Goal: Task Accomplishment & Management: Manage account settings

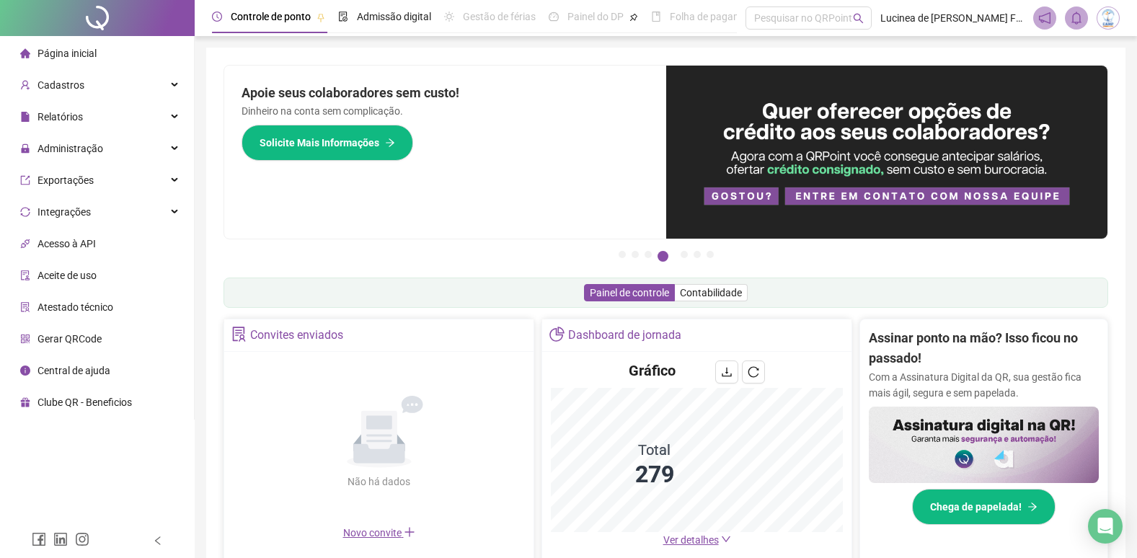
drag, startPoint x: 174, startPoint y: 149, endPoint x: 170, endPoint y: 164, distance: 15.6
click at [175, 151] on div "Administração" at bounding box center [97, 148] width 188 height 29
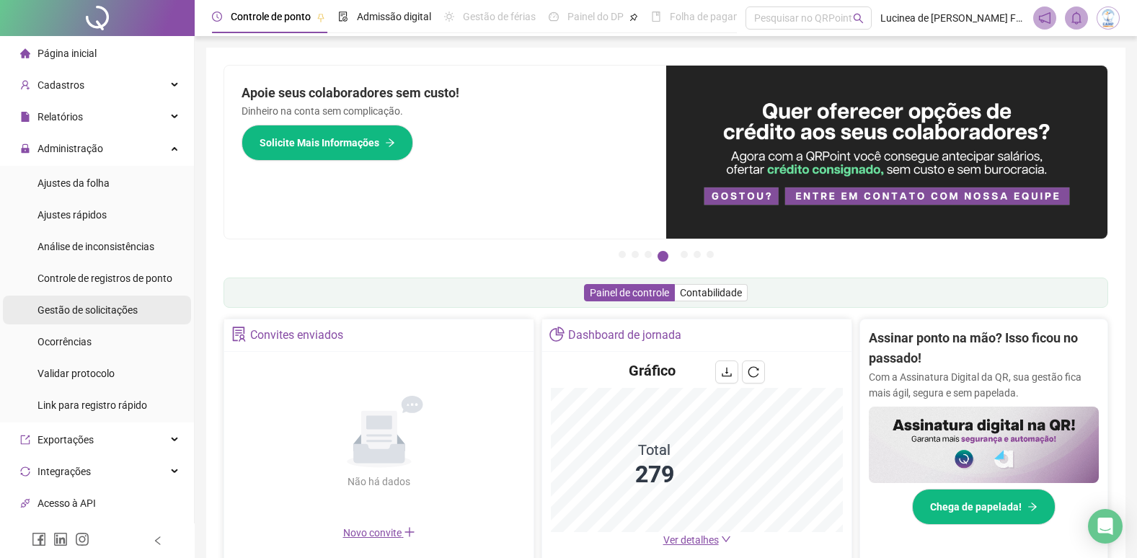
click at [74, 314] on span "Gestão de solicitações" at bounding box center [88, 310] width 100 height 12
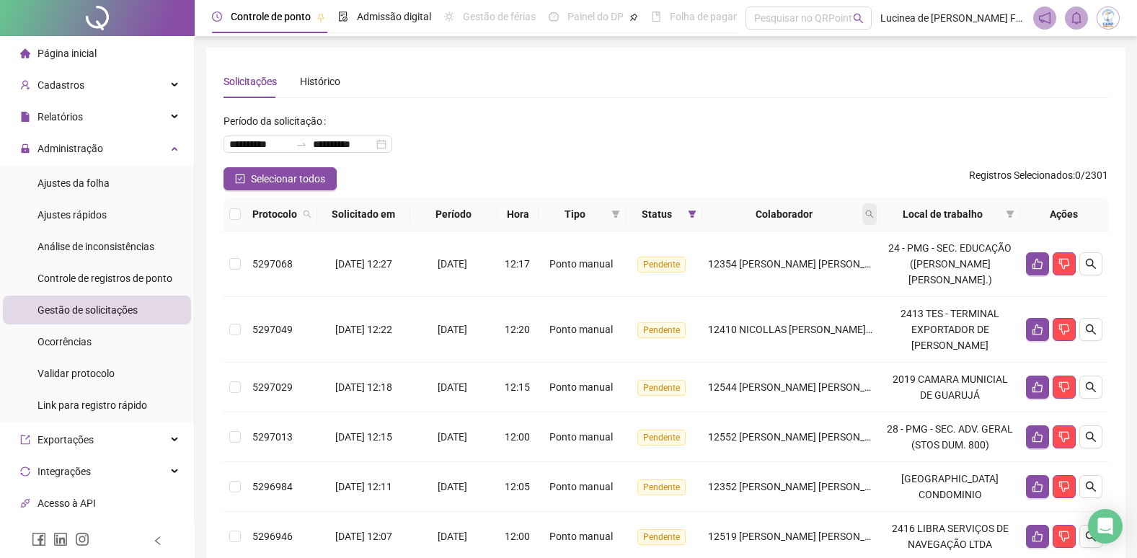
click at [874, 215] on icon "search" at bounding box center [870, 215] width 8 height 8
click at [620, 217] on icon "filter" at bounding box center [616, 214] width 8 height 7
click at [583, 269] on span "Atestado" at bounding box center [580, 266] width 41 height 12
click at [622, 323] on span "OK" at bounding box center [616, 317] width 14 height 16
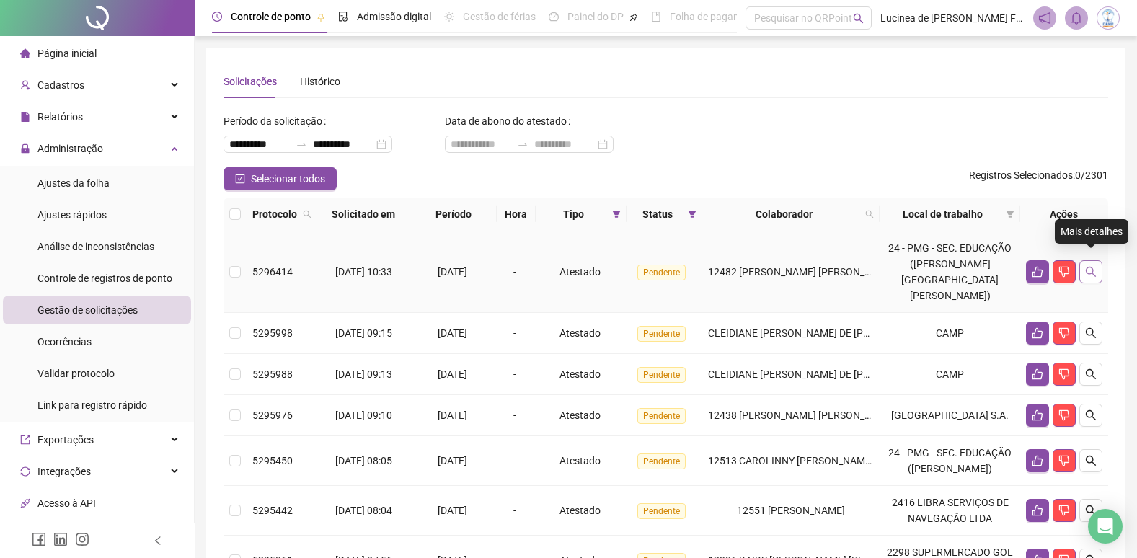
click at [1083, 265] on button "button" at bounding box center [1091, 271] width 23 height 23
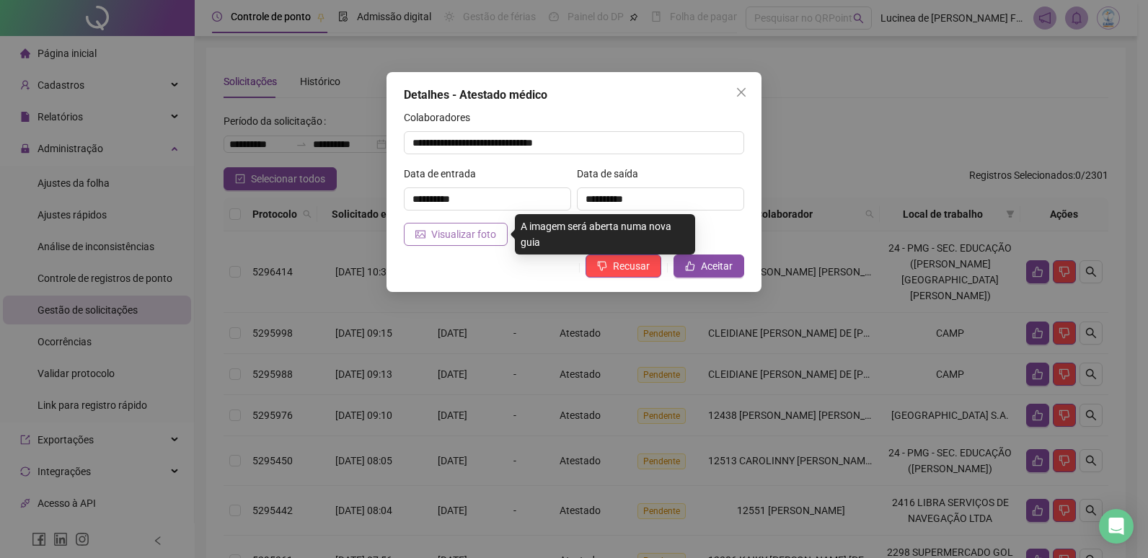
click at [463, 240] on span "Visualizar foto" at bounding box center [463, 234] width 65 height 16
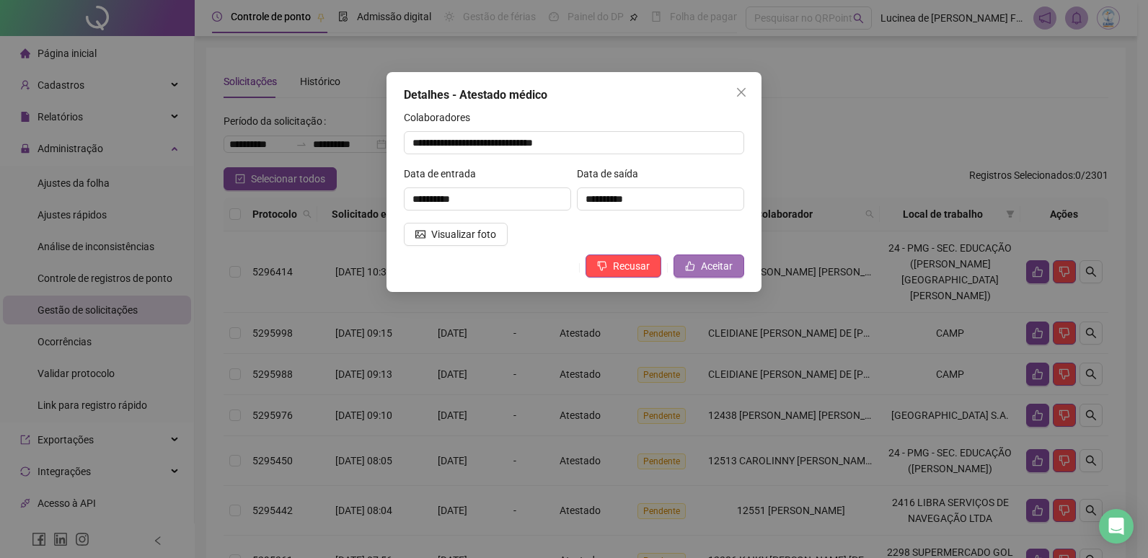
click at [721, 266] on span "Aceitar" at bounding box center [717, 266] width 32 height 16
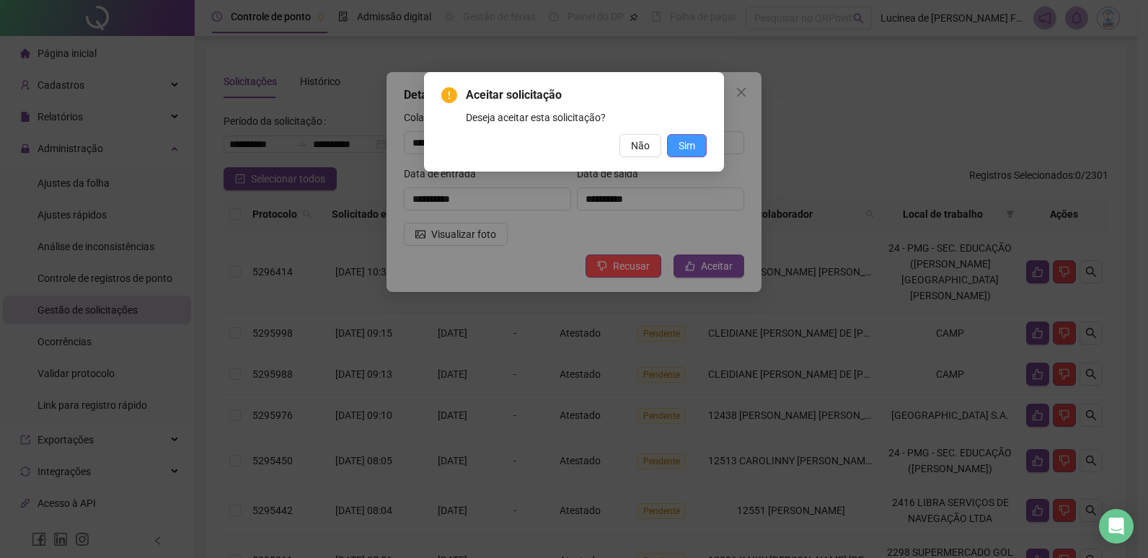
click at [687, 147] on span "Sim" at bounding box center [687, 146] width 17 height 16
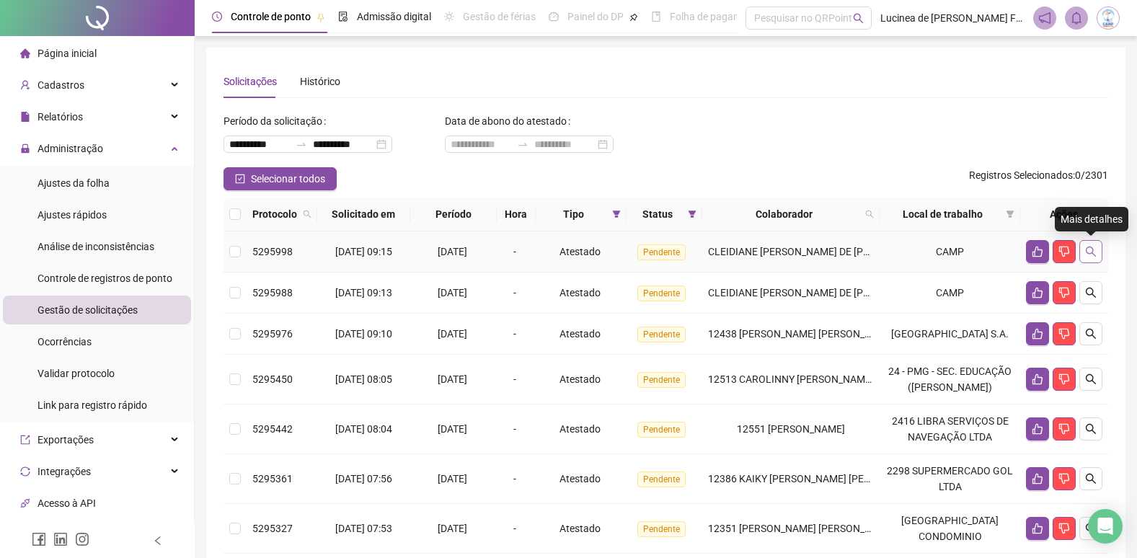
click at [1096, 254] on icon "search" at bounding box center [1091, 252] width 12 height 12
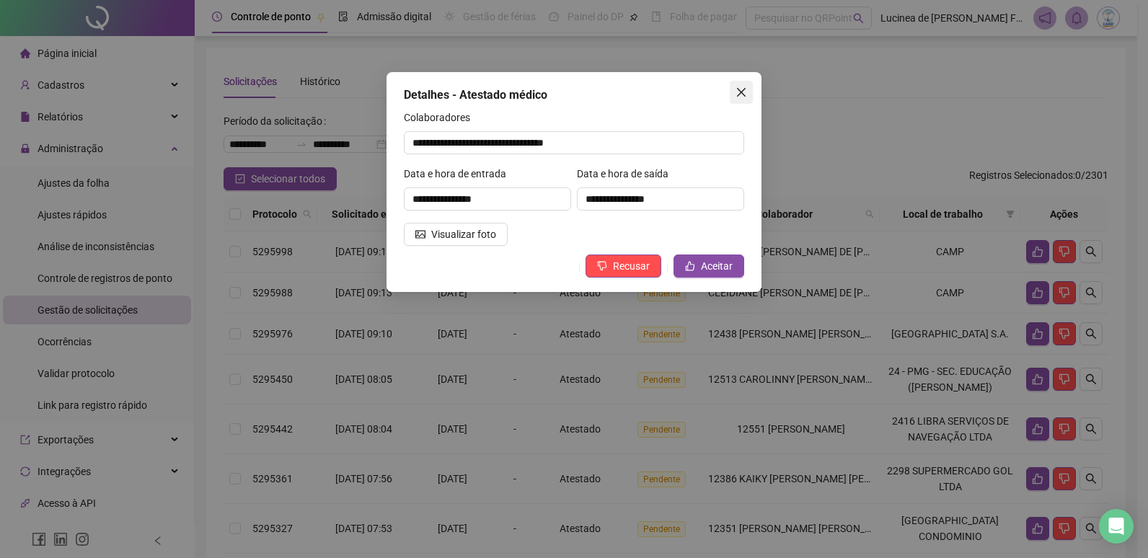
click at [744, 93] on icon "close" at bounding box center [742, 93] width 12 height 12
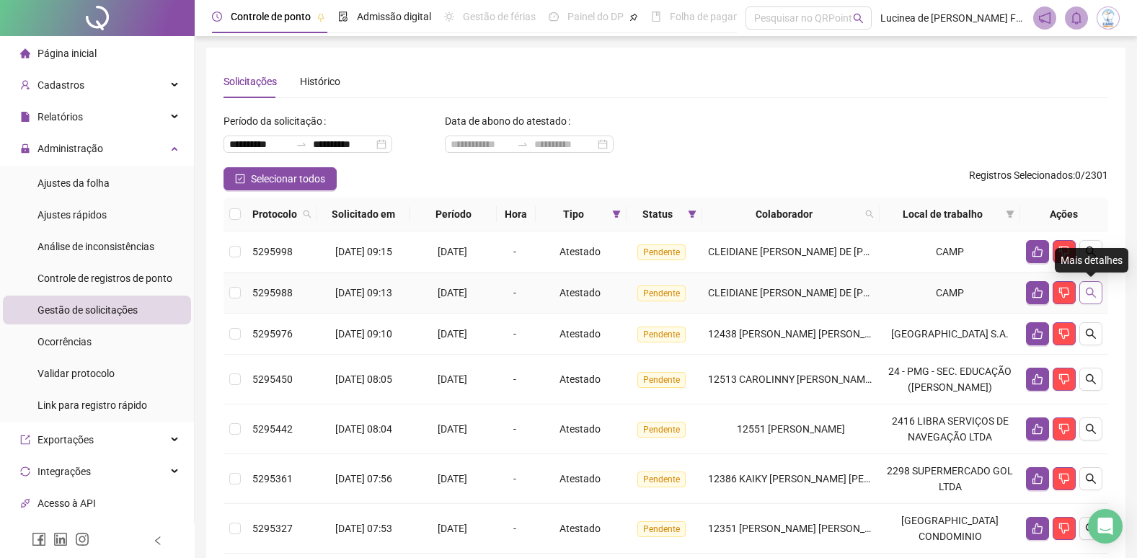
click at [1098, 293] on button "button" at bounding box center [1091, 292] width 23 height 23
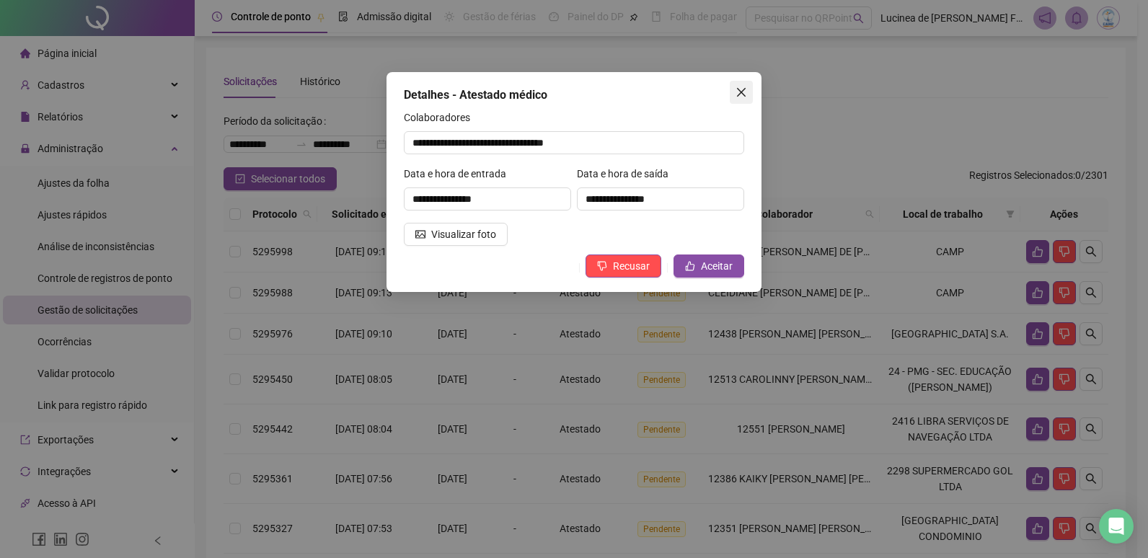
click at [736, 87] on icon "close" at bounding box center [742, 93] width 12 height 12
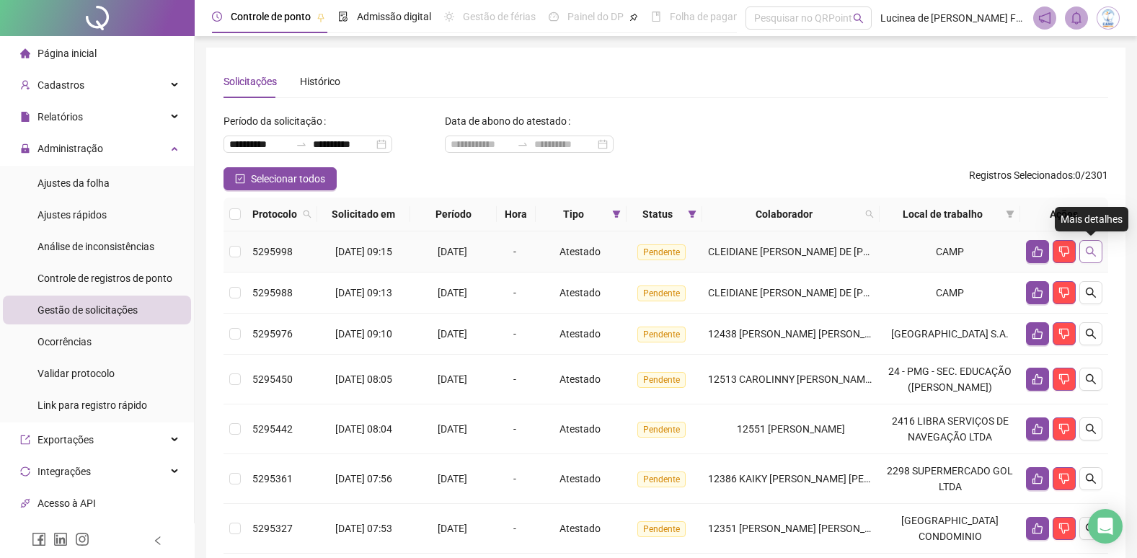
click at [1086, 255] on icon "search" at bounding box center [1091, 252] width 12 height 12
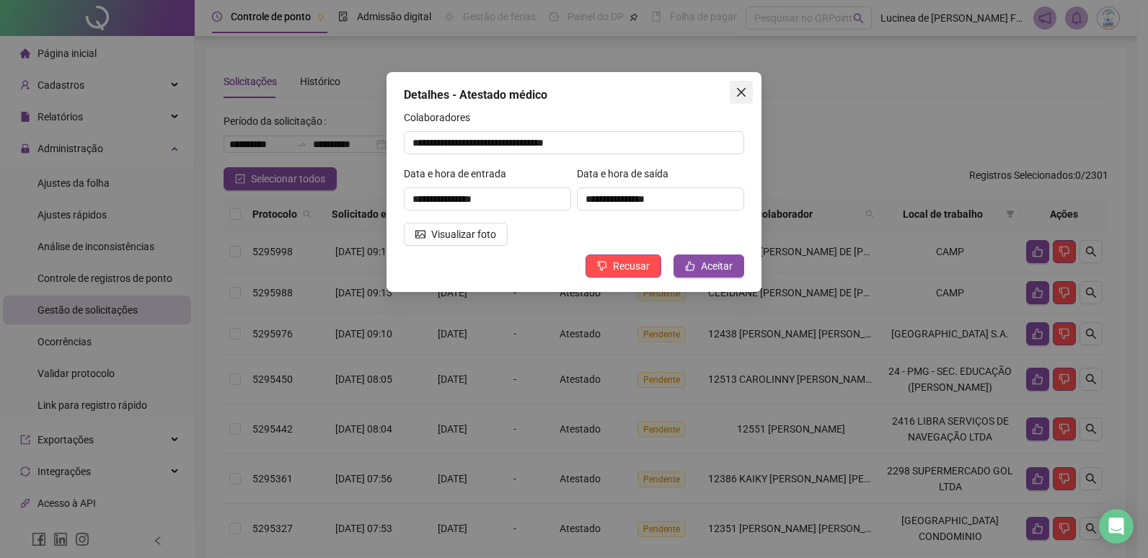
click at [739, 97] on icon "close" at bounding box center [742, 93] width 12 height 12
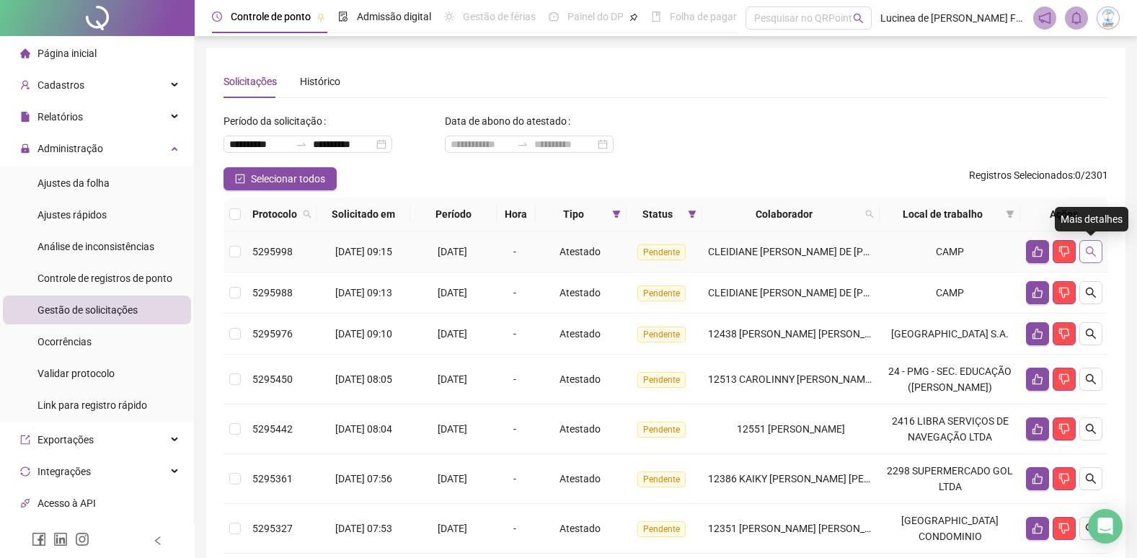
click at [1096, 252] on icon "search" at bounding box center [1091, 252] width 12 height 12
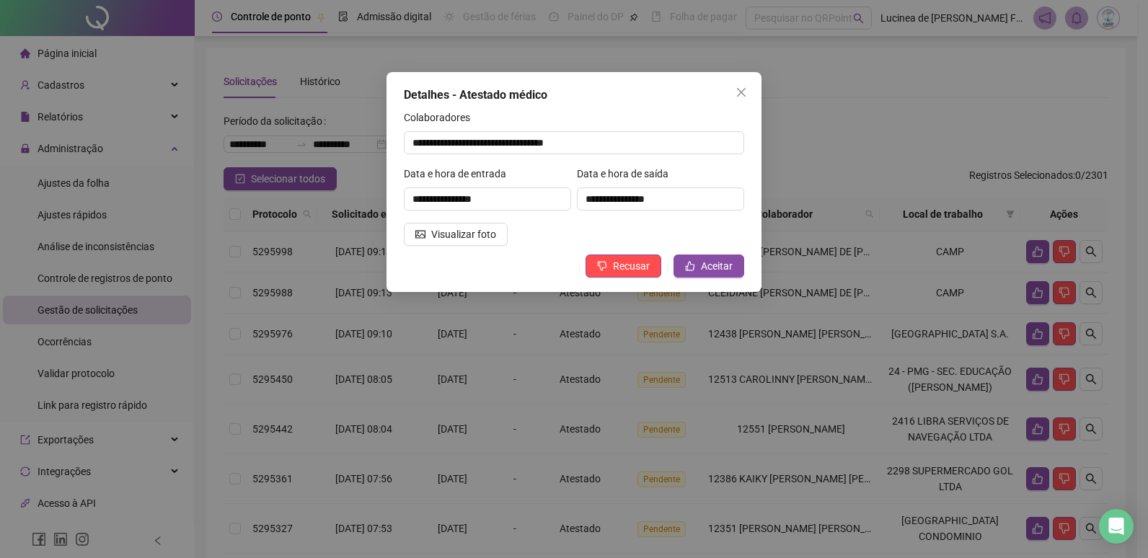
click at [741, 89] on icon "close" at bounding box center [742, 93] width 12 height 12
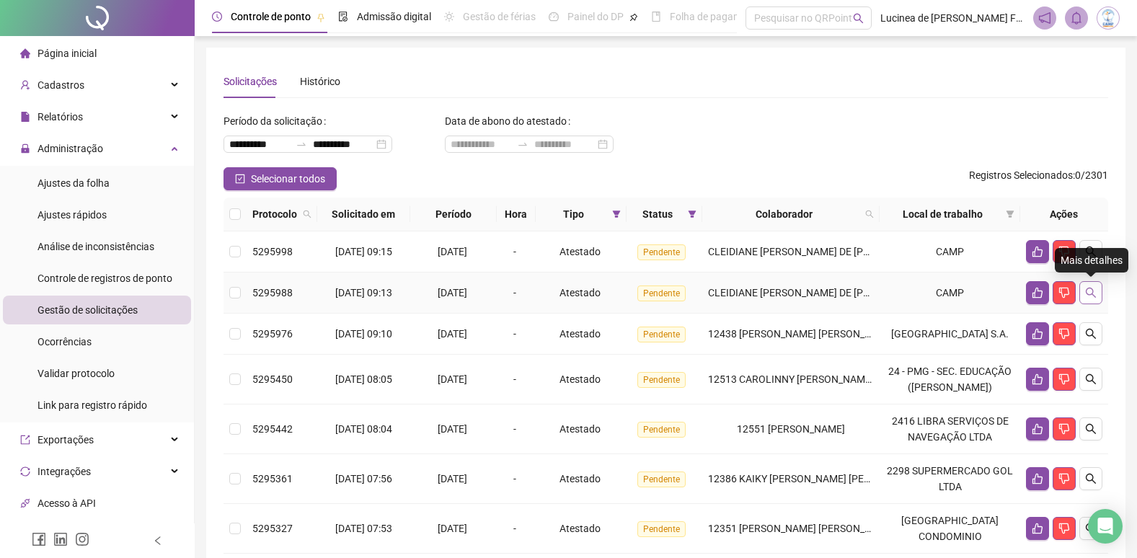
click at [1093, 299] on button "button" at bounding box center [1091, 292] width 23 height 23
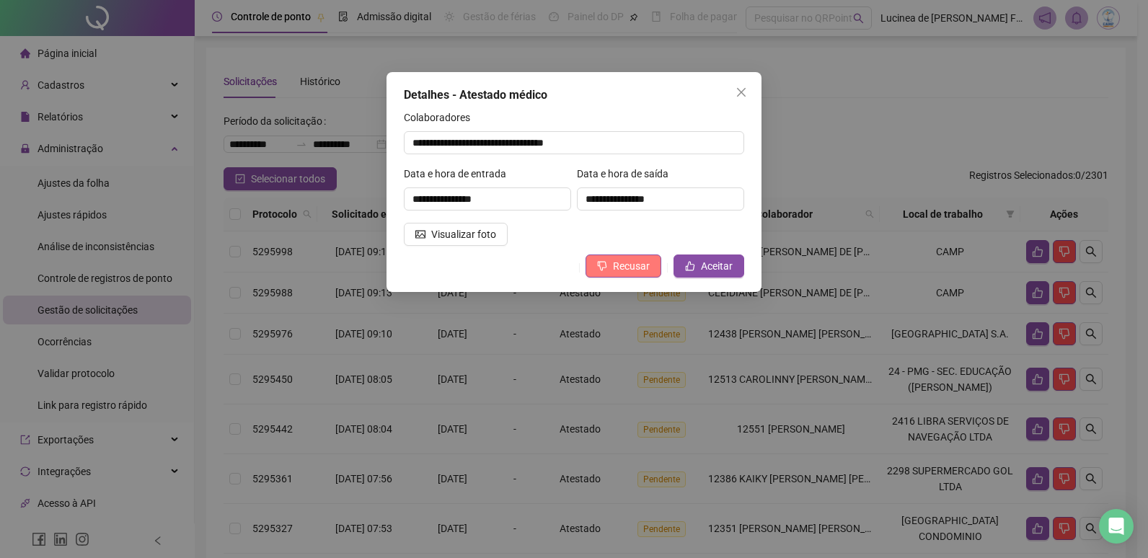
click at [644, 265] on span "Recusar" at bounding box center [631, 266] width 37 height 16
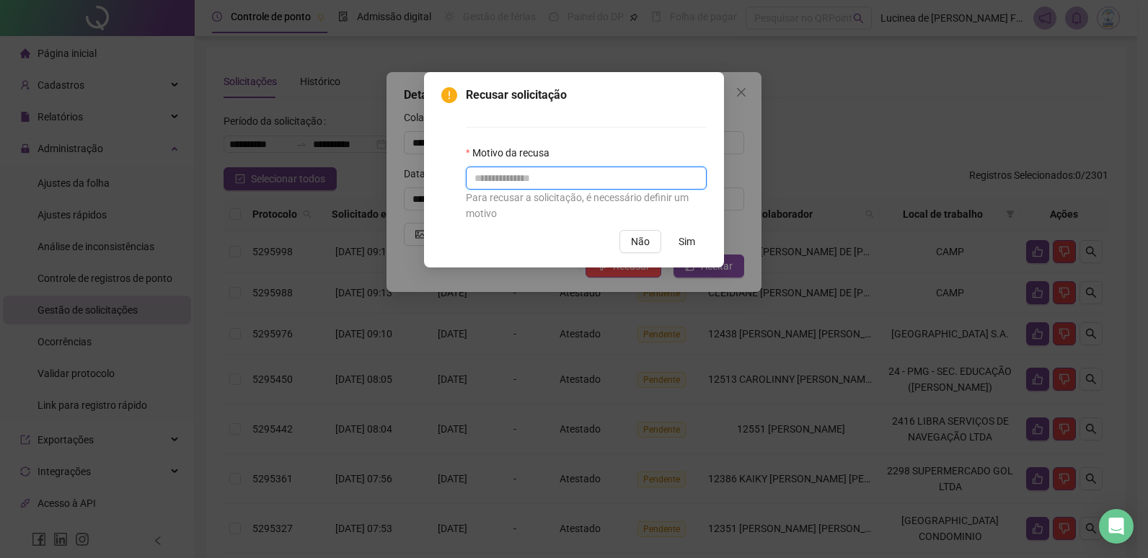
click at [594, 181] on input "text" at bounding box center [586, 178] width 241 height 23
type input "******"
click at [685, 243] on span "Sim" at bounding box center [687, 242] width 17 height 16
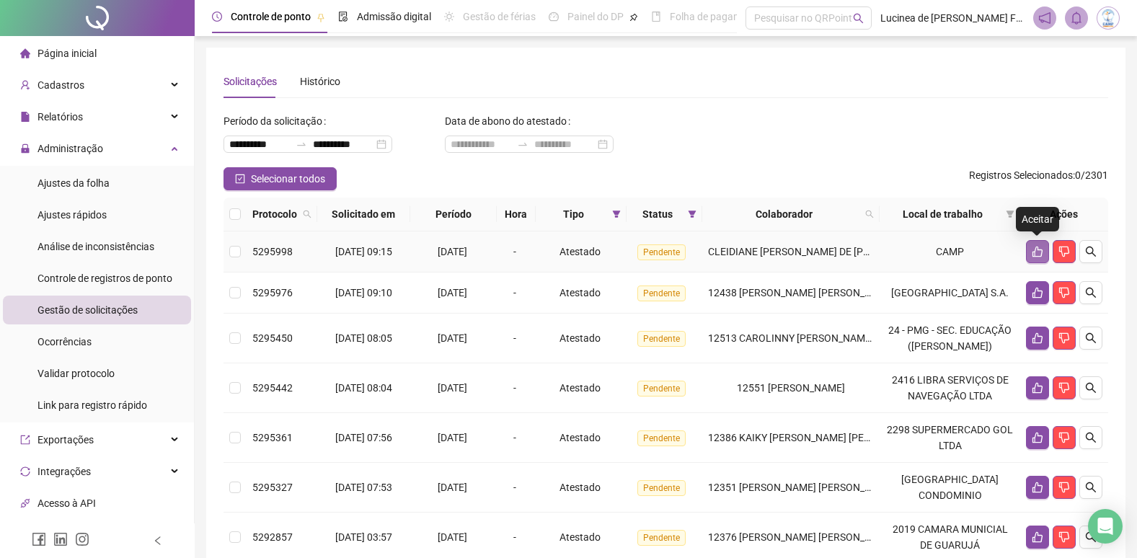
click at [1040, 253] on icon "like" at bounding box center [1038, 252] width 12 height 12
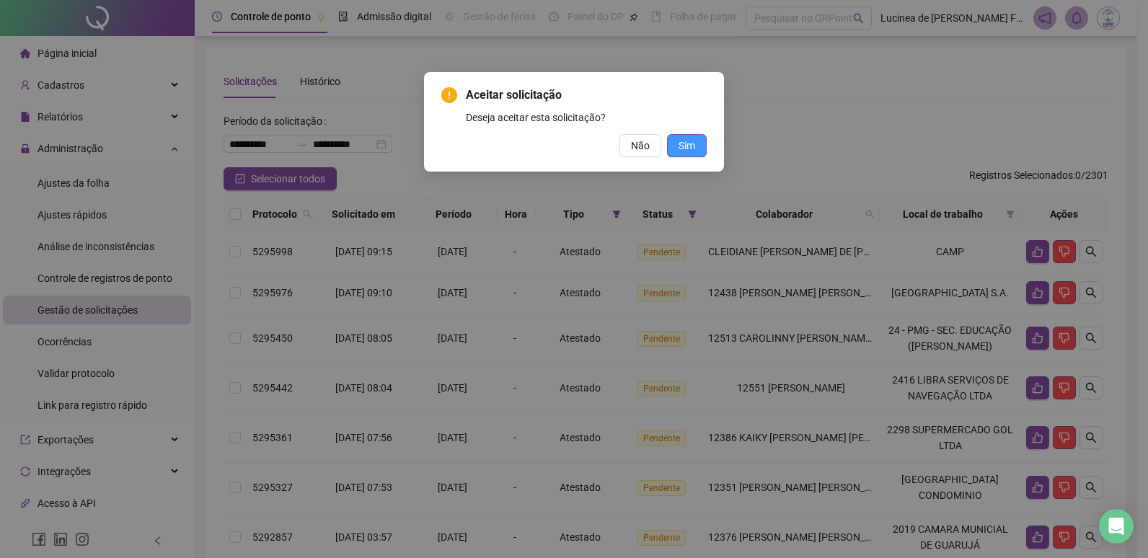
click at [689, 151] on span "Sim" at bounding box center [687, 146] width 17 height 16
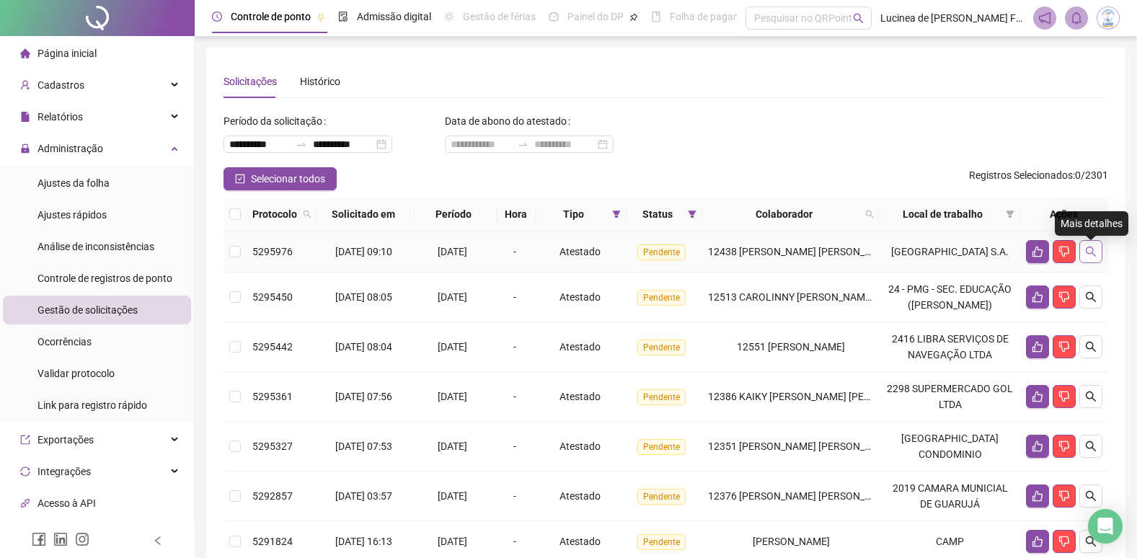
click at [1090, 257] on icon "search" at bounding box center [1091, 252] width 10 height 10
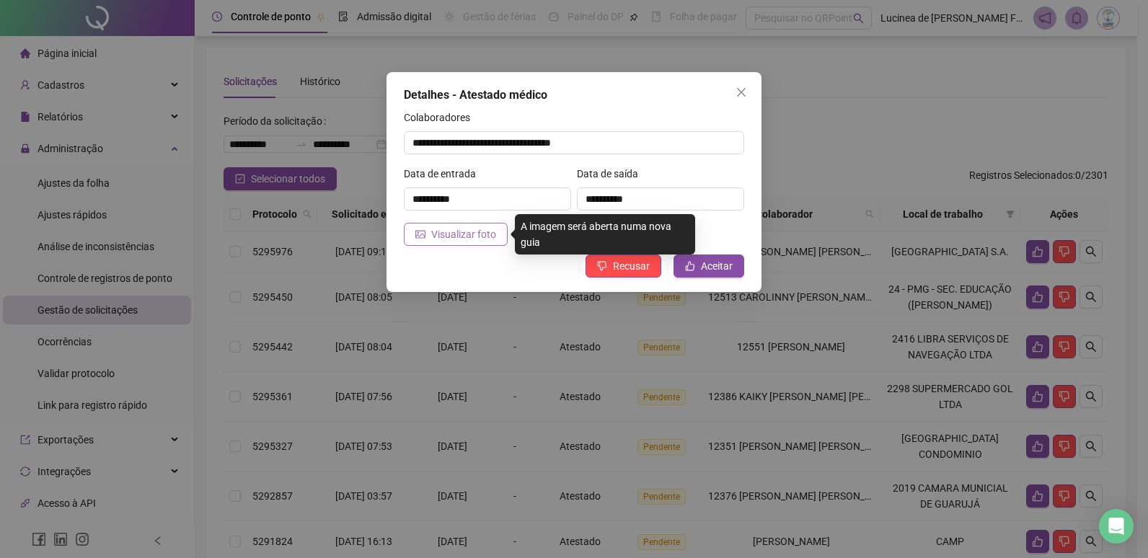
click at [470, 237] on span "Visualizar foto" at bounding box center [463, 234] width 65 height 16
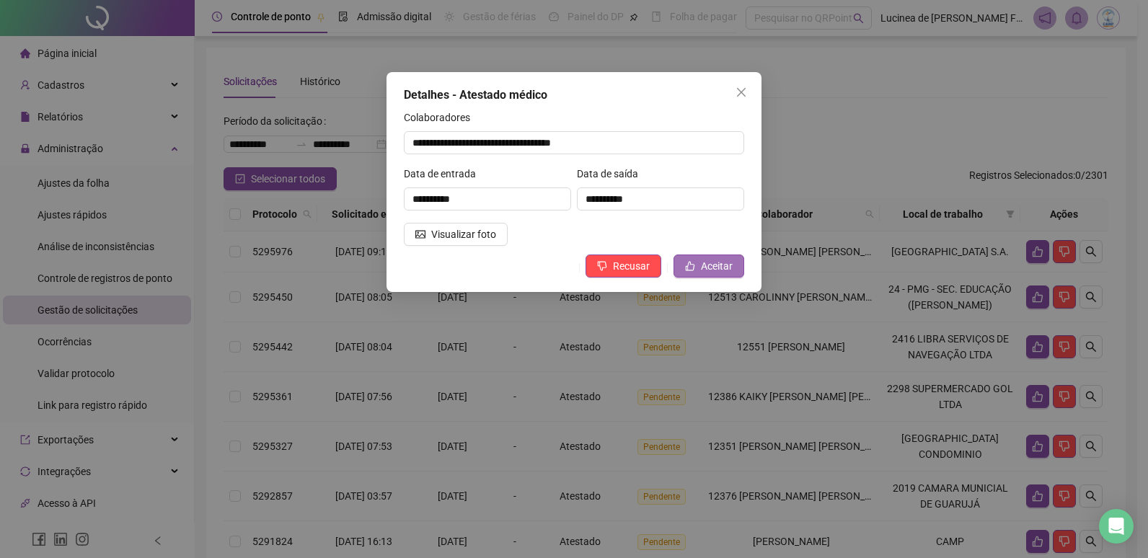
click at [715, 267] on span "Aceitar" at bounding box center [717, 266] width 32 height 16
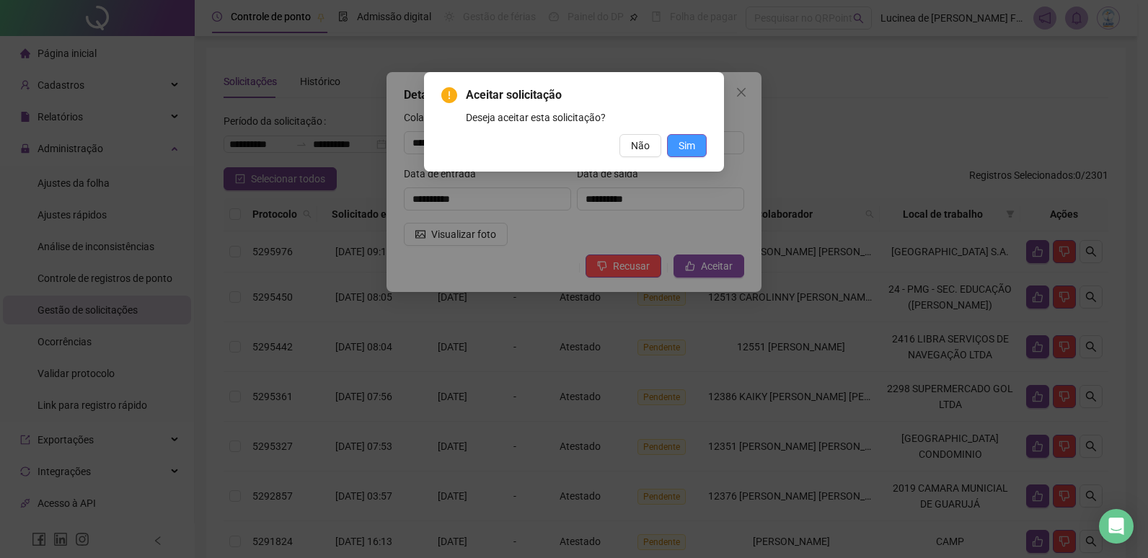
click at [689, 151] on span "Sim" at bounding box center [687, 146] width 17 height 16
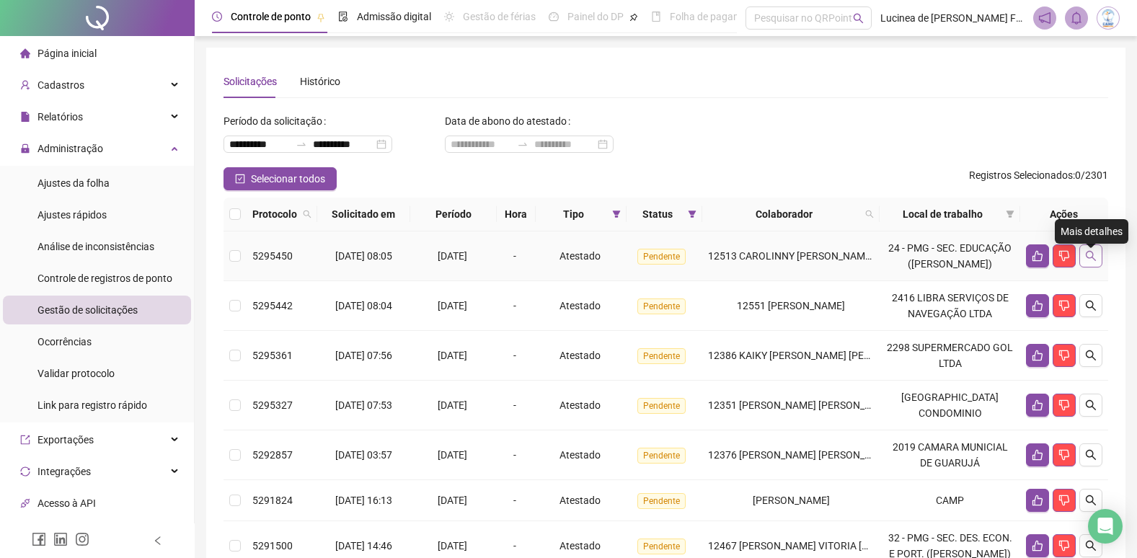
click at [1091, 262] on icon "search" at bounding box center [1091, 256] width 12 height 12
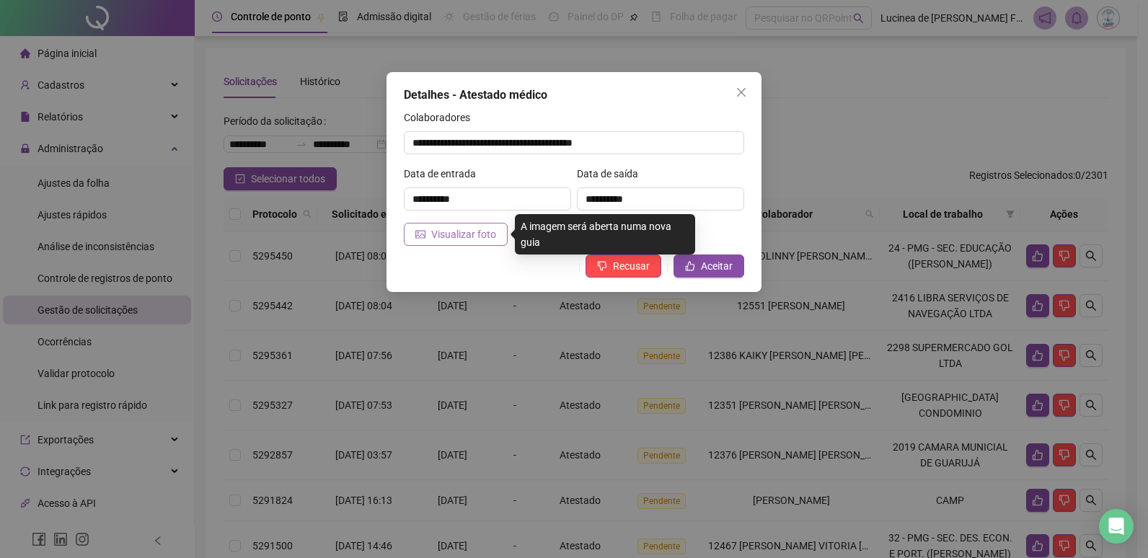
click at [477, 239] on span "Visualizar foto" at bounding box center [463, 234] width 65 height 16
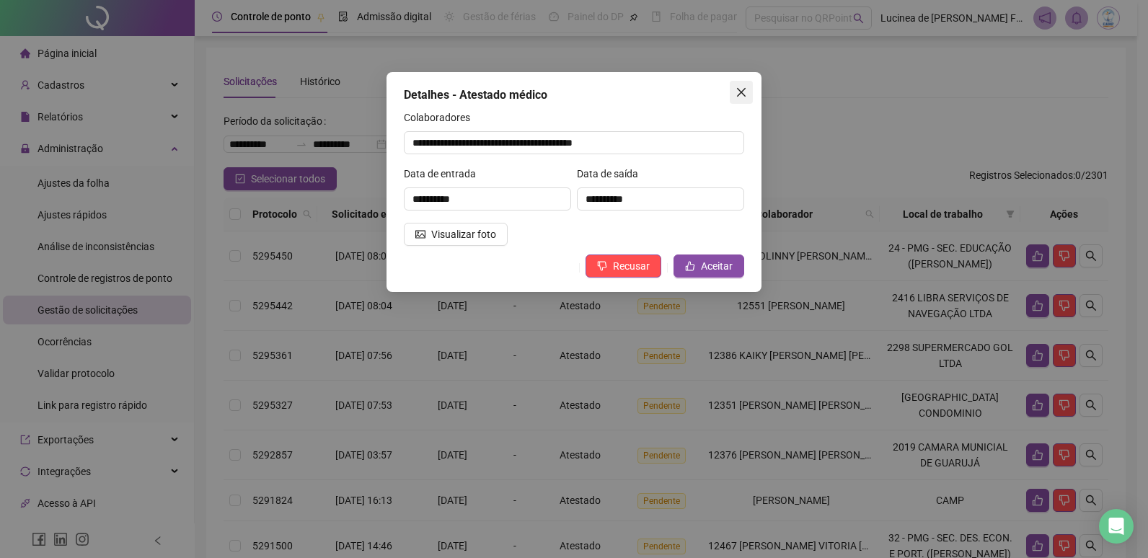
click at [744, 93] on icon "close" at bounding box center [742, 93] width 12 height 12
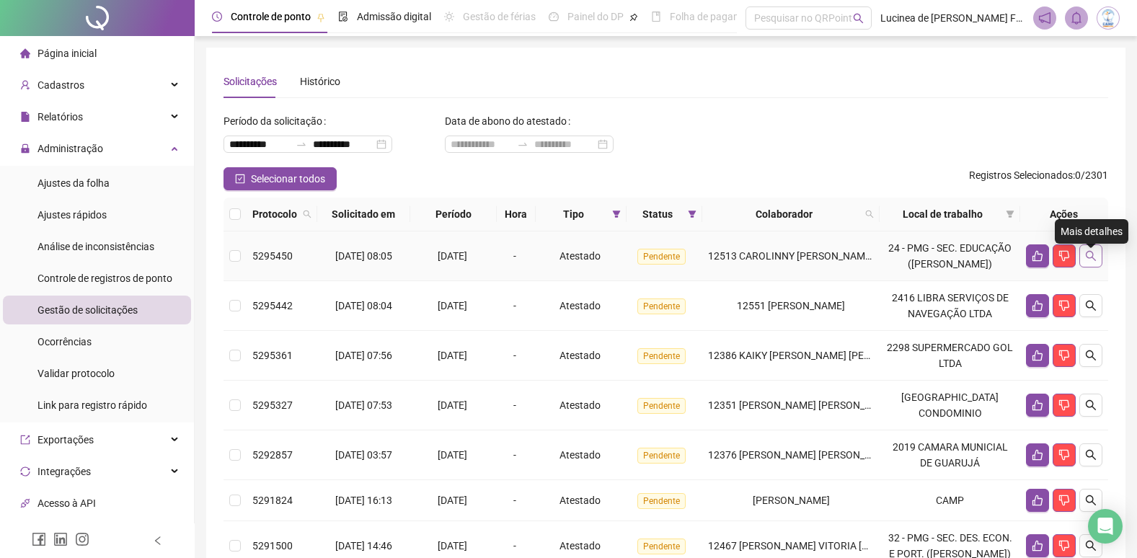
click at [1097, 266] on button "button" at bounding box center [1091, 256] width 23 height 23
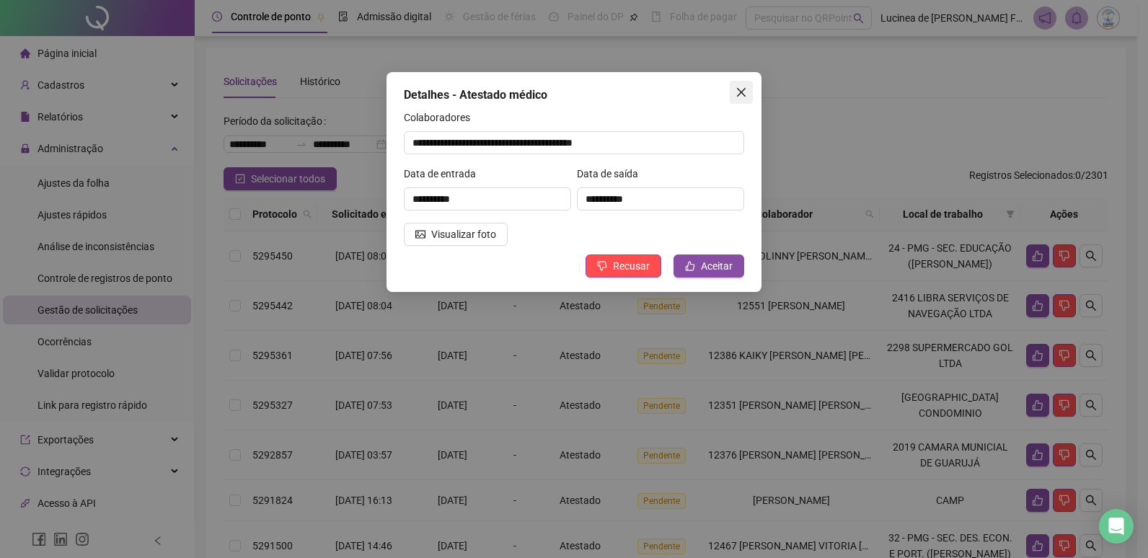
click at [745, 93] on icon "close" at bounding box center [742, 93] width 12 height 12
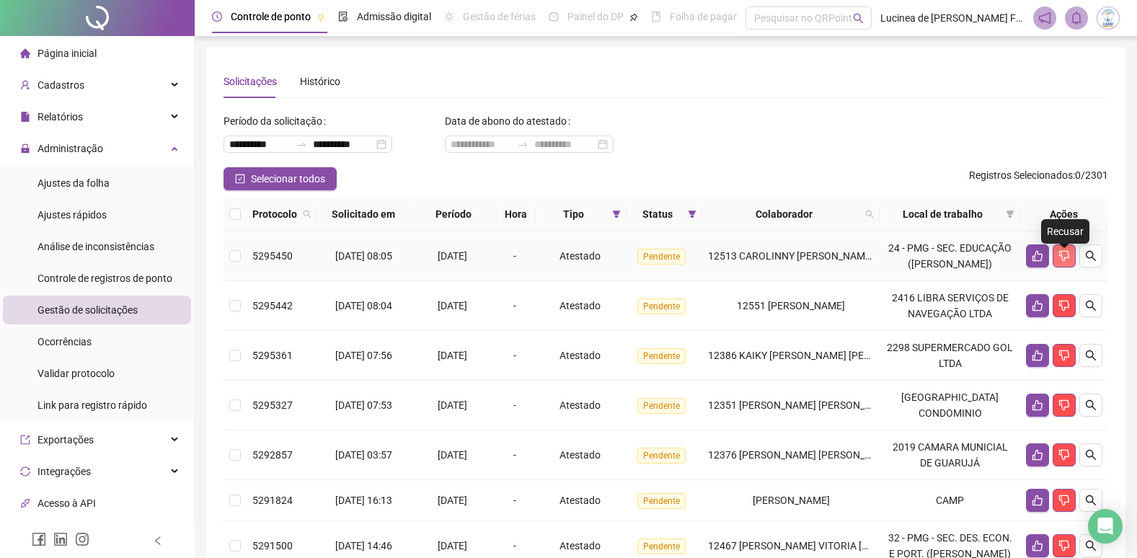
click at [1059, 262] on icon "dislike" at bounding box center [1065, 256] width 12 height 12
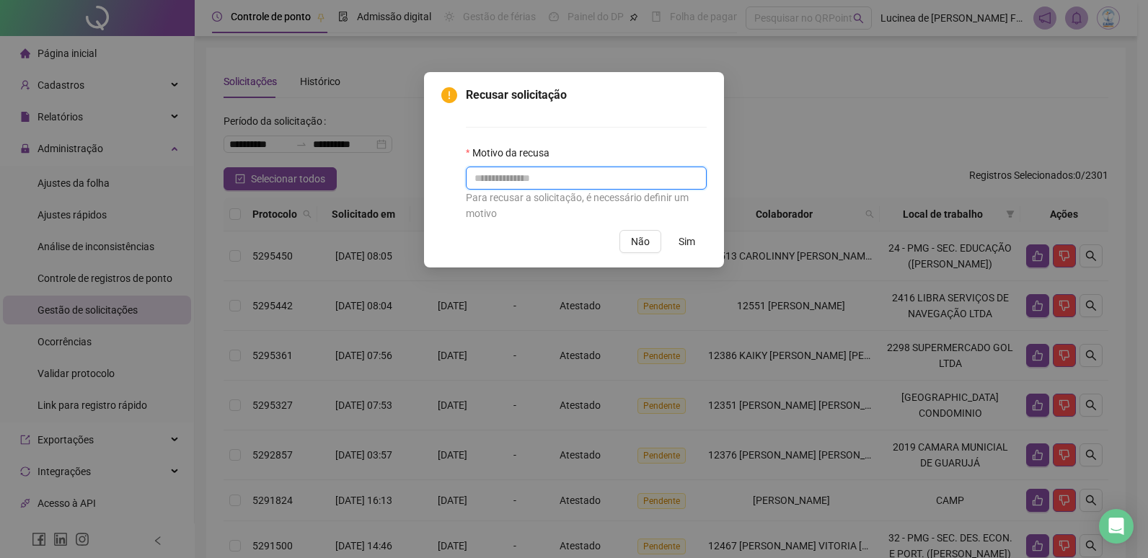
click at [514, 186] on input "text" at bounding box center [586, 178] width 241 height 23
type input "*"
type input "******"
click at [685, 244] on span "Sim" at bounding box center [687, 242] width 17 height 16
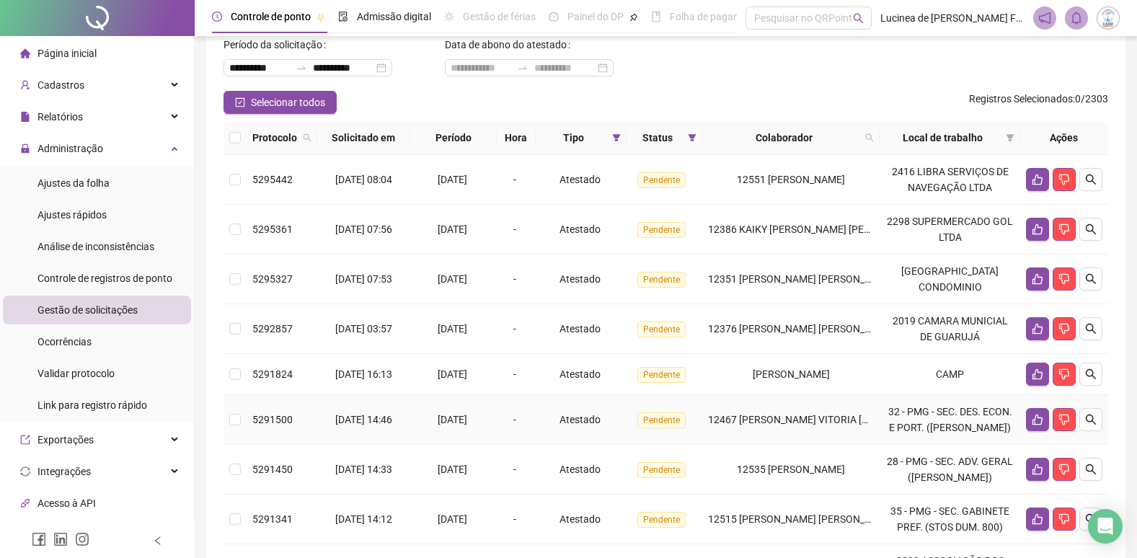
scroll to position [4, 0]
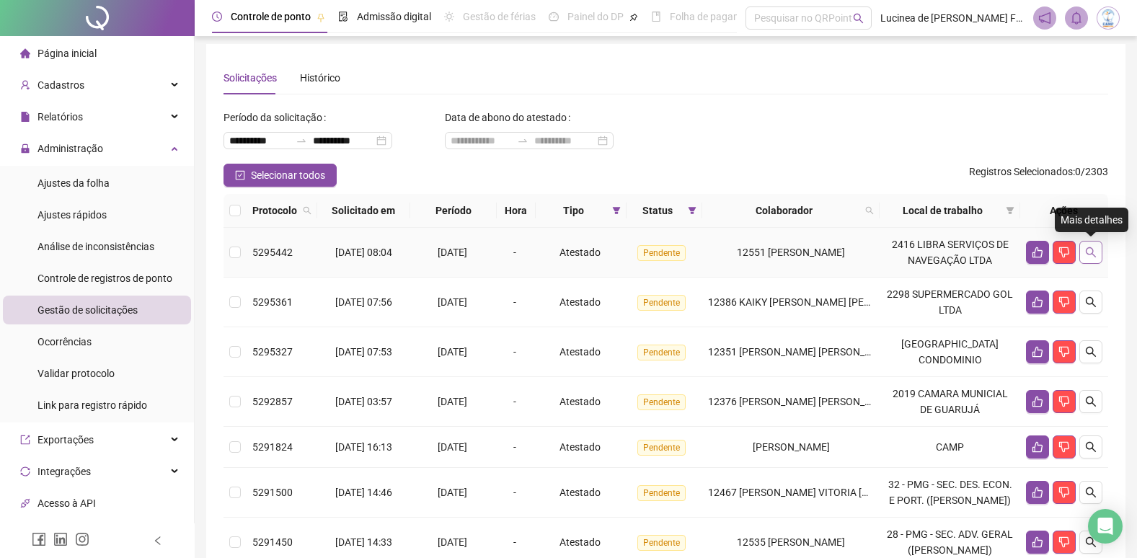
click at [1085, 251] on icon "search" at bounding box center [1091, 253] width 12 height 12
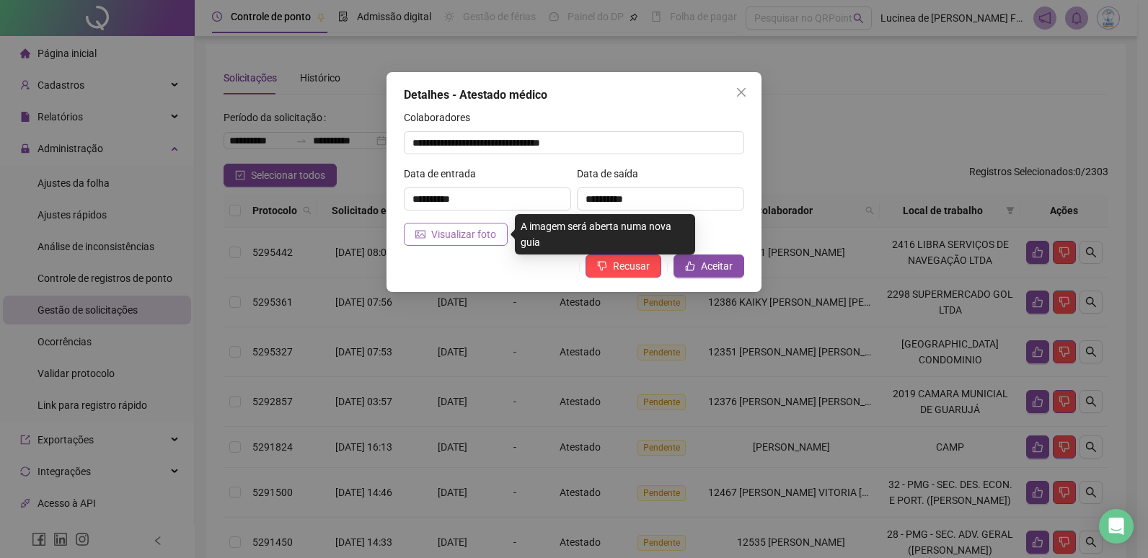
click at [488, 239] on span "Visualizar foto" at bounding box center [463, 234] width 65 height 16
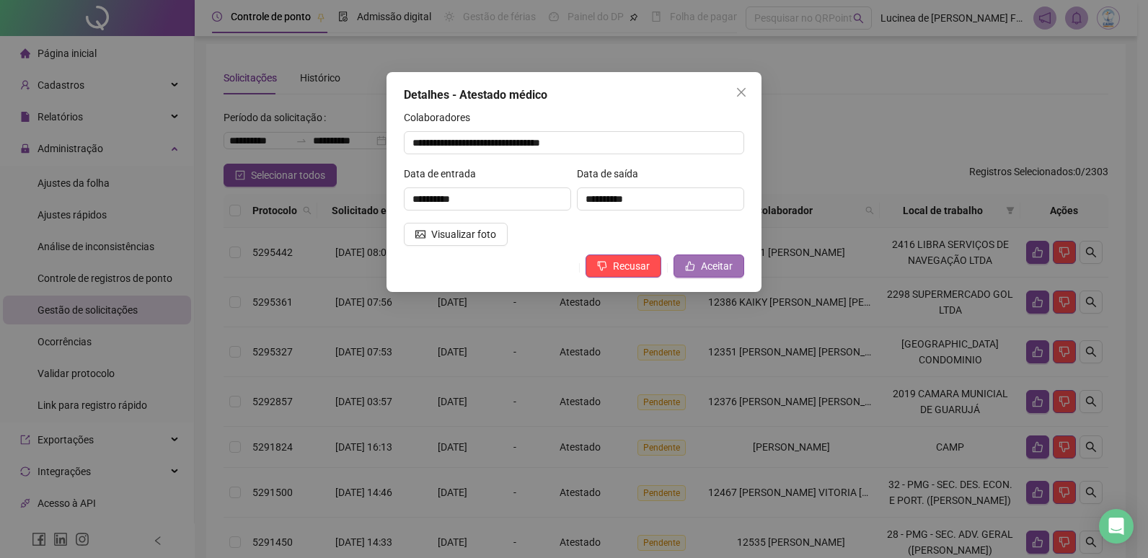
click at [716, 270] on span "Aceitar" at bounding box center [717, 266] width 32 height 16
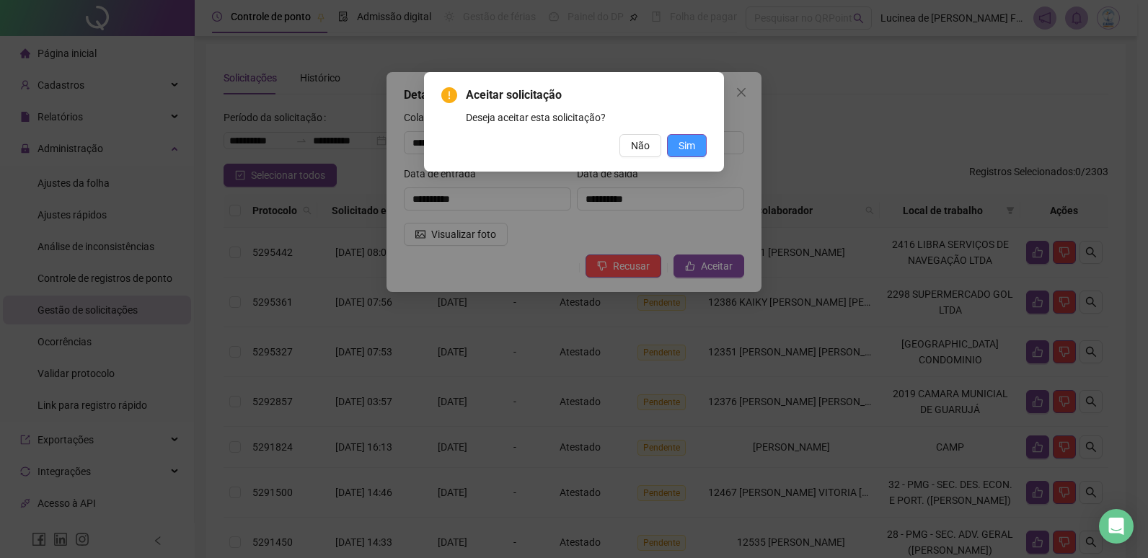
click at [695, 149] on span "Sim" at bounding box center [687, 146] width 17 height 16
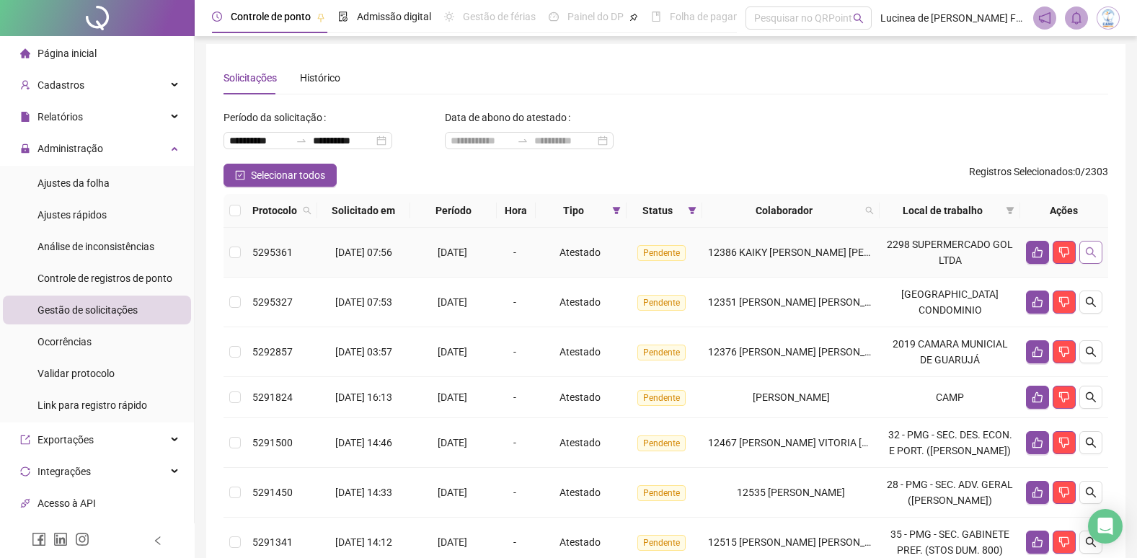
click at [1096, 256] on icon "search" at bounding box center [1091, 253] width 12 height 12
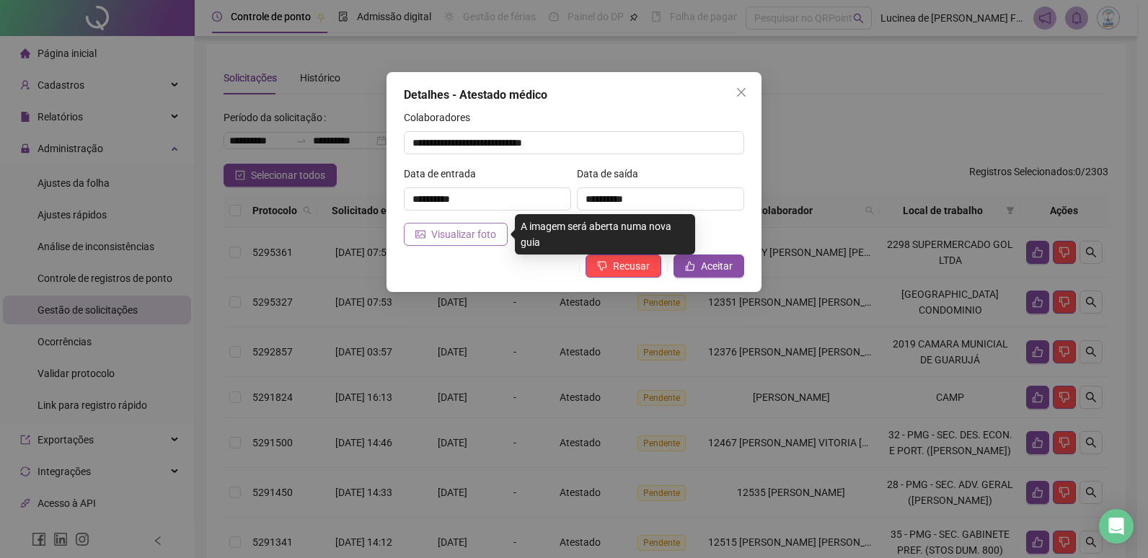
click at [474, 234] on span "Visualizar foto" at bounding box center [463, 234] width 65 height 16
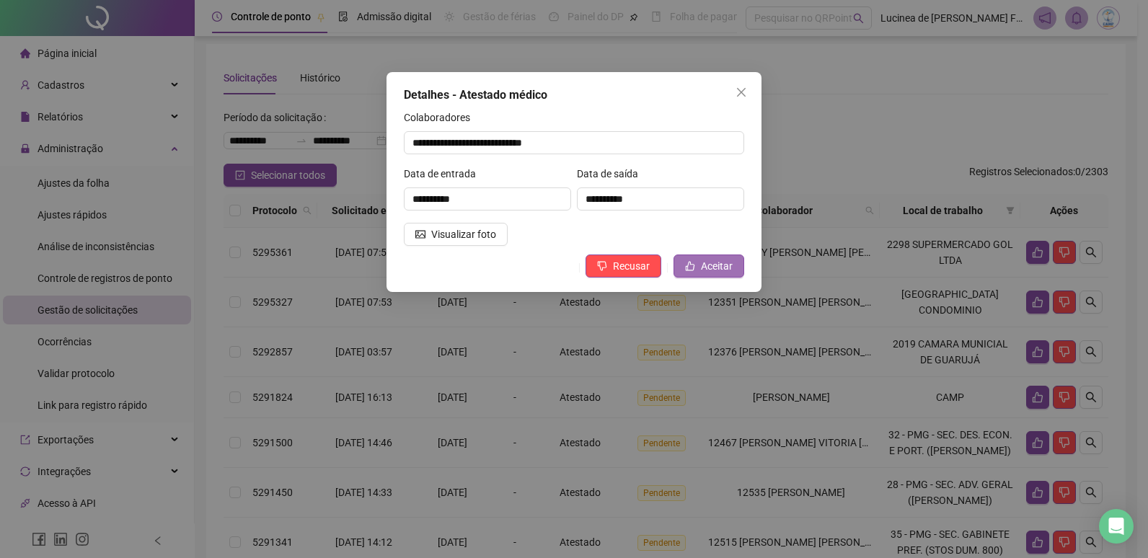
click at [708, 264] on span "Aceitar" at bounding box center [717, 266] width 32 height 16
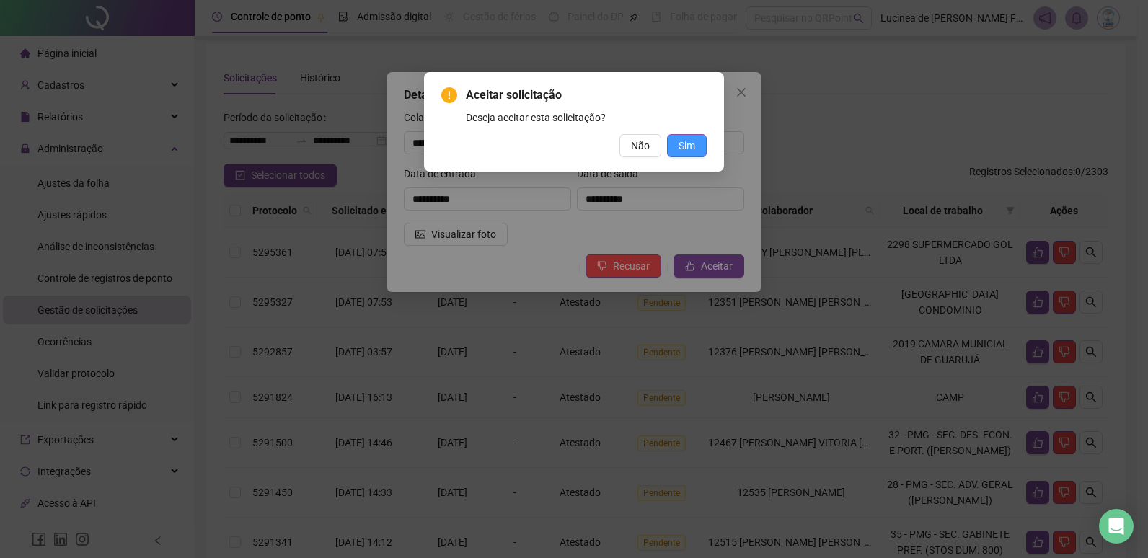
click at [687, 144] on span "Sim" at bounding box center [687, 146] width 17 height 16
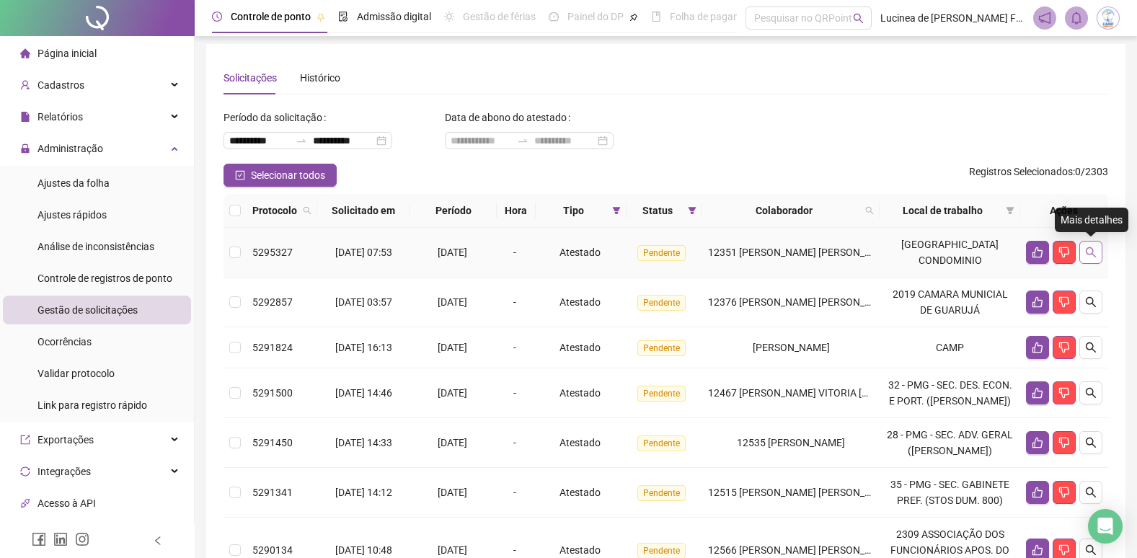
click at [1096, 255] on icon "search" at bounding box center [1091, 253] width 12 height 12
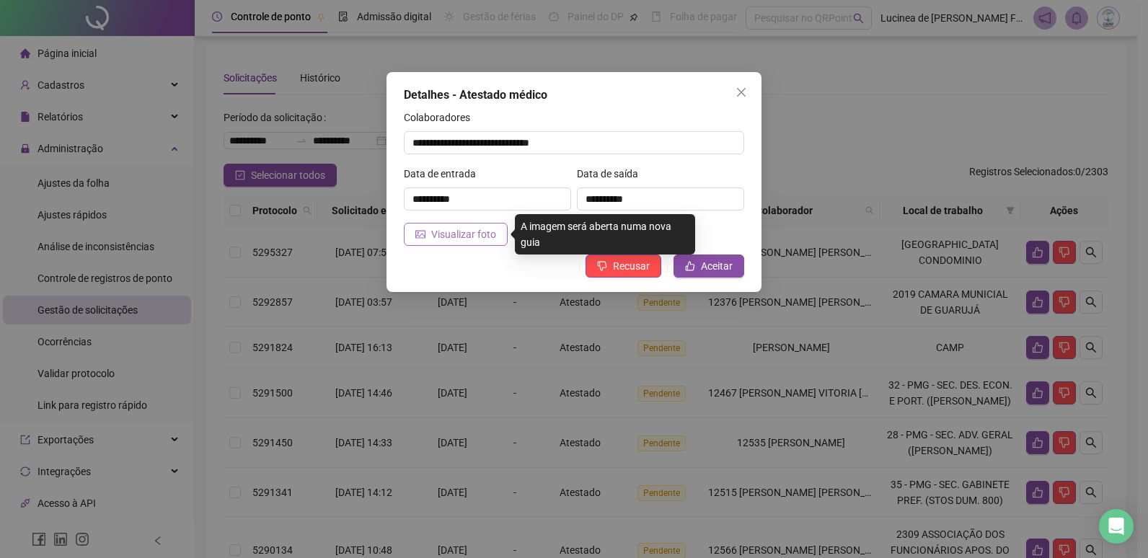
click at [467, 236] on span "Visualizar foto" at bounding box center [463, 234] width 65 height 16
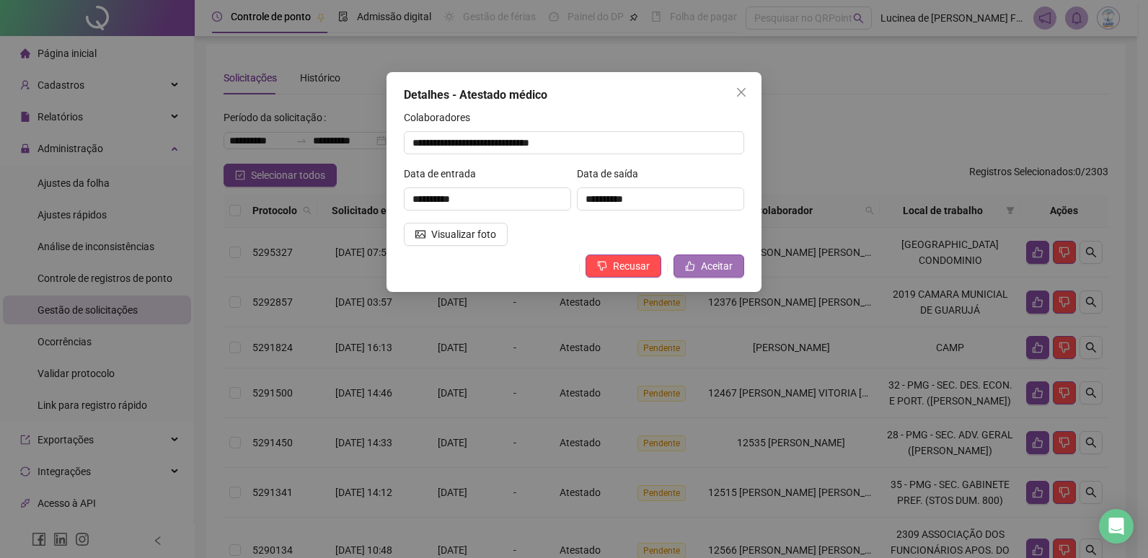
click at [703, 266] on span "Aceitar" at bounding box center [717, 266] width 32 height 16
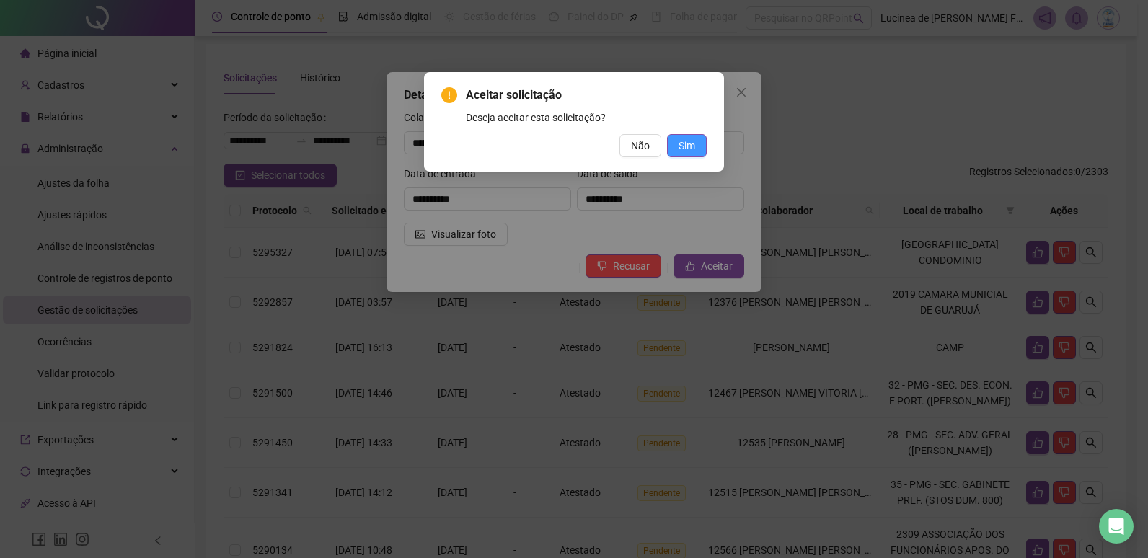
click at [690, 147] on span "Sim" at bounding box center [687, 146] width 17 height 16
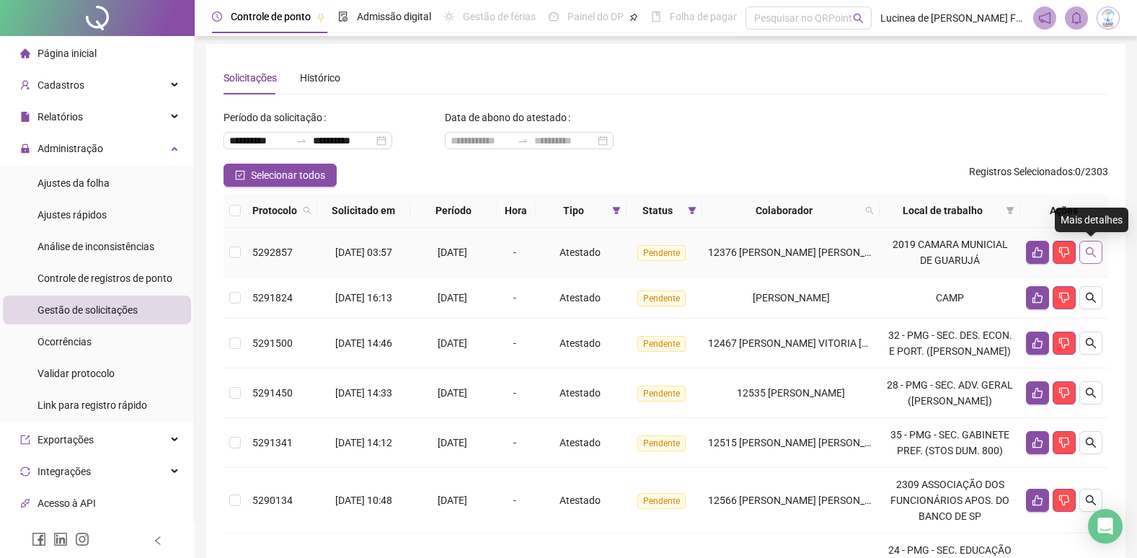
click at [1091, 255] on icon "search" at bounding box center [1091, 253] width 12 height 12
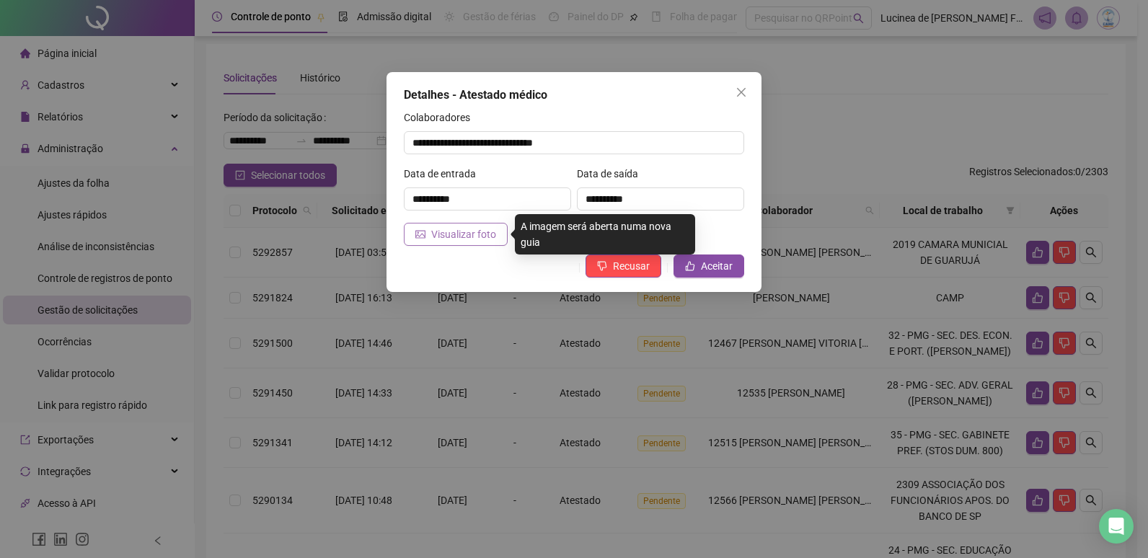
click at [493, 239] on span "Visualizar foto" at bounding box center [463, 234] width 65 height 16
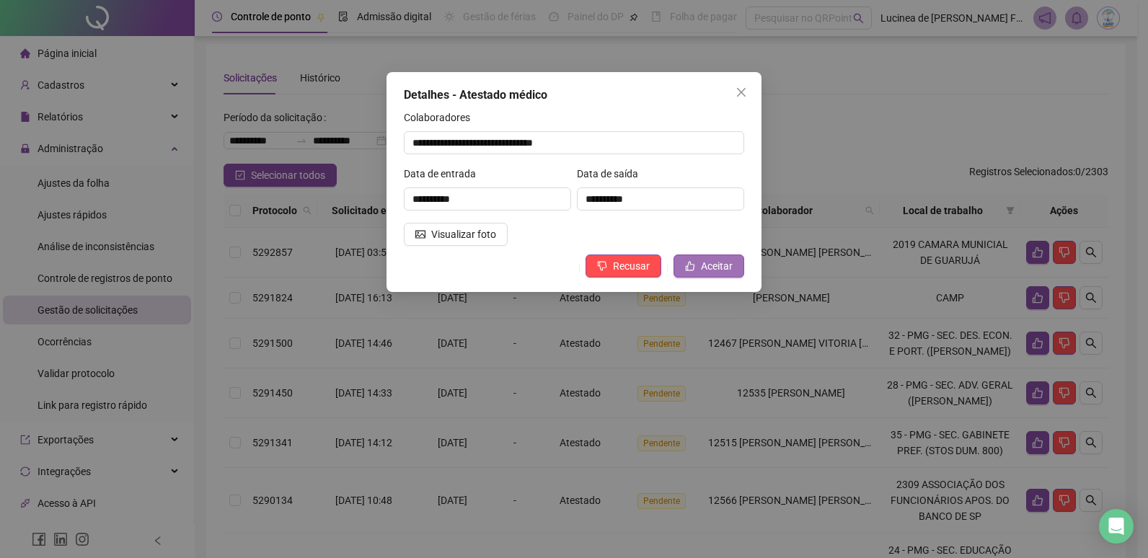
click at [692, 265] on icon "like" at bounding box center [690, 266] width 9 height 9
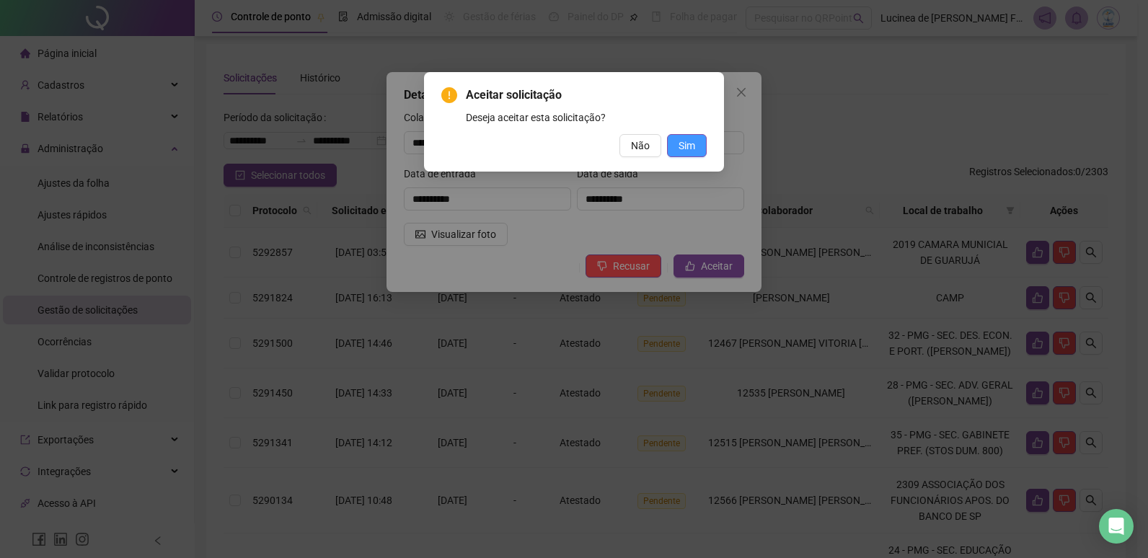
click at [683, 149] on span "Sim" at bounding box center [687, 146] width 17 height 16
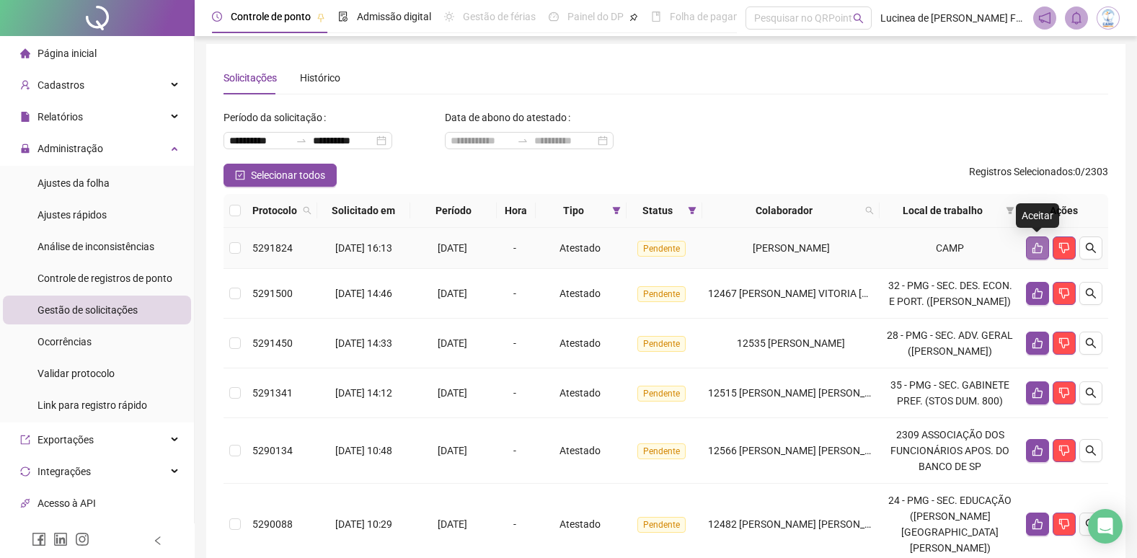
click at [1035, 249] on icon "like" at bounding box center [1038, 248] width 10 height 11
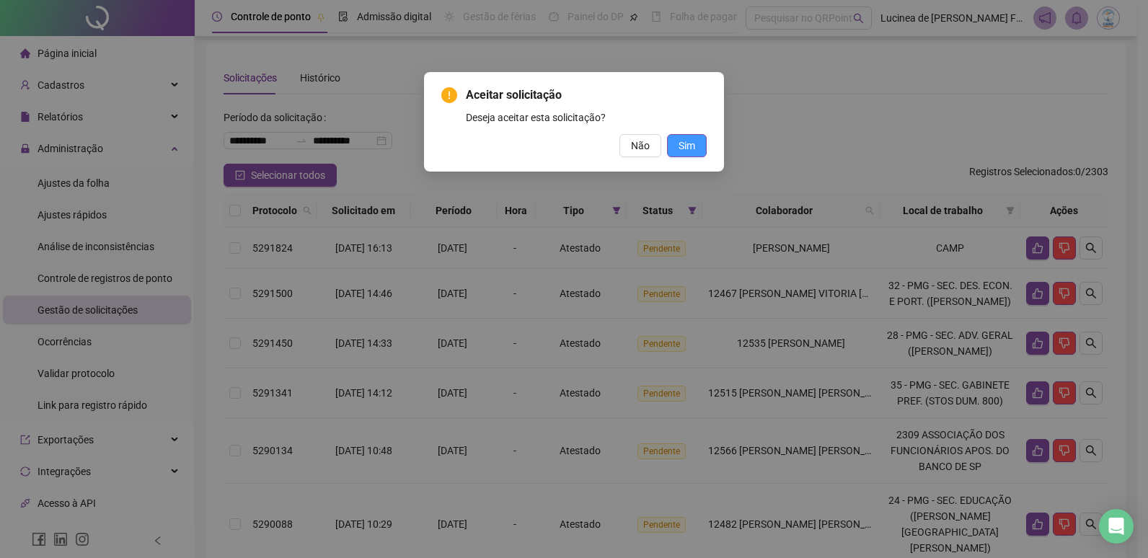
click at [694, 149] on span "Sim" at bounding box center [687, 146] width 17 height 16
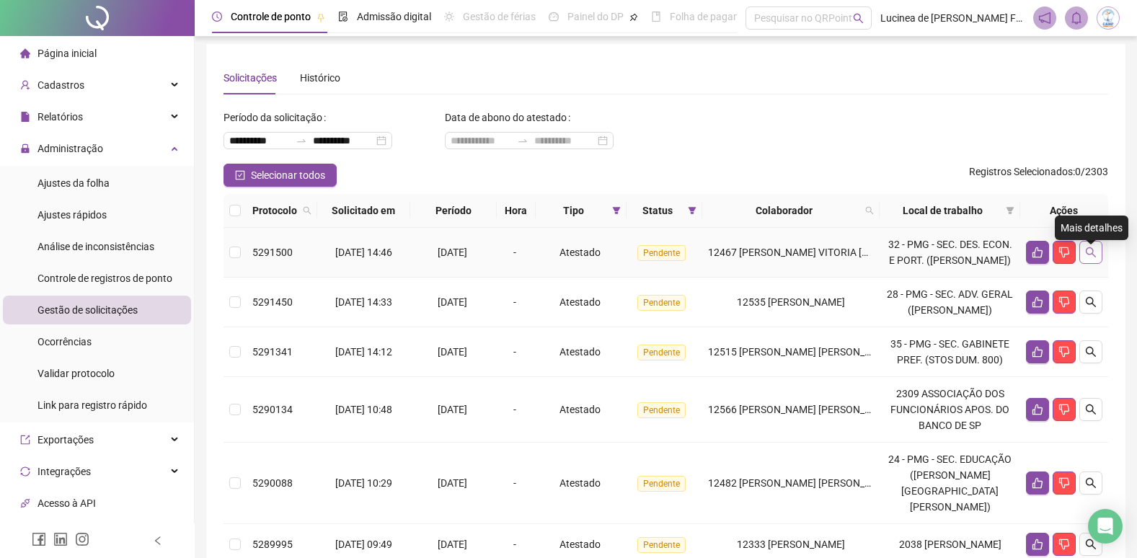
click at [1094, 258] on icon "search" at bounding box center [1091, 253] width 12 height 12
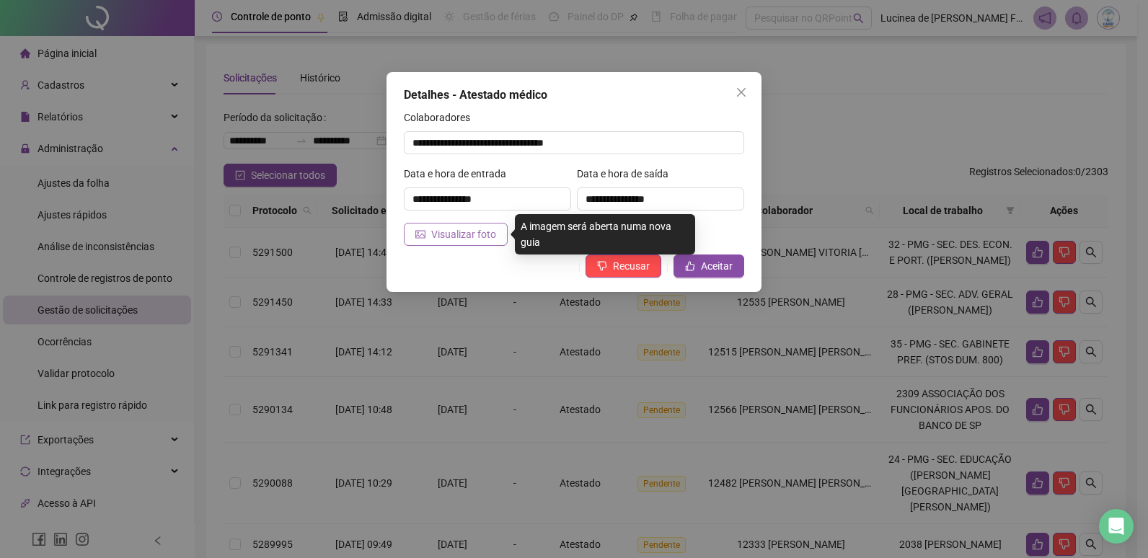
click at [481, 234] on span "Visualizar foto" at bounding box center [463, 234] width 65 height 16
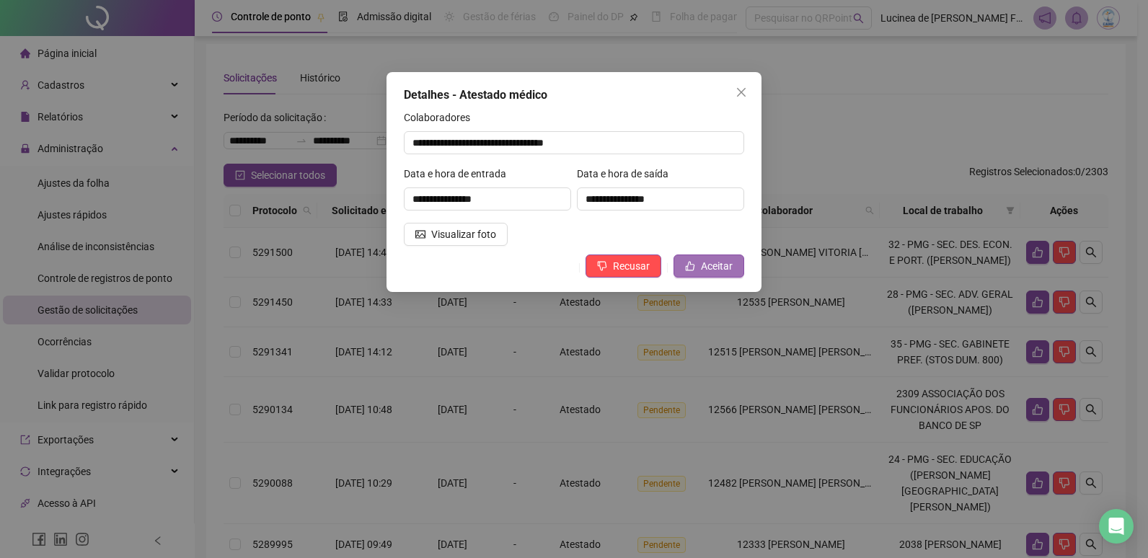
click at [728, 264] on span "Aceitar" at bounding box center [717, 266] width 32 height 16
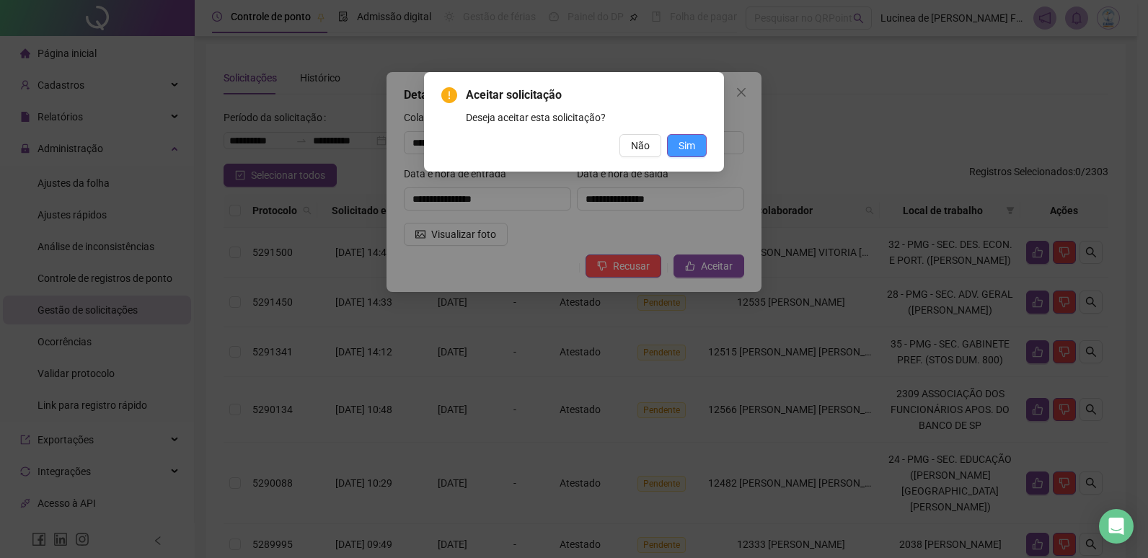
click at [690, 148] on span "Sim" at bounding box center [687, 146] width 17 height 16
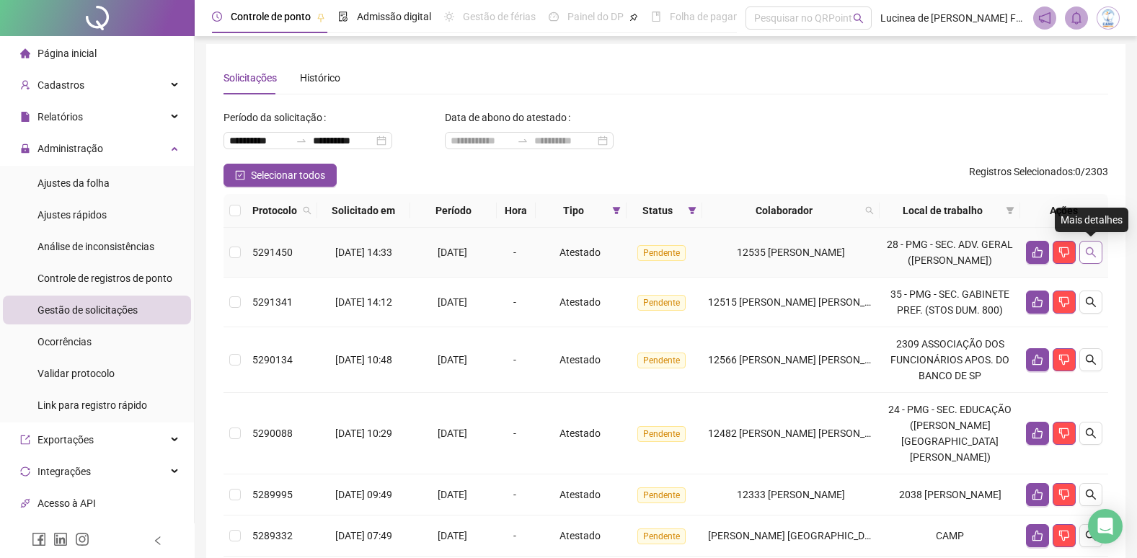
click at [1098, 256] on button "button" at bounding box center [1091, 252] width 23 height 23
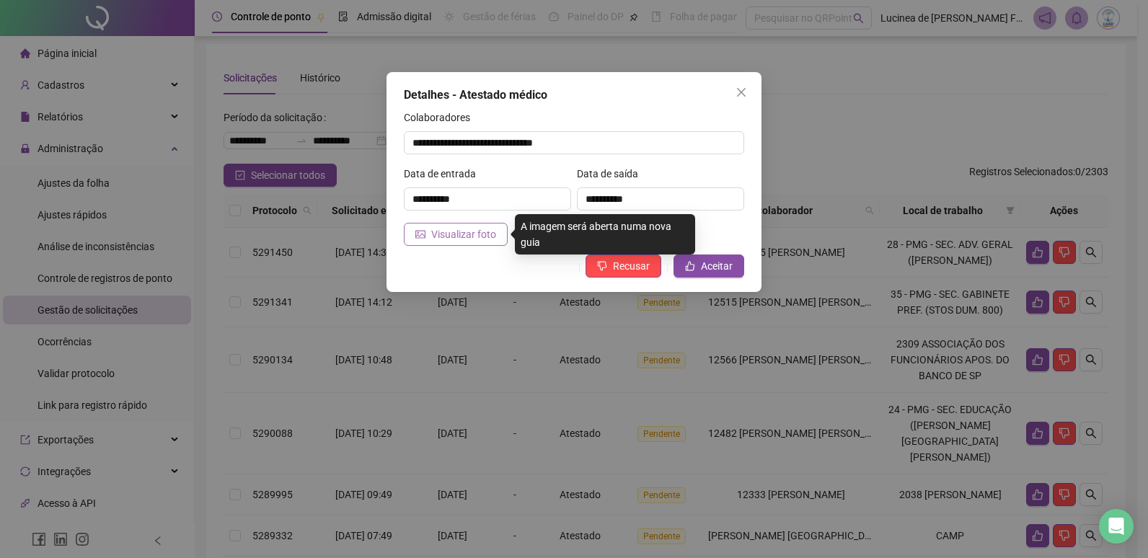
click at [476, 235] on span "Visualizar foto" at bounding box center [463, 234] width 65 height 16
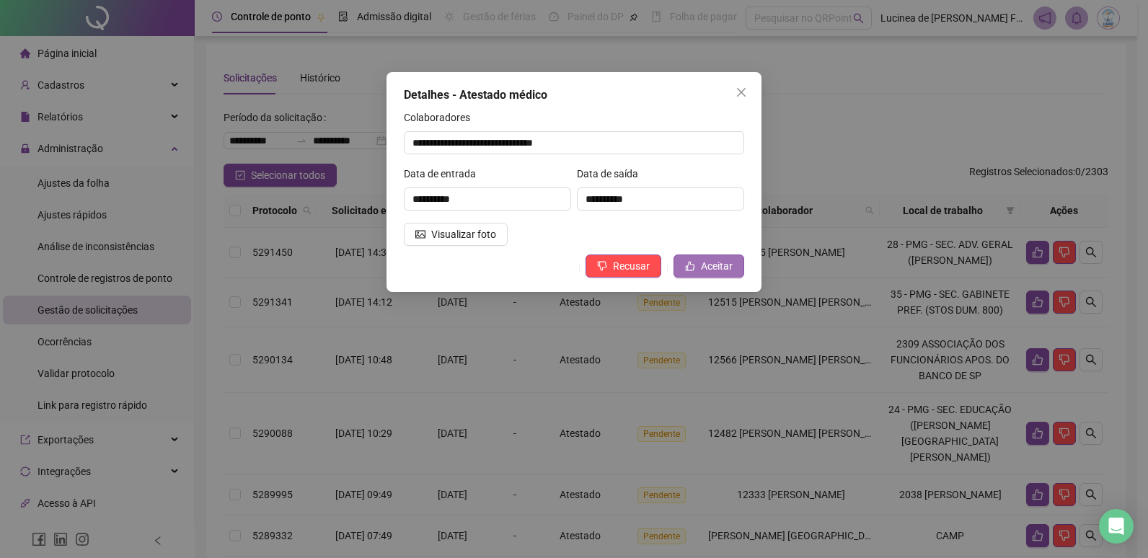
click at [700, 266] on button "Aceitar" at bounding box center [709, 266] width 71 height 23
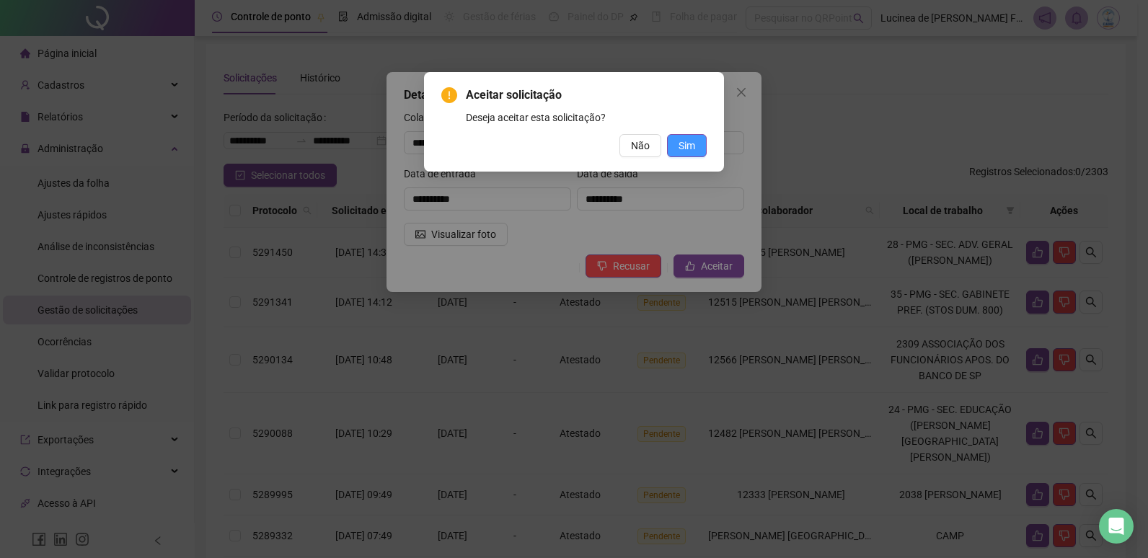
click at [687, 144] on span "Sim" at bounding box center [687, 146] width 17 height 16
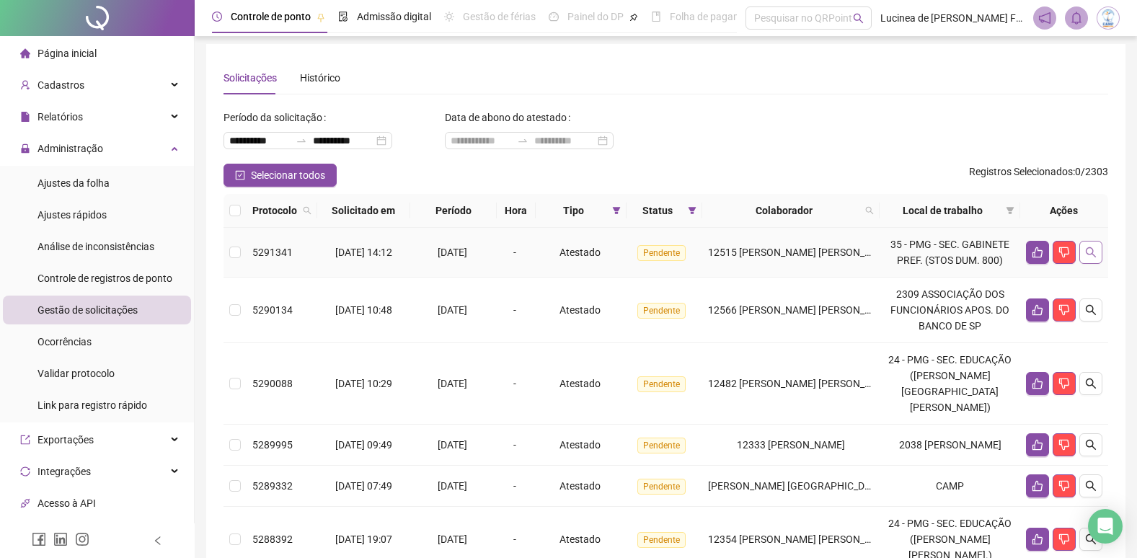
click at [1082, 261] on button "button" at bounding box center [1091, 252] width 23 height 23
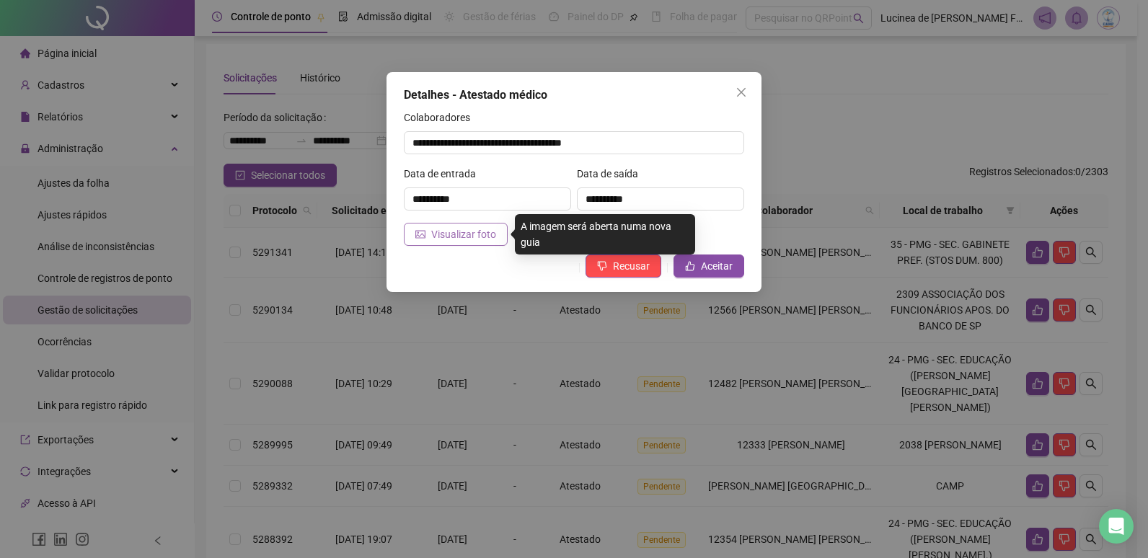
click at [483, 231] on span "Visualizar foto" at bounding box center [463, 234] width 65 height 16
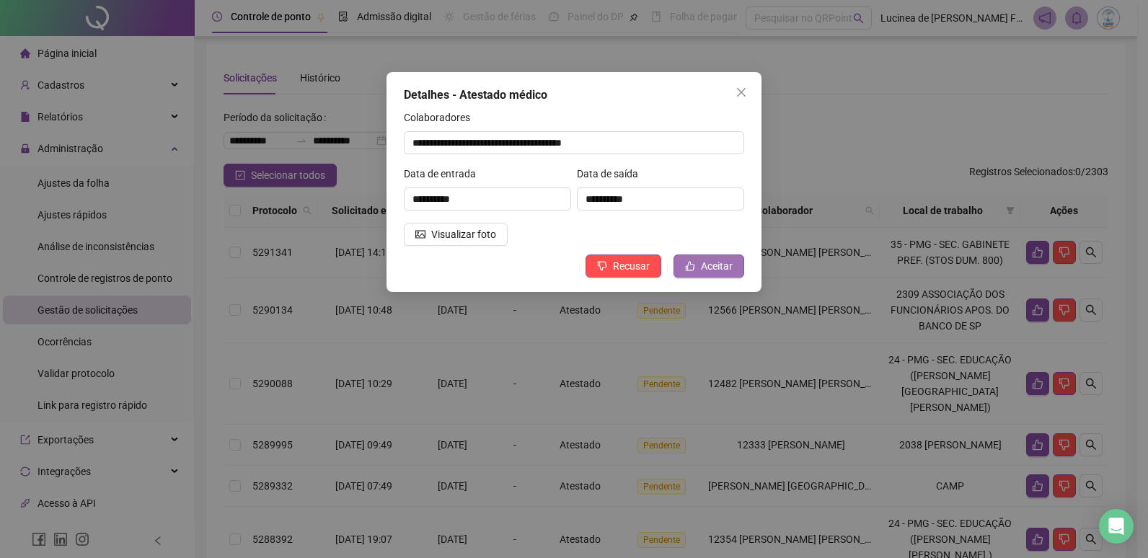
click at [732, 273] on span "Aceitar" at bounding box center [717, 266] width 32 height 16
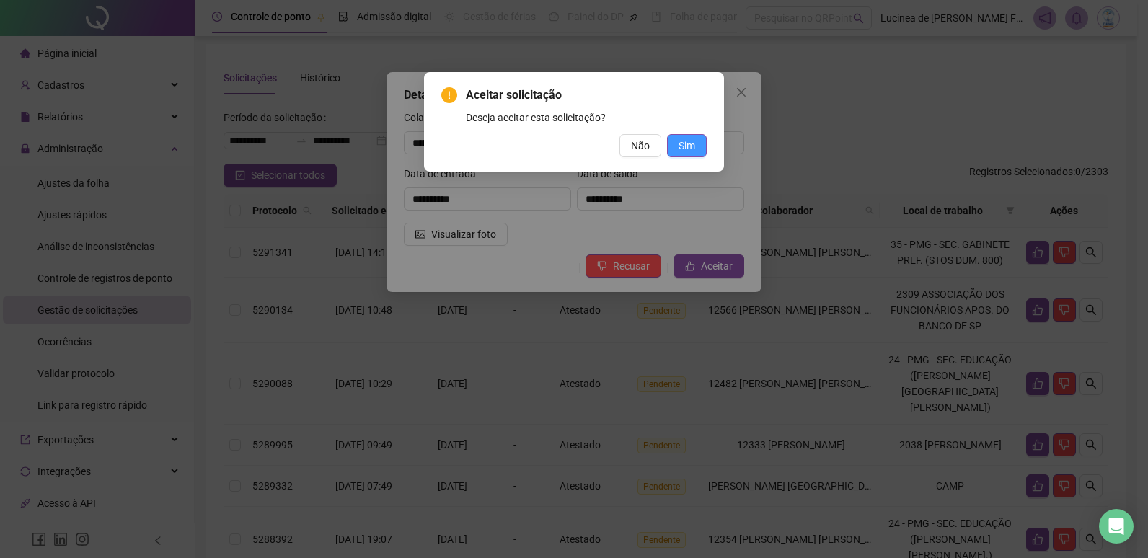
click at [695, 141] on button "Sim" at bounding box center [687, 145] width 40 height 23
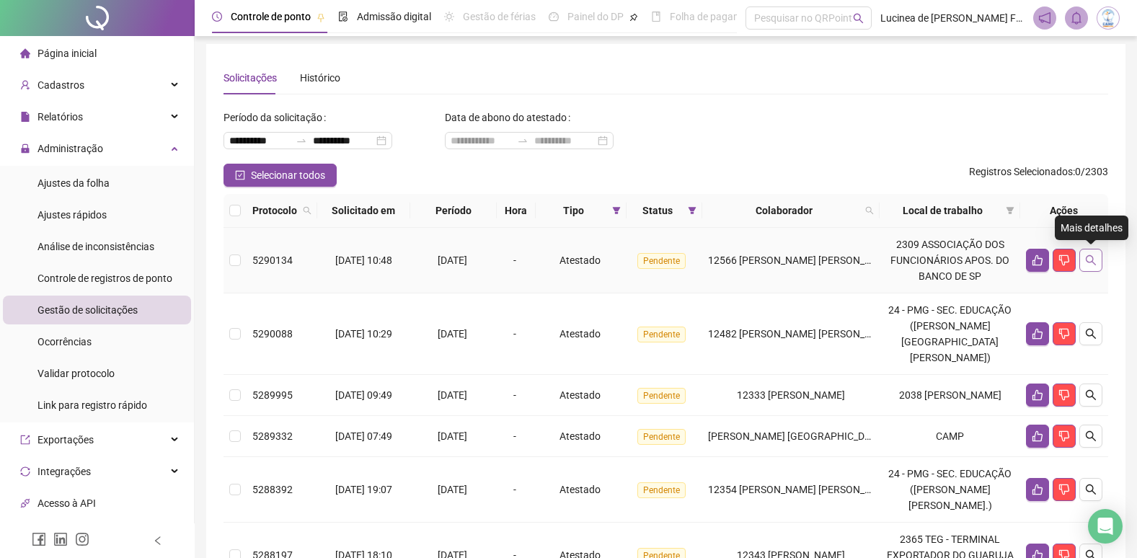
click at [1094, 266] on button "button" at bounding box center [1091, 260] width 23 height 23
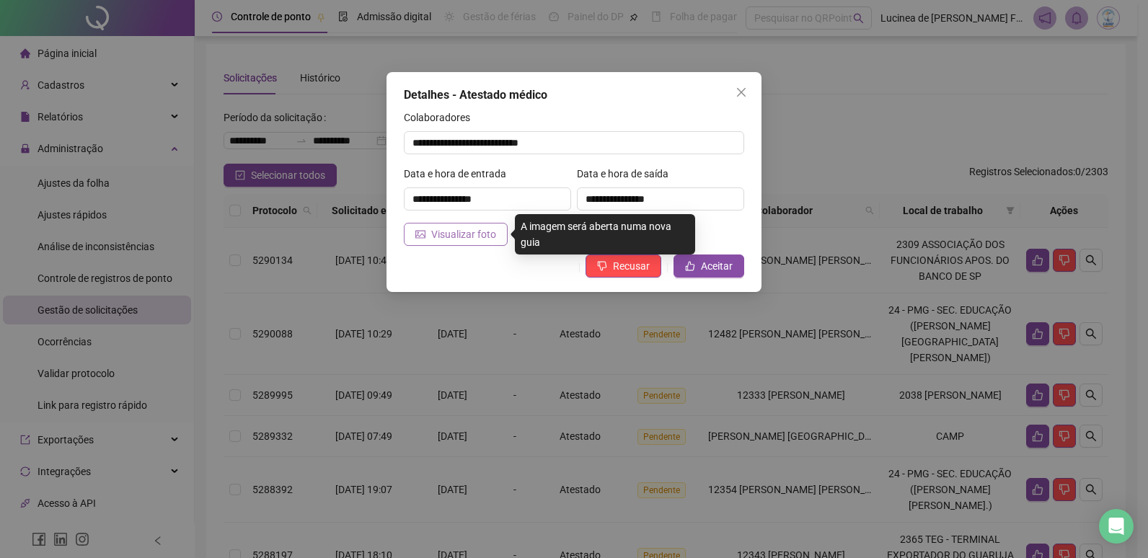
click at [477, 238] on span "Visualizar foto" at bounding box center [463, 234] width 65 height 16
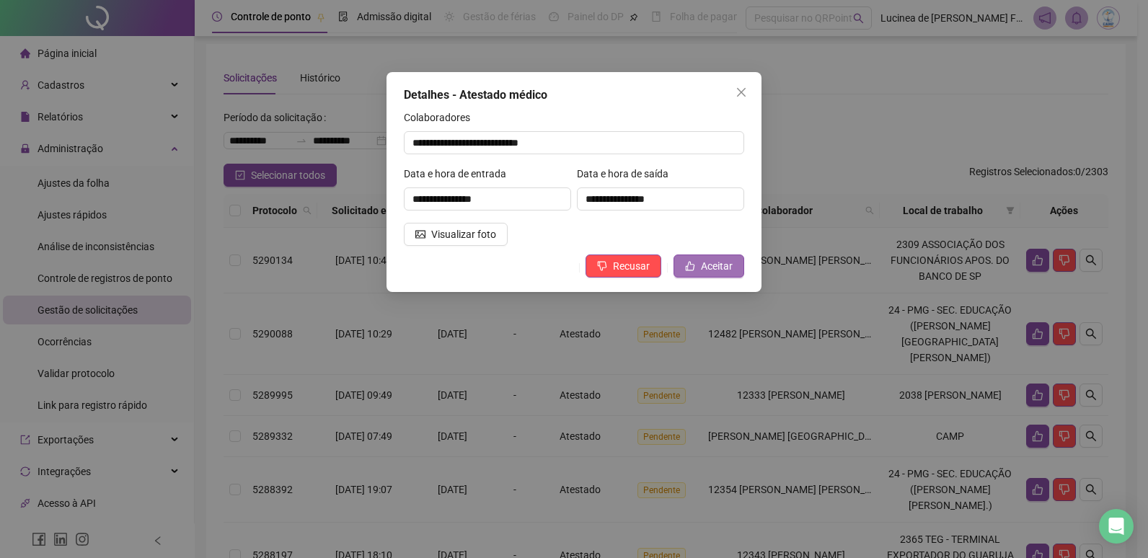
click at [719, 266] on span "Aceitar" at bounding box center [717, 266] width 32 height 16
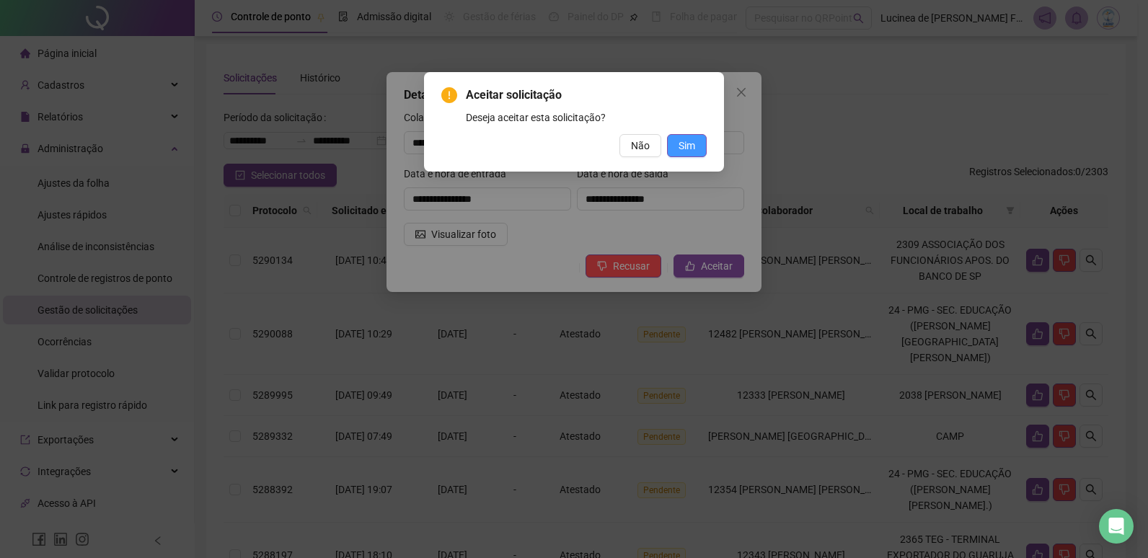
click at [696, 146] on button "Sim" at bounding box center [687, 145] width 40 height 23
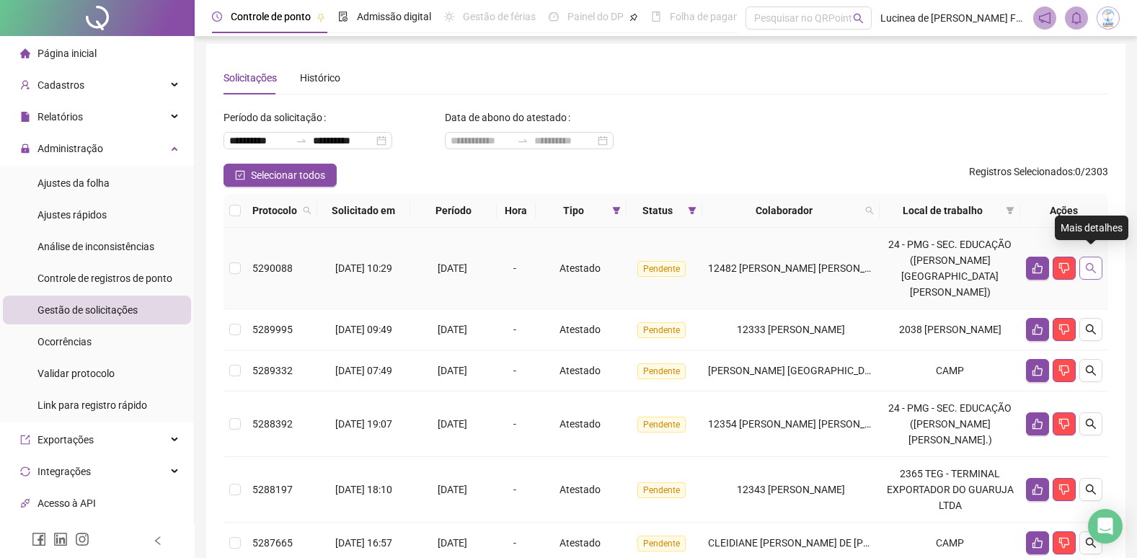
click at [1088, 263] on icon "search" at bounding box center [1091, 269] width 12 height 12
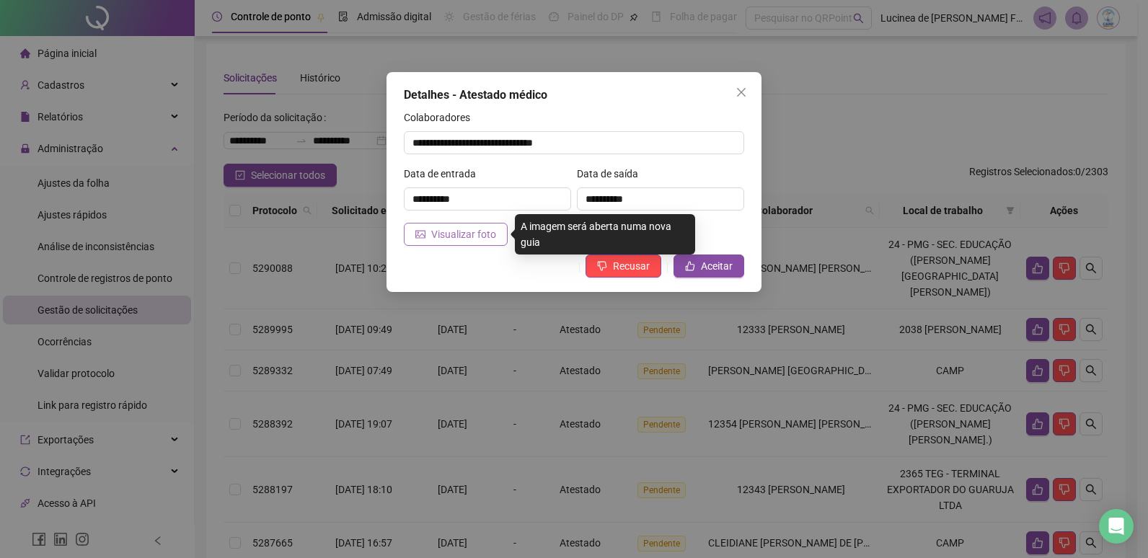
click at [476, 239] on span "Visualizar foto" at bounding box center [463, 234] width 65 height 16
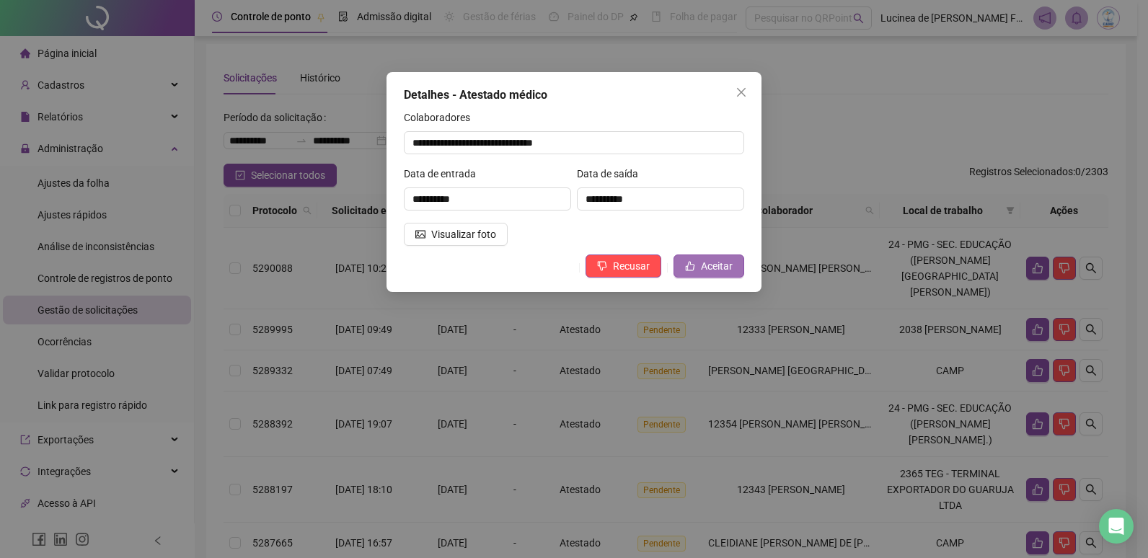
click at [734, 264] on button "Aceitar" at bounding box center [709, 266] width 71 height 23
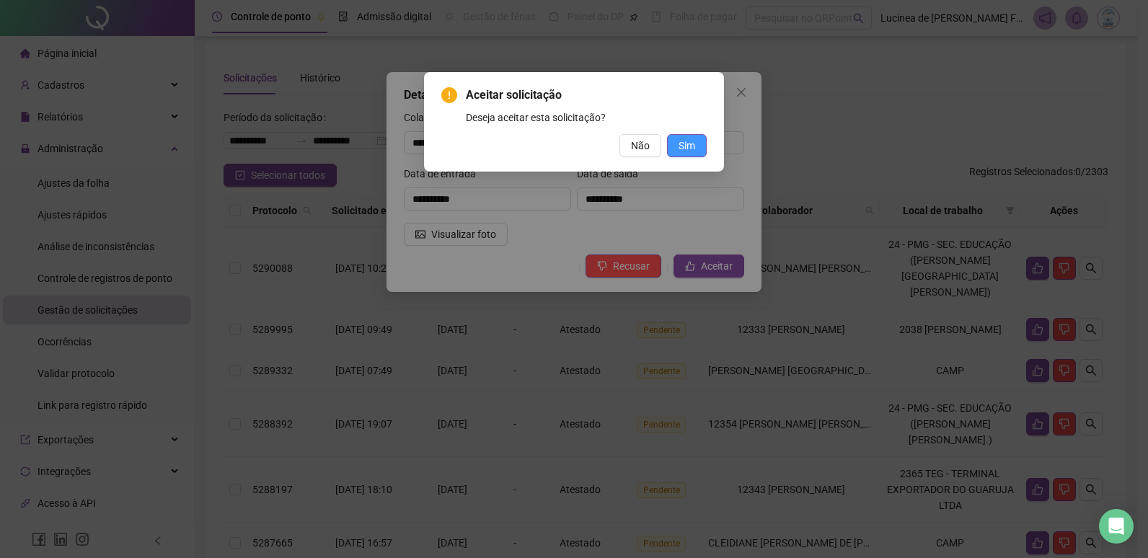
click at [683, 146] on span "Sim" at bounding box center [687, 146] width 17 height 16
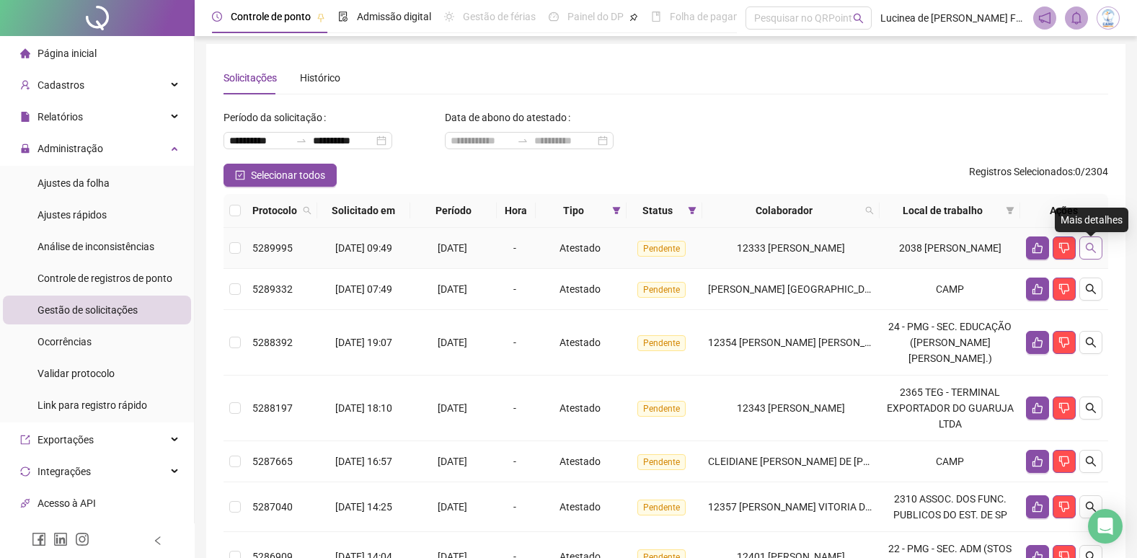
click at [1088, 254] on icon "search" at bounding box center [1091, 248] width 12 height 12
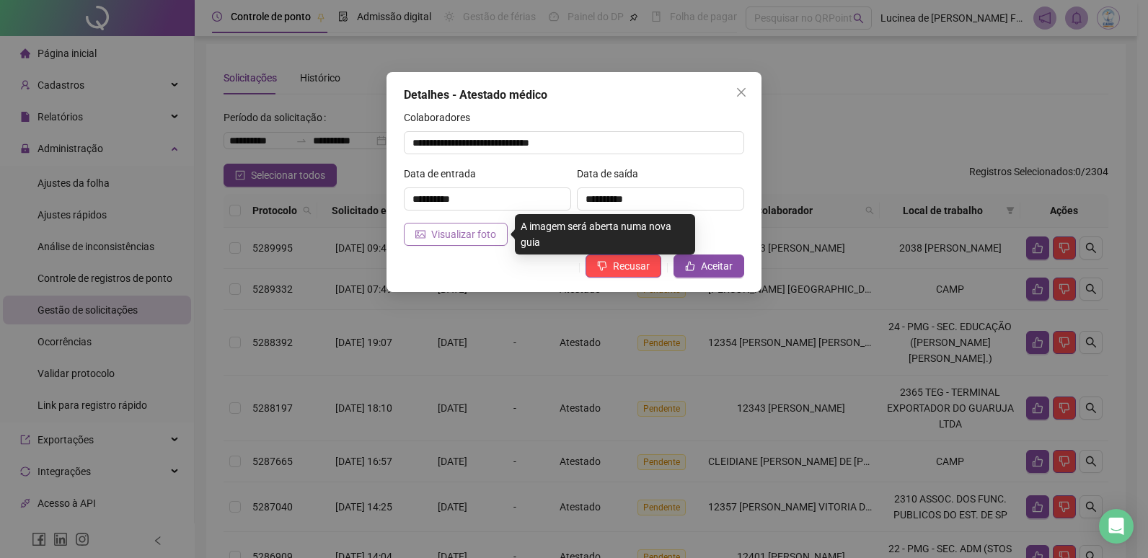
click at [470, 234] on span "Visualizar foto" at bounding box center [463, 234] width 65 height 16
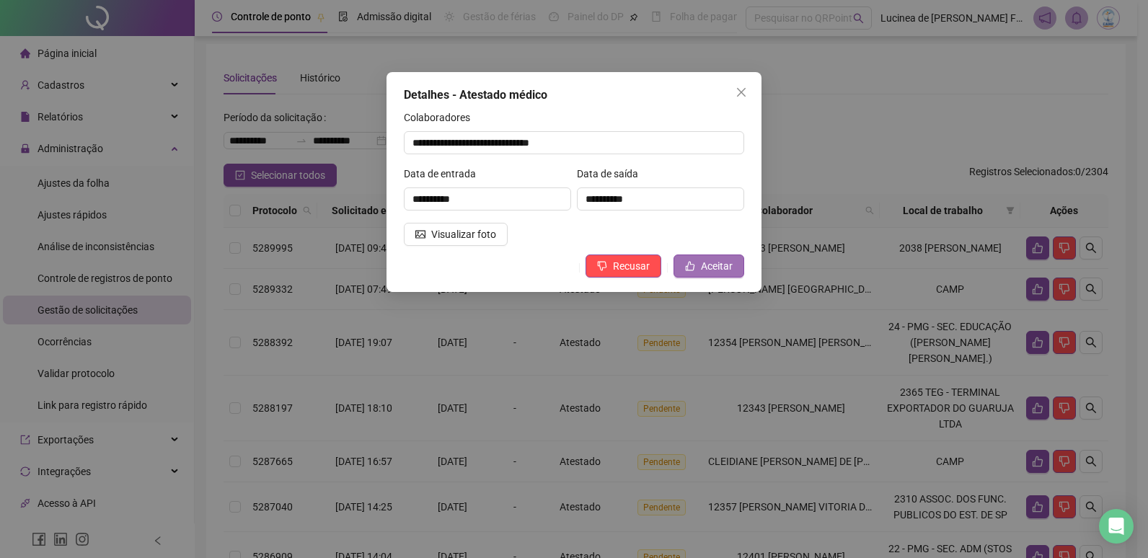
click at [698, 262] on button "Aceitar" at bounding box center [709, 266] width 71 height 23
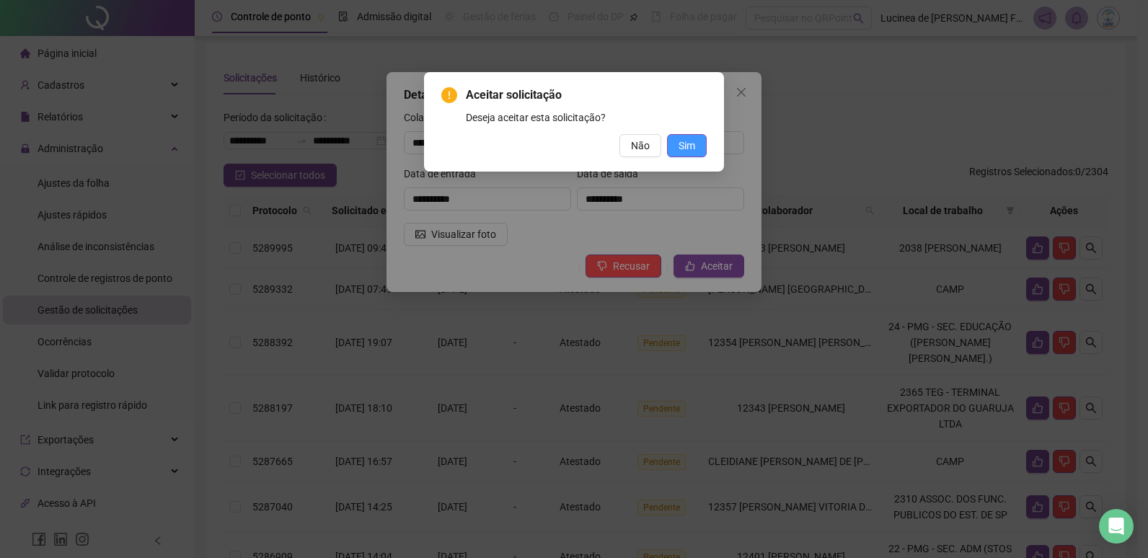
click at [690, 143] on span "Sim" at bounding box center [687, 146] width 17 height 16
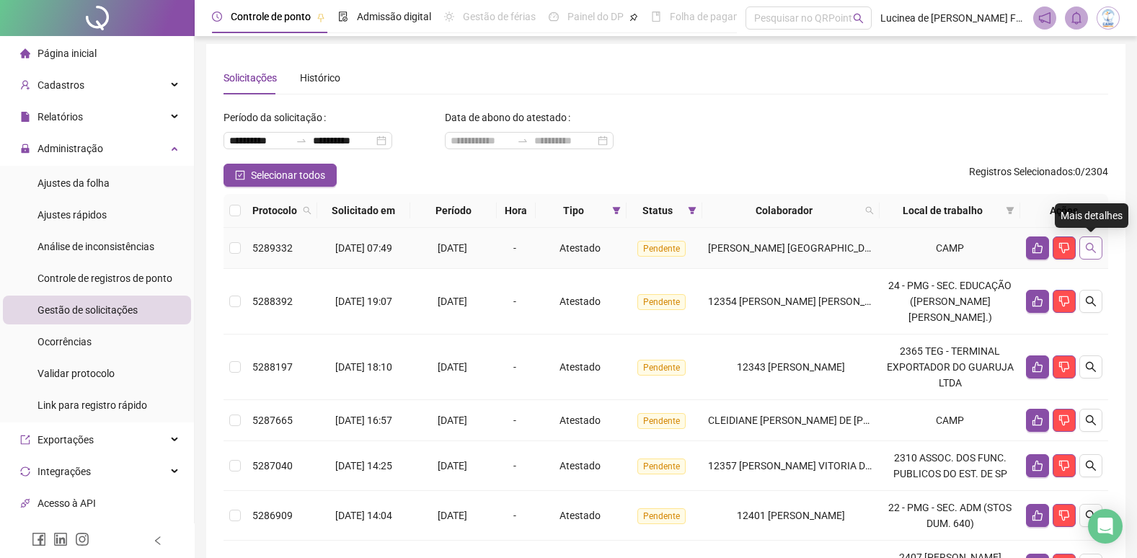
click at [1093, 254] on button "button" at bounding box center [1091, 248] width 23 height 23
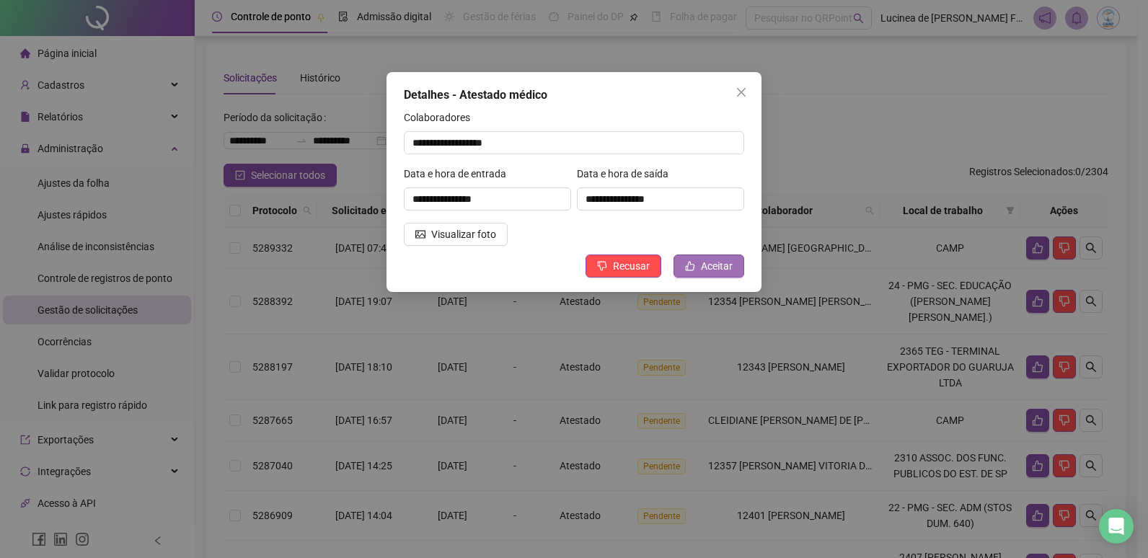
click at [709, 268] on span "Aceitar" at bounding box center [717, 266] width 32 height 16
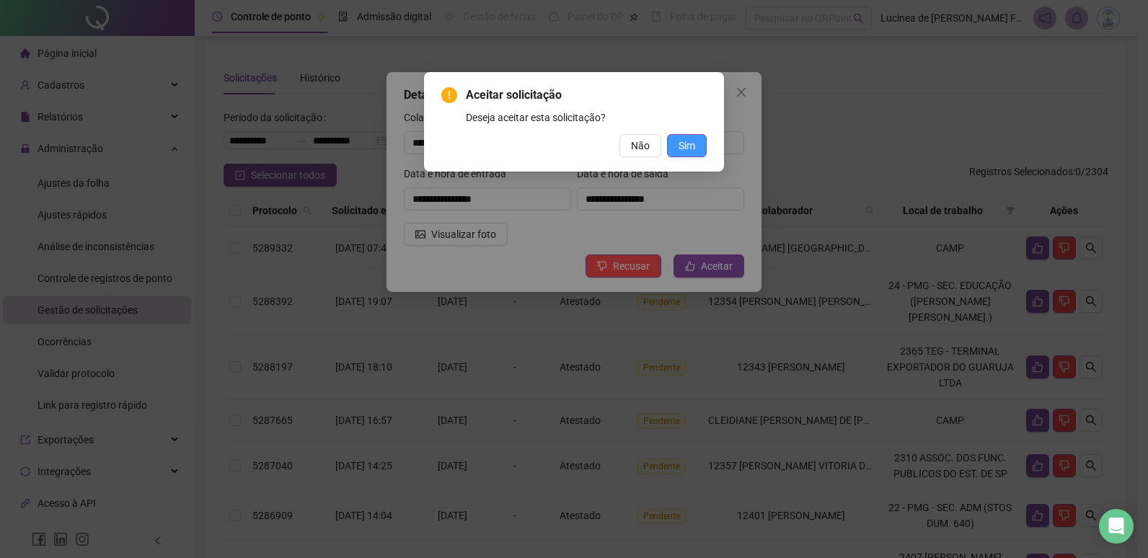
click at [694, 149] on span "Sim" at bounding box center [687, 146] width 17 height 16
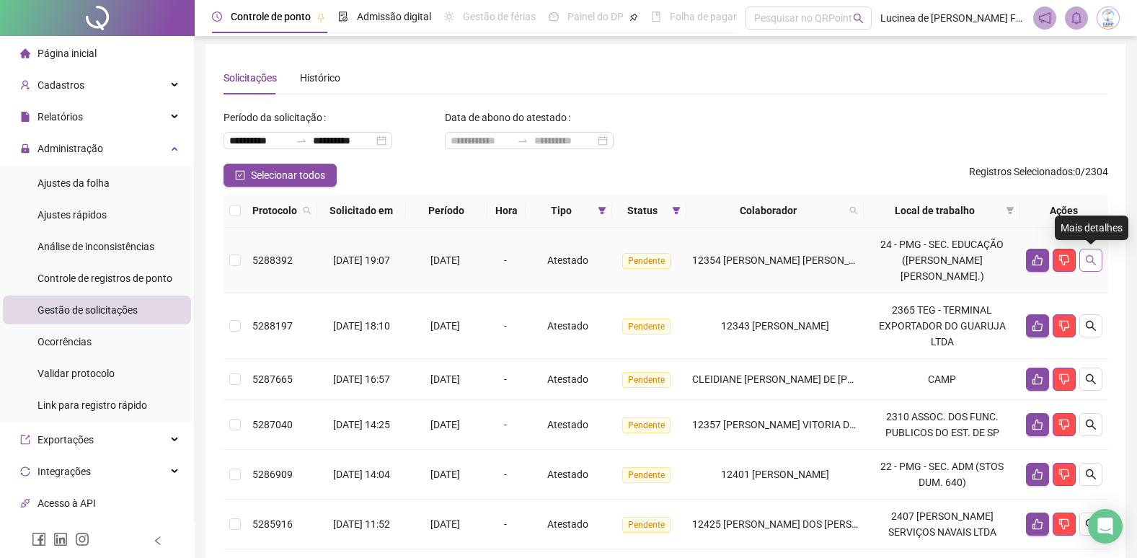
click at [1096, 268] on button "button" at bounding box center [1091, 260] width 23 height 23
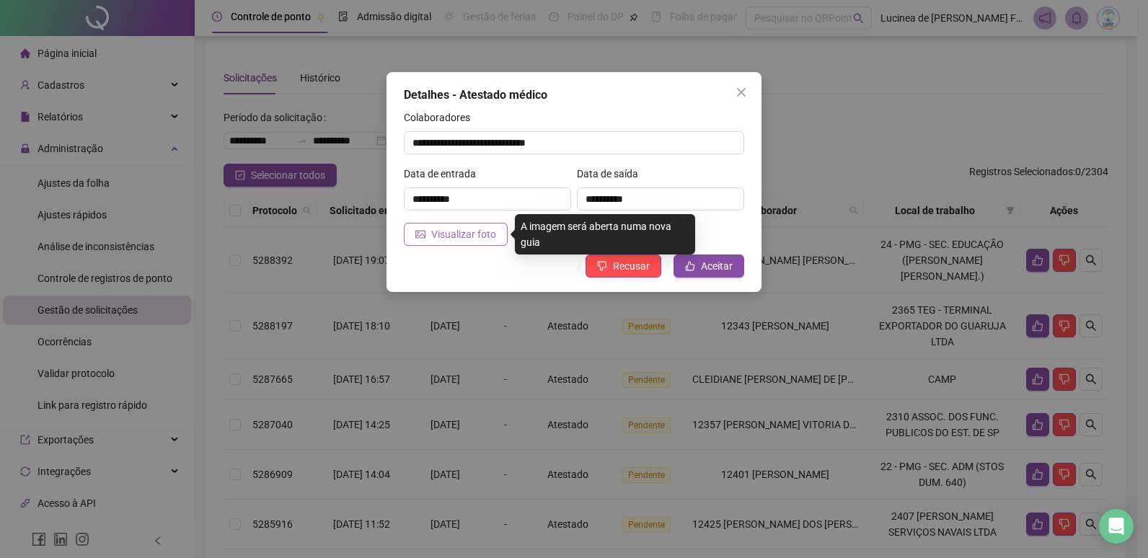
click at [483, 238] on span "Visualizar foto" at bounding box center [463, 234] width 65 height 16
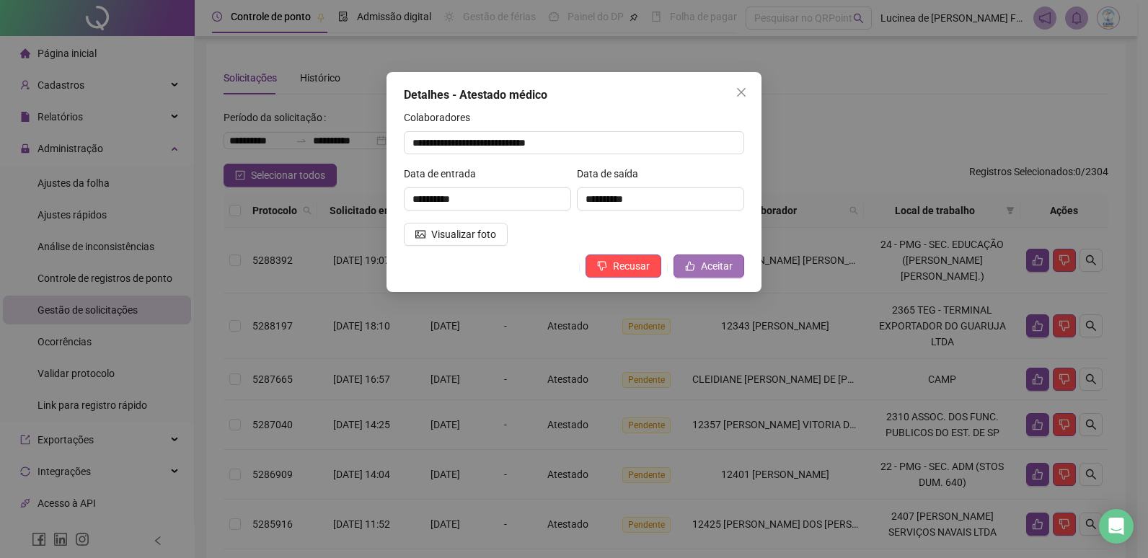
click at [716, 268] on span "Aceitar" at bounding box center [717, 266] width 32 height 16
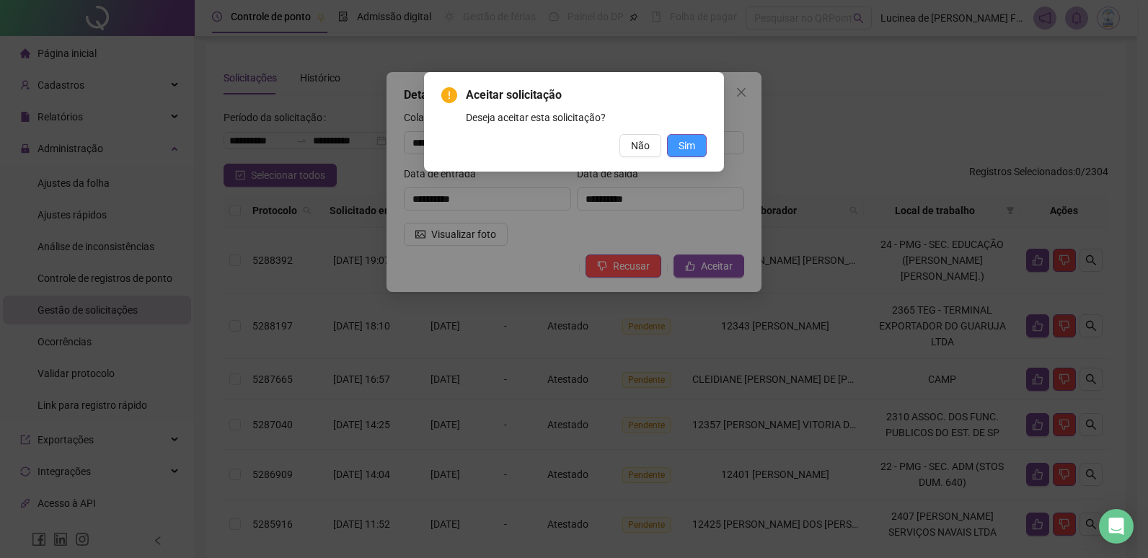
click at [681, 141] on span "Sim" at bounding box center [687, 146] width 17 height 16
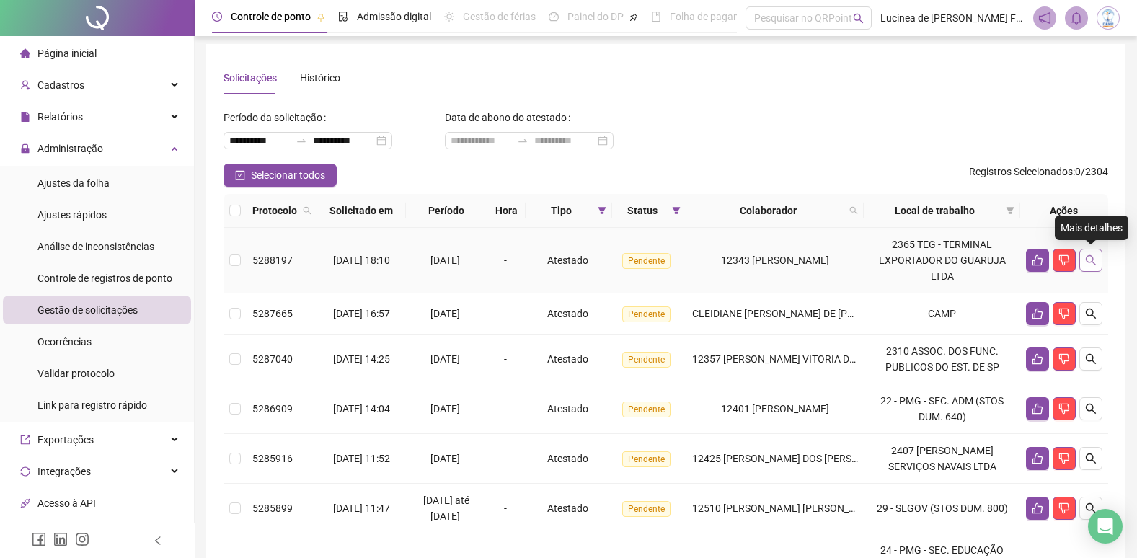
click at [1085, 257] on icon "search" at bounding box center [1091, 261] width 12 height 12
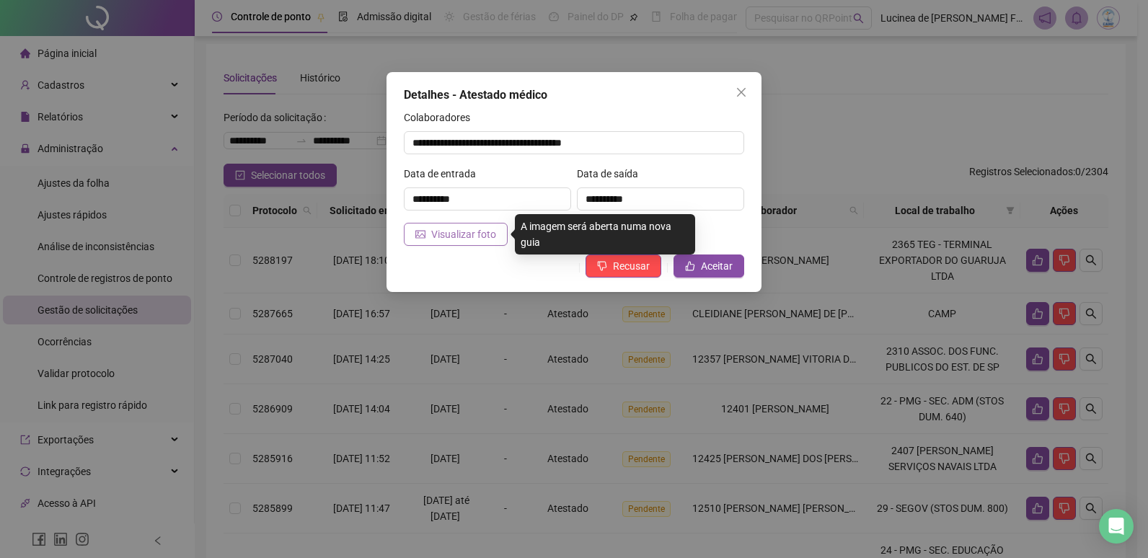
click at [468, 242] on span "Visualizar foto" at bounding box center [463, 234] width 65 height 16
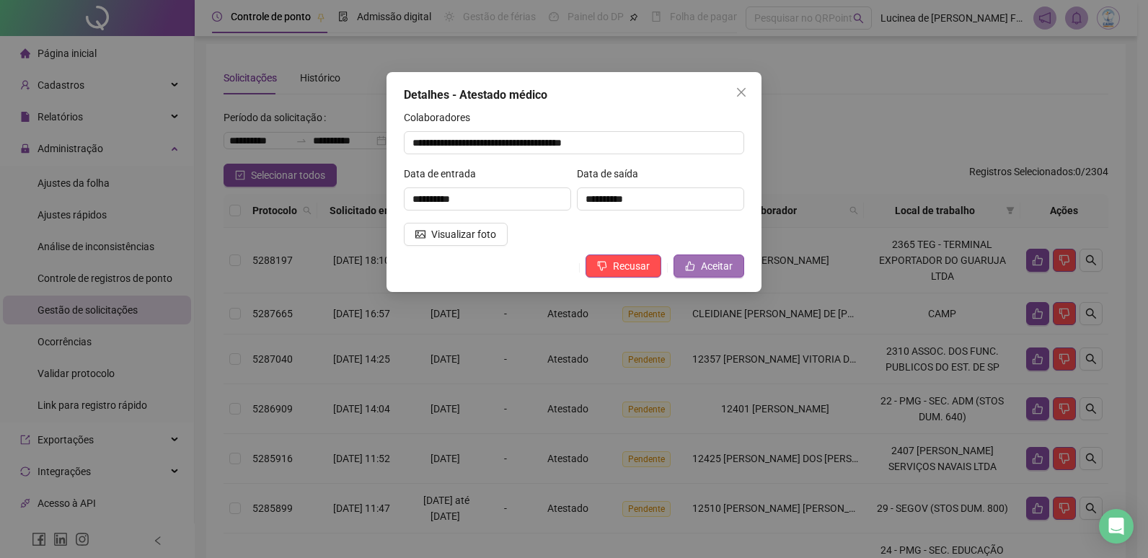
click at [723, 261] on span "Aceitar" at bounding box center [717, 266] width 32 height 16
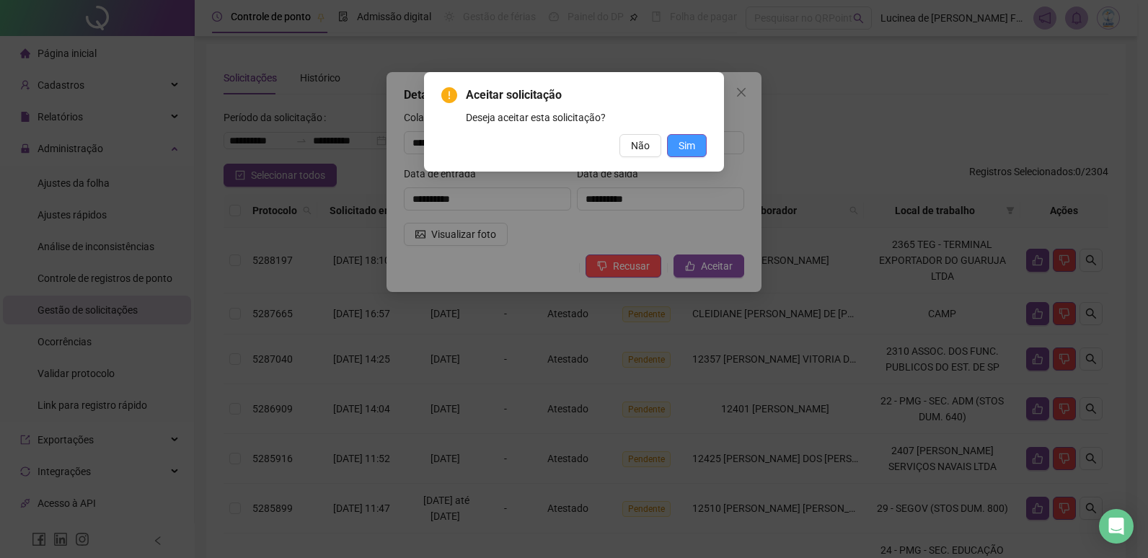
click at [693, 149] on span "Sim" at bounding box center [687, 146] width 17 height 16
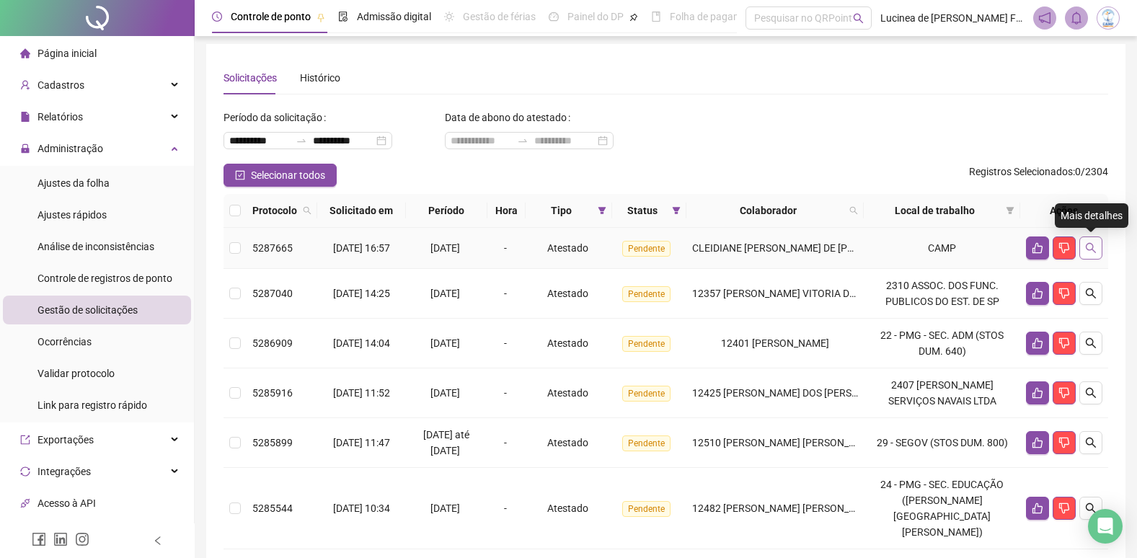
click at [1091, 253] on icon "search" at bounding box center [1091, 248] width 12 height 12
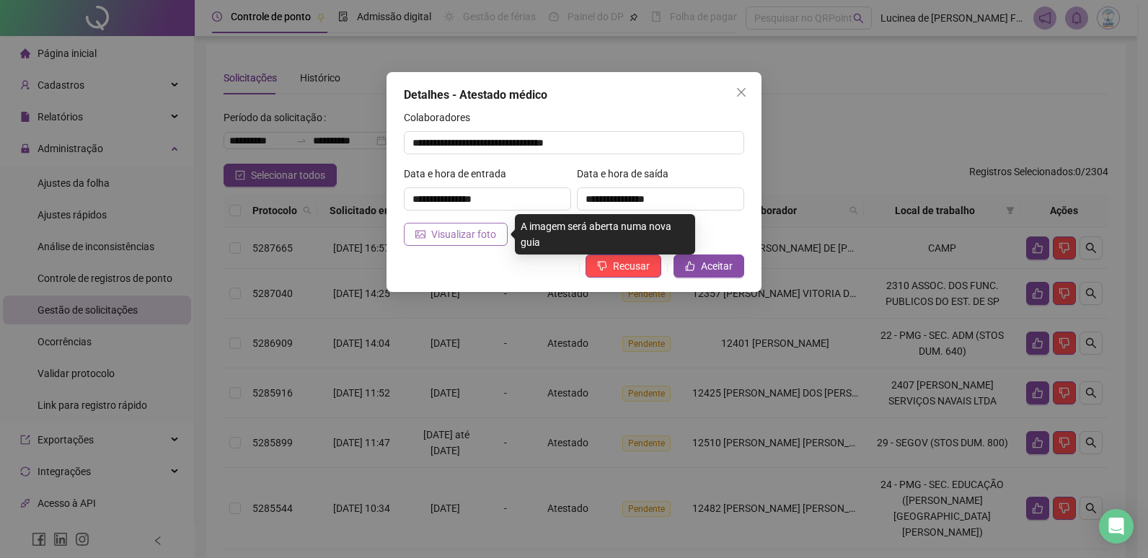
click at [477, 234] on span "Visualizar foto" at bounding box center [463, 234] width 65 height 16
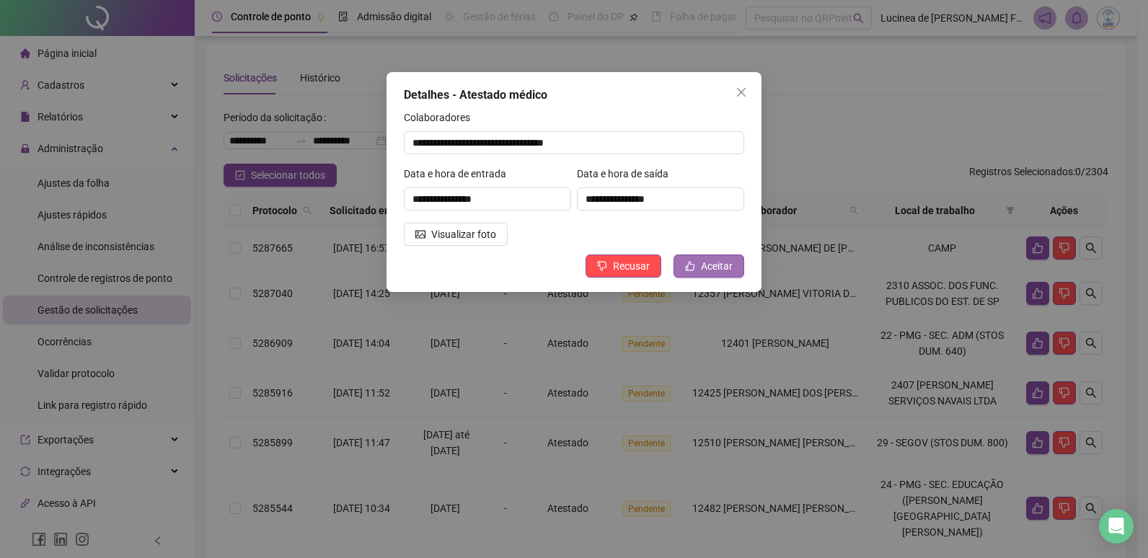
click at [704, 260] on span "Aceitar" at bounding box center [717, 266] width 32 height 16
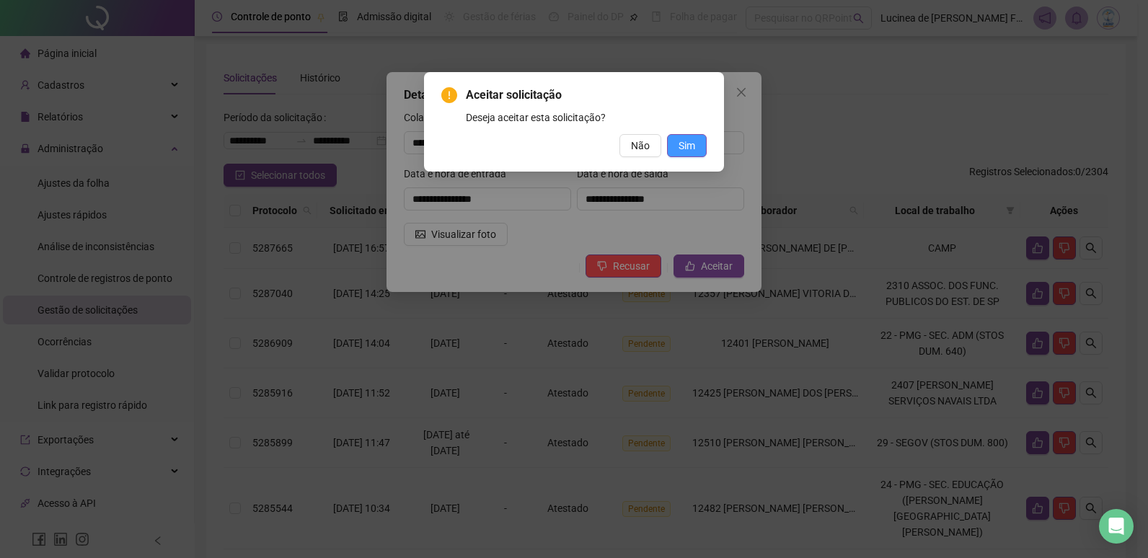
click at [695, 151] on span "Sim" at bounding box center [687, 146] width 17 height 16
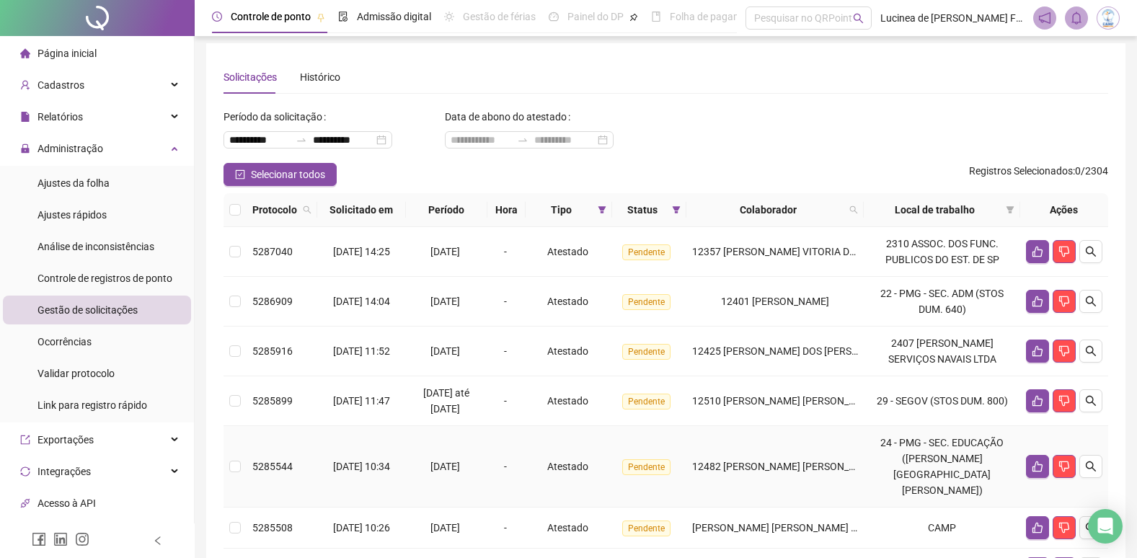
scroll to position [0, 0]
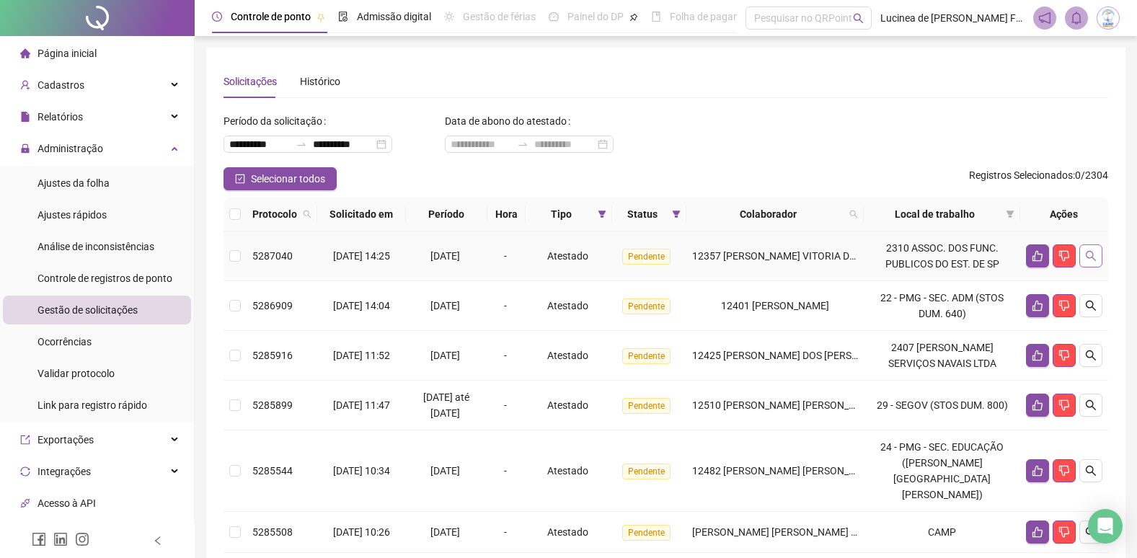
click at [1092, 255] on icon "search" at bounding box center [1091, 256] width 12 height 12
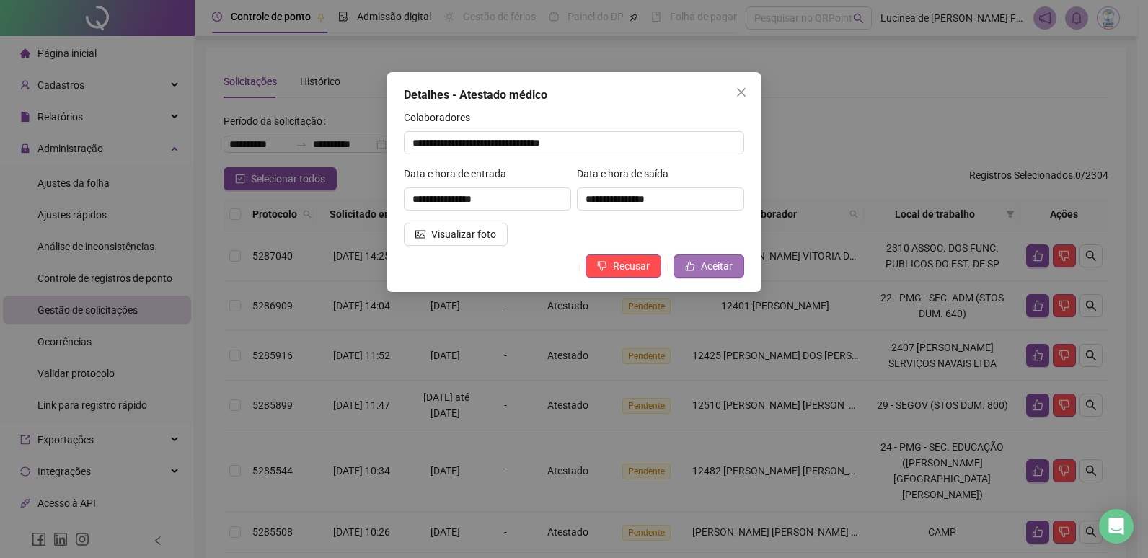
click at [718, 262] on span "Aceitar" at bounding box center [717, 266] width 32 height 16
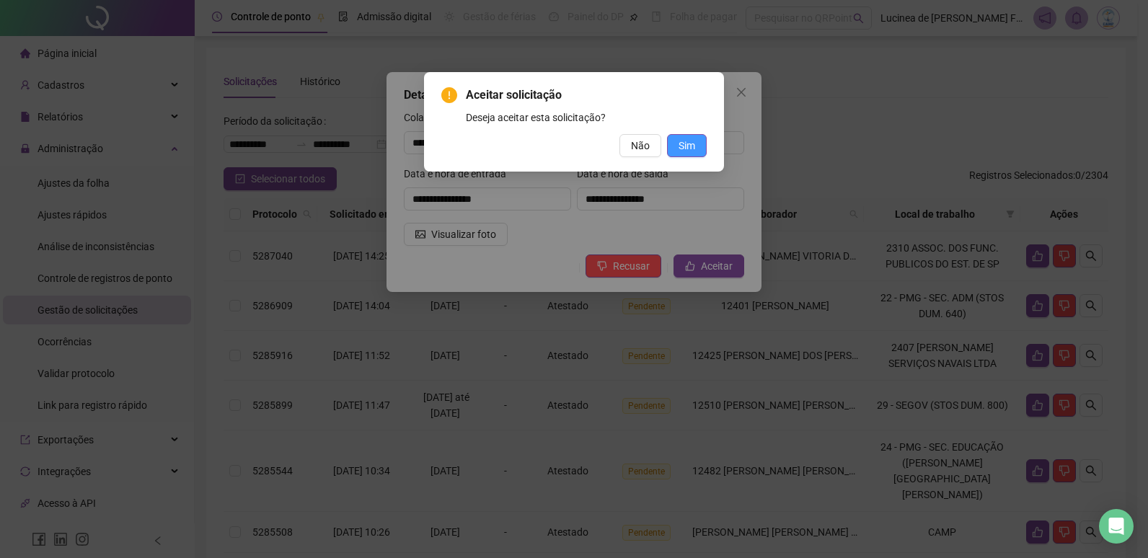
click at [688, 147] on span "Sim" at bounding box center [687, 146] width 17 height 16
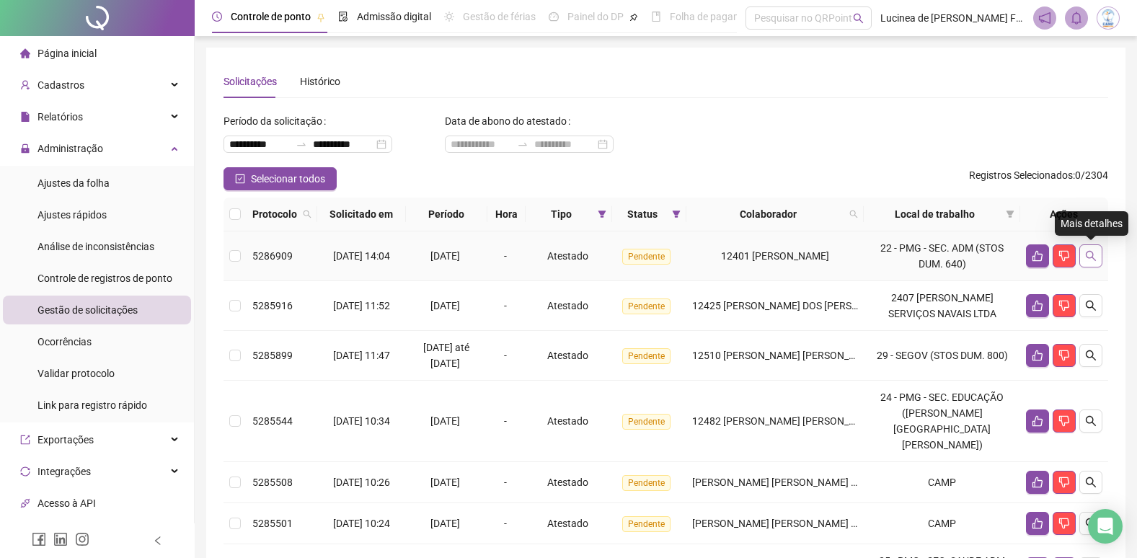
click at [1091, 260] on icon "search" at bounding box center [1091, 256] width 12 height 12
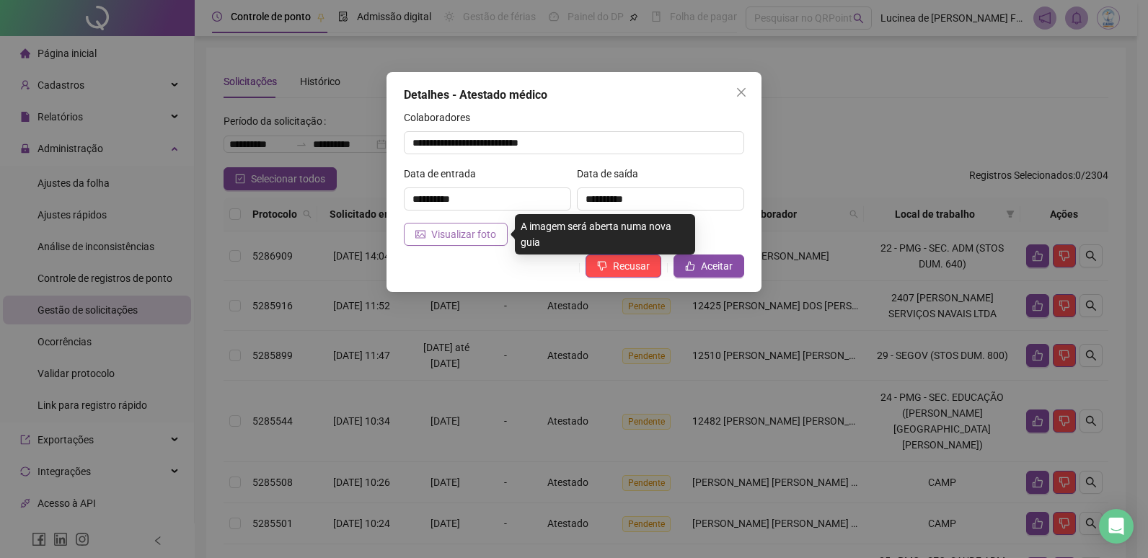
click at [493, 232] on span "Visualizar foto" at bounding box center [463, 234] width 65 height 16
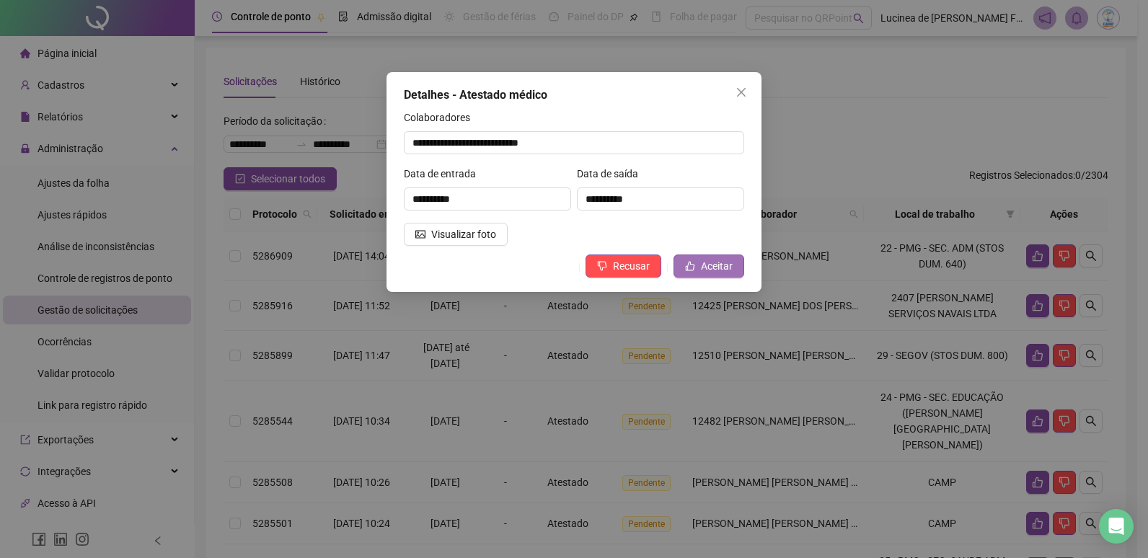
click at [723, 266] on span "Aceitar" at bounding box center [717, 266] width 32 height 16
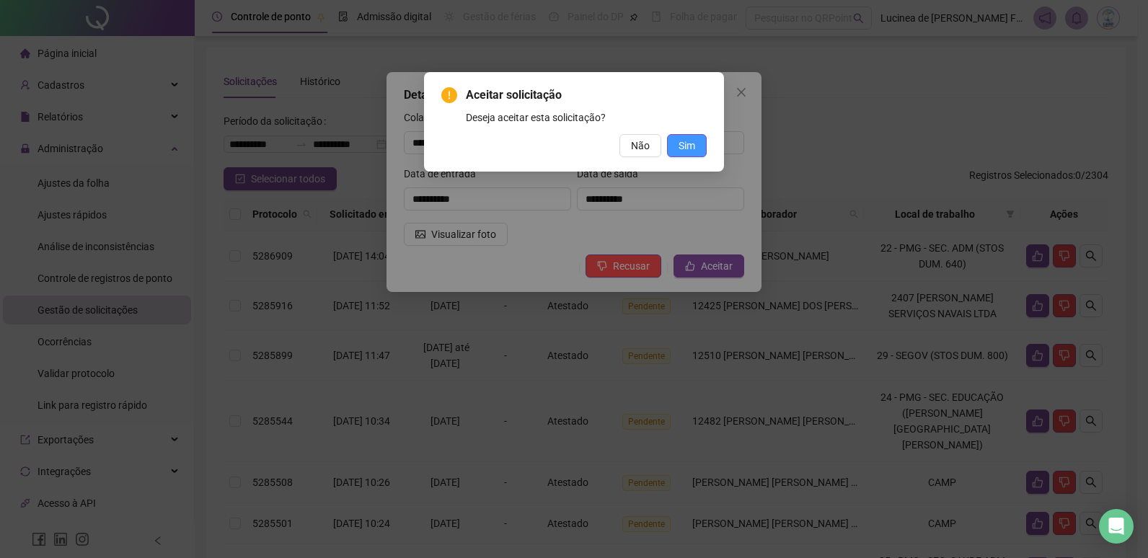
click at [694, 150] on span "Sim" at bounding box center [687, 146] width 17 height 16
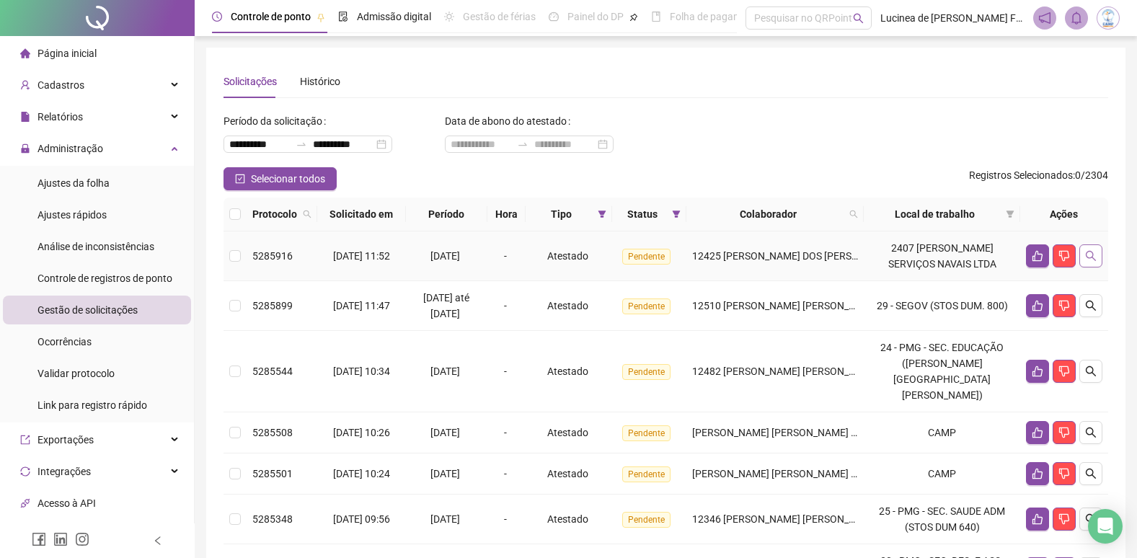
click at [1089, 261] on button "button" at bounding box center [1091, 256] width 23 height 23
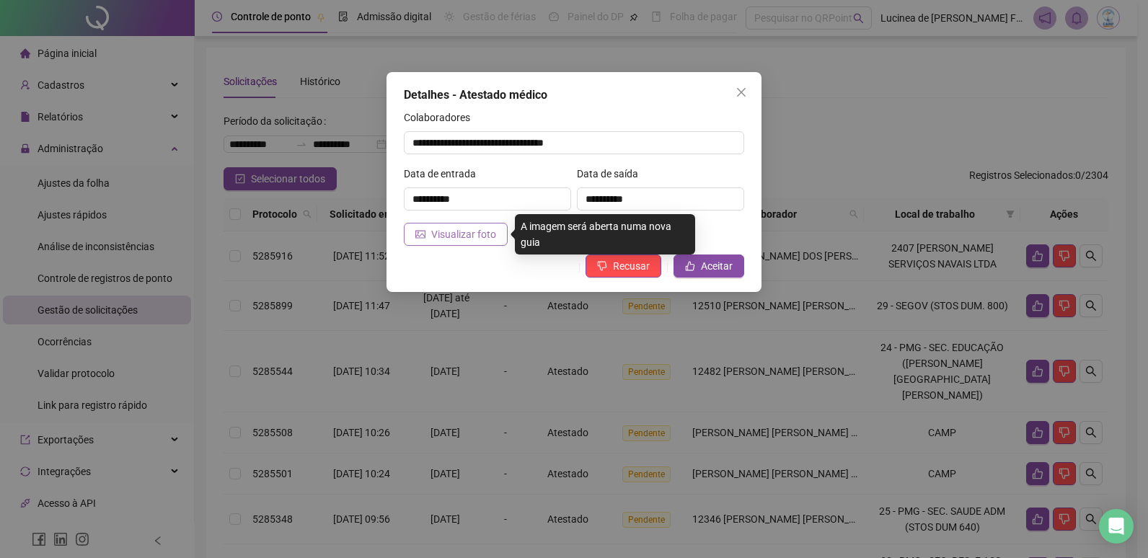
click at [495, 234] on button "Visualizar foto" at bounding box center [456, 234] width 104 height 23
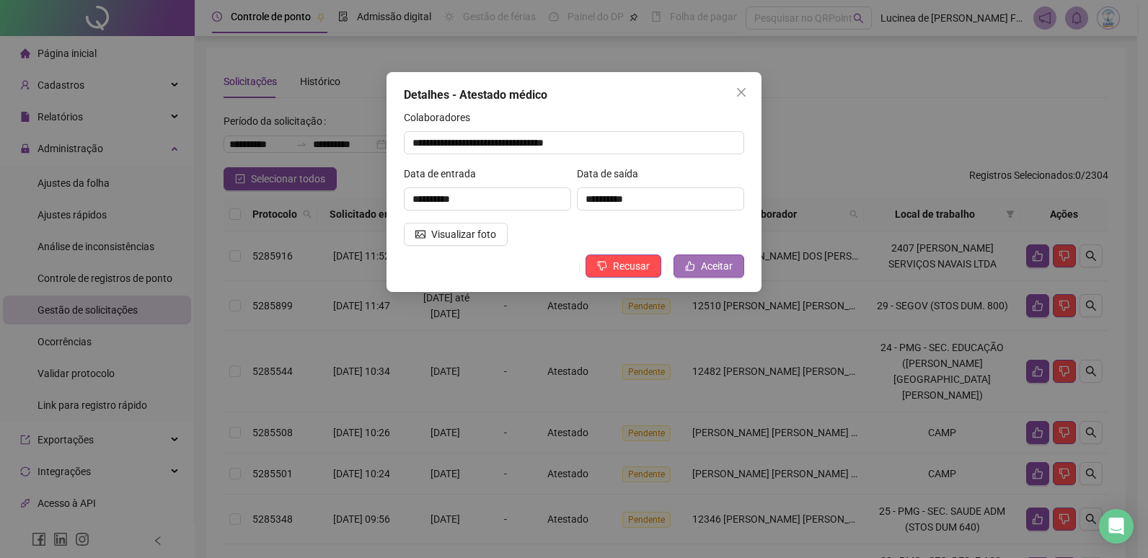
click at [716, 269] on span "Aceitar" at bounding box center [717, 266] width 32 height 16
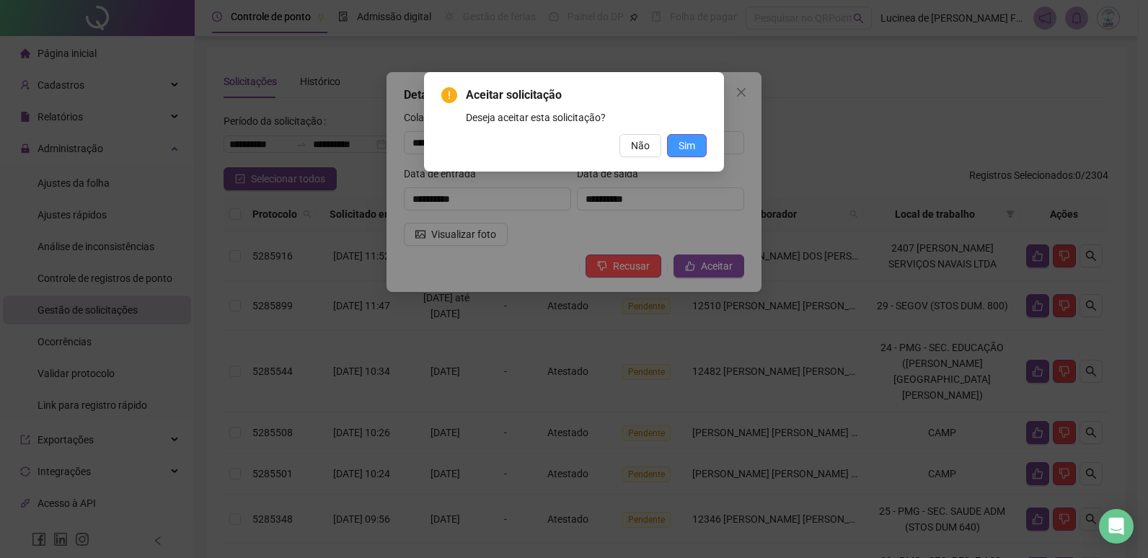
click at [695, 145] on span "Sim" at bounding box center [687, 146] width 17 height 16
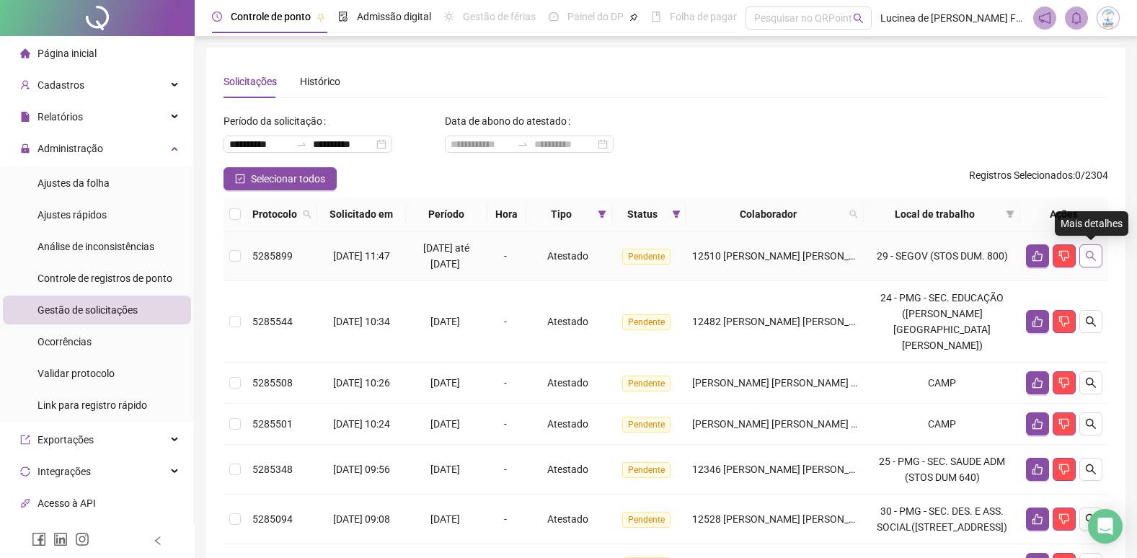
click at [1094, 262] on button "button" at bounding box center [1091, 256] width 23 height 23
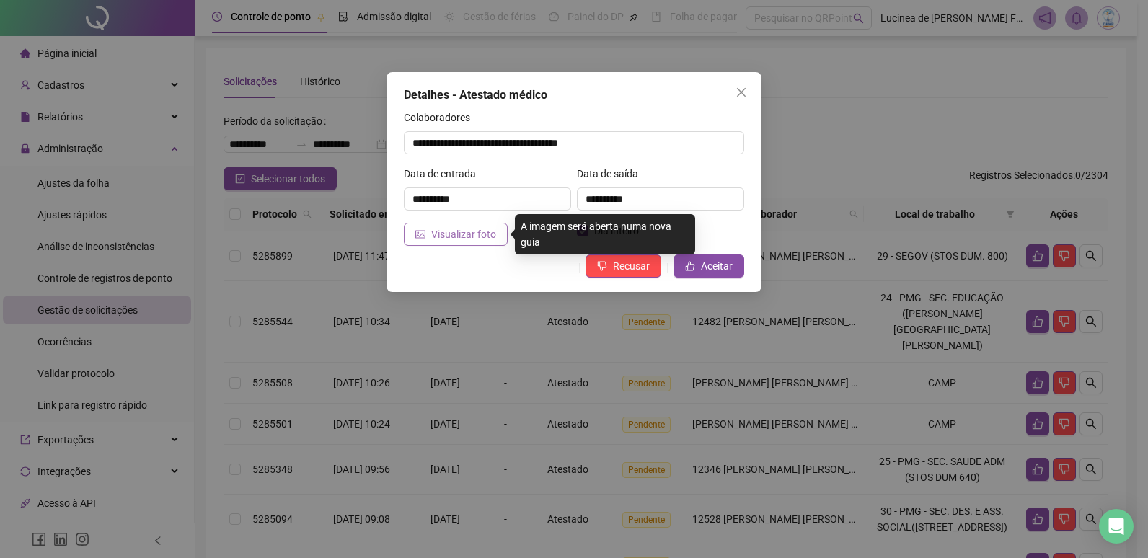
click at [483, 237] on span "Visualizar foto" at bounding box center [463, 234] width 65 height 16
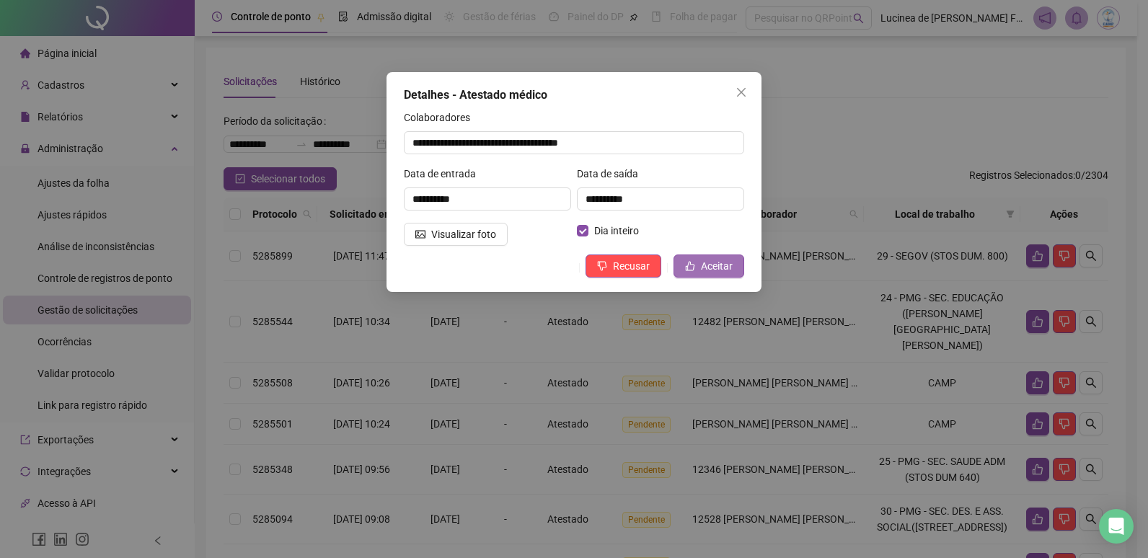
click at [703, 264] on span "Aceitar" at bounding box center [717, 266] width 32 height 16
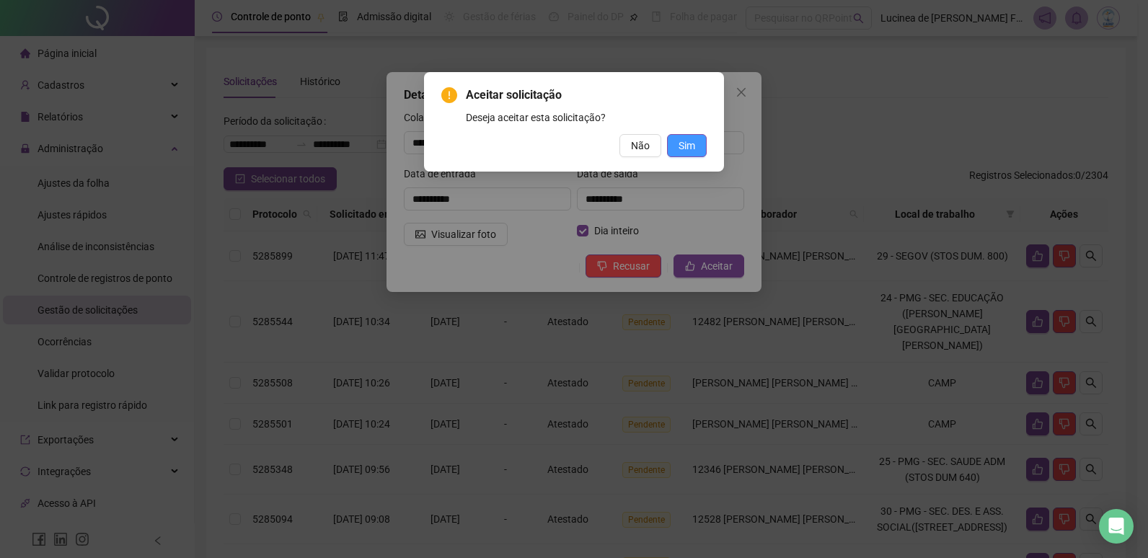
click at [685, 146] on span "Sim" at bounding box center [687, 146] width 17 height 16
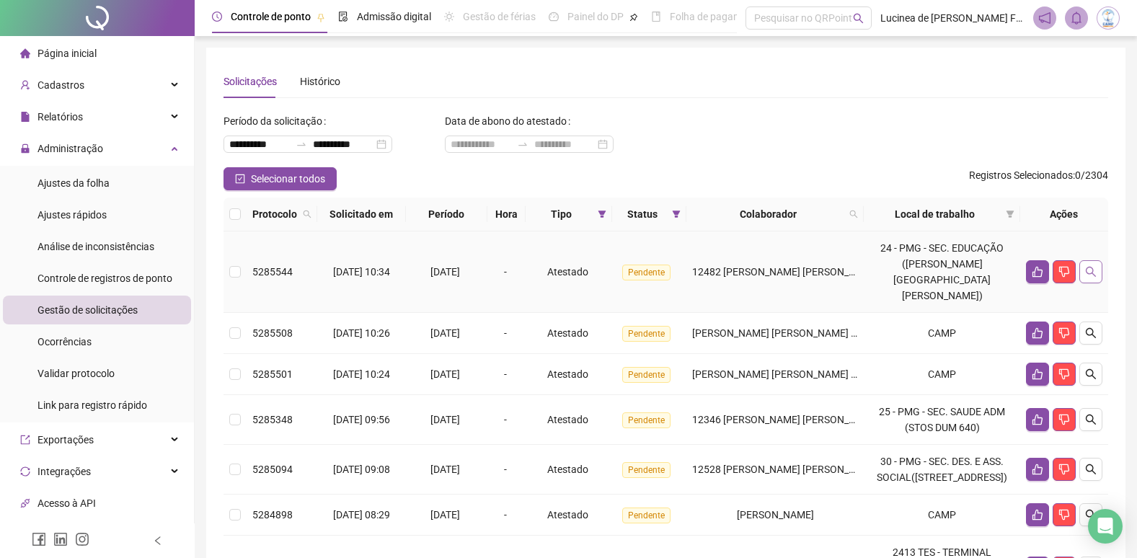
click at [1088, 266] on icon "search" at bounding box center [1091, 272] width 12 height 12
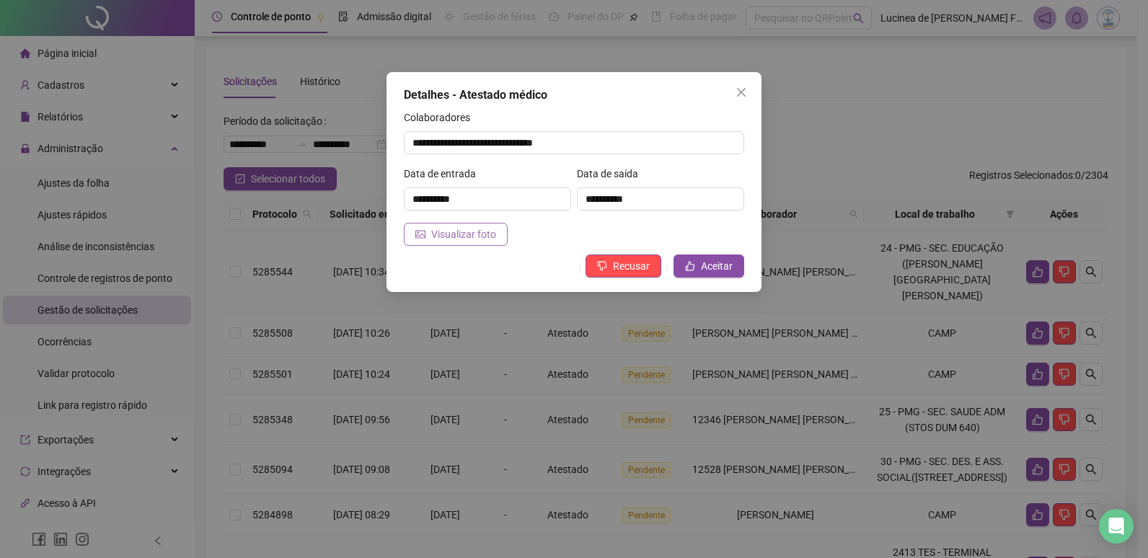
click at [471, 232] on span "Visualizar foto" at bounding box center [463, 234] width 65 height 16
click at [702, 268] on span "Aceitar" at bounding box center [717, 266] width 32 height 16
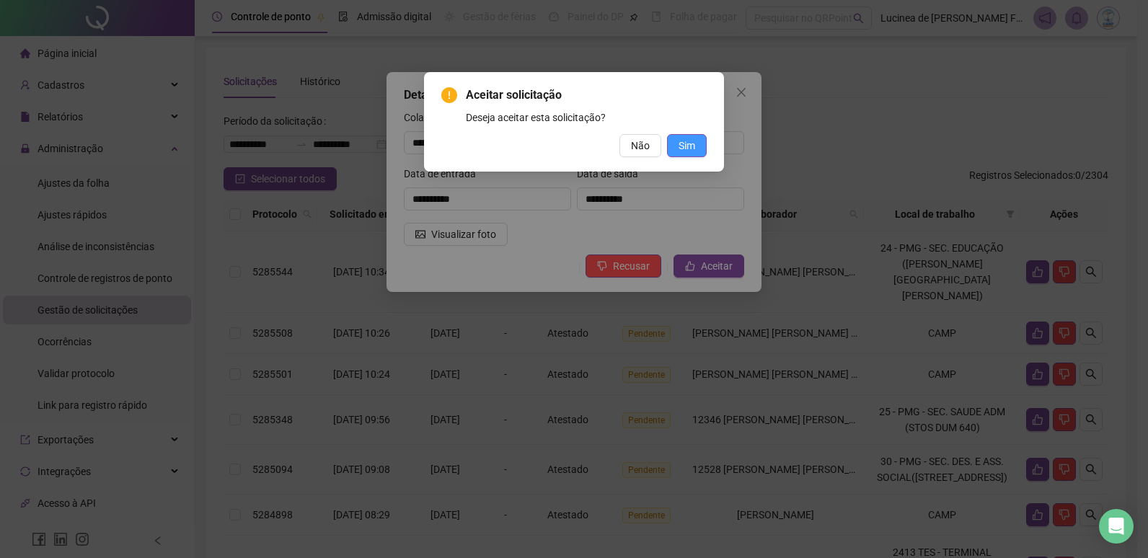
drag, startPoint x: 682, startPoint y: 141, endPoint x: 670, endPoint y: 136, distance: 12.6
click at [682, 144] on span "Sim" at bounding box center [687, 146] width 17 height 16
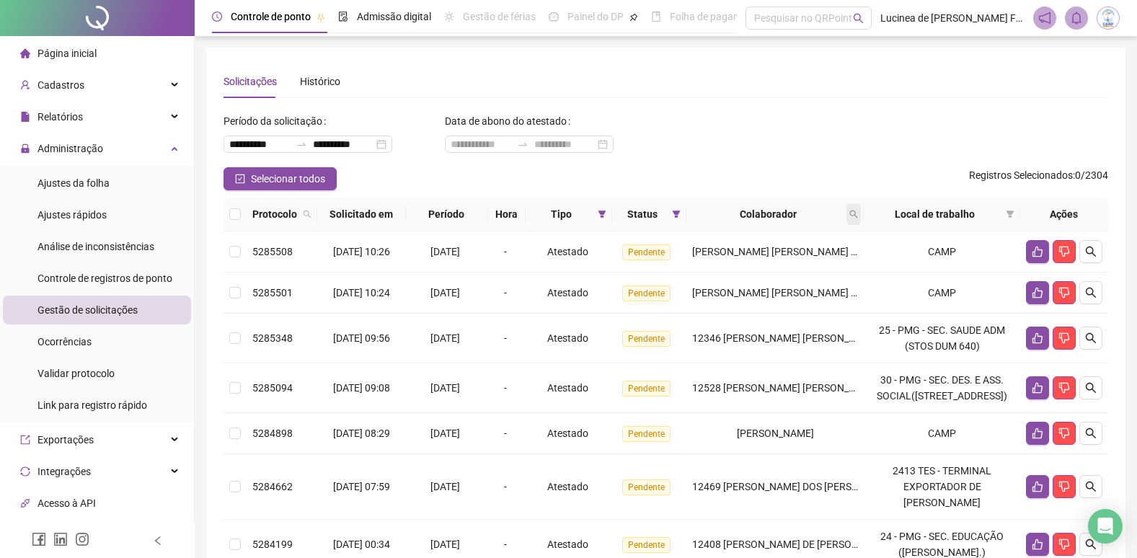
click at [858, 217] on icon "search" at bounding box center [854, 214] width 9 height 9
type input "*****"
click at [793, 268] on span "Buscar" at bounding box center [792, 271] width 32 height 16
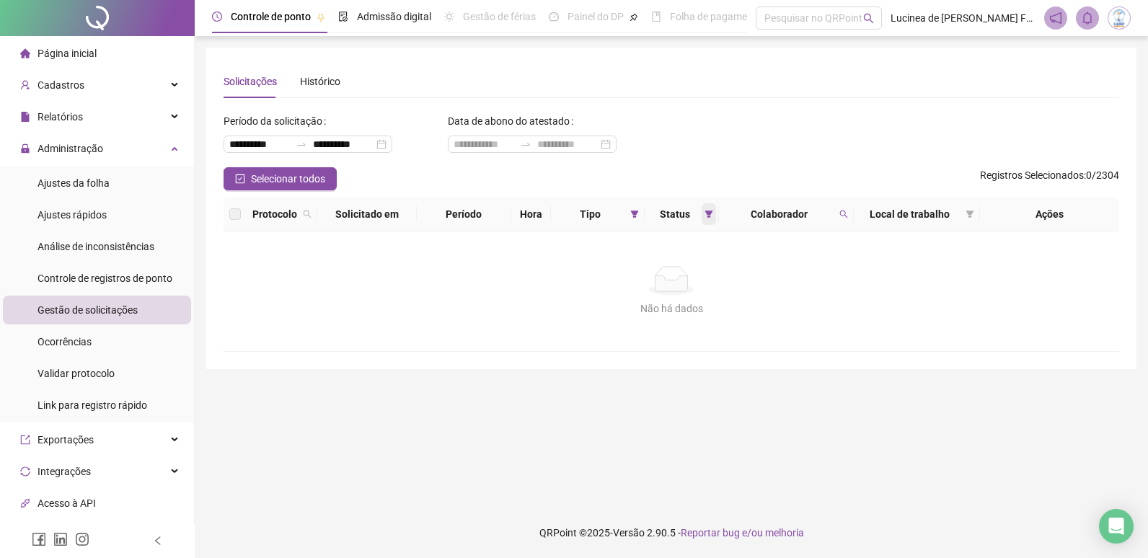
click at [709, 215] on icon "filter" at bounding box center [709, 214] width 9 height 9
drag, startPoint x: 676, startPoint y: 290, endPoint x: 677, endPoint y: 299, distance: 8.7
click at [676, 291] on span "Aceita" at bounding box center [666, 291] width 36 height 16
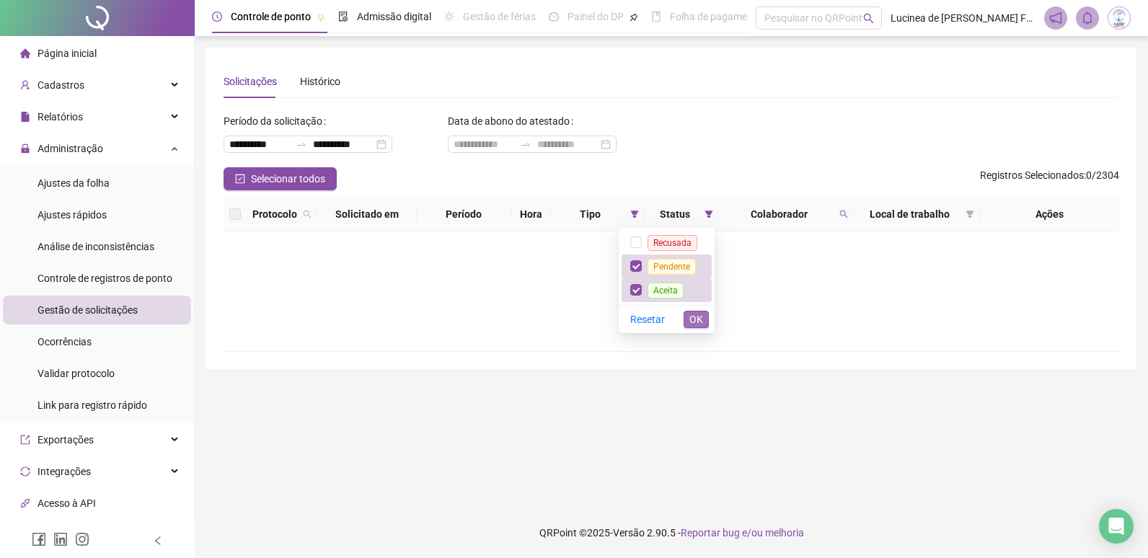
click at [702, 320] on span "OK" at bounding box center [697, 320] width 14 height 16
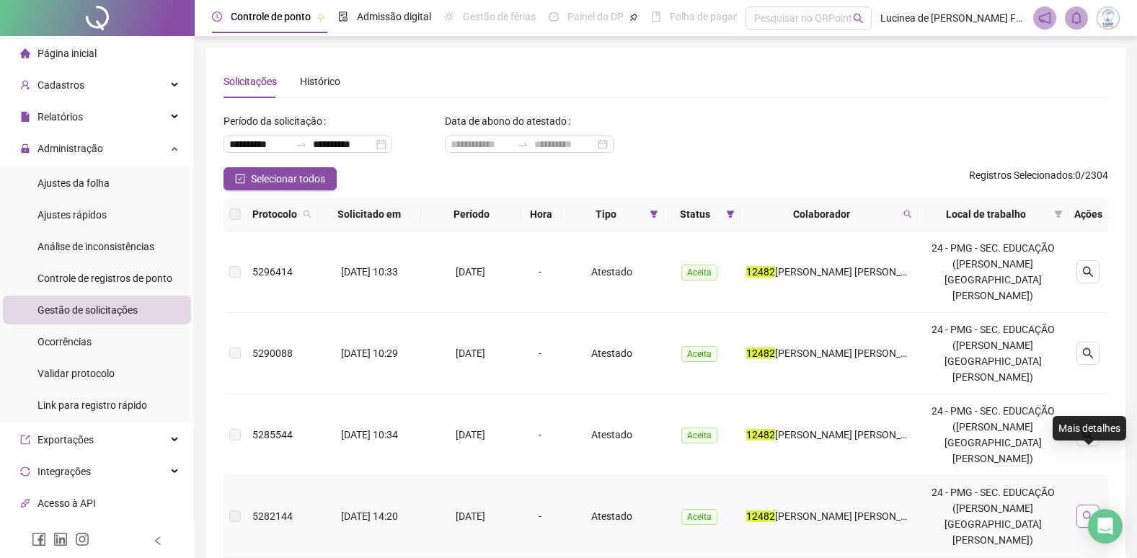
click at [1093, 511] on icon "search" at bounding box center [1088, 516] width 10 height 10
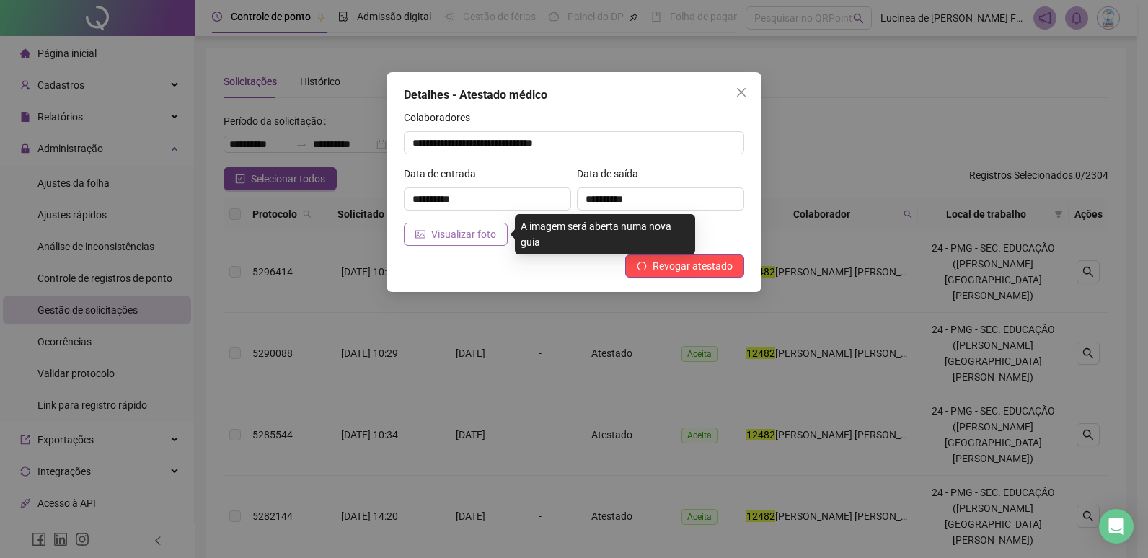
click at [470, 232] on span "Visualizar foto" at bounding box center [463, 234] width 65 height 16
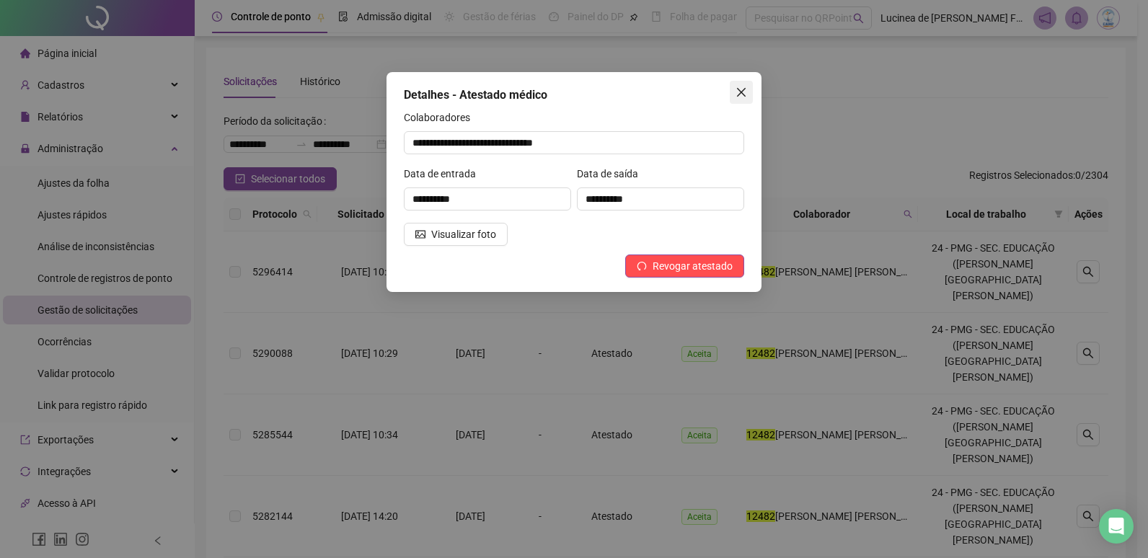
click at [741, 92] on icon "close" at bounding box center [741, 92] width 9 height 9
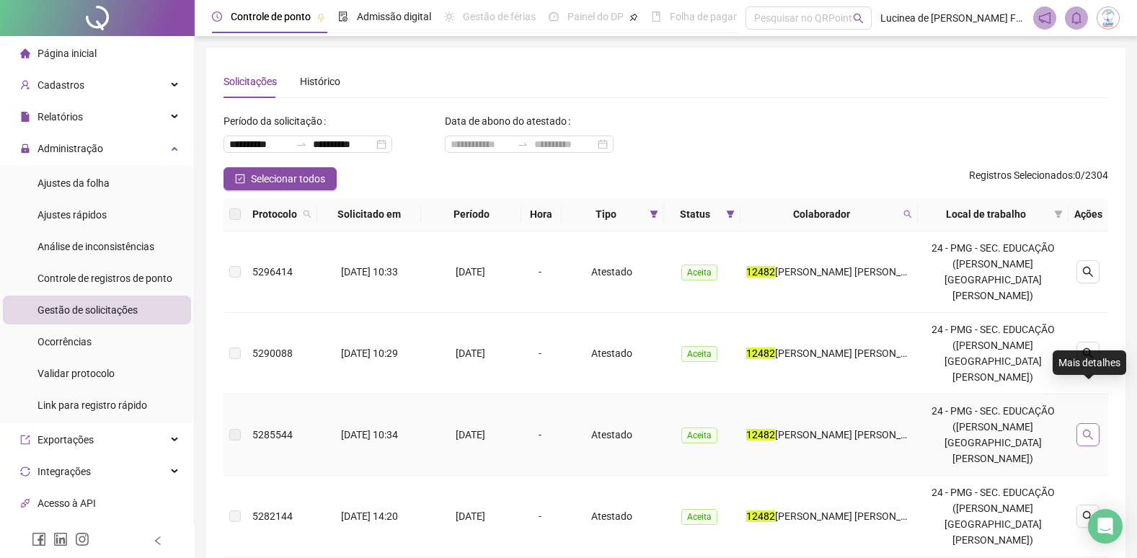
click at [1089, 429] on icon "search" at bounding box center [1089, 435] width 12 height 12
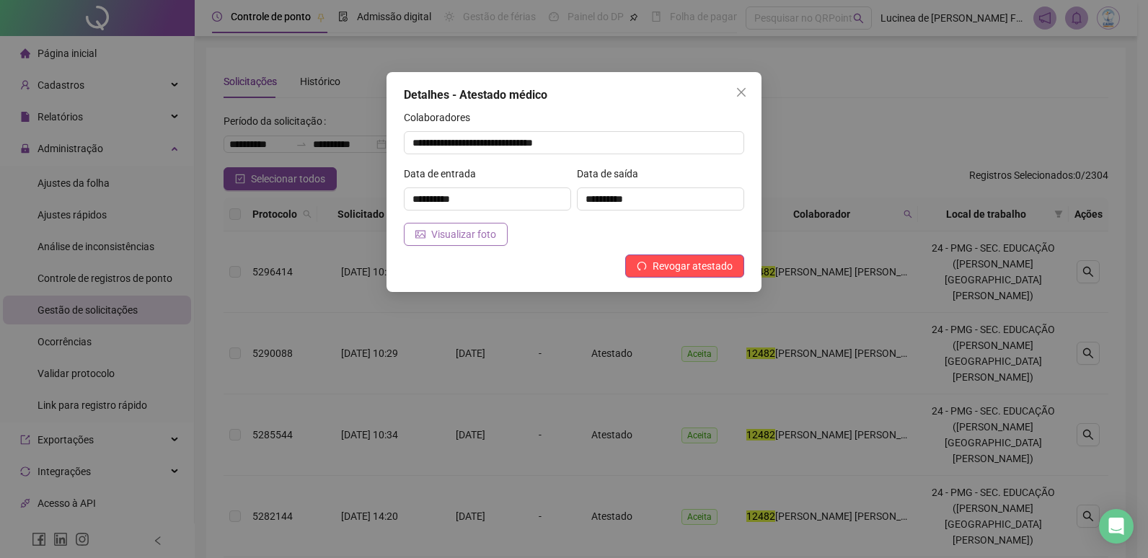
click at [469, 233] on span "Visualizar foto" at bounding box center [463, 234] width 65 height 16
click at [740, 86] on button "Close" at bounding box center [741, 92] width 23 height 23
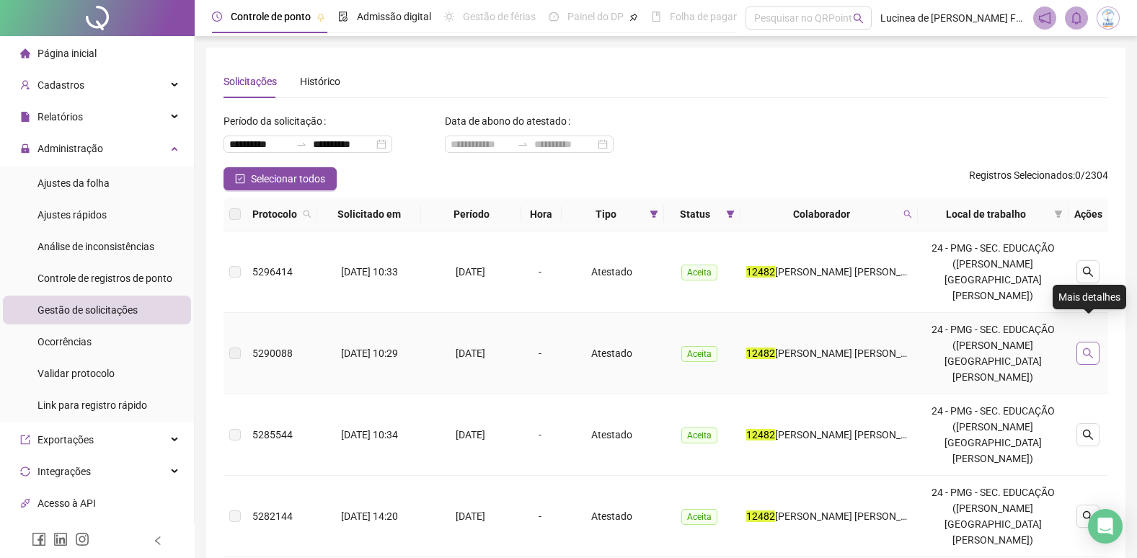
click at [1089, 348] on icon "search" at bounding box center [1089, 354] width 12 height 12
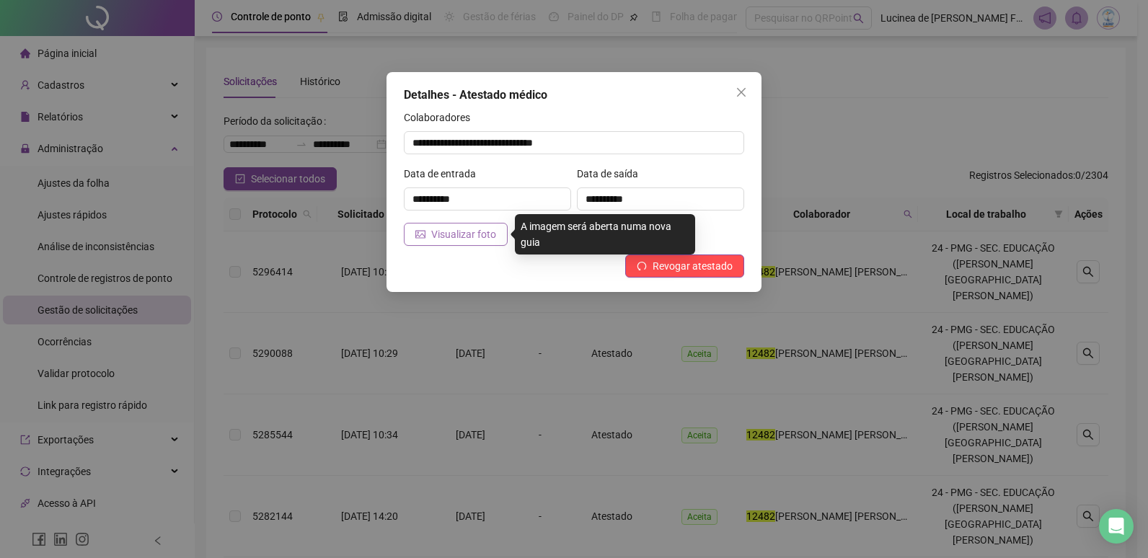
click at [483, 237] on span "Visualizar foto" at bounding box center [463, 234] width 65 height 16
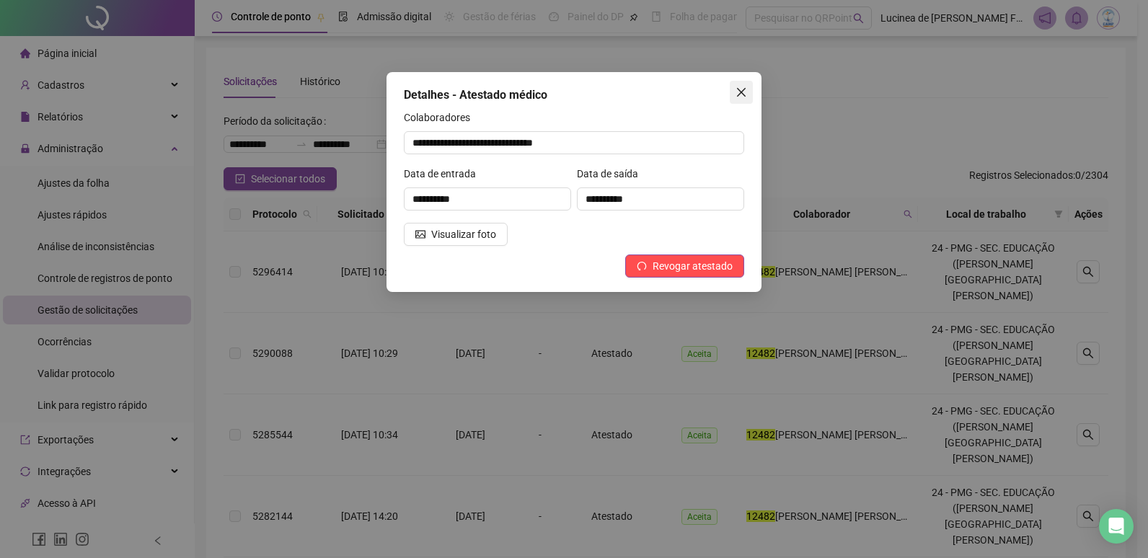
click at [746, 85] on button "Close" at bounding box center [741, 92] width 23 height 23
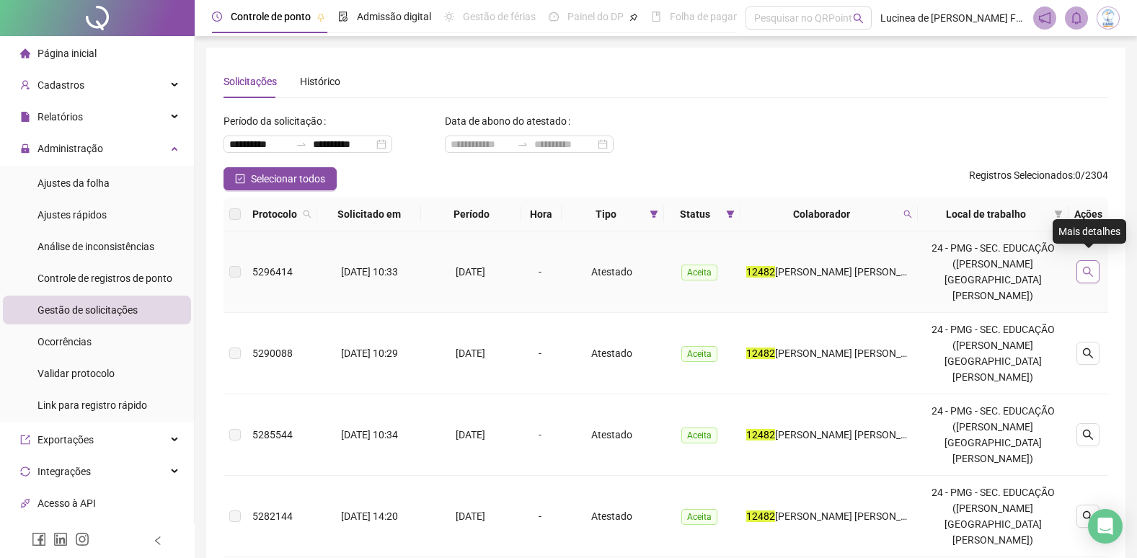
click at [1096, 260] on button "button" at bounding box center [1088, 271] width 23 height 23
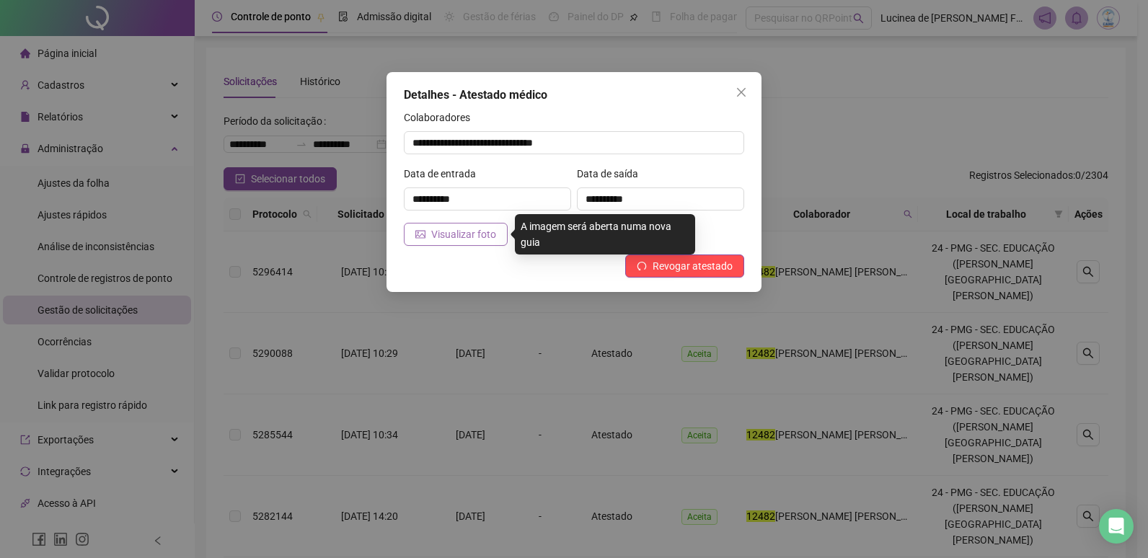
click at [480, 232] on span "Visualizar foto" at bounding box center [463, 234] width 65 height 16
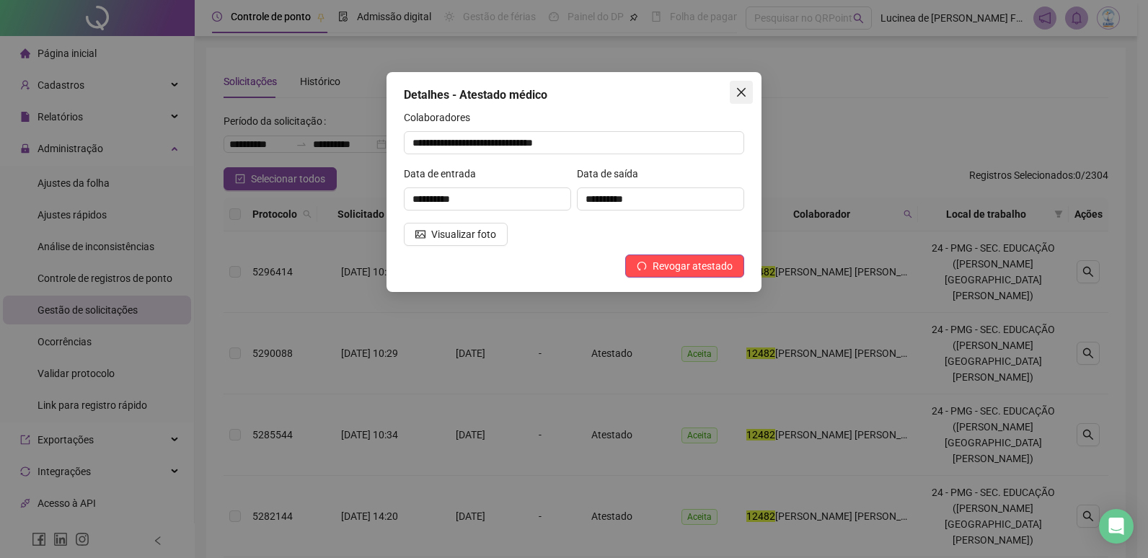
click at [737, 88] on icon "close" at bounding box center [742, 93] width 12 height 12
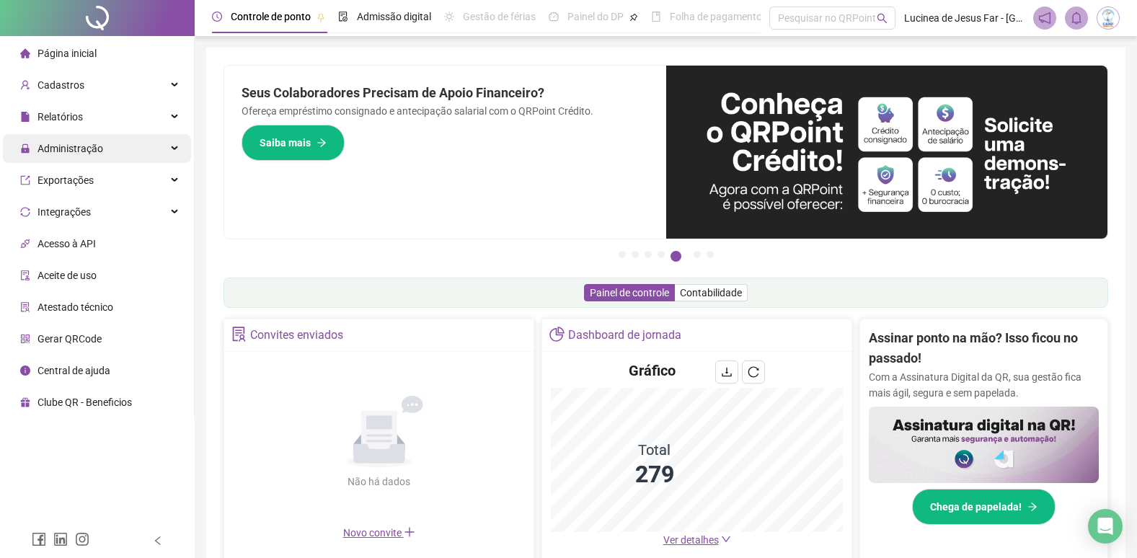
click at [175, 149] on icon at bounding box center [175, 149] width 7 height 0
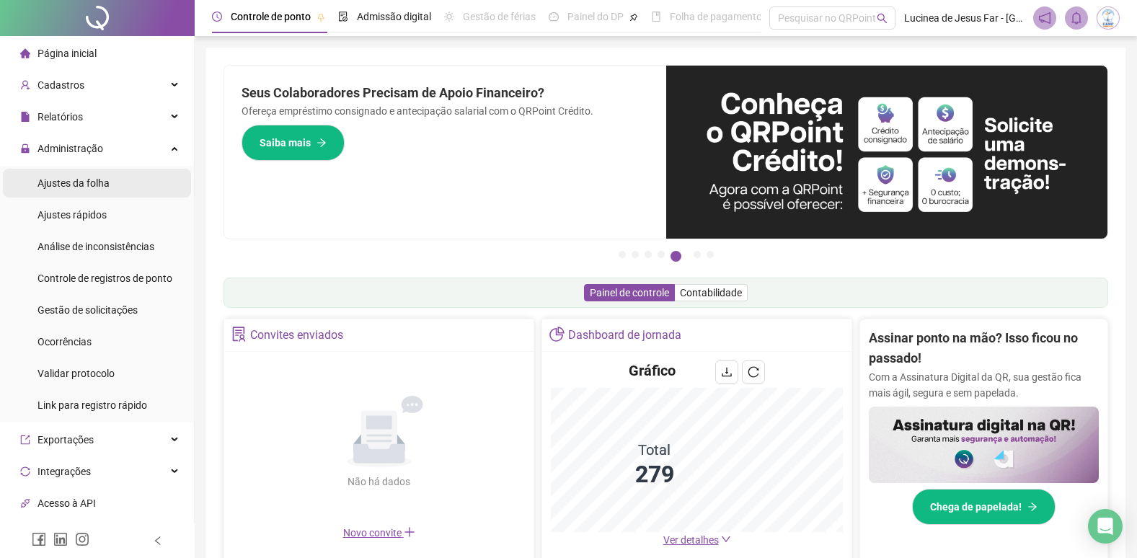
click at [79, 182] on span "Ajustes da folha" at bounding box center [74, 183] width 72 height 12
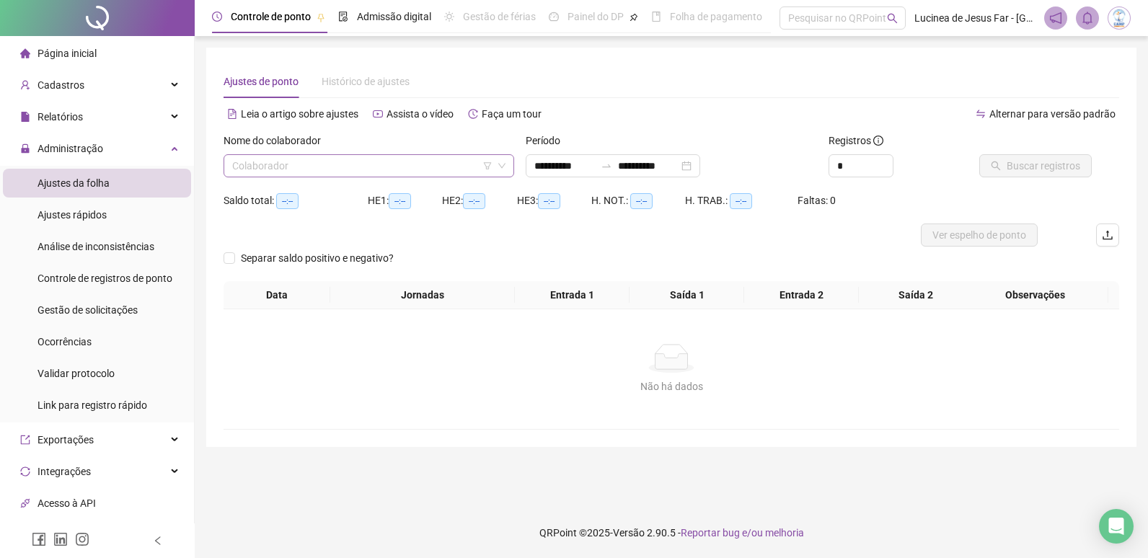
click at [388, 171] on input "search" at bounding box center [362, 166] width 260 height 22
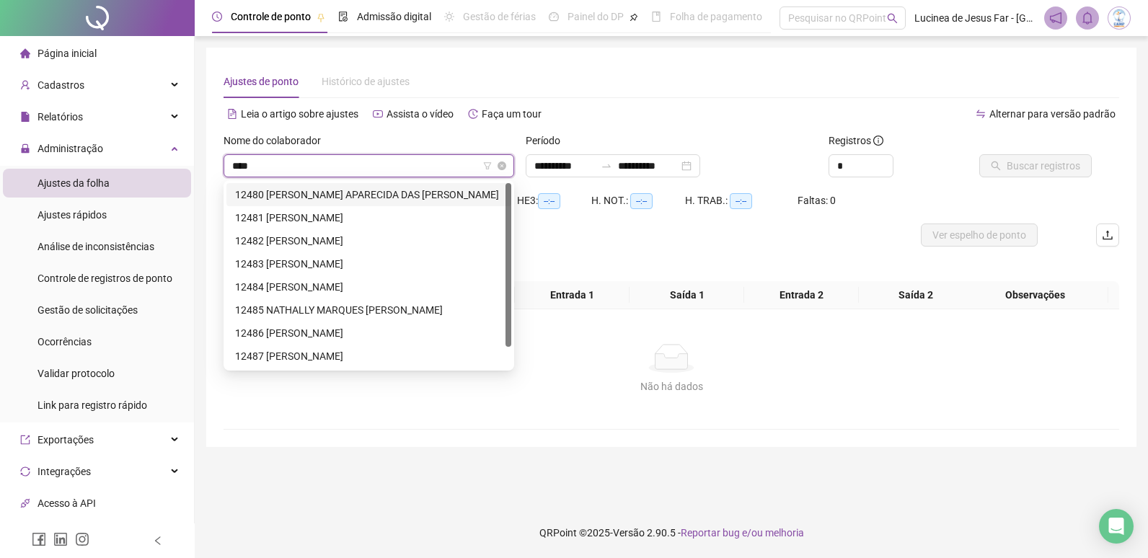
type input "*****"
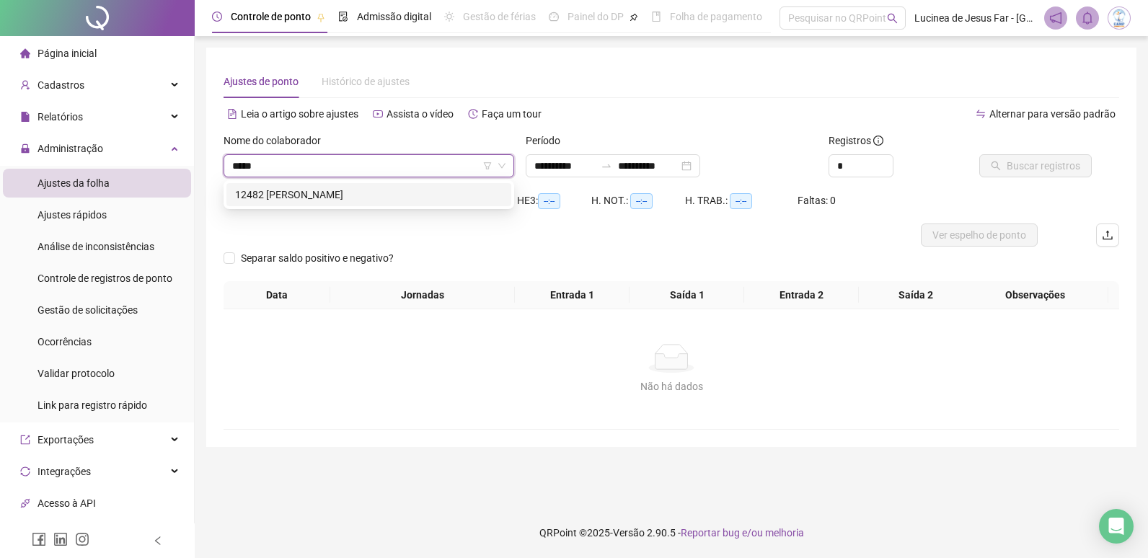
click at [398, 193] on div "12482 [PERSON_NAME]" at bounding box center [369, 195] width 268 height 16
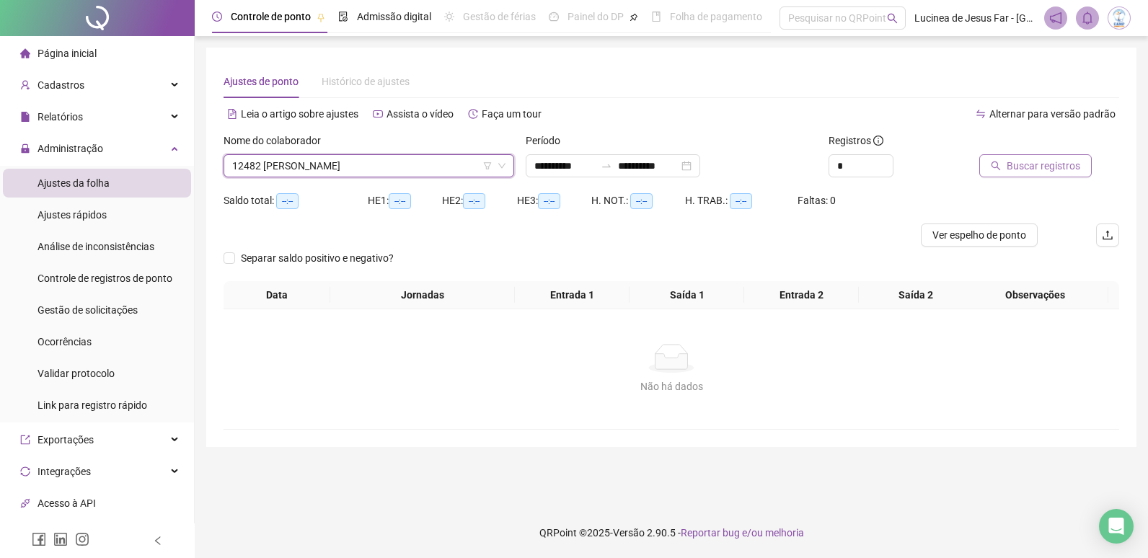
click at [1046, 169] on span "Buscar registros" at bounding box center [1044, 166] width 74 height 16
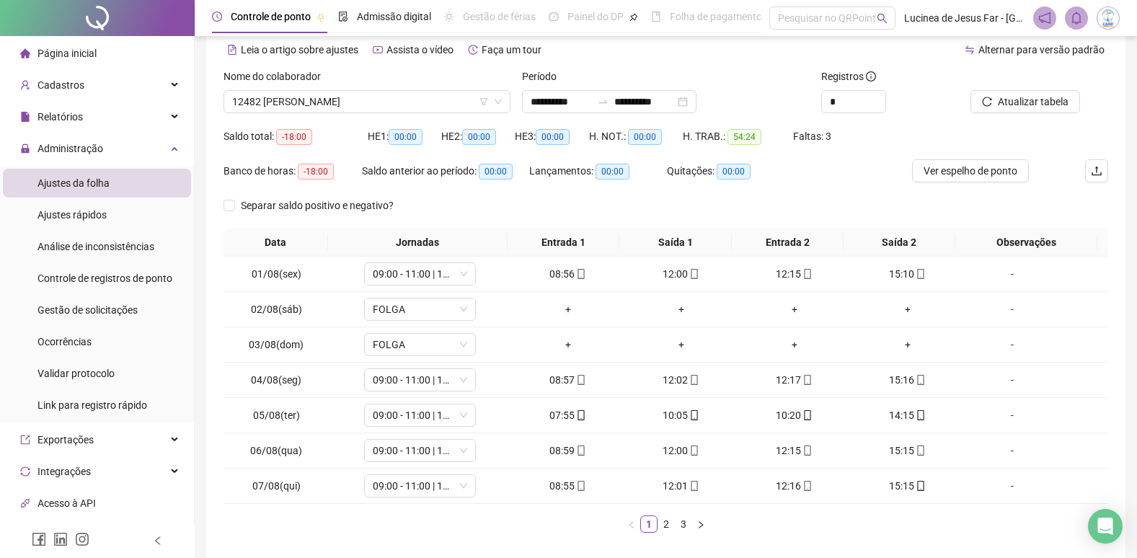
scroll to position [130, 0]
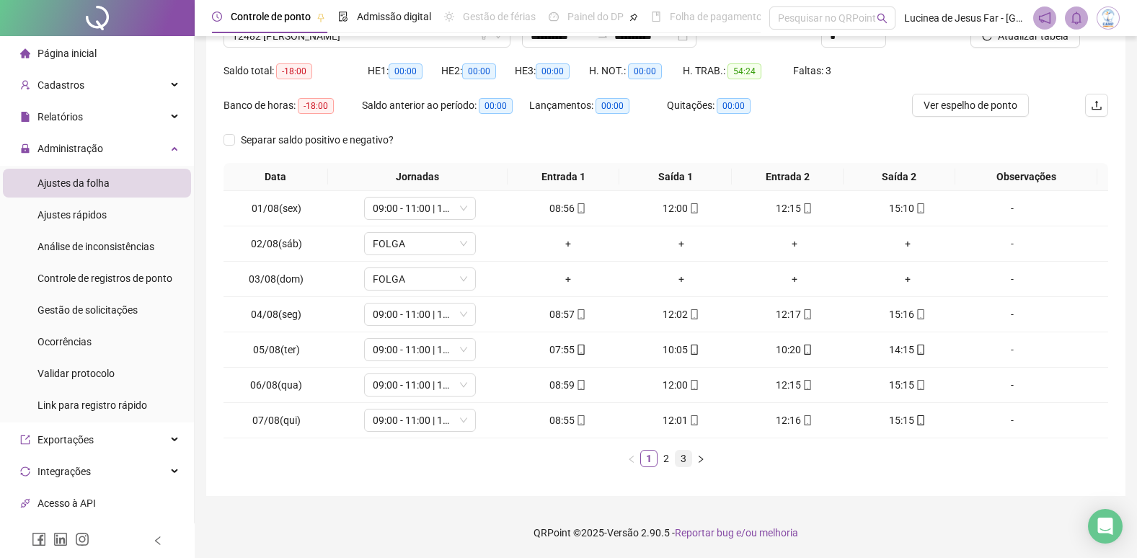
click at [685, 459] on link "3" at bounding box center [684, 459] width 16 height 16
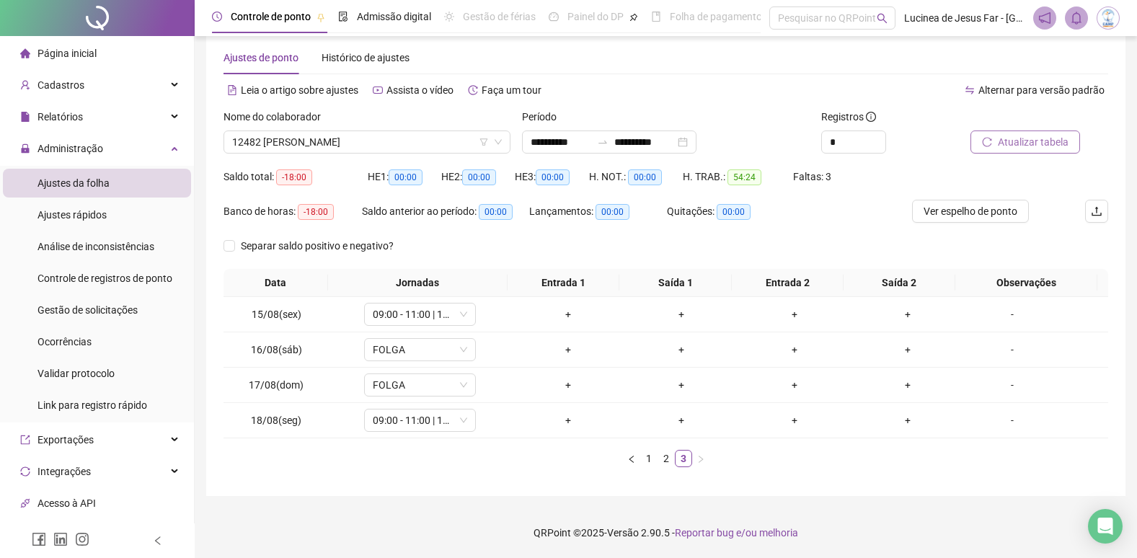
click at [1031, 145] on span "Atualizar tabela" at bounding box center [1033, 142] width 71 height 16
click at [388, 146] on span "12482 [PERSON_NAME]" at bounding box center [367, 142] width 270 height 22
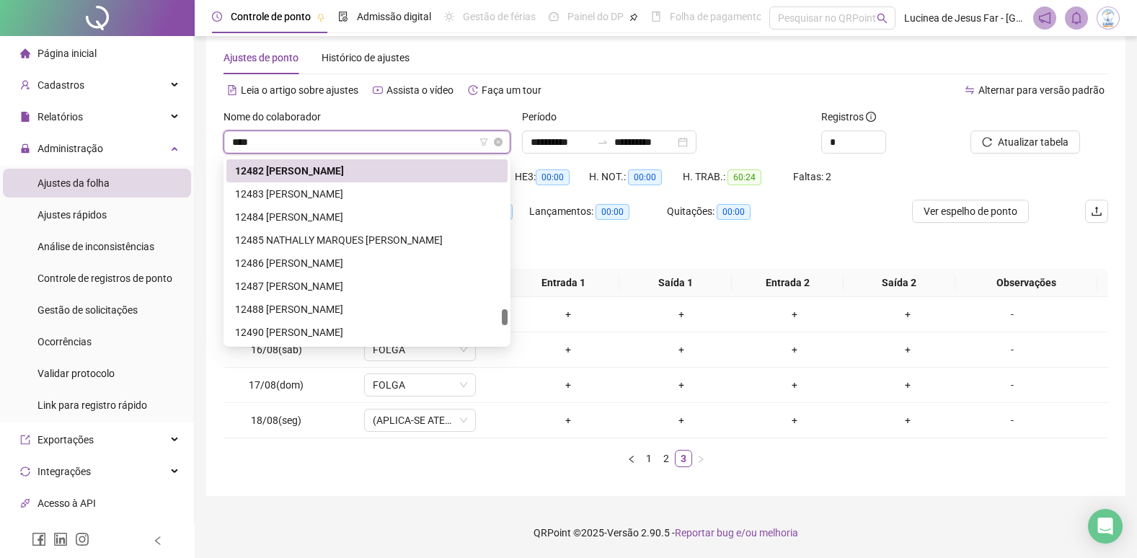
scroll to position [23, 0]
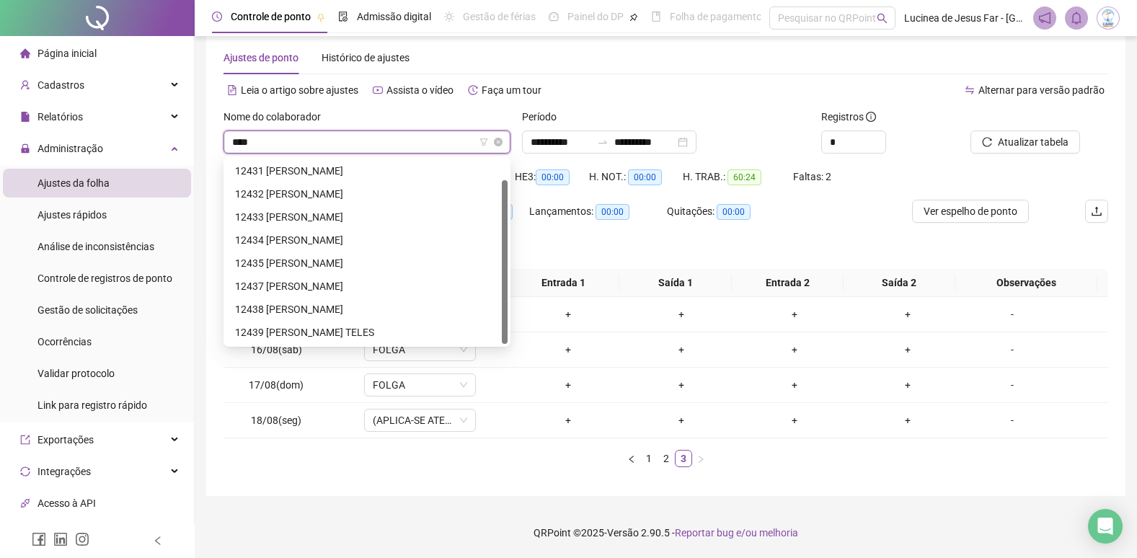
type input "*****"
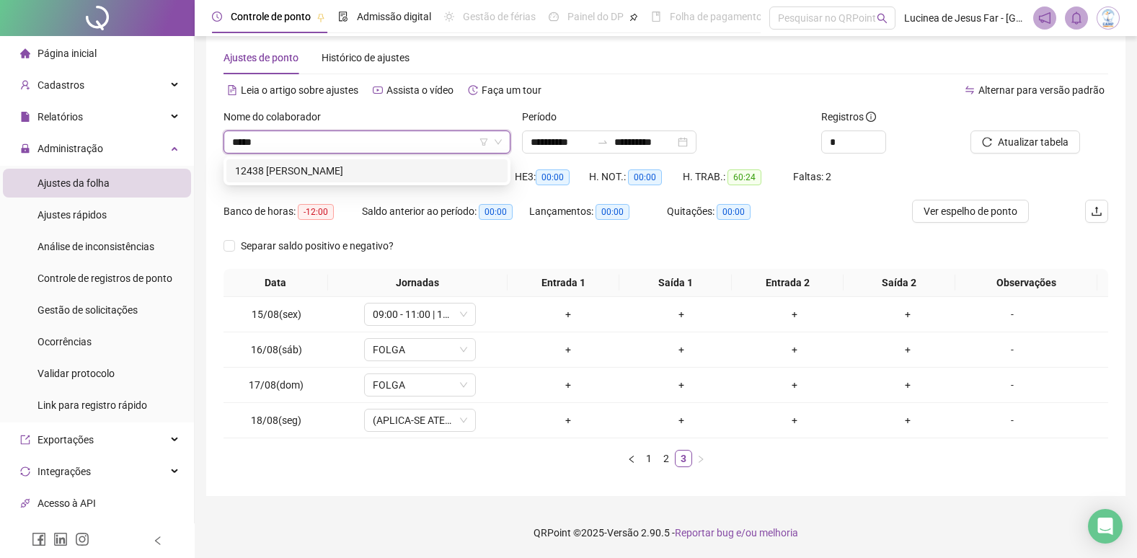
click at [435, 172] on div "12438 [PERSON_NAME]" at bounding box center [367, 171] width 264 height 16
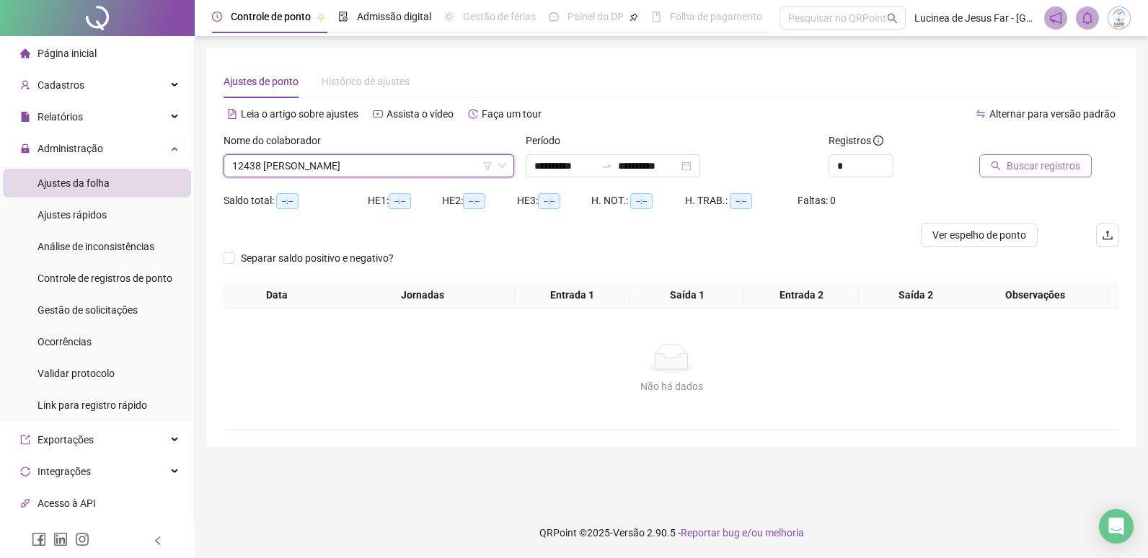
click at [1053, 169] on span "Buscar registros" at bounding box center [1044, 166] width 74 height 16
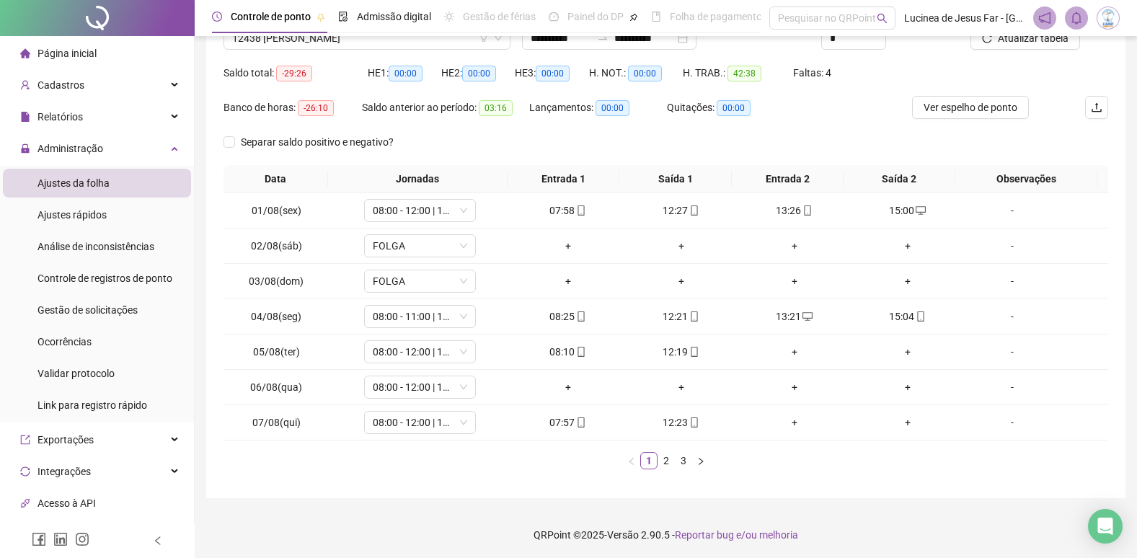
scroll to position [130, 0]
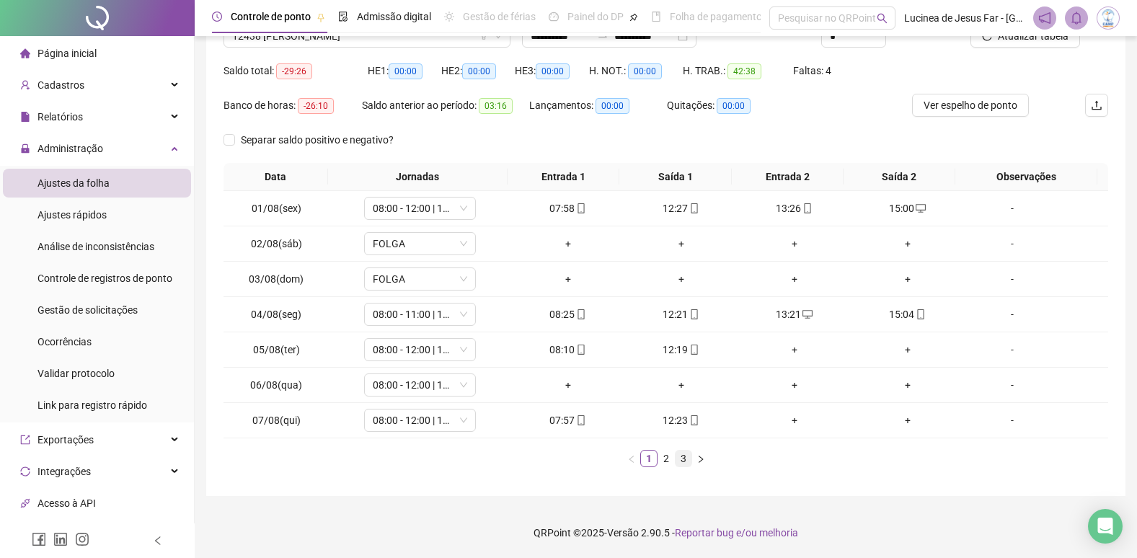
click at [684, 462] on link "3" at bounding box center [684, 459] width 16 height 16
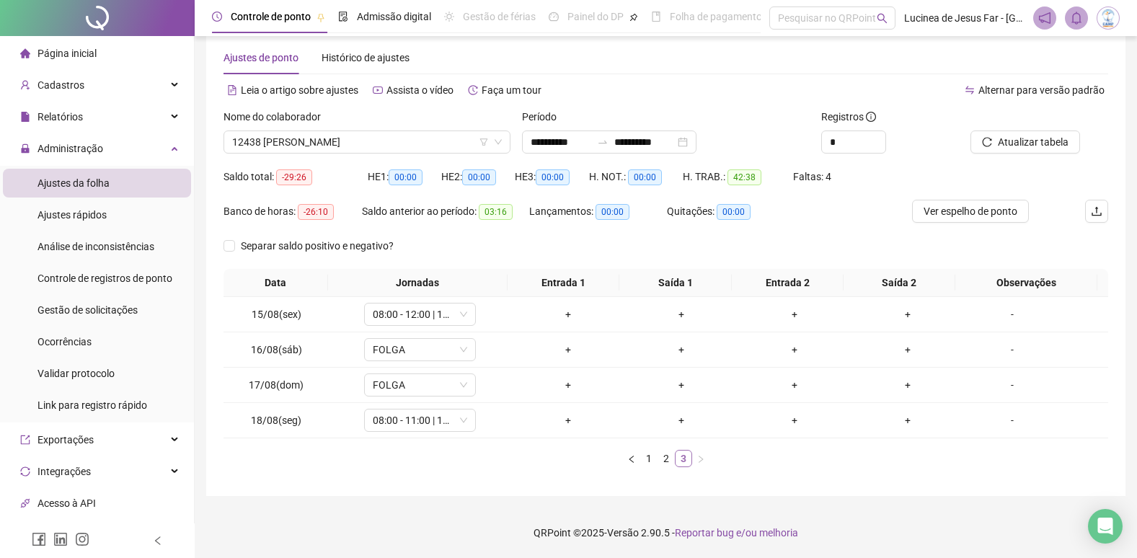
scroll to position [24, 0]
click at [1016, 146] on span "Atualizar tabela" at bounding box center [1033, 142] width 71 height 16
click at [415, 133] on span "12438 [PERSON_NAME]" at bounding box center [367, 142] width 270 height 22
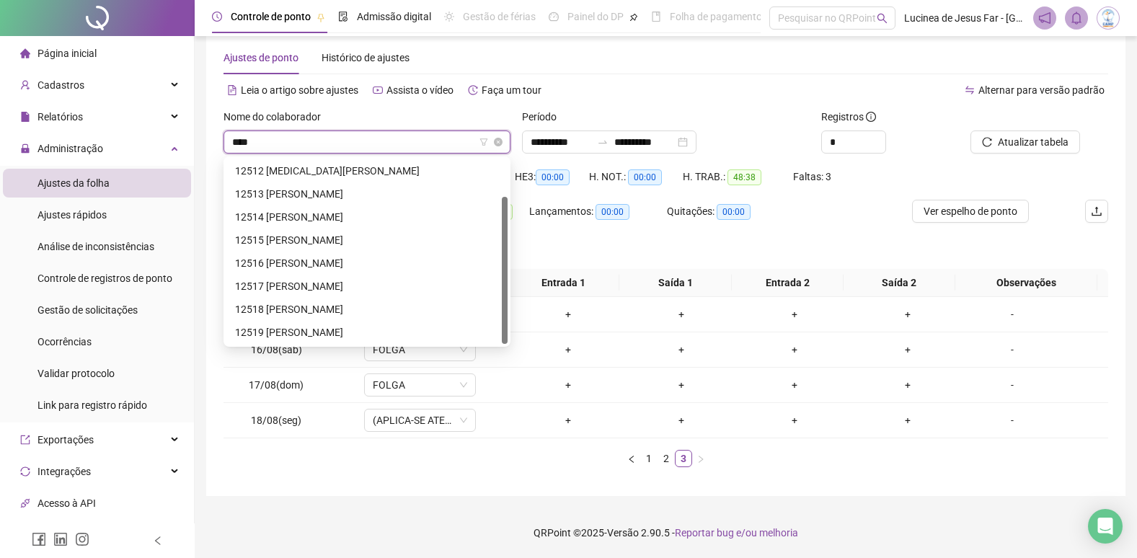
scroll to position [46, 0]
type input "*****"
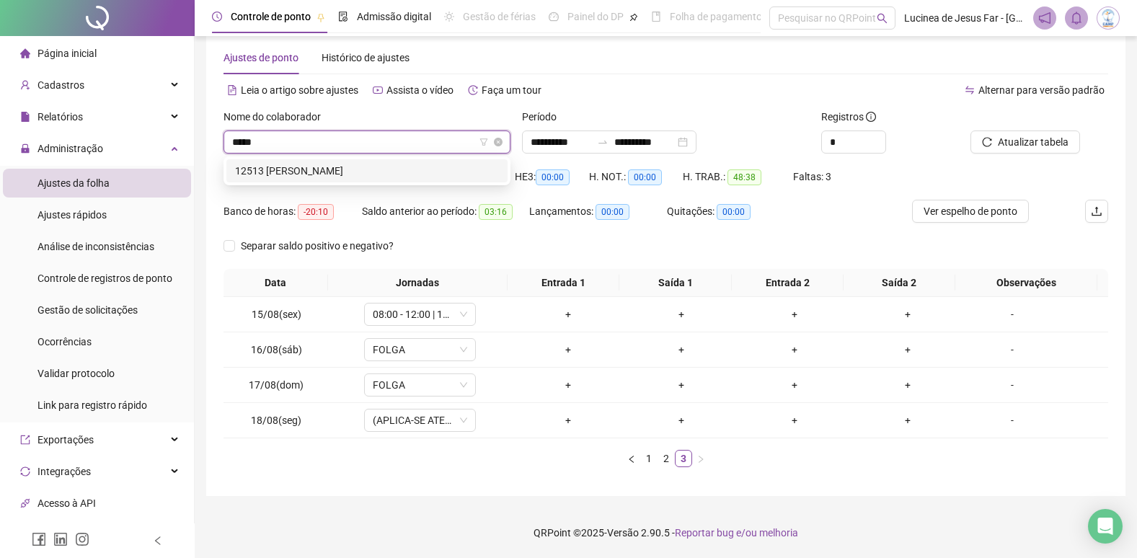
scroll to position [0, 0]
click at [460, 176] on div "12513 [PERSON_NAME]" at bounding box center [367, 171] width 264 height 16
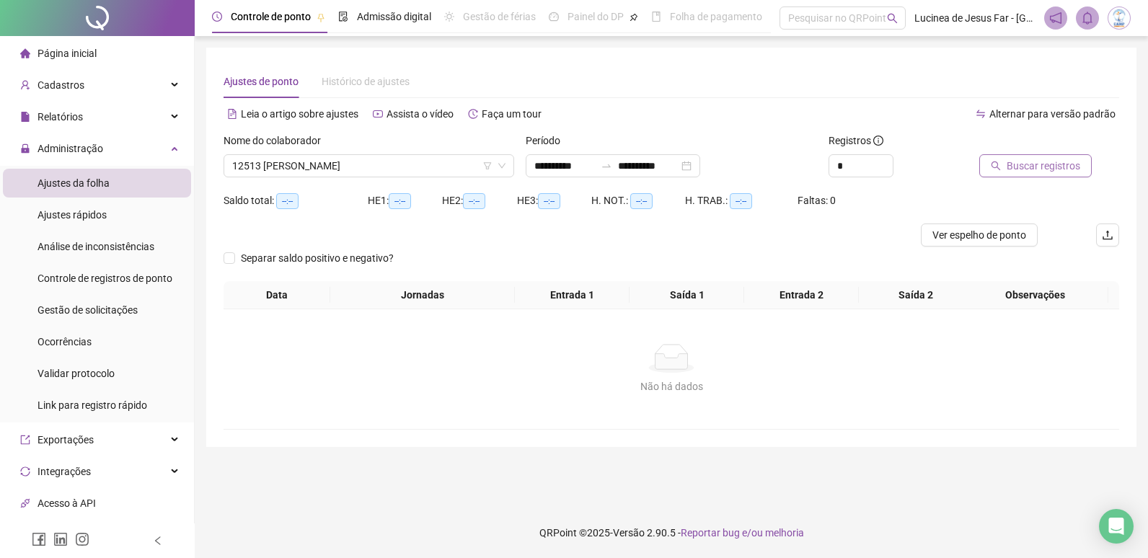
click at [1010, 166] on span "Buscar registros" at bounding box center [1044, 166] width 74 height 16
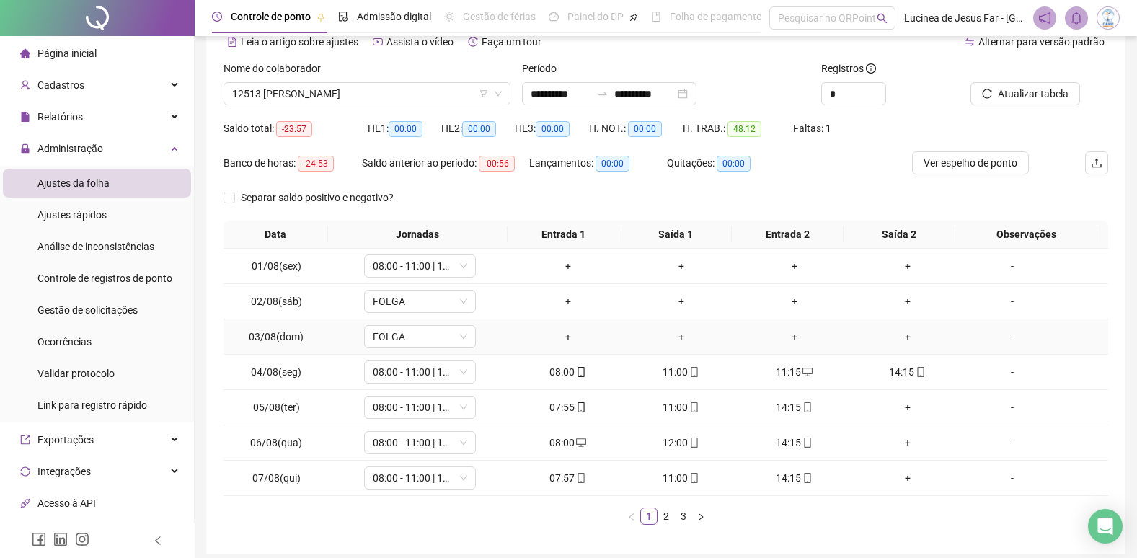
scroll to position [130, 0]
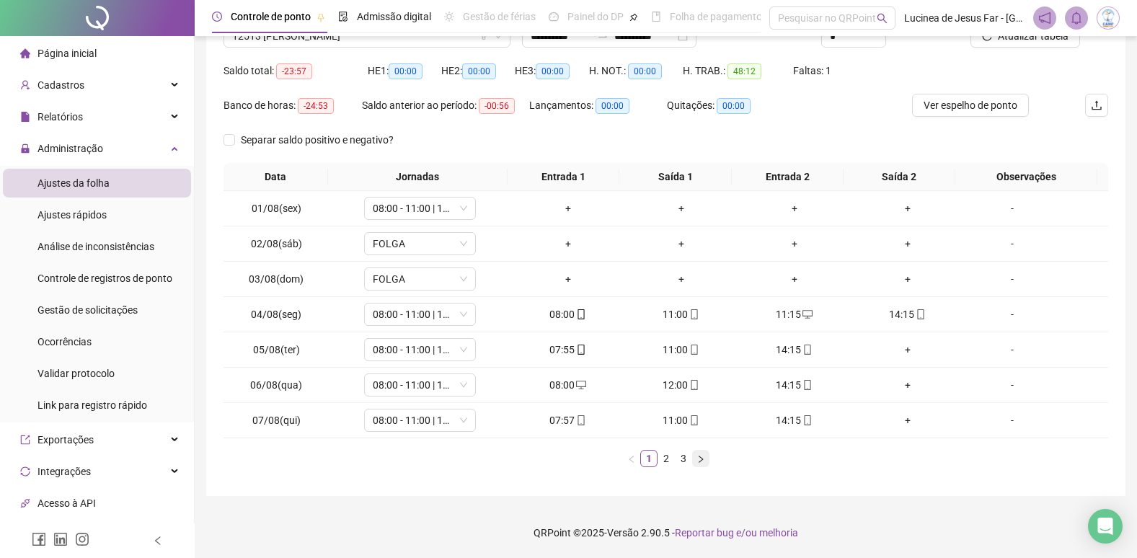
click at [692, 458] on button "button" at bounding box center [700, 458] width 17 height 17
click at [690, 454] on link "3" at bounding box center [684, 459] width 16 height 16
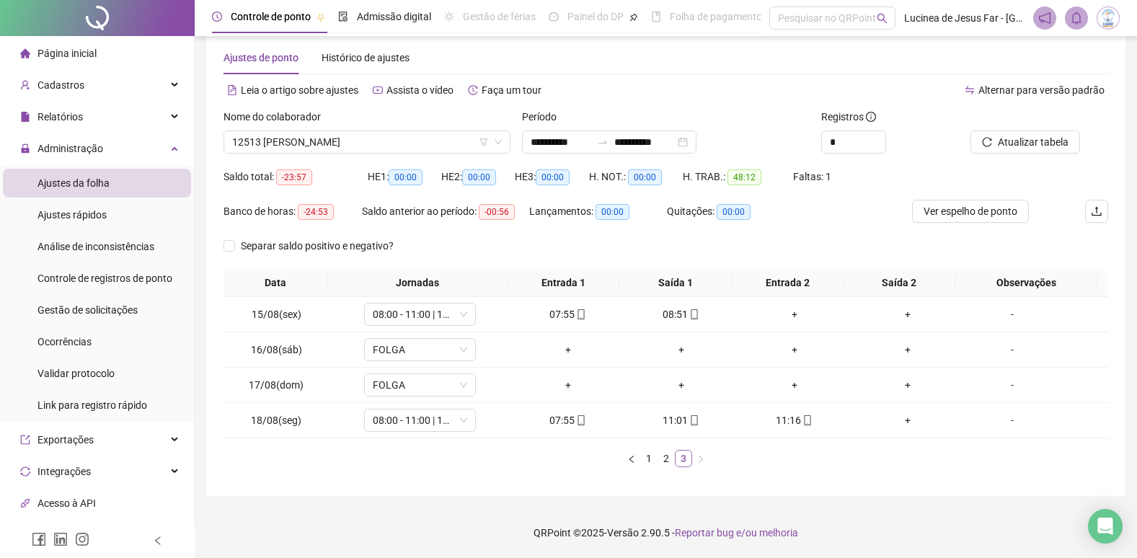
scroll to position [24, 0]
click at [416, 145] on span "12513 [PERSON_NAME]" at bounding box center [367, 142] width 270 height 22
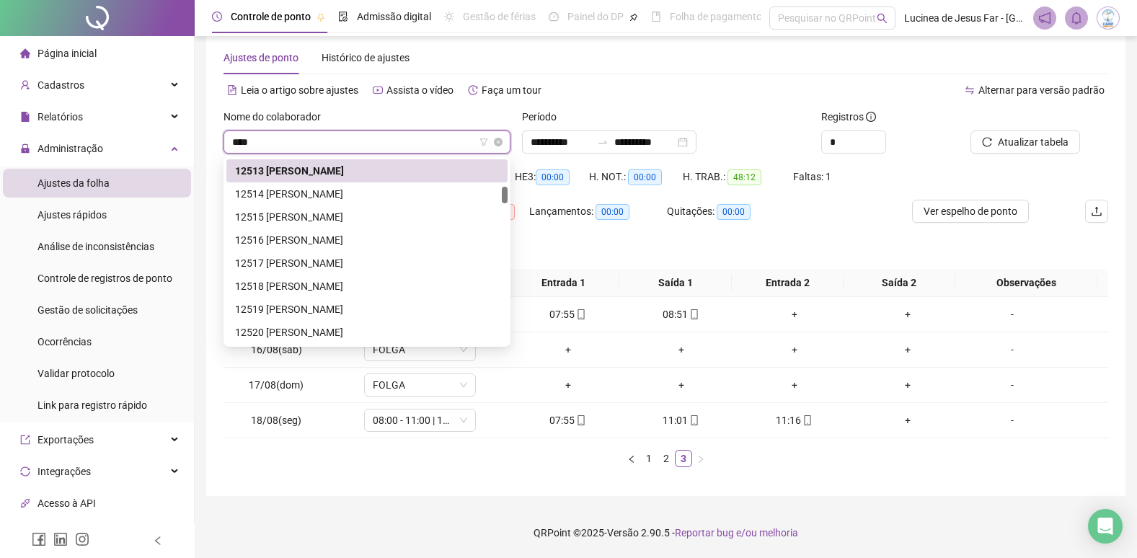
scroll to position [46, 0]
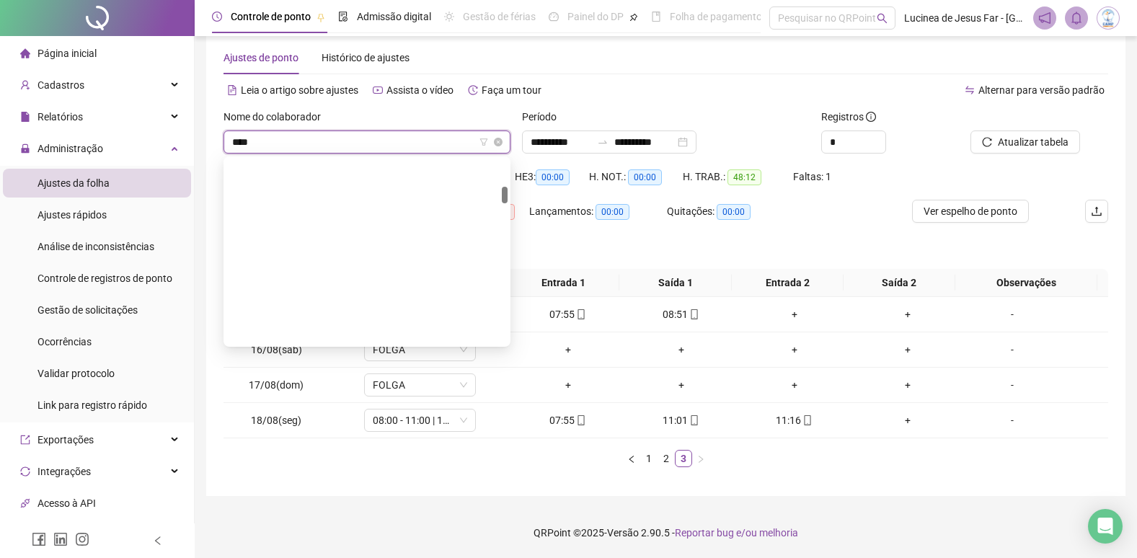
type input "*****"
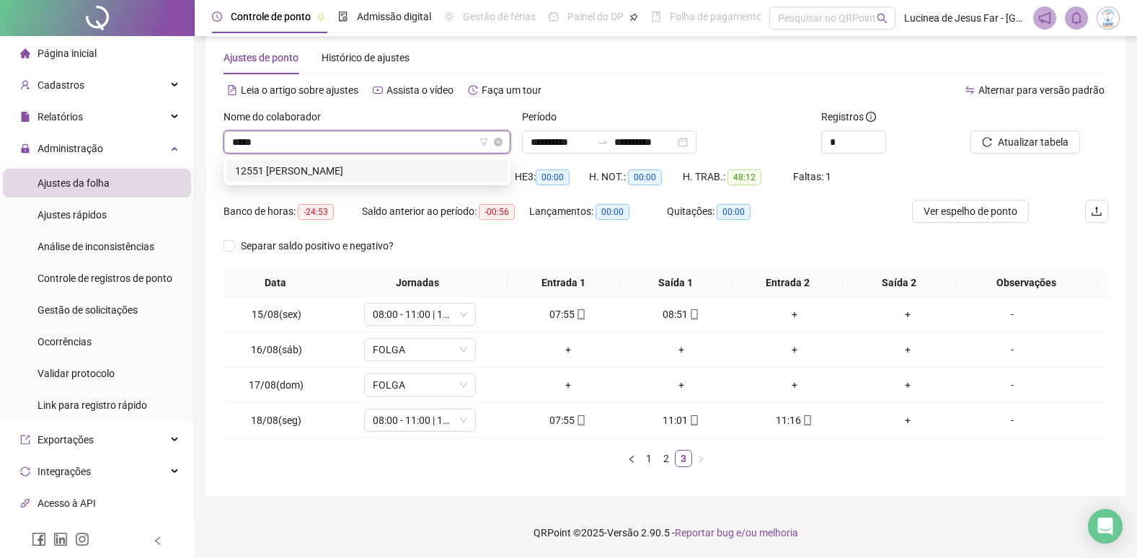
scroll to position [0, 0]
click at [415, 172] on div "12551 [PERSON_NAME]" at bounding box center [367, 171] width 264 height 16
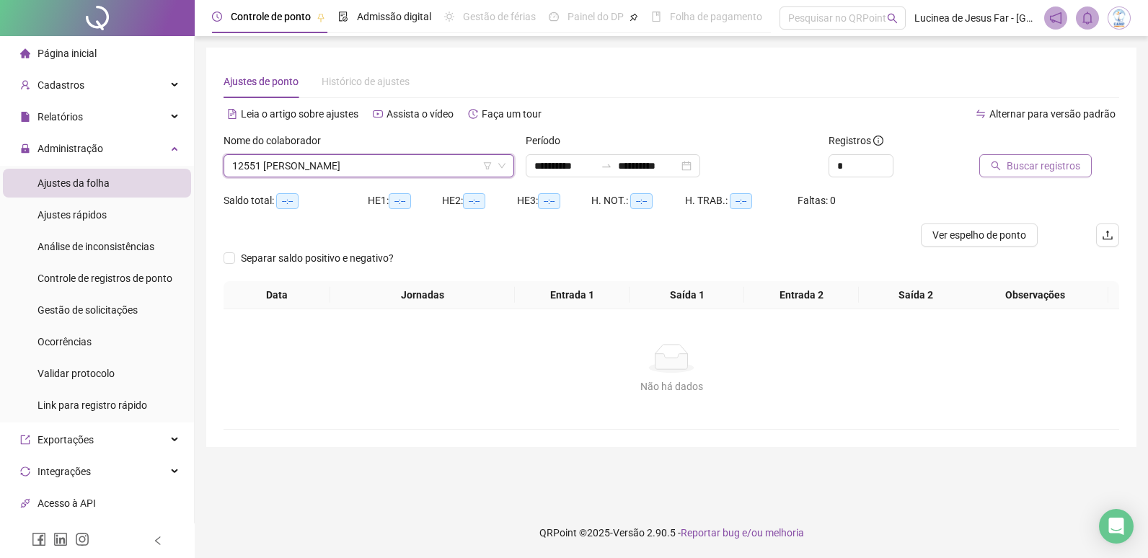
click at [1063, 169] on span "Buscar registros" at bounding box center [1044, 166] width 74 height 16
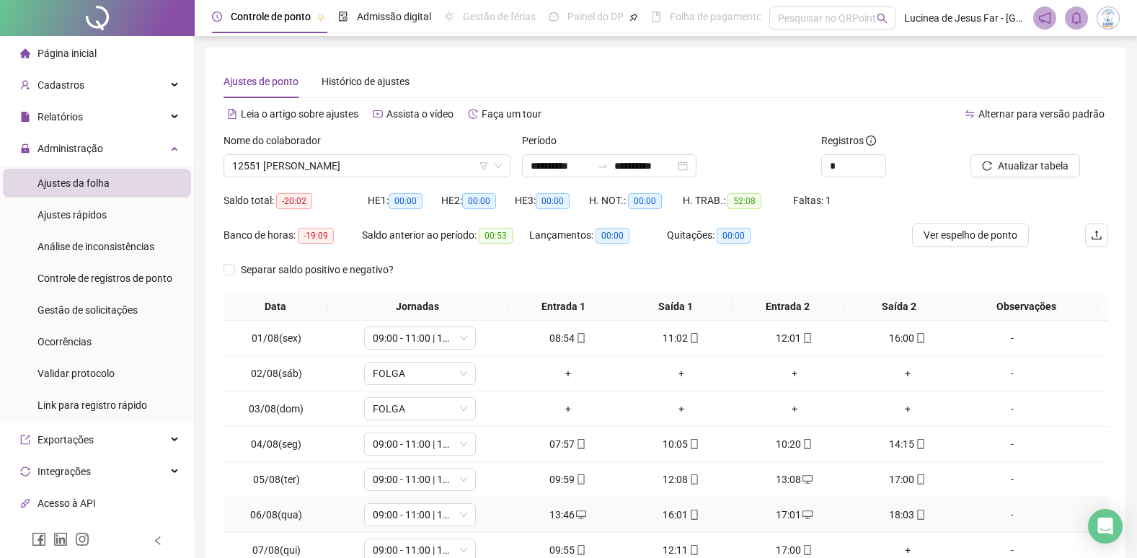
scroll to position [130, 0]
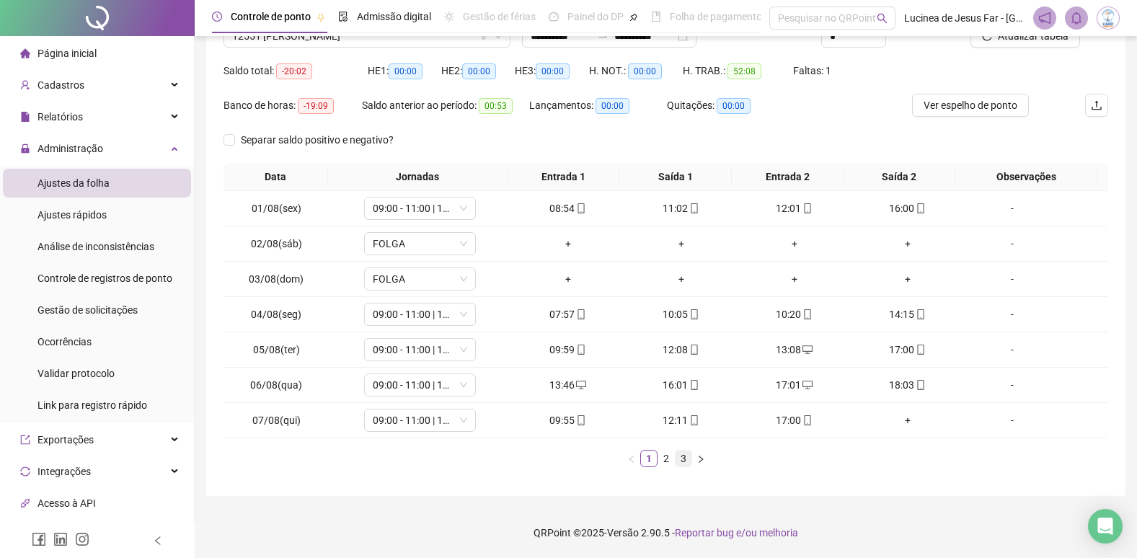
click at [683, 462] on link "3" at bounding box center [684, 459] width 16 height 16
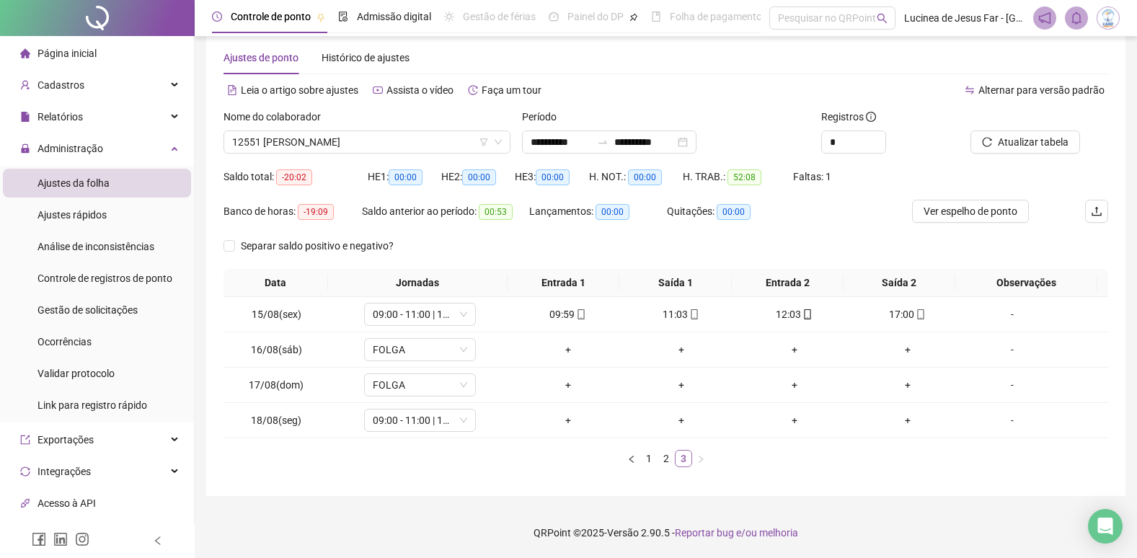
scroll to position [24, 0]
click at [1023, 143] on span "Atualizar tabela" at bounding box center [1033, 142] width 71 height 16
click at [377, 142] on span "12551 [PERSON_NAME]" at bounding box center [367, 142] width 270 height 22
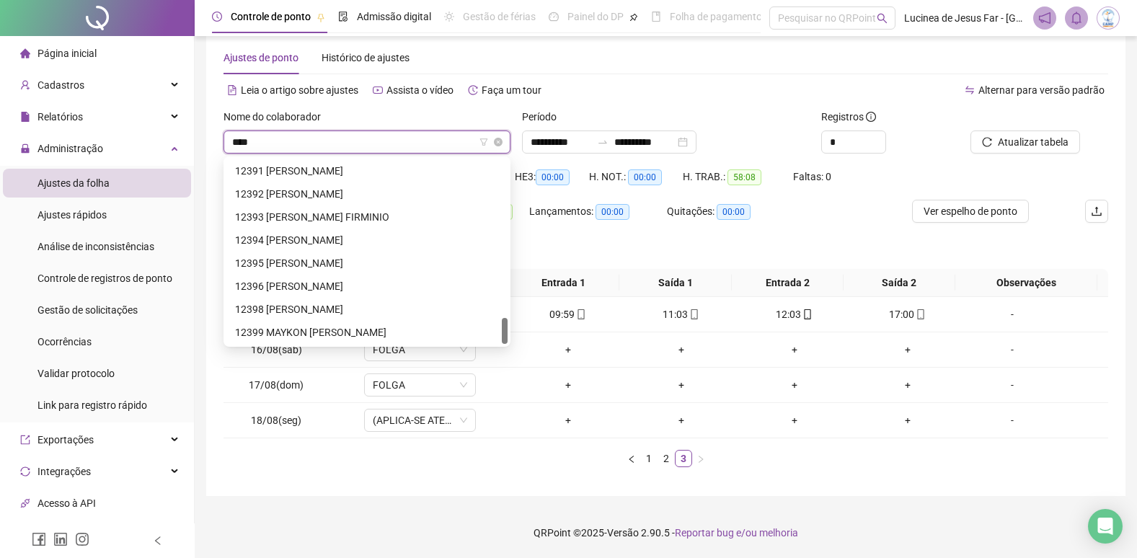
scroll to position [46, 0]
type input "*****"
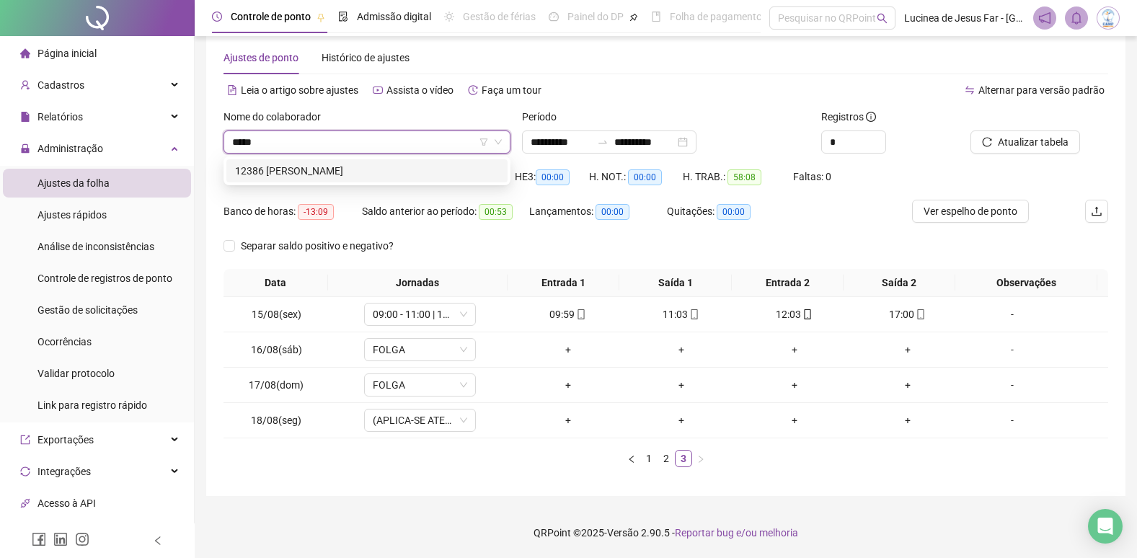
click at [391, 170] on div "12386 [PERSON_NAME]" at bounding box center [367, 171] width 264 height 16
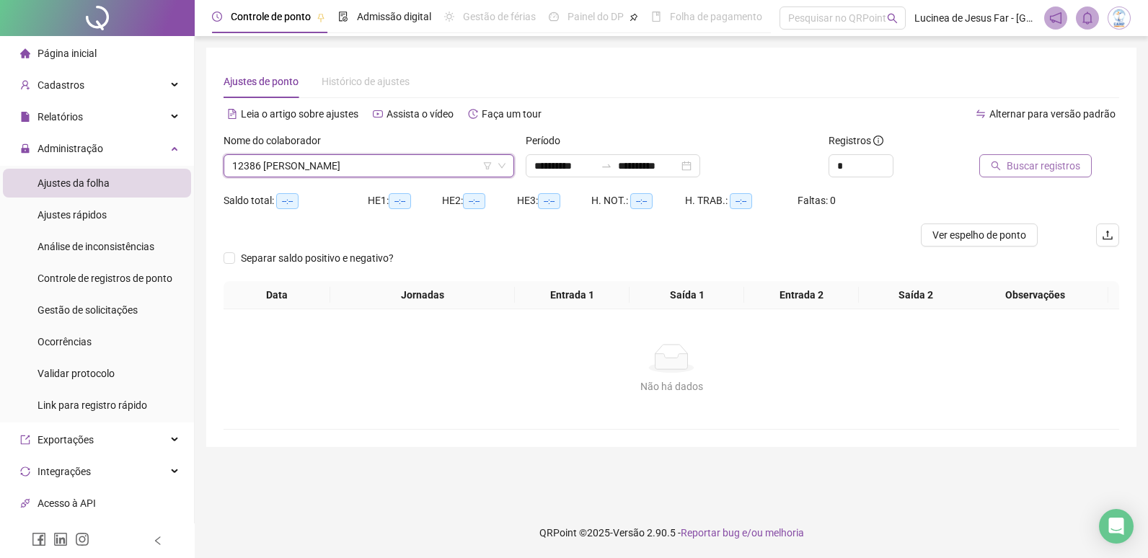
click at [1049, 164] on span "Buscar registros" at bounding box center [1044, 166] width 74 height 16
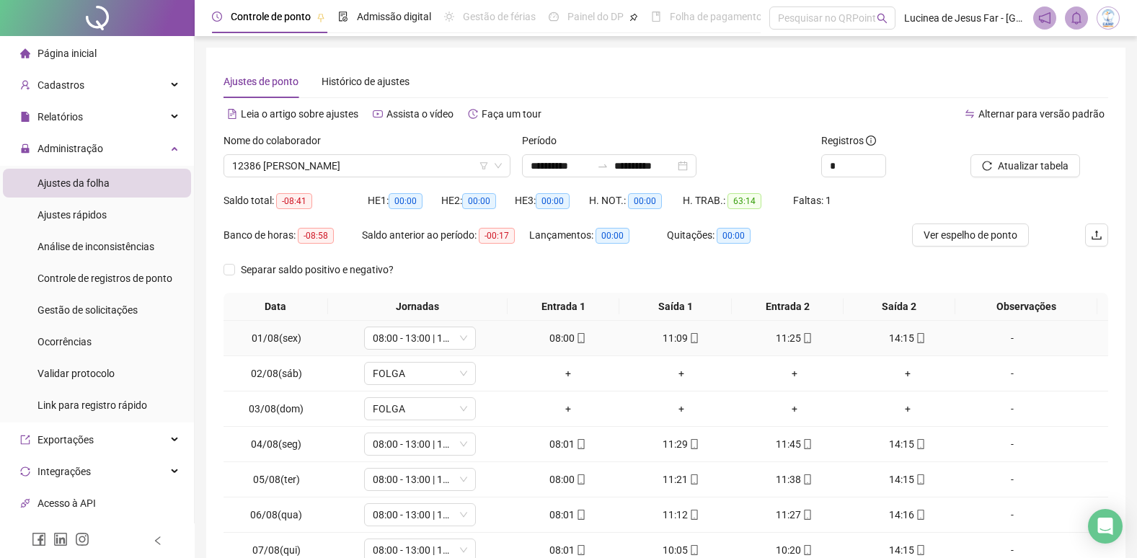
scroll to position [130, 0]
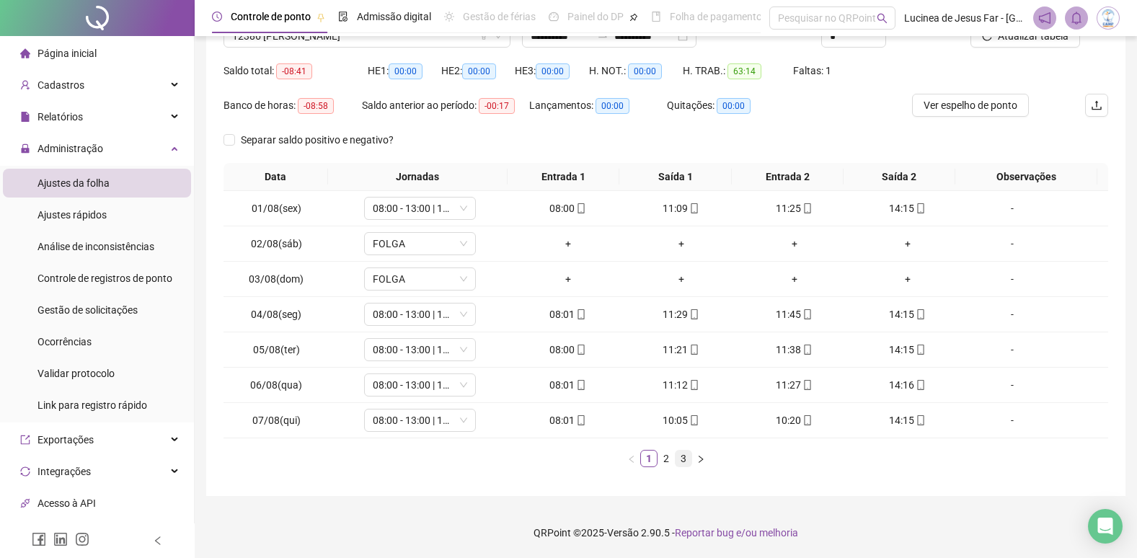
click at [681, 459] on link "3" at bounding box center [684, 459] width 16 height 16
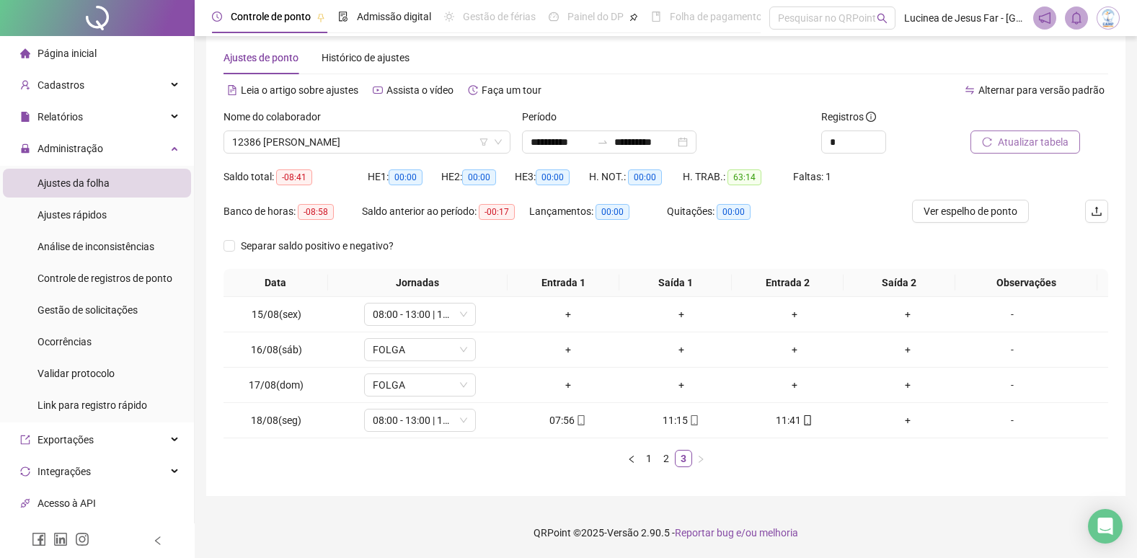
click at [1038, 145] on span "Atualizar tabela" at bounding box center [1033, 142] width 71 height 16
click at [369, 125] on div "Nome do colaborador" at bounding box center [367, 120] width 287 height 22
click at [368, 136] on span "12386 [PERSON_NAME]" at bounding box center [367, 142] width 270 height 22
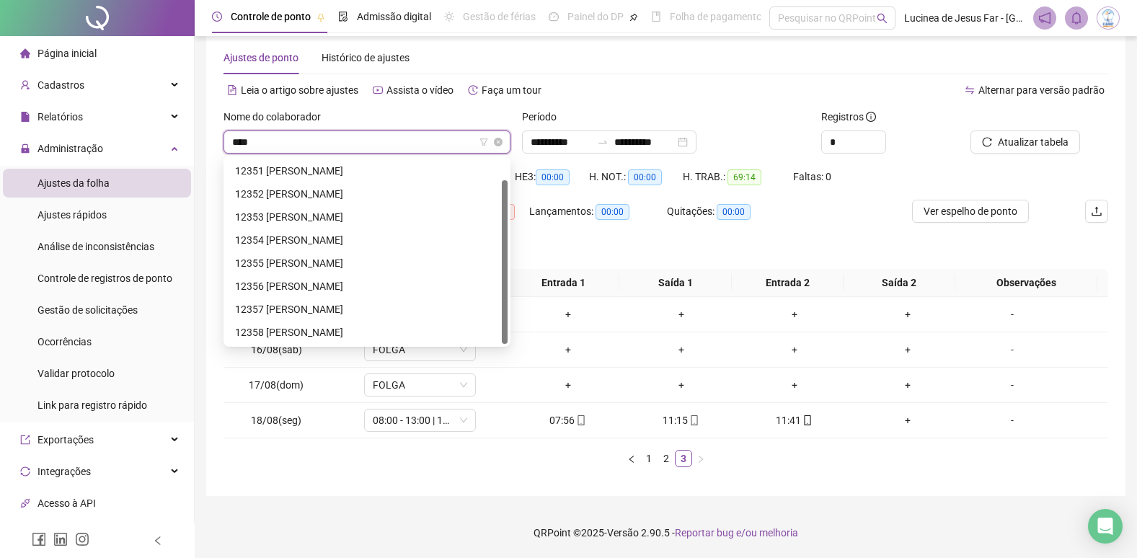
scroll to position [23, 0]
type input "*****"
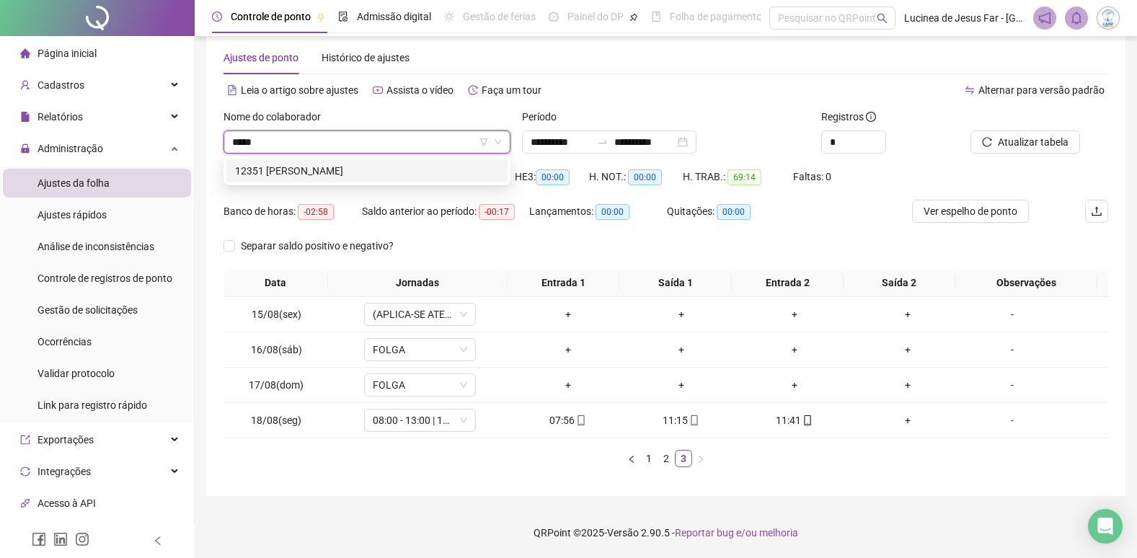
click at [381, 168] on div "12351 [PERSON_NAME]" at bounding box center [367, 171] width 264 height 16
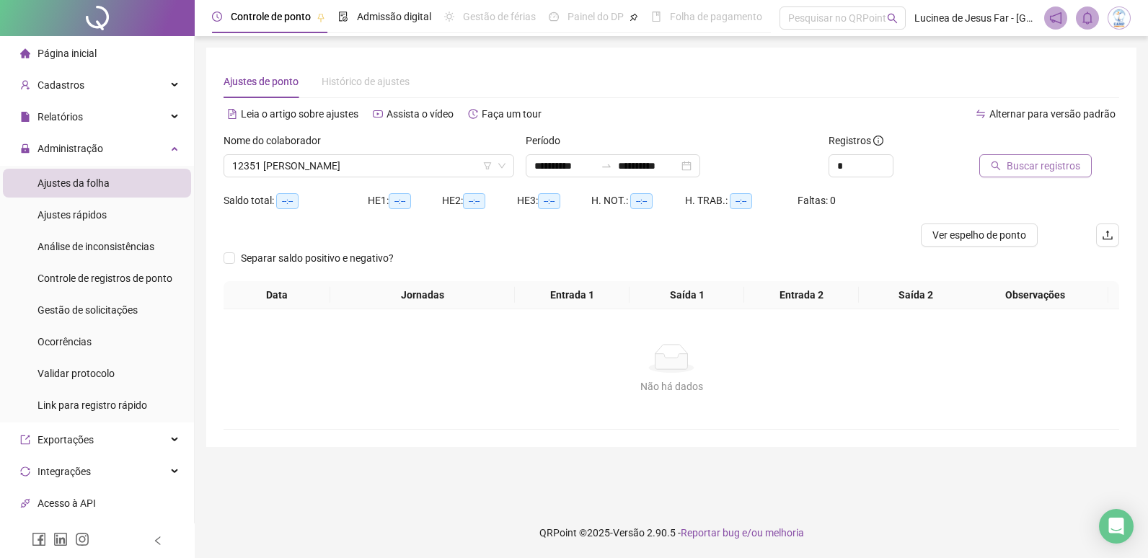
click at [1052, 169] on span "Buscar registros" at bounding box center [1044, 166] width 74 height 16
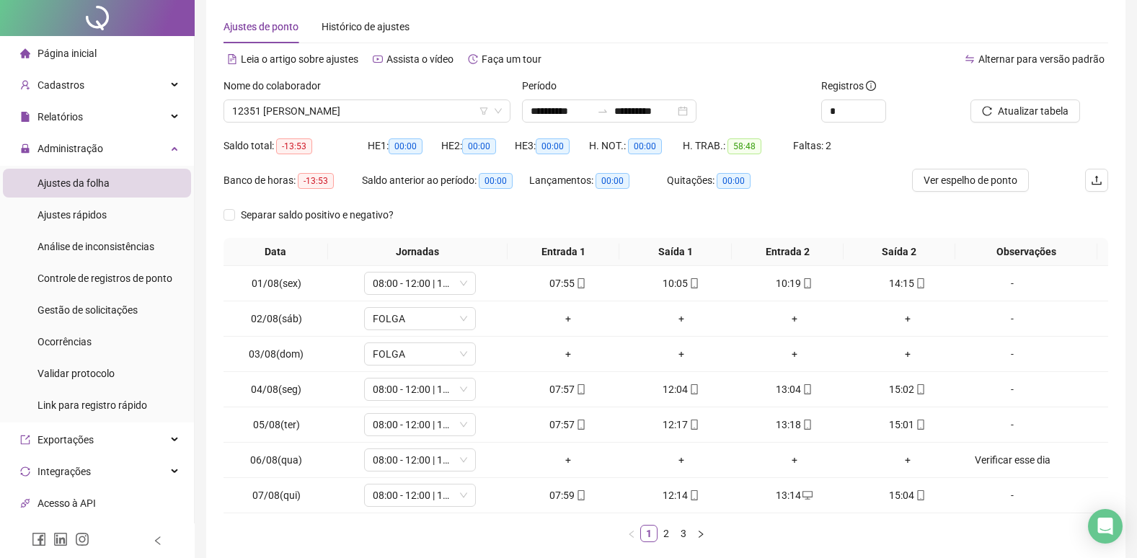
scroll to position [130, 0]
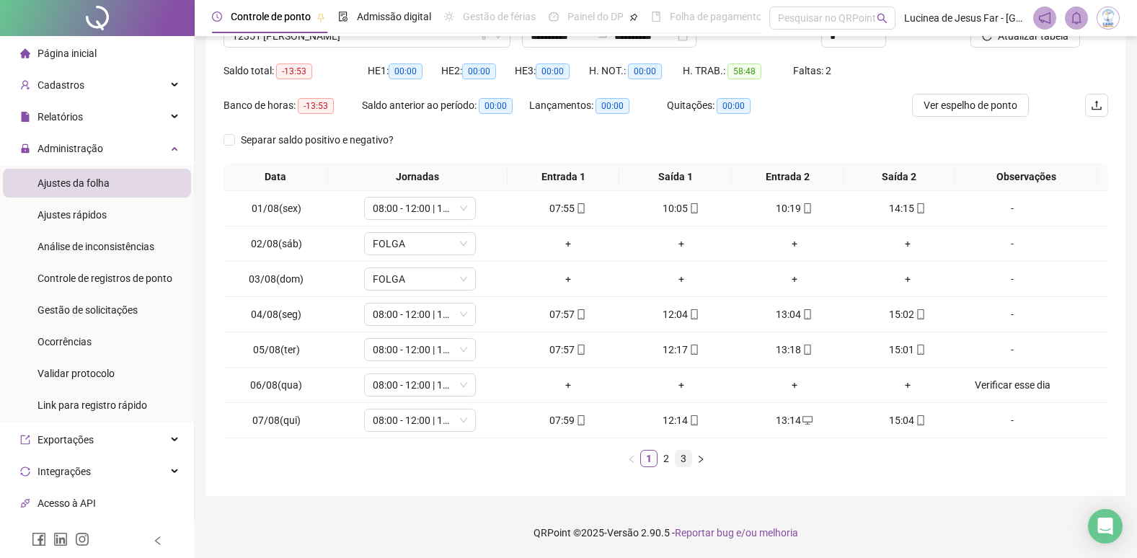
click at [682, 464] on link "3" at bounding box center [684, 459] width 16 height 16
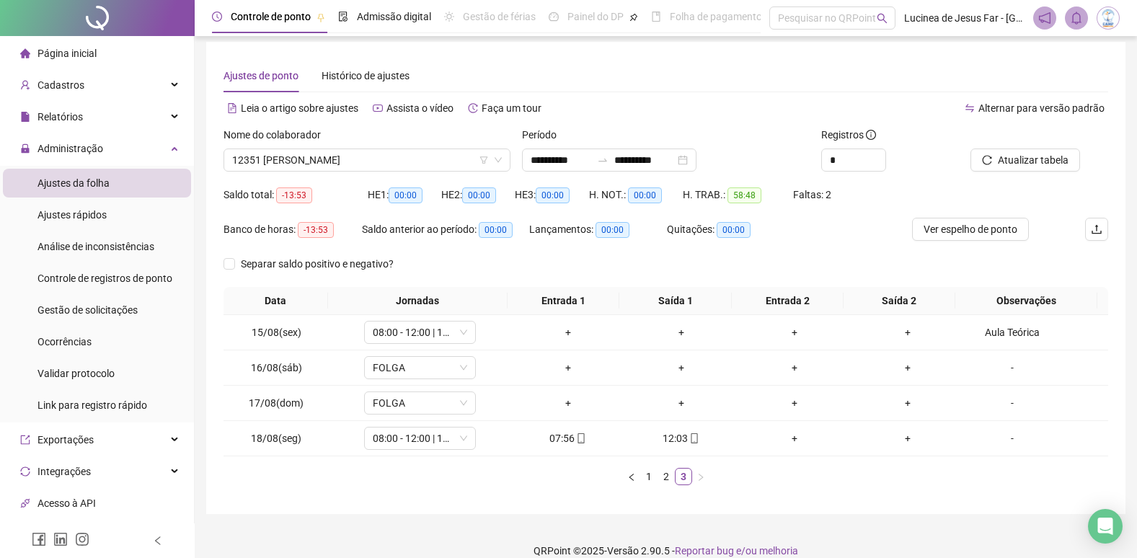
scroll to position [0, 0]
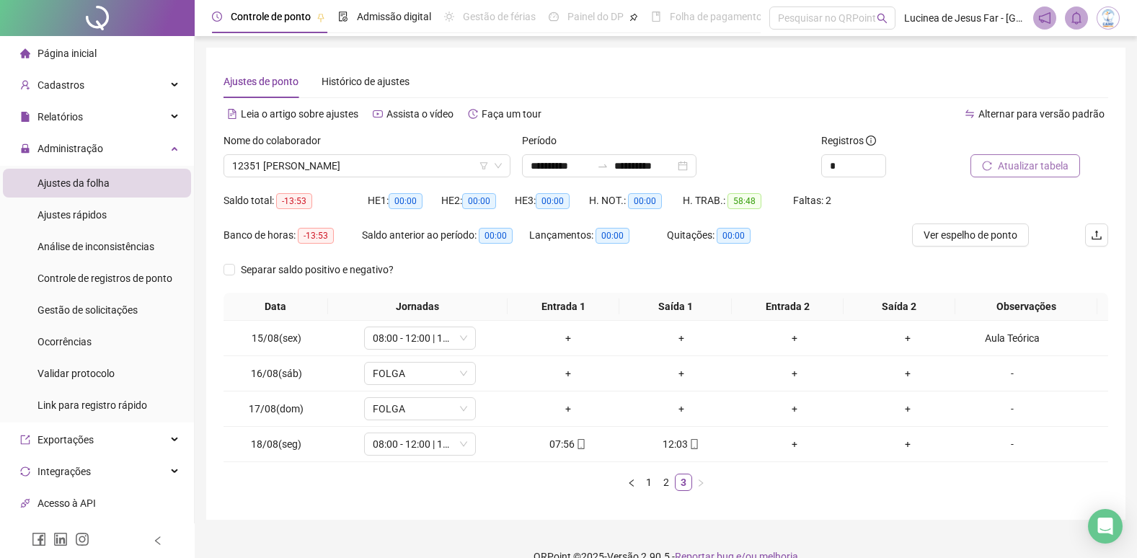
click at [1033, 171] on span "Atualizar tabela" at bounding box center [1033, 166] width 71 height 16
click at [651, 483] on link "1" at bounding box center [649, 483] width 16 height 16
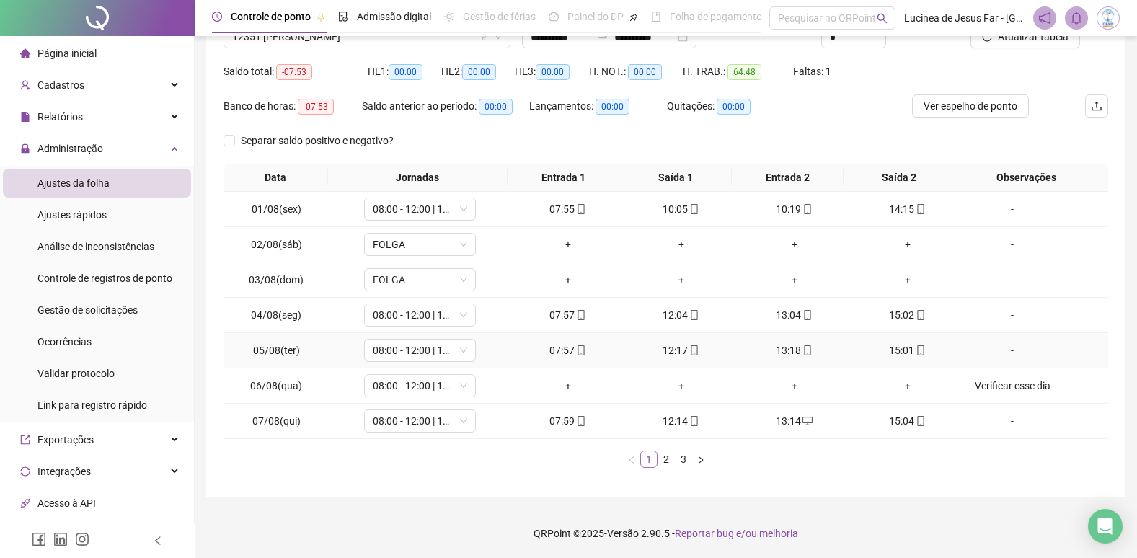
scroll to position [130, 0]
click at [668, 464] on link "2" at bounding box center [666, 459] width 16 height 16
click at [679, 459] on link "3" at bounding box center [684, 459] width 16 height 16
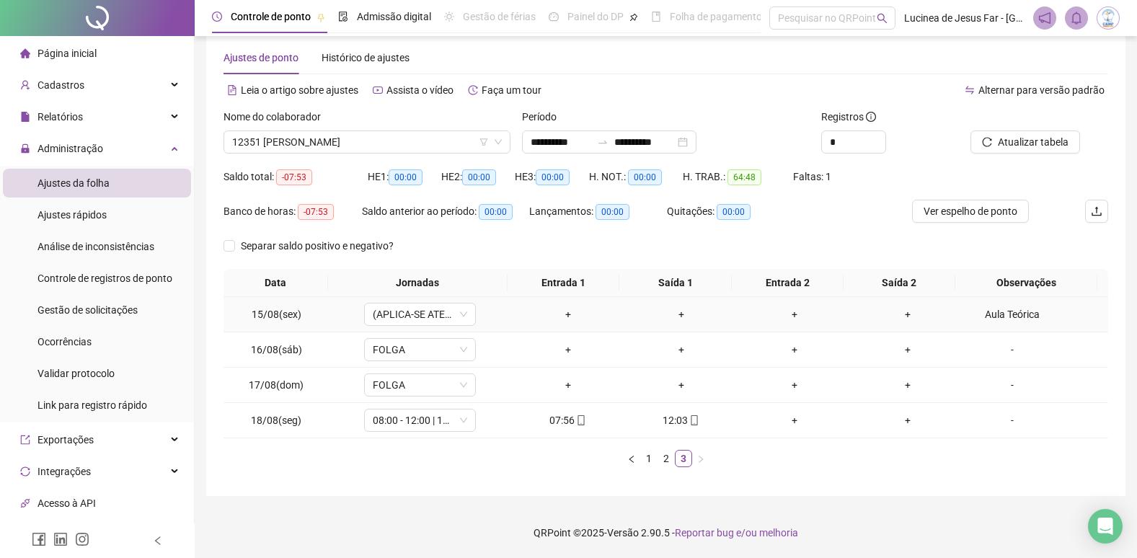
click at [987, 315] on div "Aula Teórica" at bounding box center [1012, 315] width 85 height 16
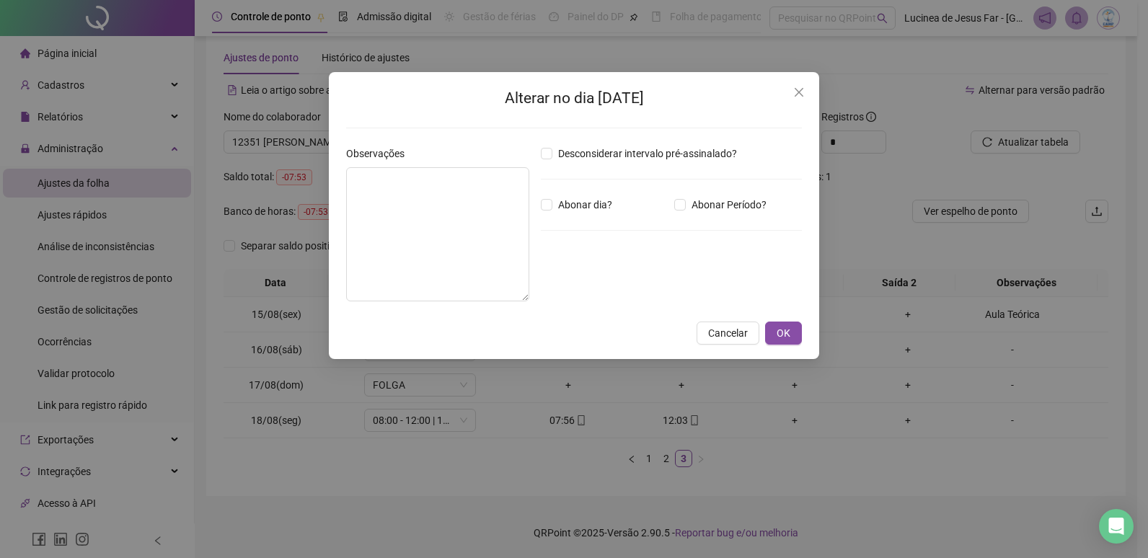
type textarea "**********"
drag, startPoint x: 449, startPoint y: 172, endPoint x: 218, endPoint y: 169, distance: 231.5
click at [224, 169] on div "**********" at bounding box center [574, 279] width 1148 height 558
click at [772, 334] on button "OK" at bounding box center [783, 333] width 37 height 23
click at [782, 329] on span "OK" at bounding box center [784, 333] width 14 height 16
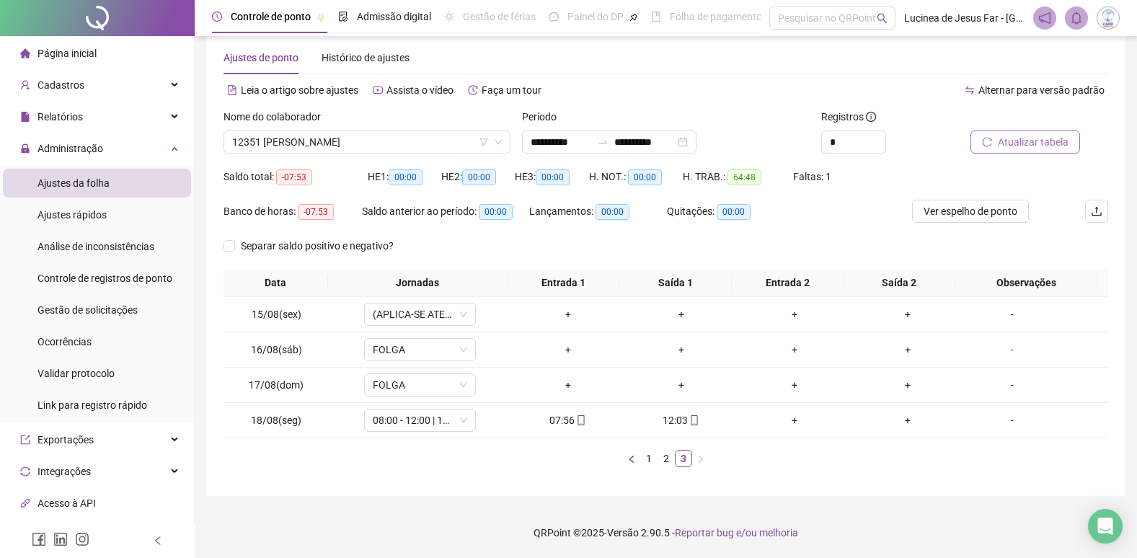
click at [1025, 142] on span "Atualizar tabela" at bounding box center [1033, 142] width 71 height 16
click at [465, 144] on span "12351 [PERSON_NAME]" at bounding box center [367, 142] width 270 height 22
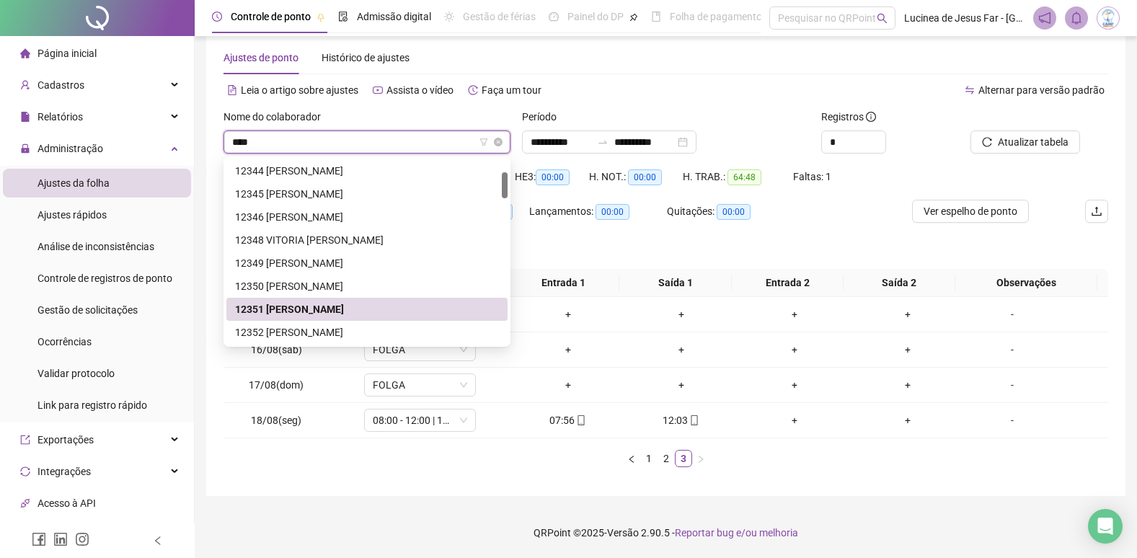
scroll to position [23, 0]
type input "*****"
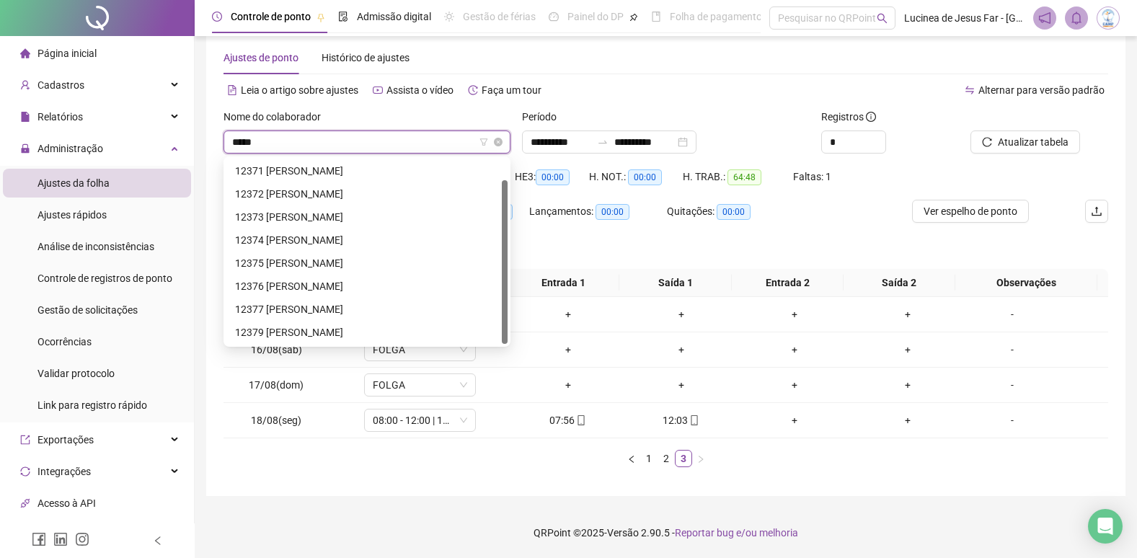
scroll to position [0, 0]
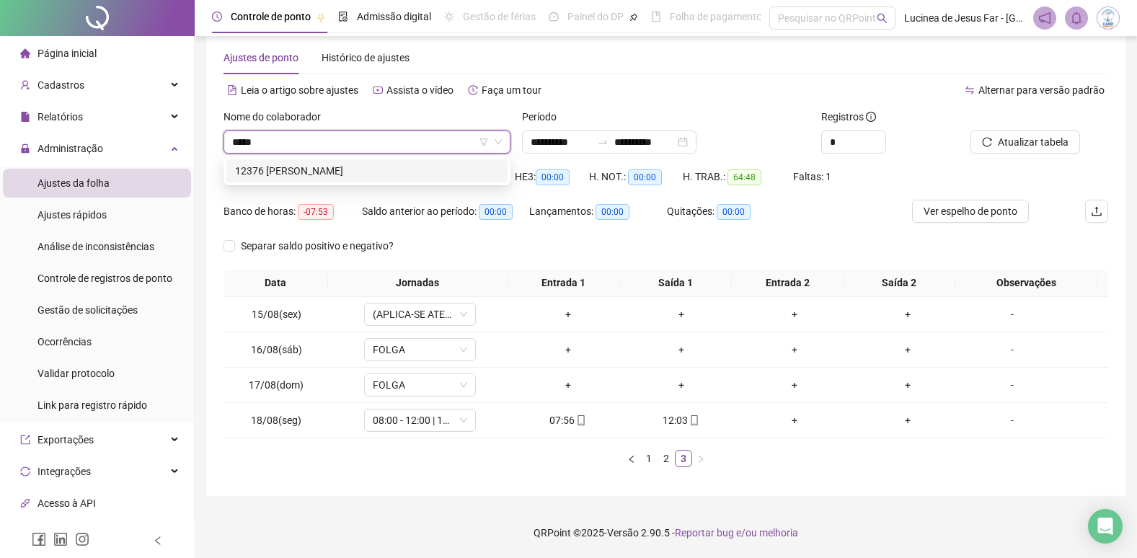
click at [465, 173] on div "12376 [PERSON_NAME]" at bounding box center [367, 171] width 264 height 16
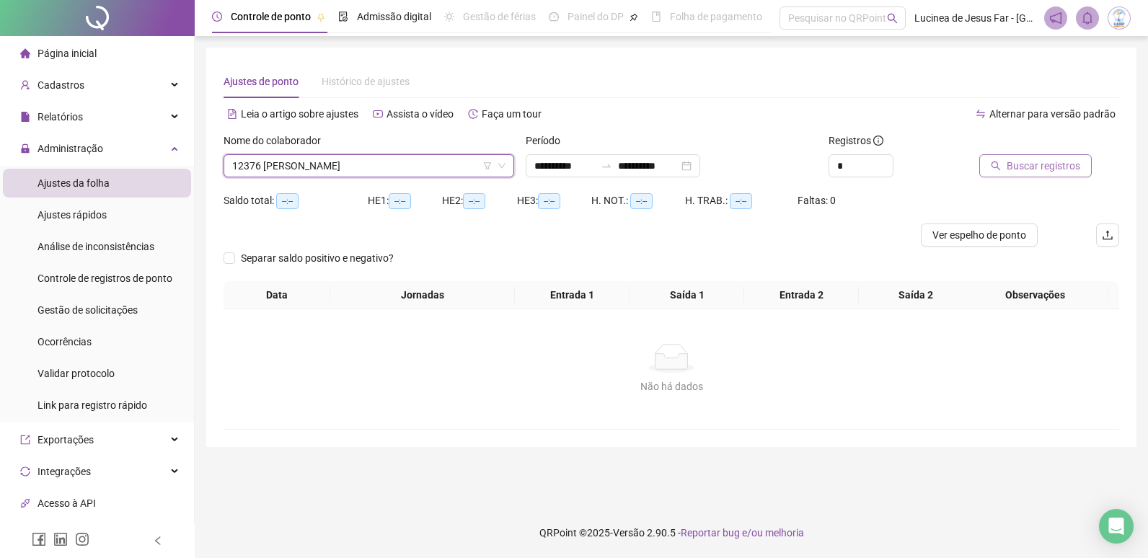
click at [1029, 167] on span "Buscar registros" at bounding box center [1044, 166] width 74 height 16
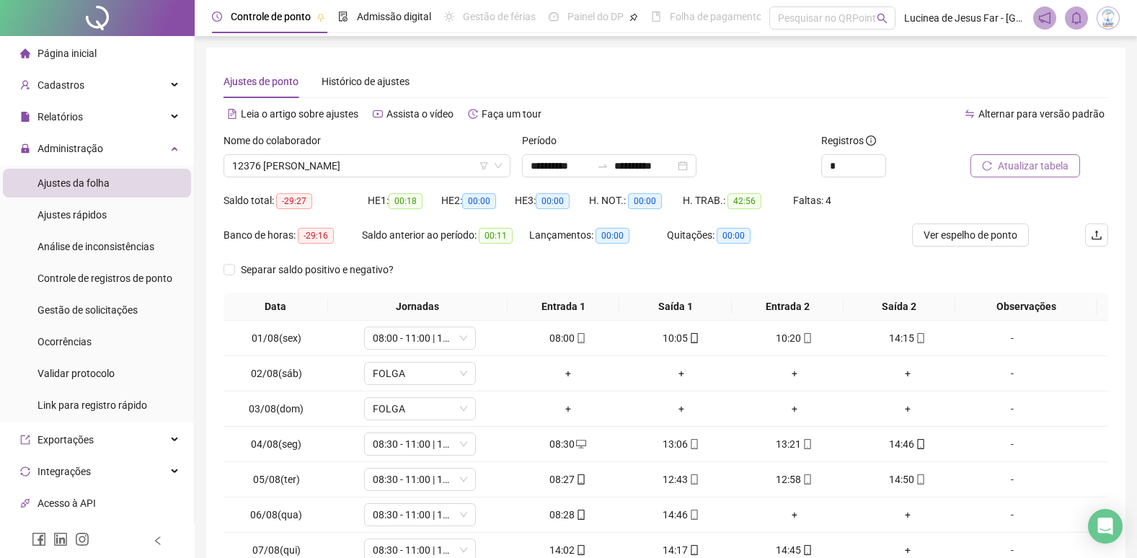
click at [1029, 161] on span "Atualizar tabela" at bounding box center [1033, 166] width 71 height 16
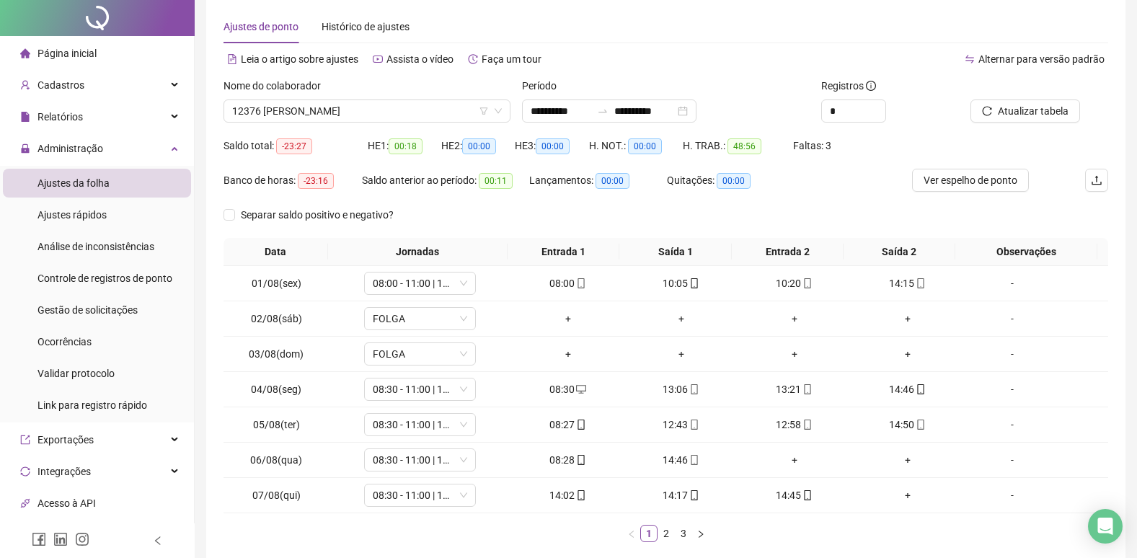
scroll to position [130, 0]
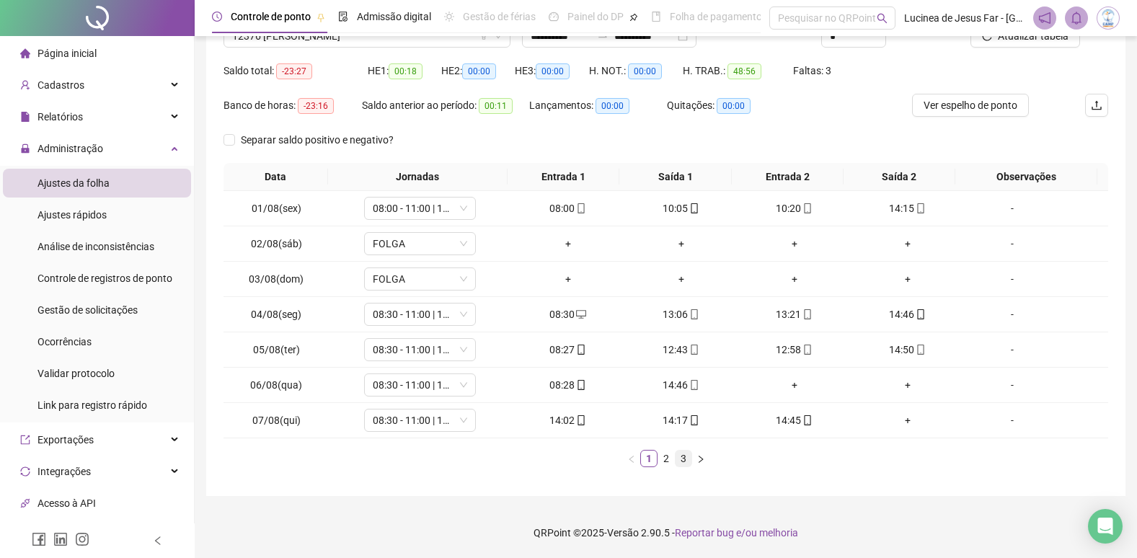
click at [690, 464] on link "3" at bounding box center [684, 459] width 16 height 16
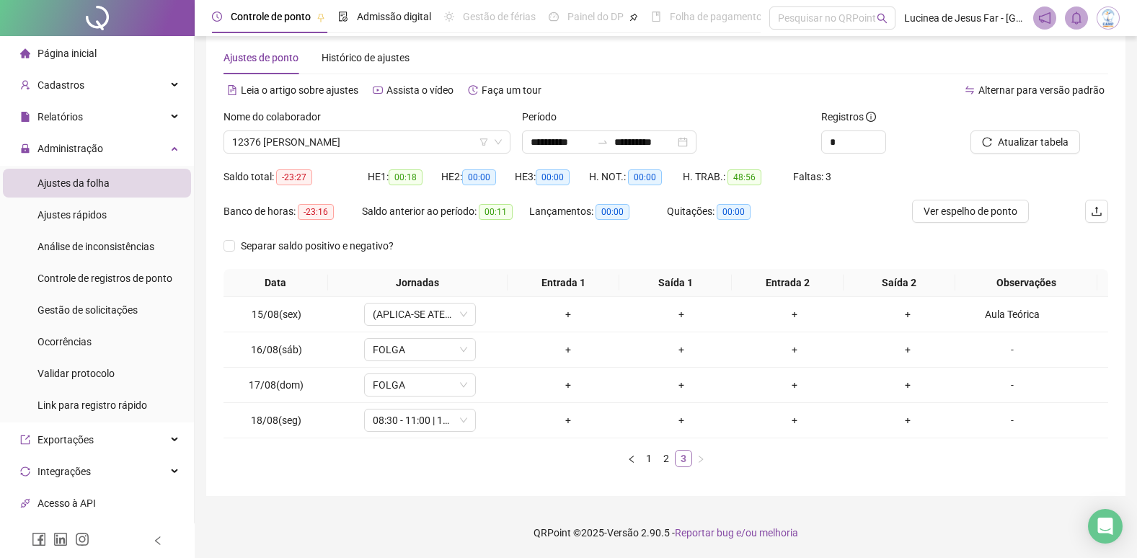
scroll to position [24, 0]
click at [1003, 308] on div "Aula Teórica" at bounding box center [1012, 315] width 85 height 16
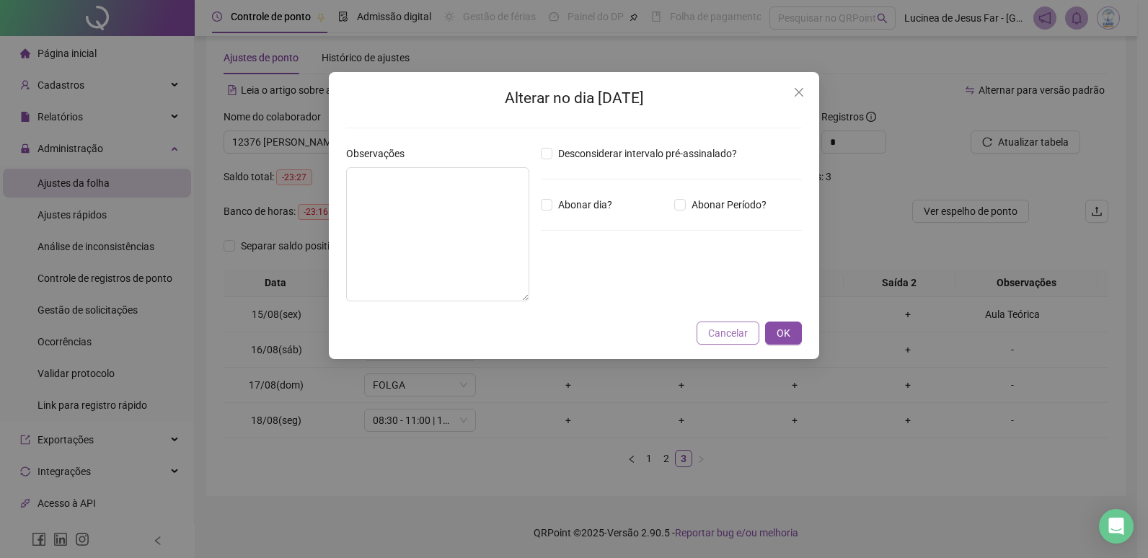
click at [744, 338] on span "Cancelar" at bounding box center [728, 333] width 40 height 16
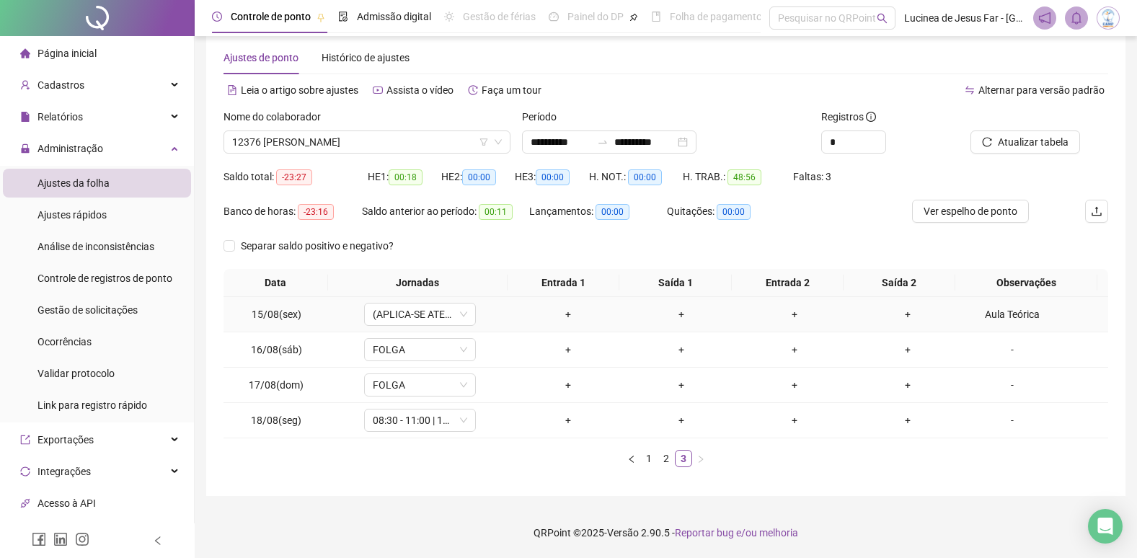
click at [1019, 318] on div "Aula Teórica" at bounding box center [1012, 315] width 85 height 16
type textarea "**********"
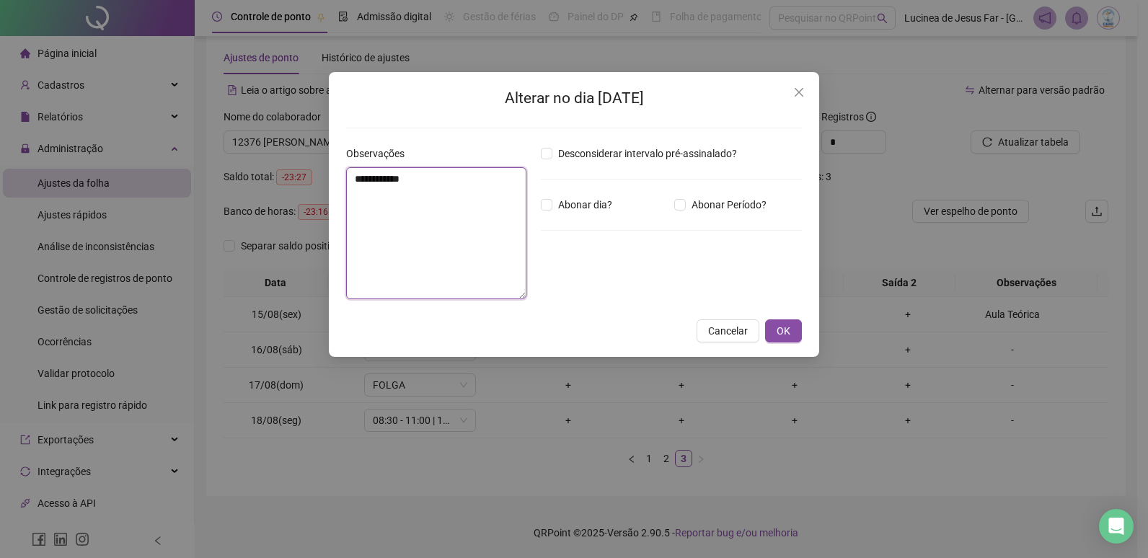
drag, startPoint x: 426, startPoint y: 186, endPoint x: 203, endPoint y: 172, distance: 223.3
click at [203, 174] on div "**********" at bounding box center [574, 279] width 1148 height 558
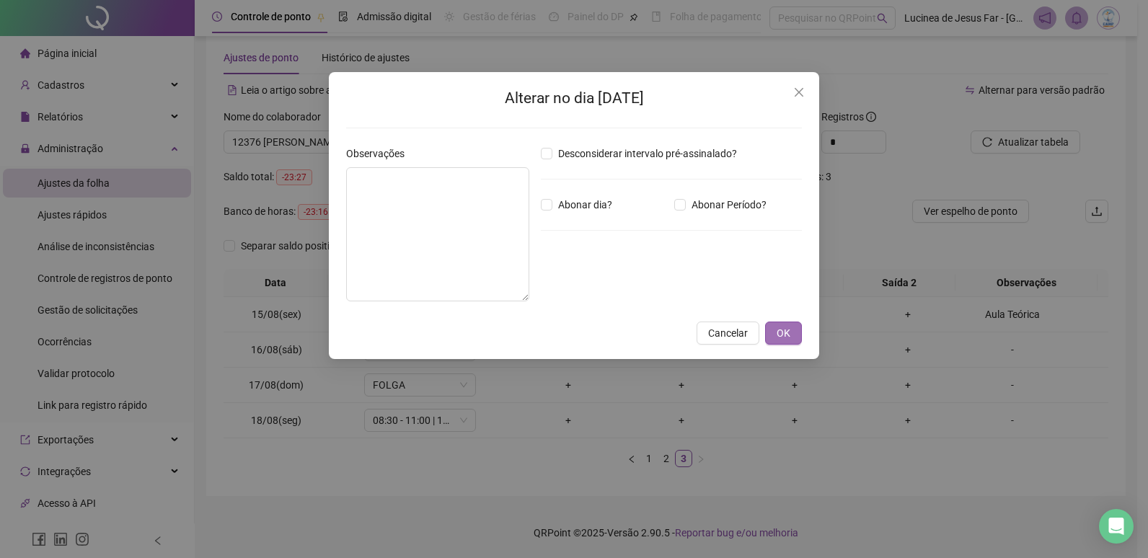
click at [782, 332] on span "OK" at bounding box center [784, 333] width 14 height 16
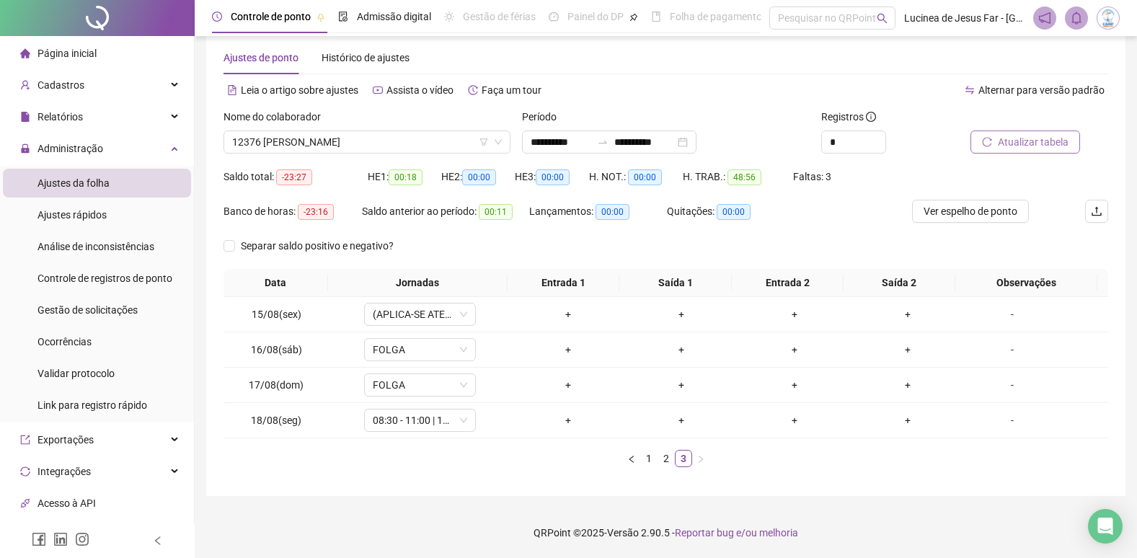
click at [1033, 144] on span "Atualizar tabela" at bounding box center [1033, 142] width 71 height 16
click at [350, 143] on span "12376 [PERSON_NAME]" at bounding box center [367, 142] width 270 height 22
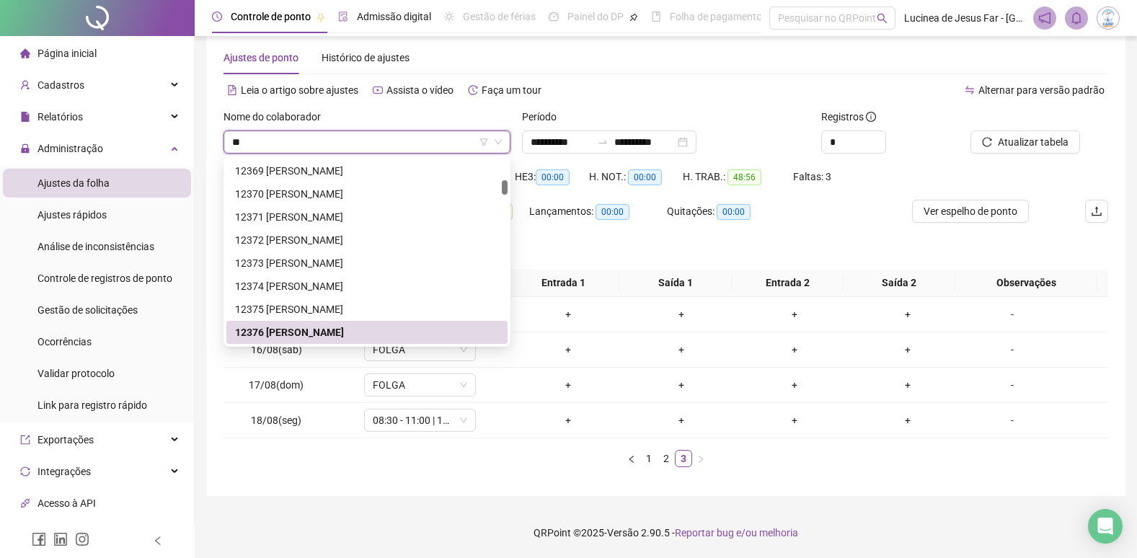
type input "**"
type input "*****"
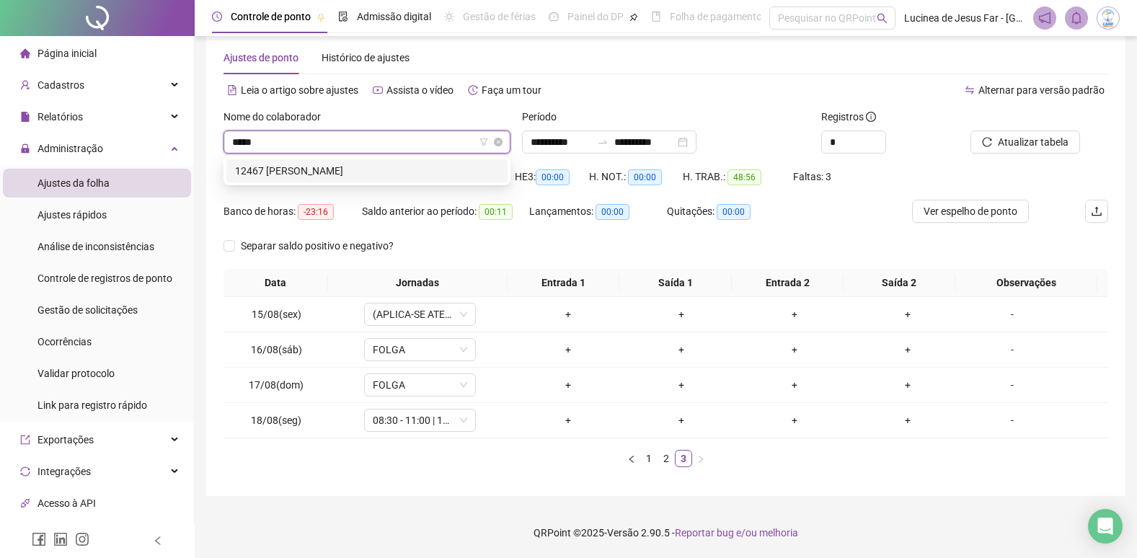
click at [352, 166] on div "12467 [PERSON_NAME]" at bounding box center [367, 171] width 264 height 16
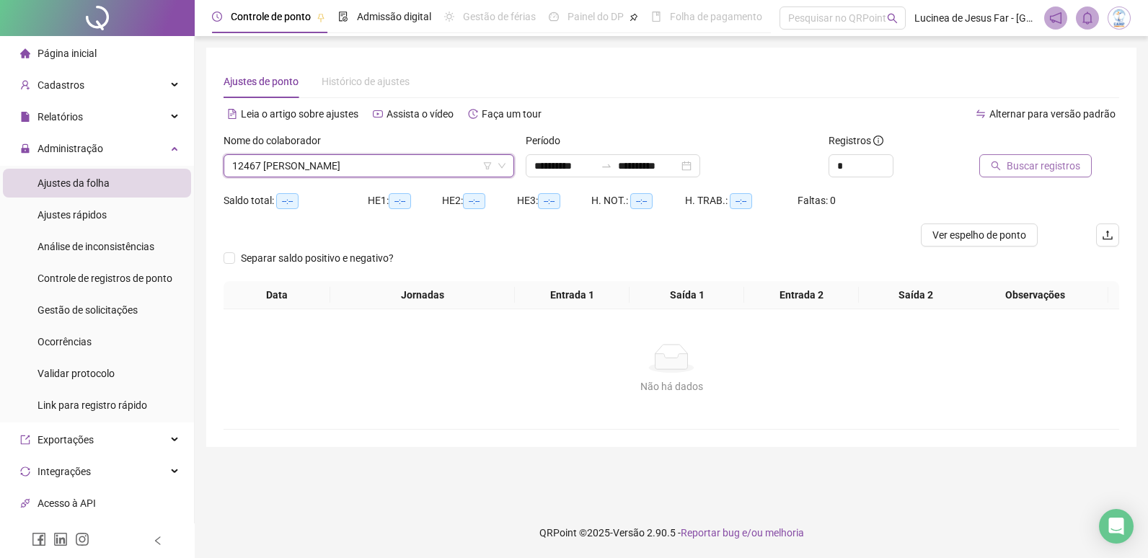
click at [1047, 167] on span "Buscar registros" at bounding box center [1044, 166] width 74 height 16
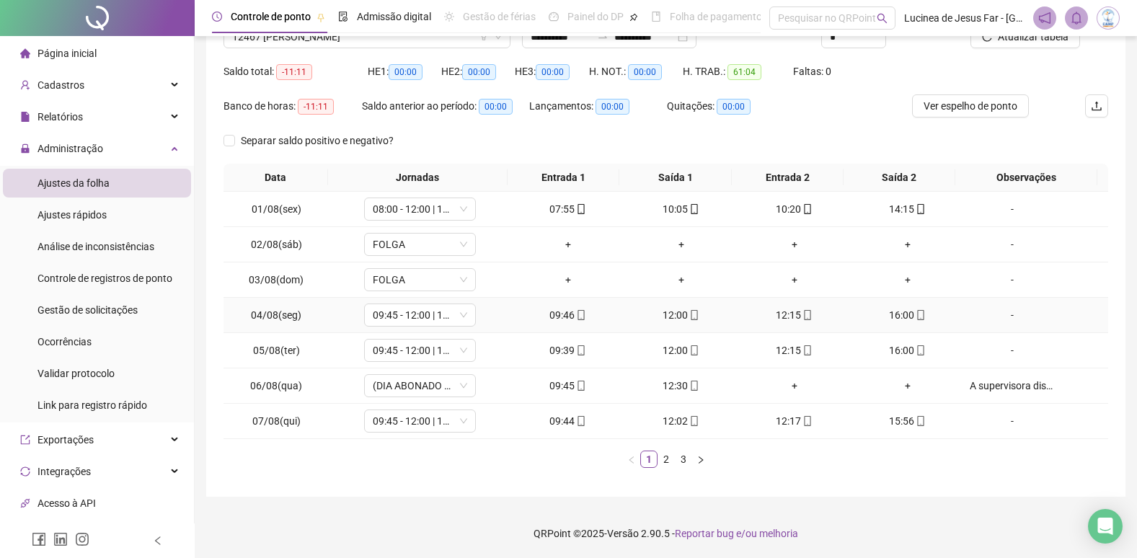
scroll to position [130, 0]
click at [688, 460] on link "3" at bounding box center [684, 459] width 16 height 16
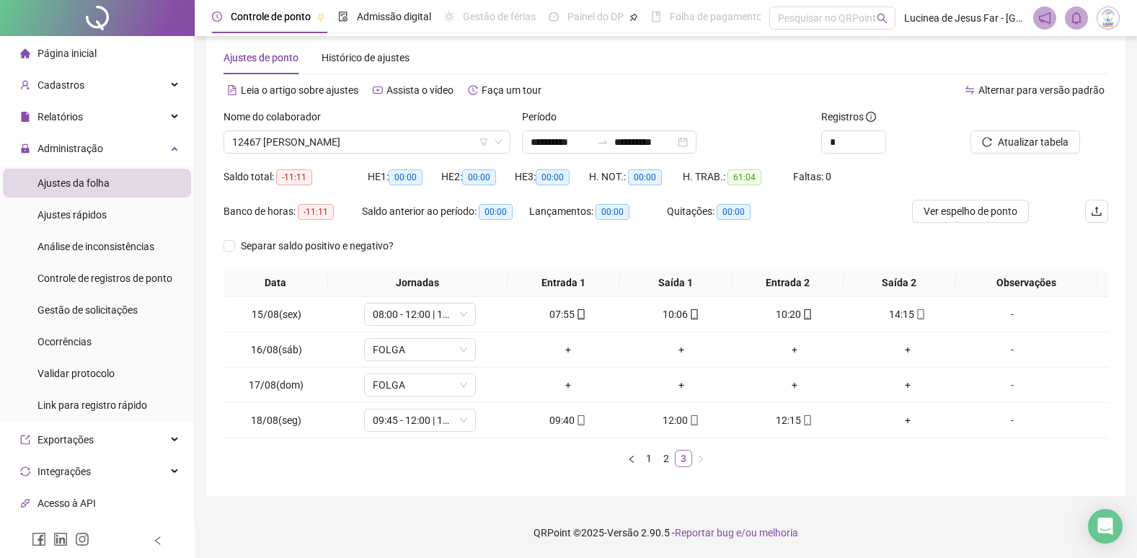
scroll to position [24, 0]
click at [661, 461] on link "2" at bounding box center [666, 459] width 16 height 16
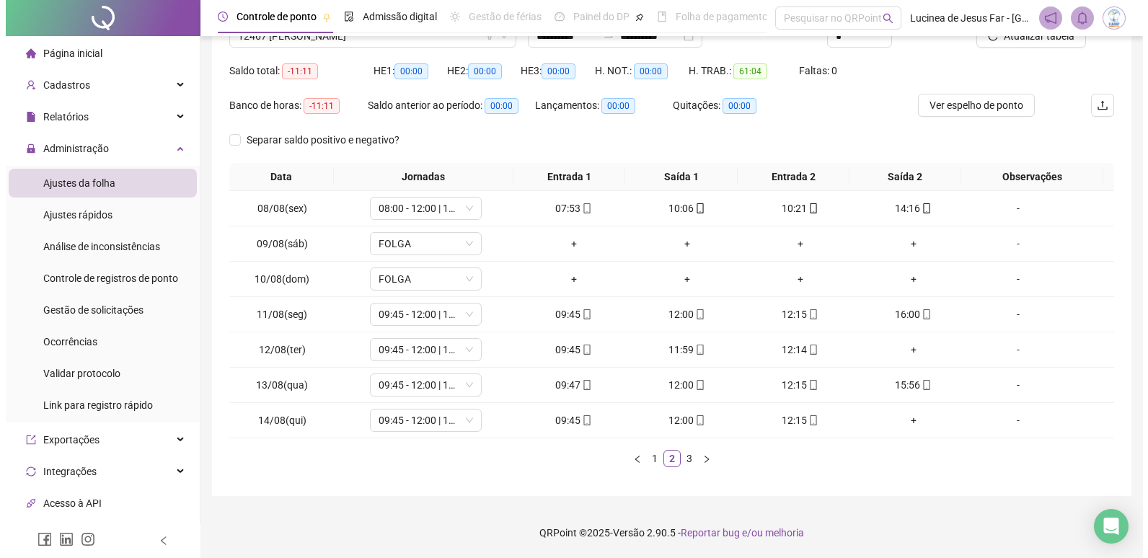
scroll to position [58, 0]
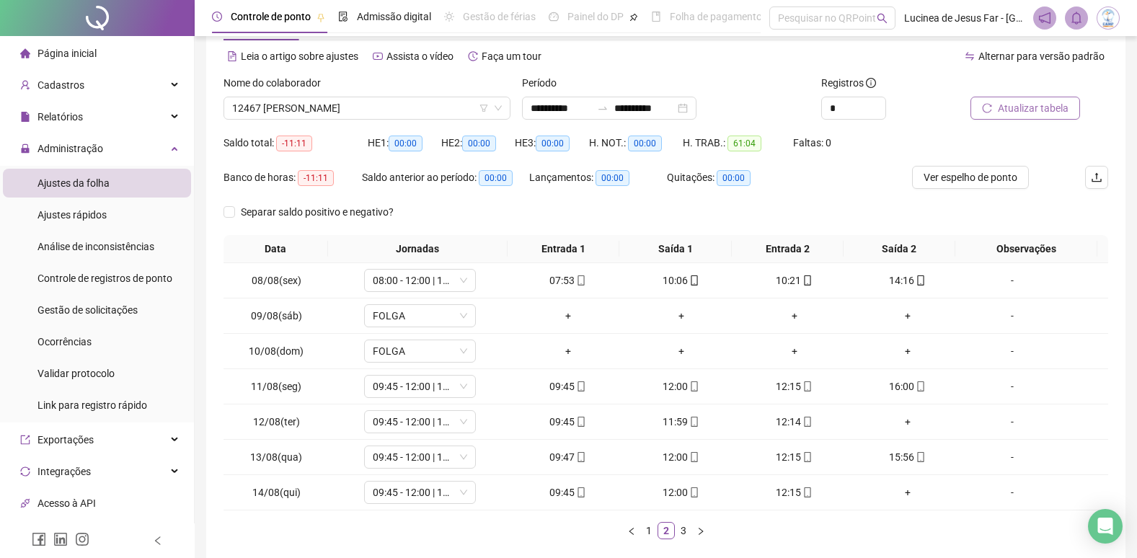
click at [1037, 109] on span "Atualizar tabela" at bounding box center [1033, 108] width 71 height 16
click at [962, 180] on span "Ver espelho de ponto" at bounding box center [971, 177] width 94 height 16
click at [1004, 497] on div "-" at bounding box center [1012, 493] width 85 height 16
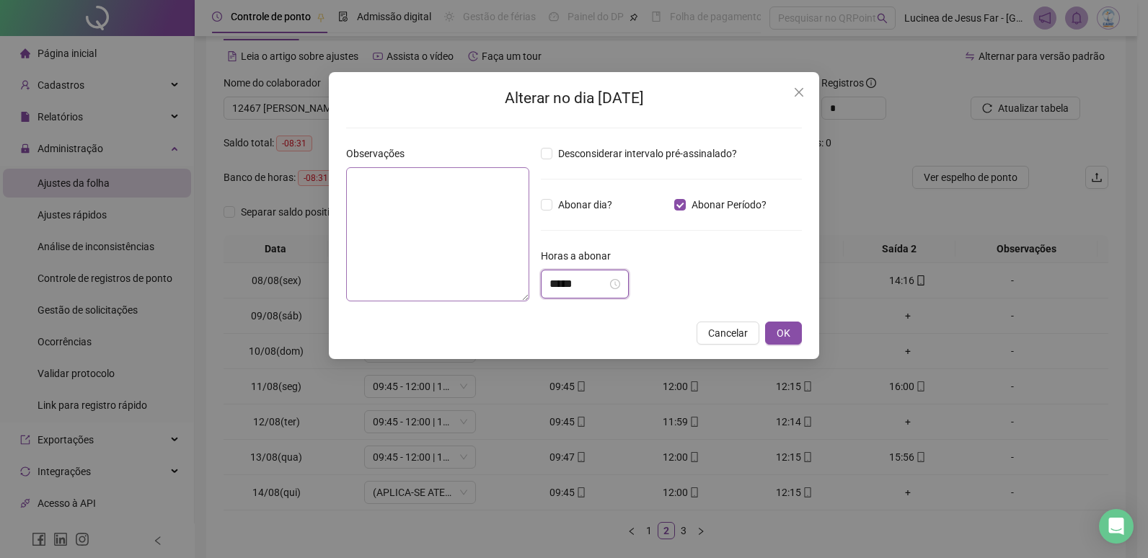
drag, startPoint x: 583, startPoint y: 283, endPoint x: 462, endPoint y: 273, distance: 120.9
click at [463, 273] on div "Observações Desconsiderar intervalo pré-assinalado? Abonar dia? Abonar Período?…" at bounding box center [573, 229] width 467 height 167
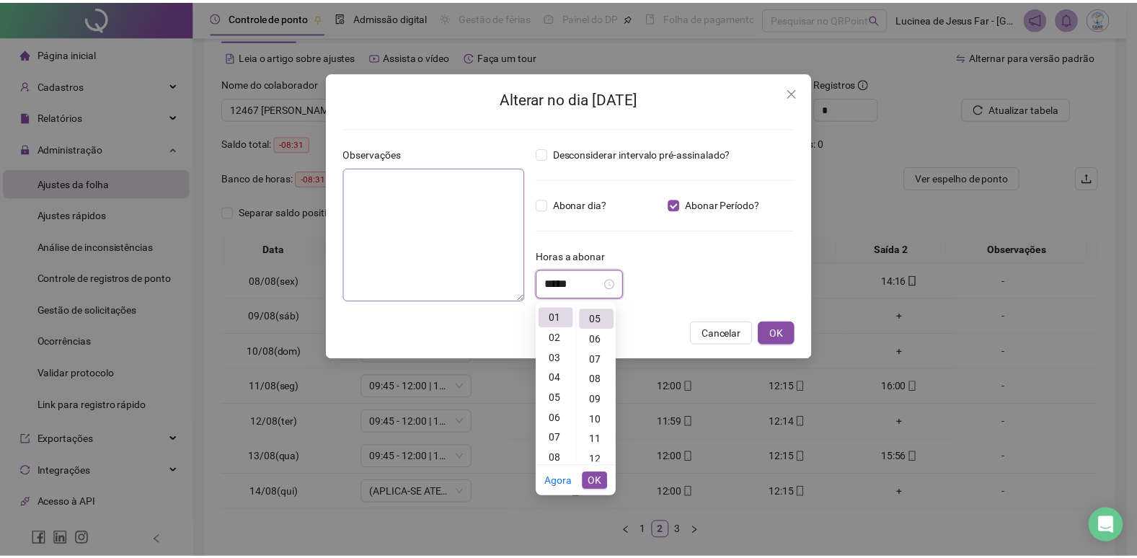
scroll to position [101, 0]
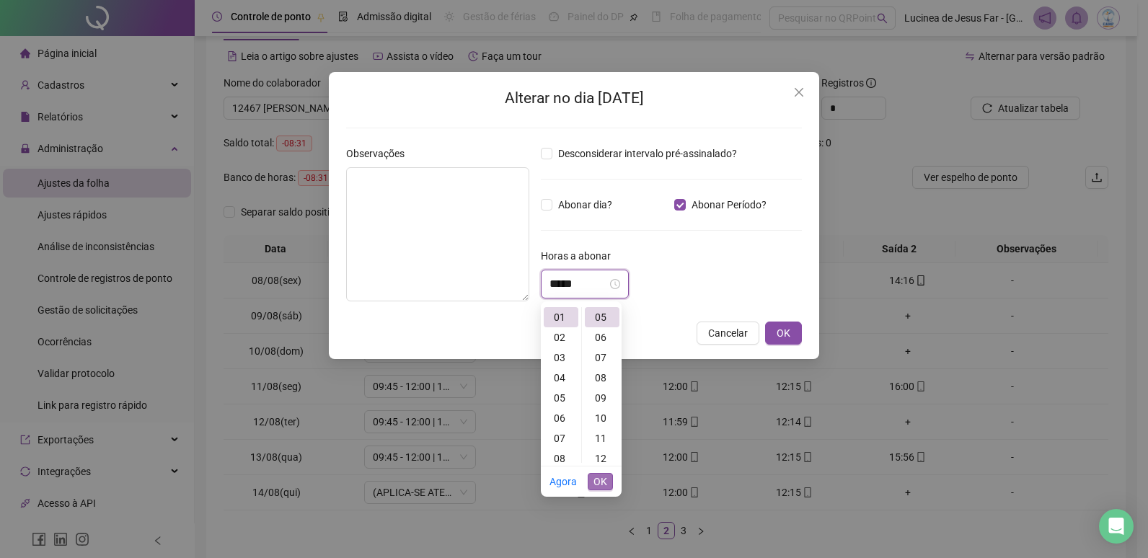
type input "*****"
click at [599, 479] on span "OK" at bounding box center [601, 482] width 14 height 16
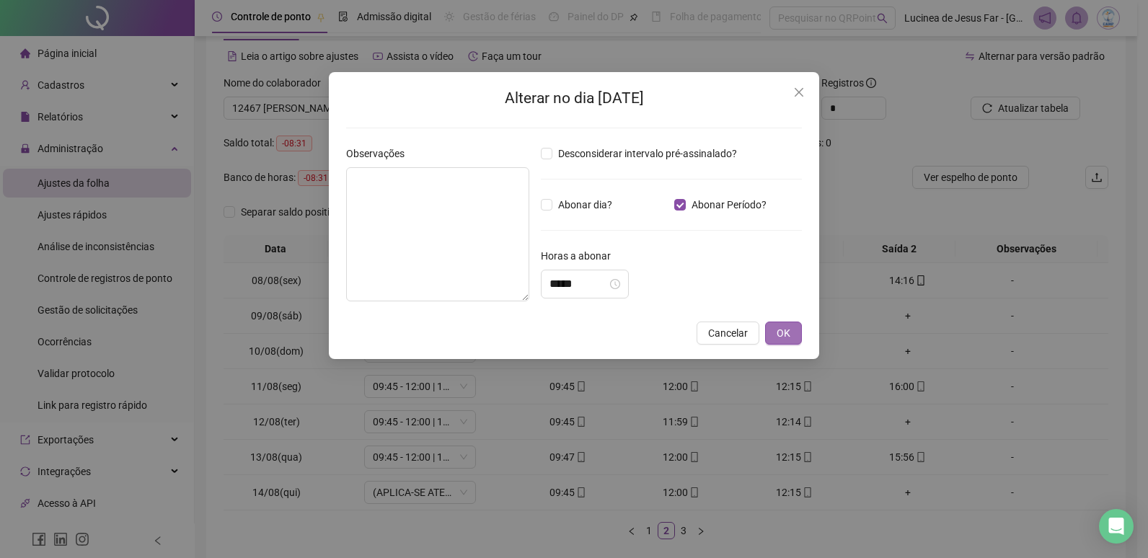
click at [780, 332] on span "OK" at bounding box center [784, 333] width 14 height 16
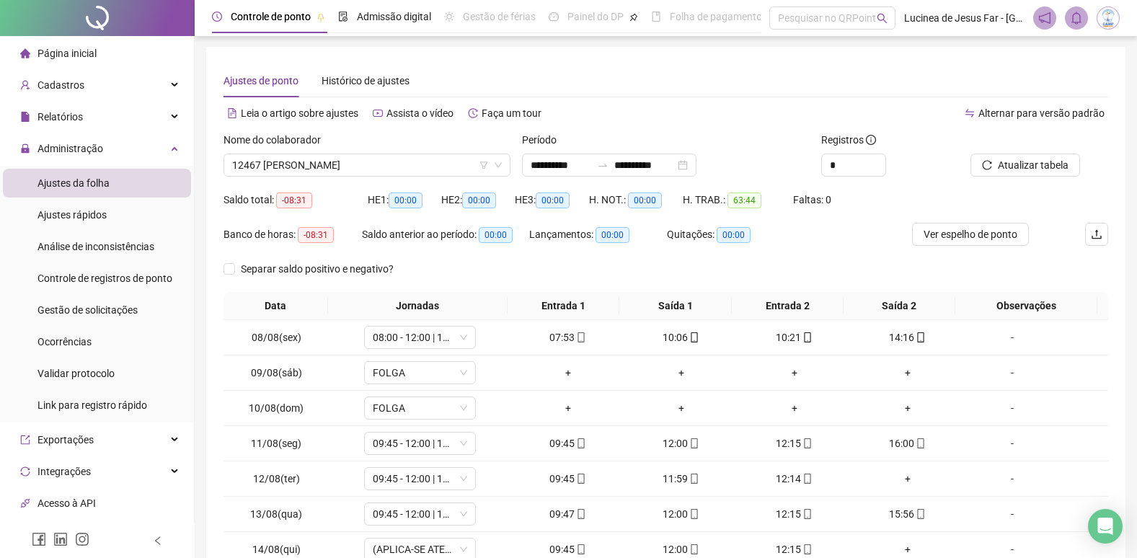
scroll to position [0, 0]
click at [1044, 159] on span "Atualizar tabela" at bounding box center [1033, 166] width 71 height 16
click at [421, 167] on span "12467 [PERSON_NAME]" at bounding box center [367, 166] width 270 height 22
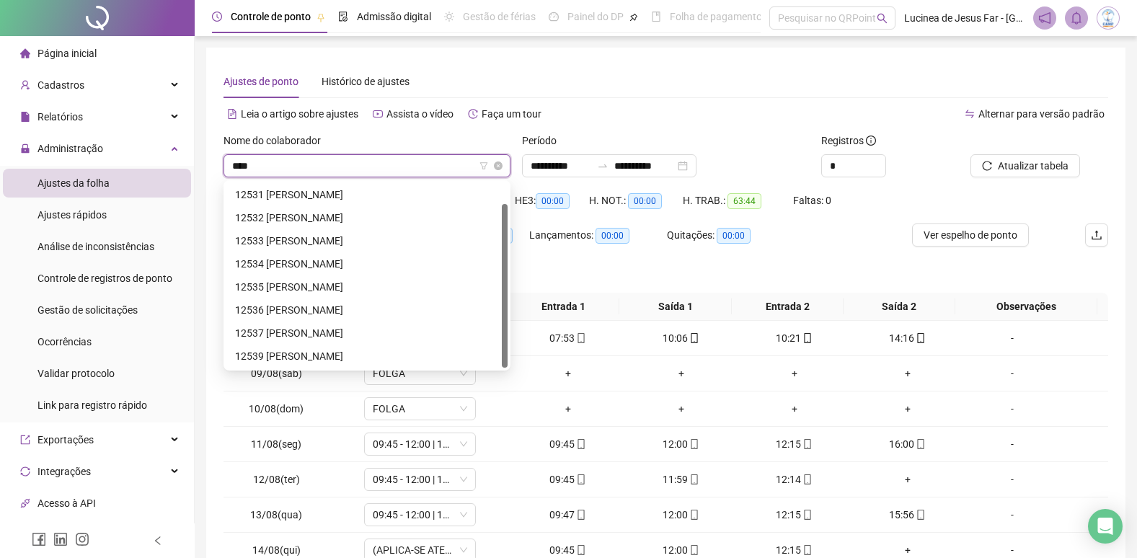
scroll to position [23, 0]
type input "*****"
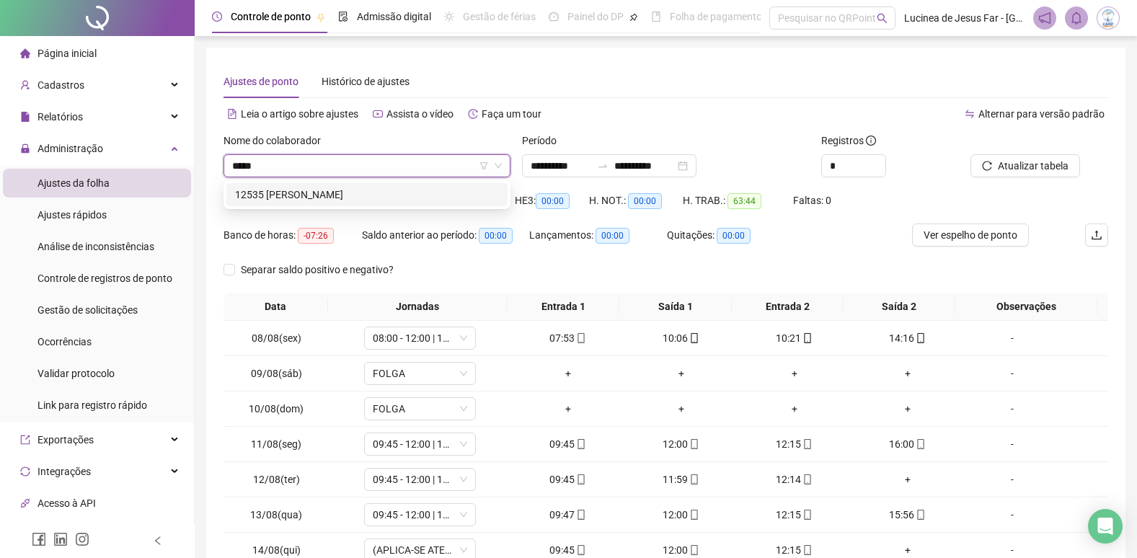
click at [456, 195] on div "12535 [PERSON_NAME]" at bounding box center [367, 195] width 264 height 16
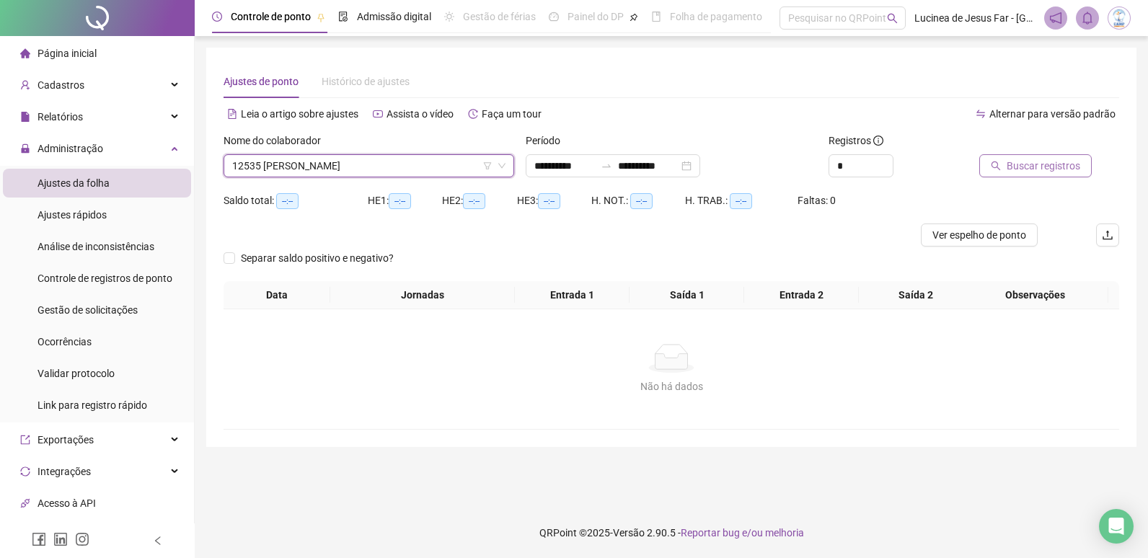
click at [1015, 164] on span "Buscar registros" at bounding box center [1044, 166] width 74 height 16
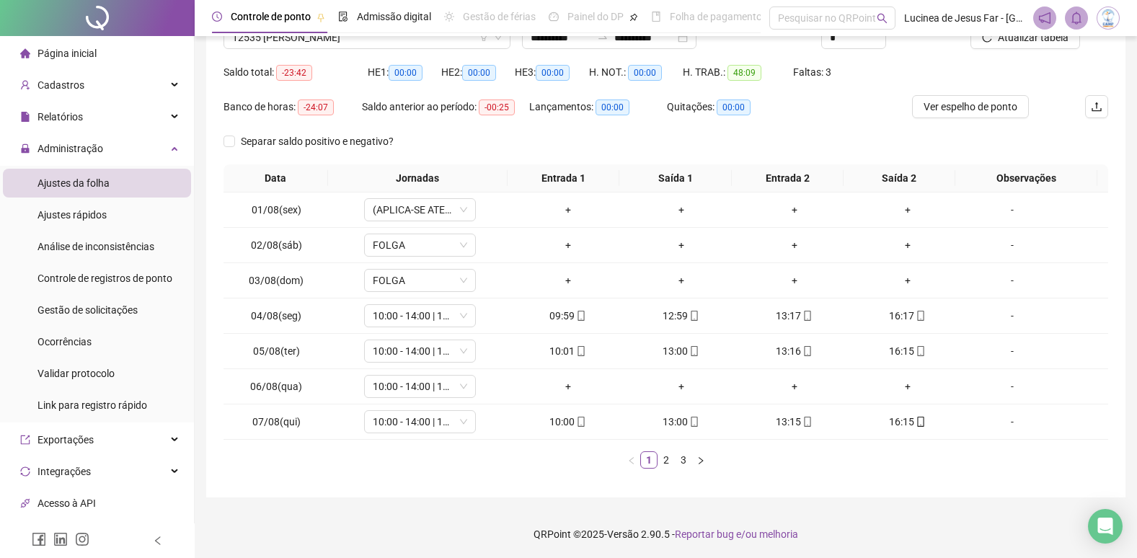
scroll to position [130, 0]
click at [699, 462] on icon "right" at bounding box center [701, 459] width 9 height 9
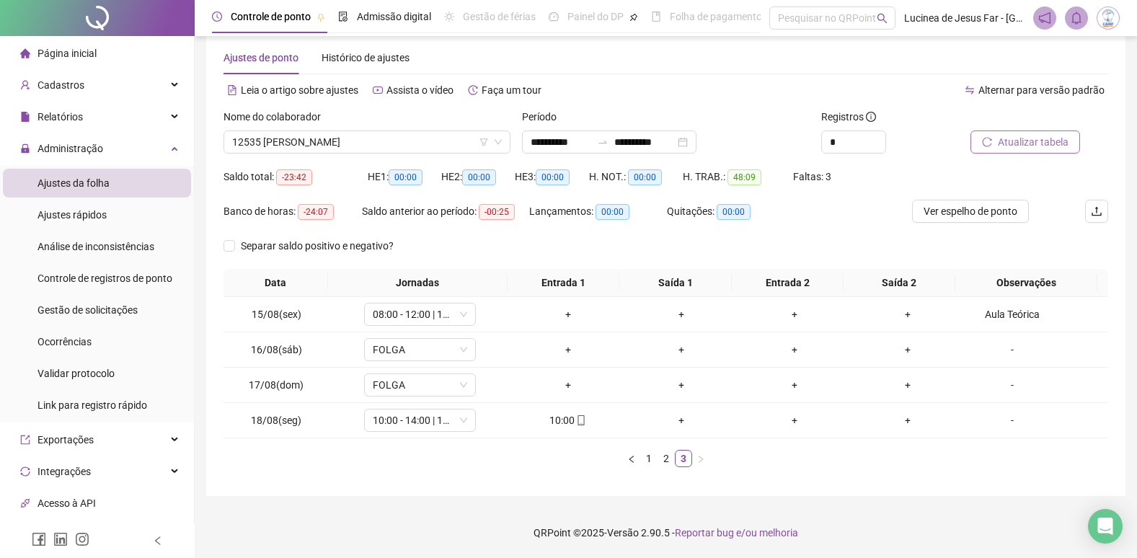
click at [1027, 141] on span "Atualizar tabela" at bounding box center [1033, 142] width 71 height 16
click at [1005, 313] on div "Aula Teórica" at bounding box center [1012, 315] width 85 height 16
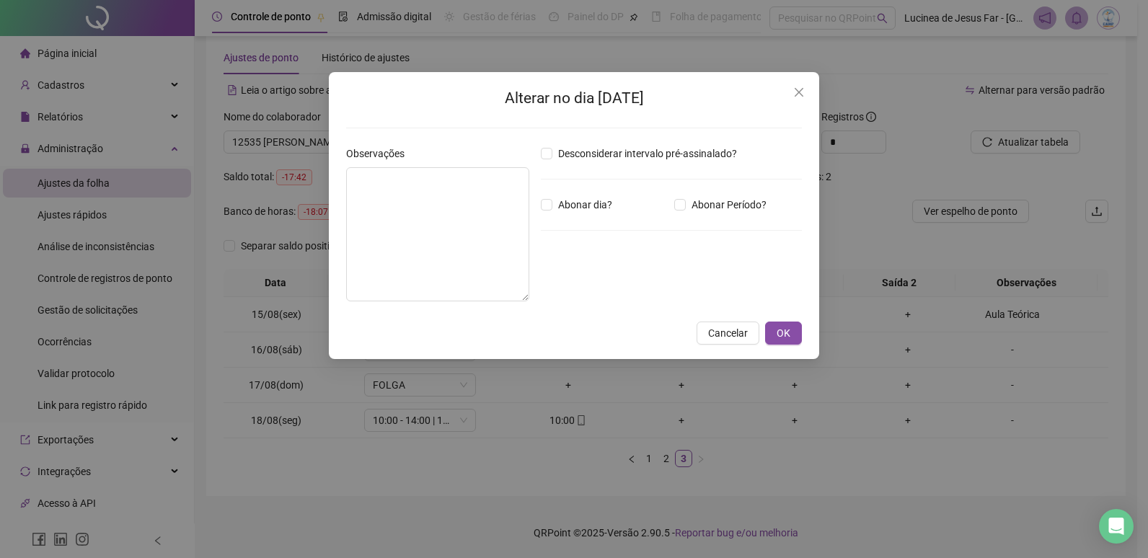
type textarea "**********"
drag, startPoint x: 433, startPoint y: 187, endPoint x: 216, endPoint y: 165, distance: 218.9
click at [216, 166] on div "**********" at bounding box center [574, 279] width 1148 height 558
click at [785, 336] on span "OK" at bounding box center [784, 333] width 14 height 16
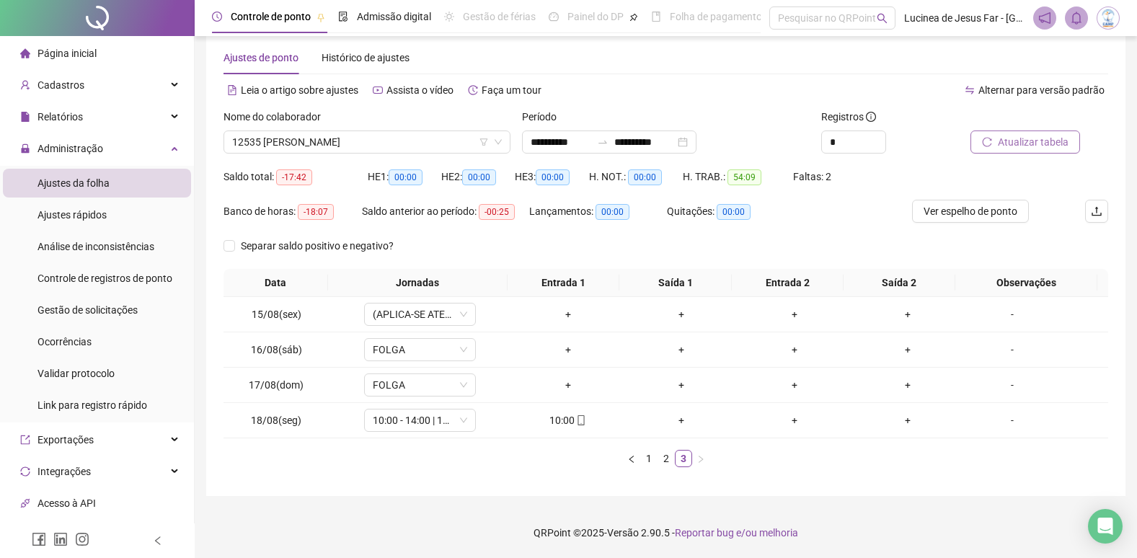
click at [1041, 144] on span "Atualizar tabela" at bounding box center [1033, 142] width 71 height 16
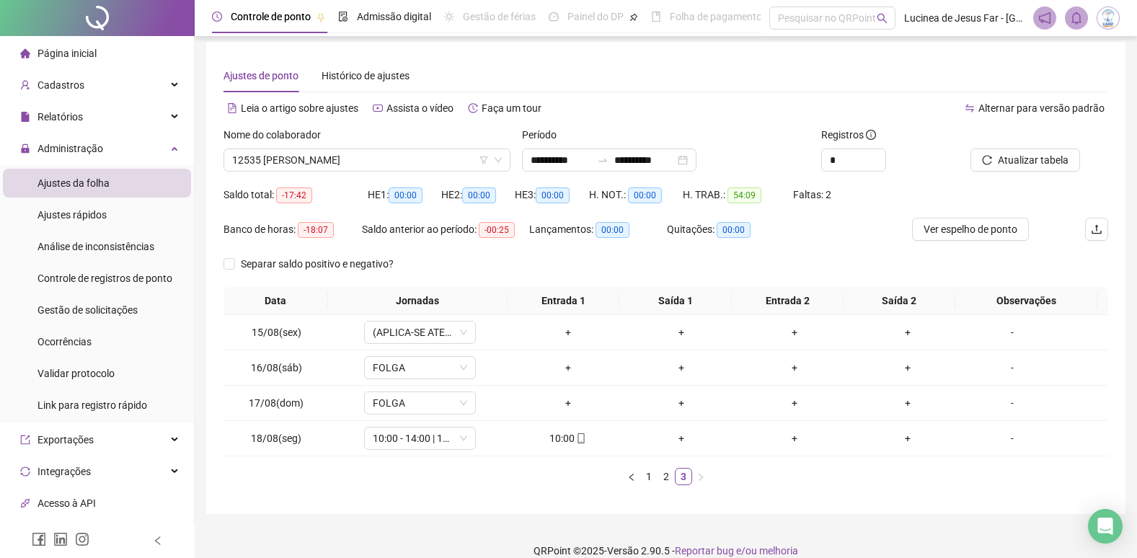
scroll to position [0, 0]
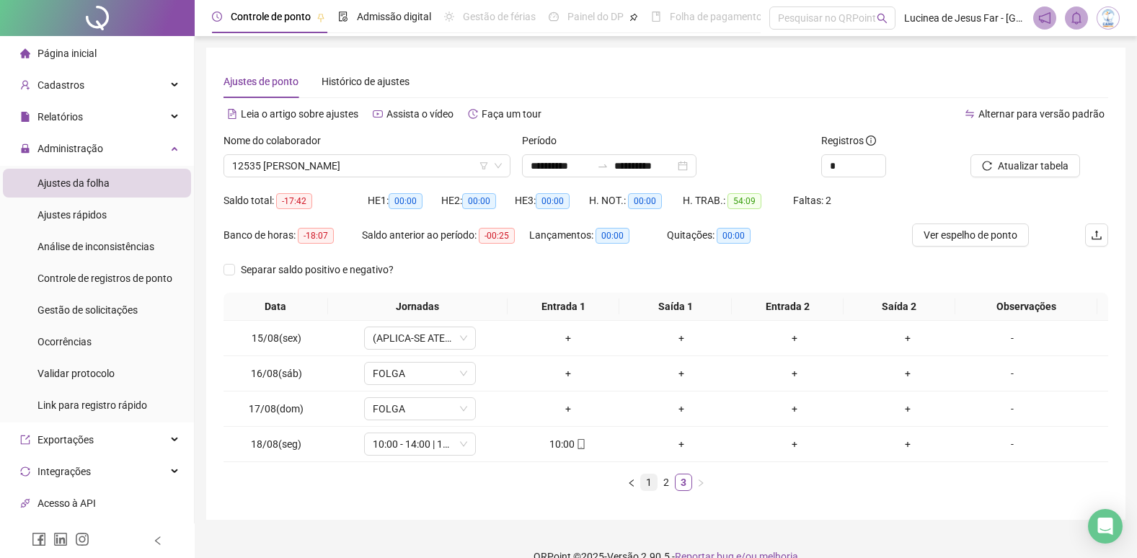
click at [648, 485] on link "1" at bounding box center [649, 483] width 16 height 16
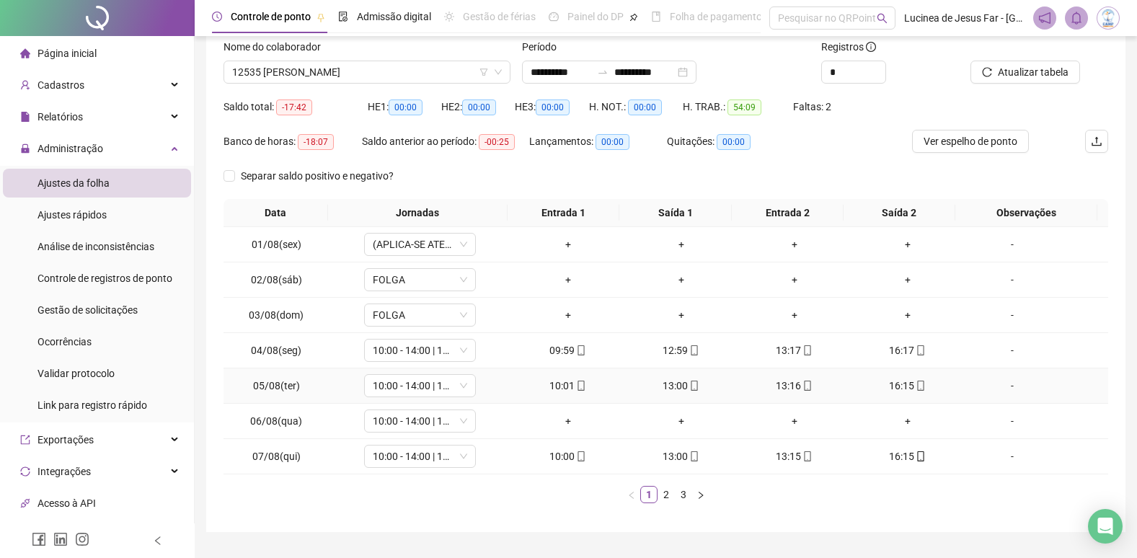
scroll to position [130, 0]
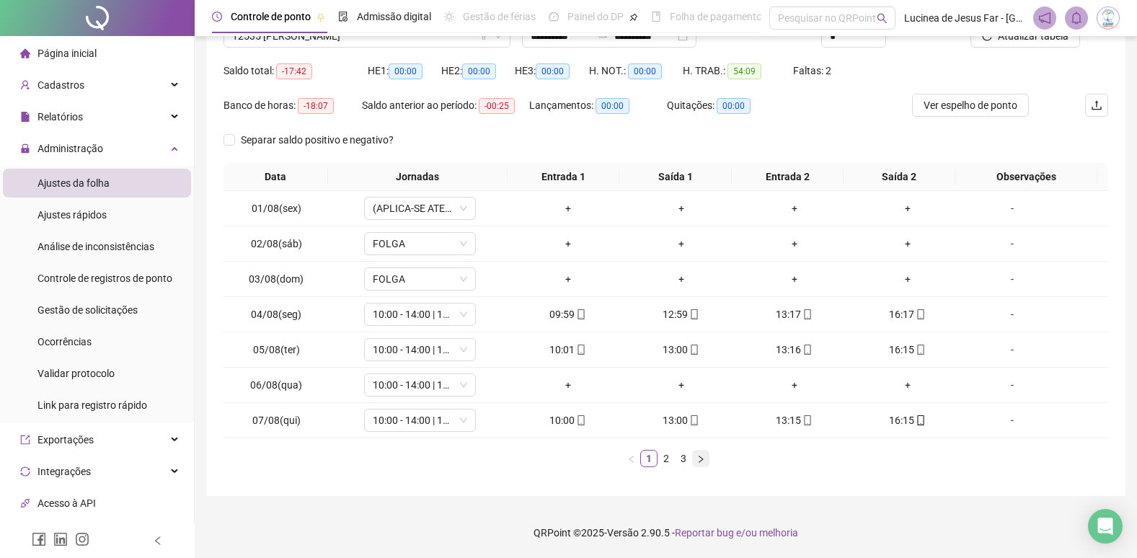
click at [700, 462] on icon "right" at bounding box center [701, 458] width 4 height 7
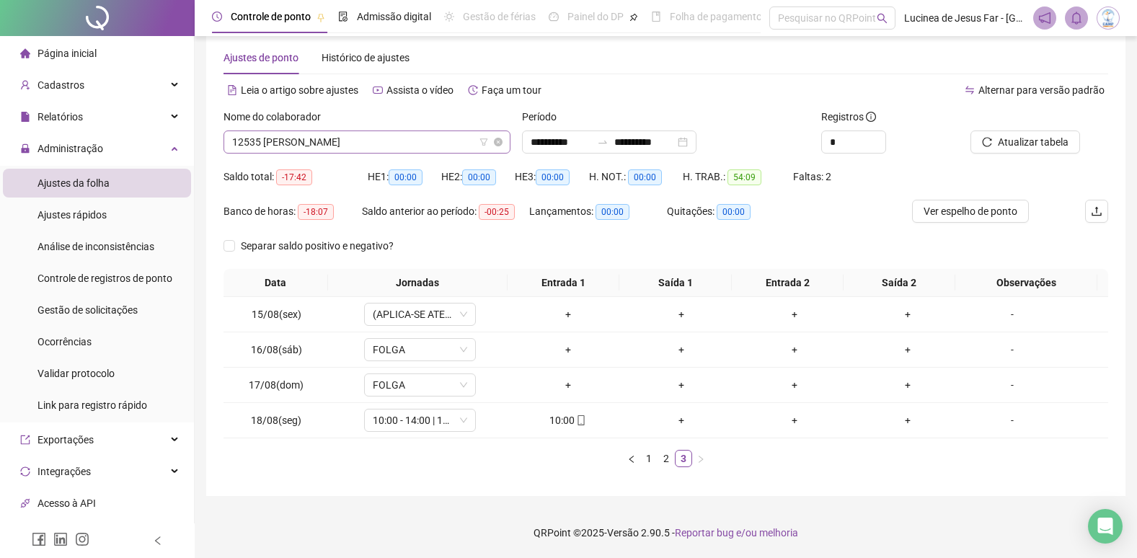
scroll to position [4039, 0]
click at [418, 145] on span "12535 [PERSON_NAME]" at bounding box center [367, 142] width 270 height 22
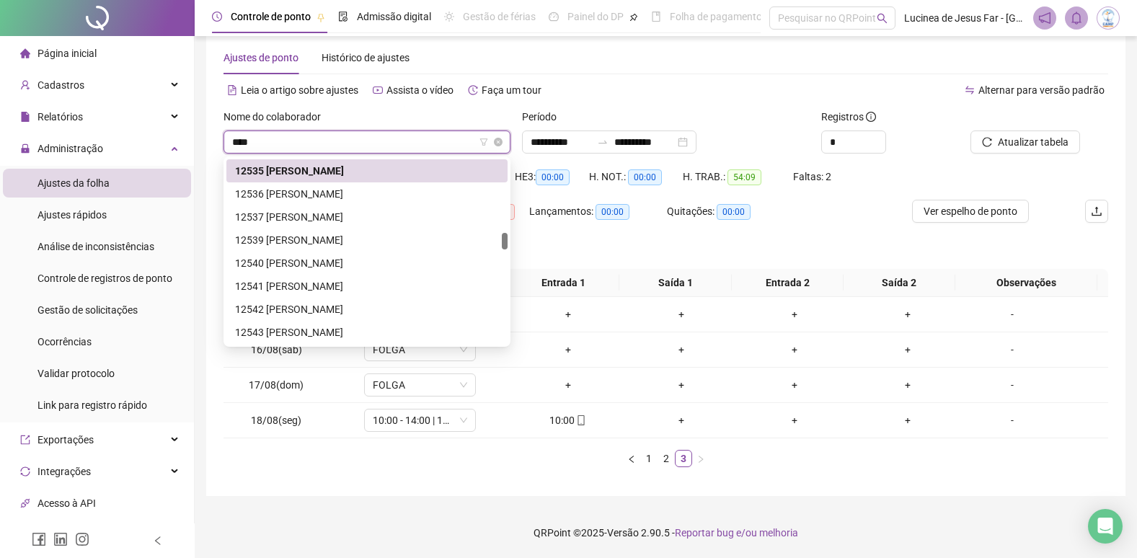
scroll to position [46, 0]
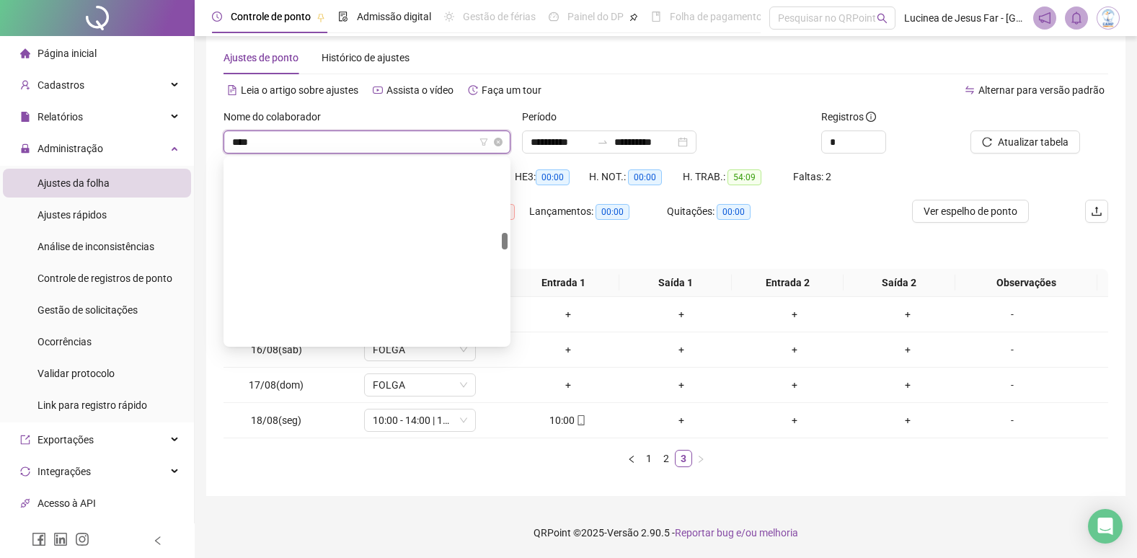
type input "*****"
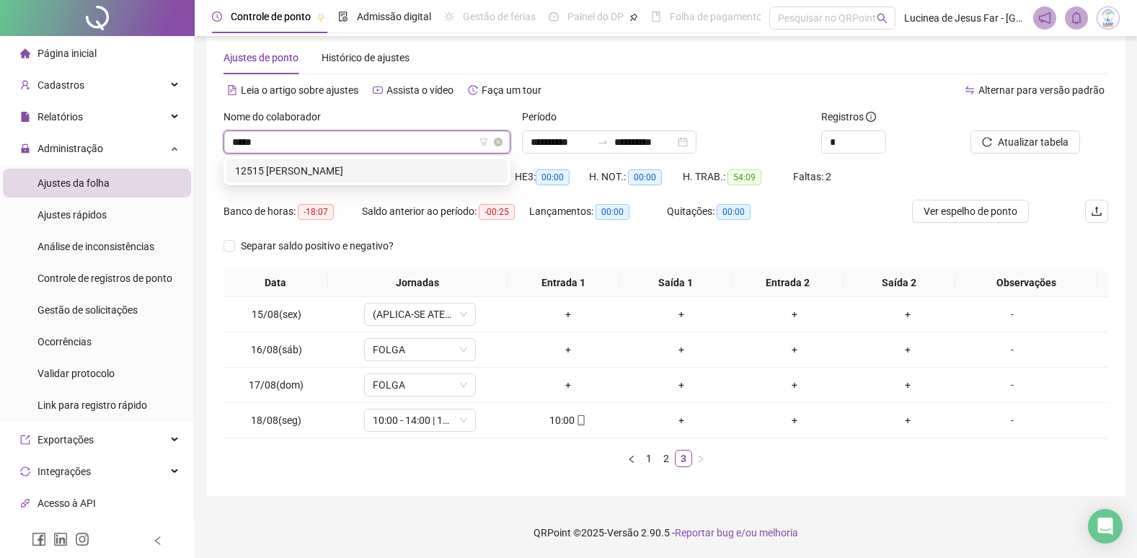
scroll to position [0, 0]
click at [437, 167] on div "12515 [PERSON_NAME]" at bounding box center [367, 171] width 264 height 16
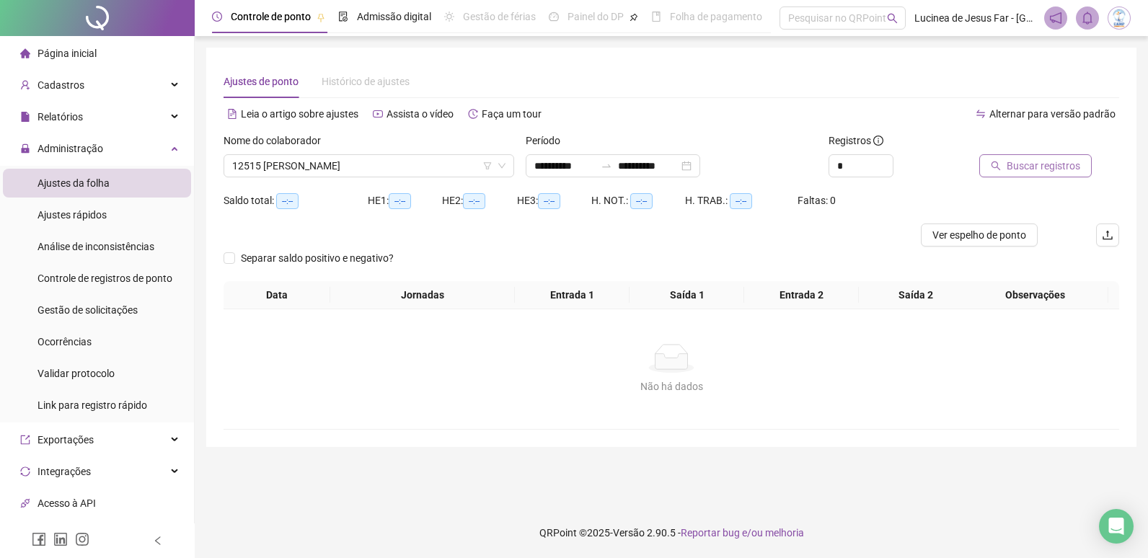
click at [1010, 169] on span "Buscar registros" at bounding box center [1044, 166] width 74 height 16
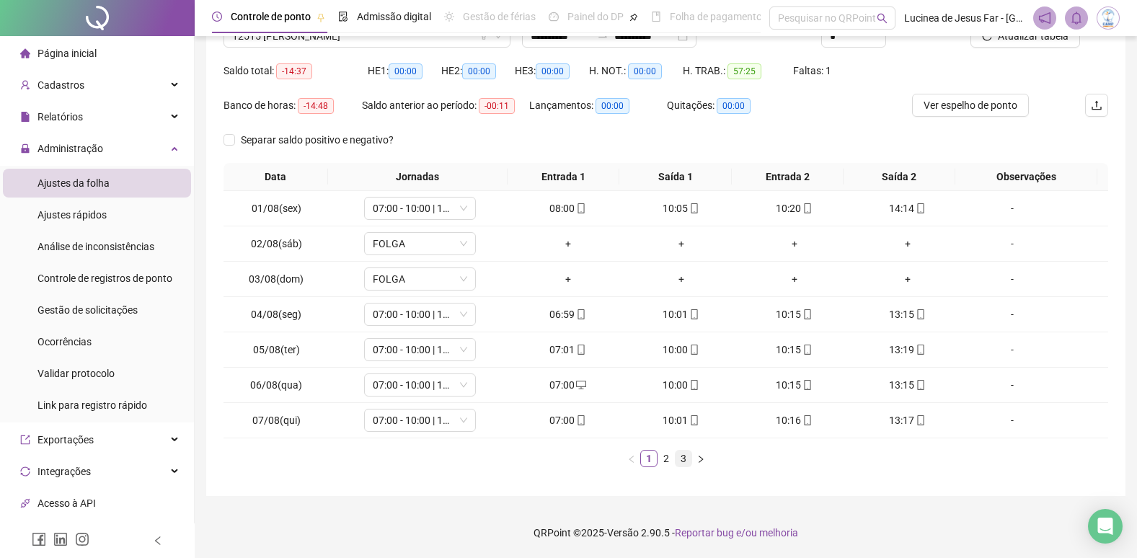
click at [682, 460] on link "3" at bounding box center [684, 459] width 16 height 16
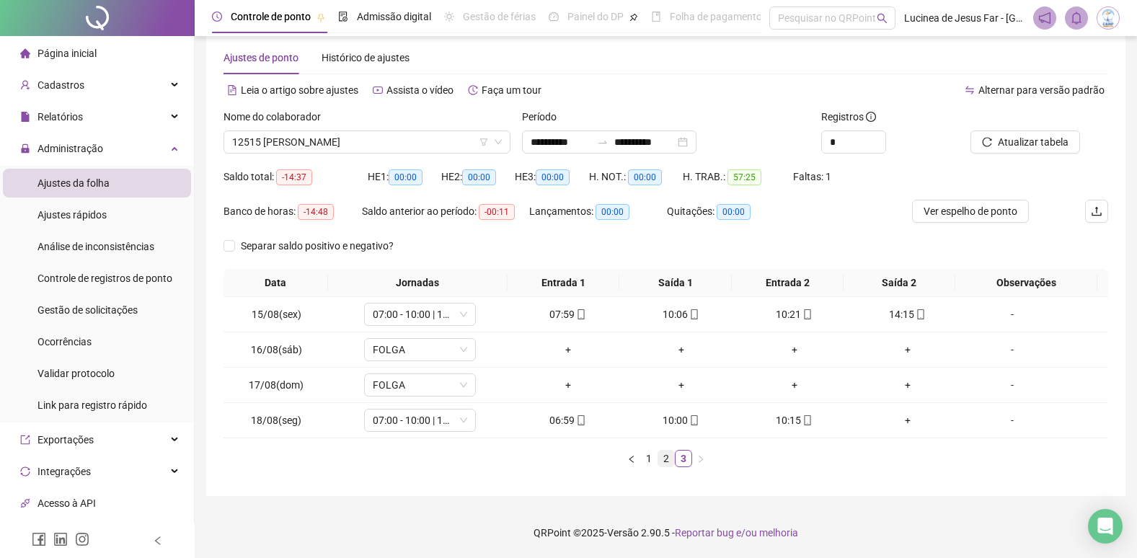
click at [668, 459] on link "2" at bounding box center [666, 459] width 16 height 16
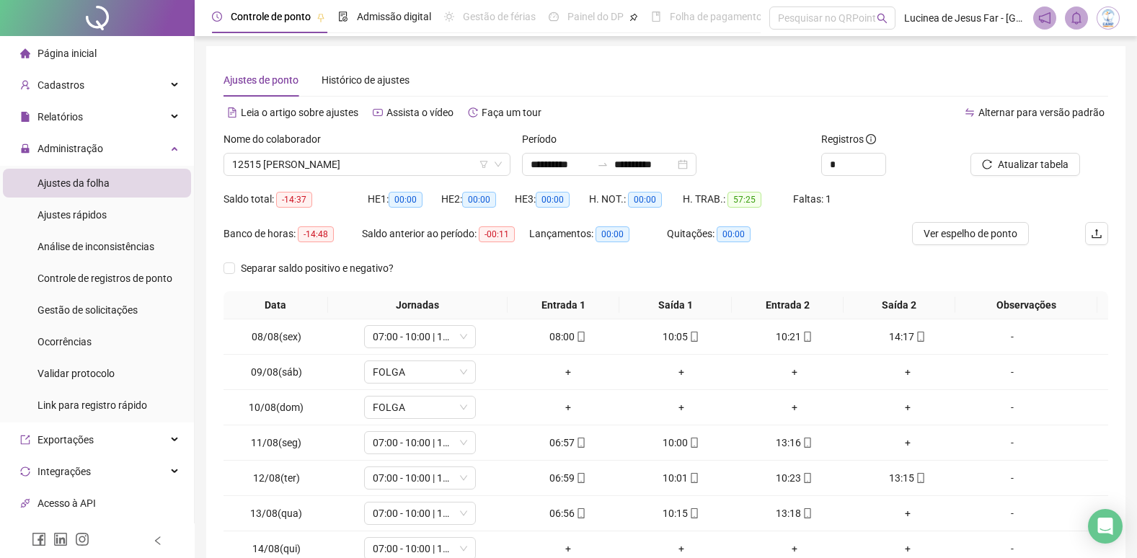
scroll to position [0, 0]
click at [1035, 164] on span "Atualizar tabela" at bounding box center [1033, 166] width 71 height 16
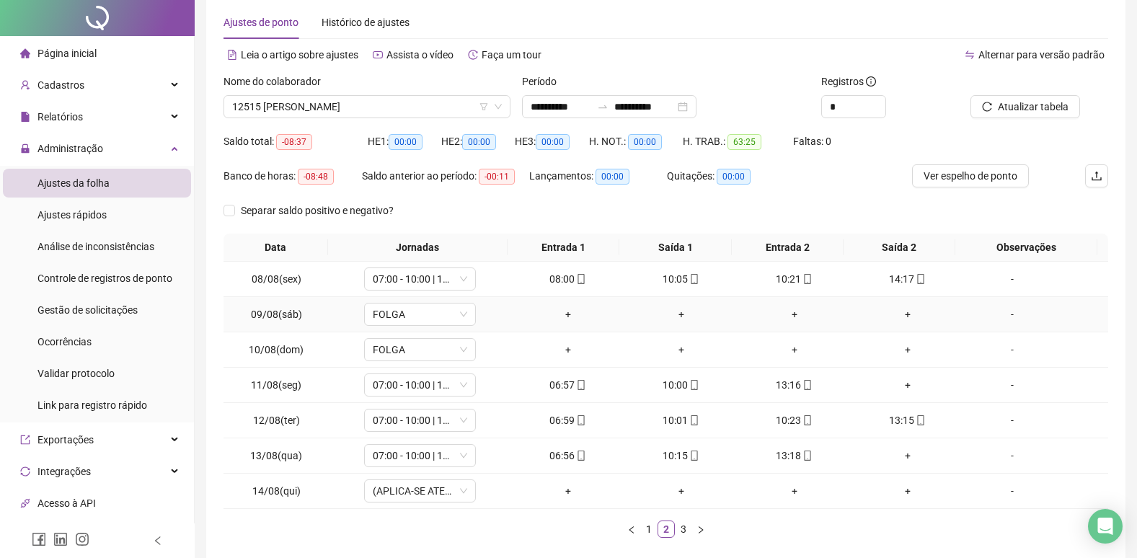
scroll to position [130, 0]
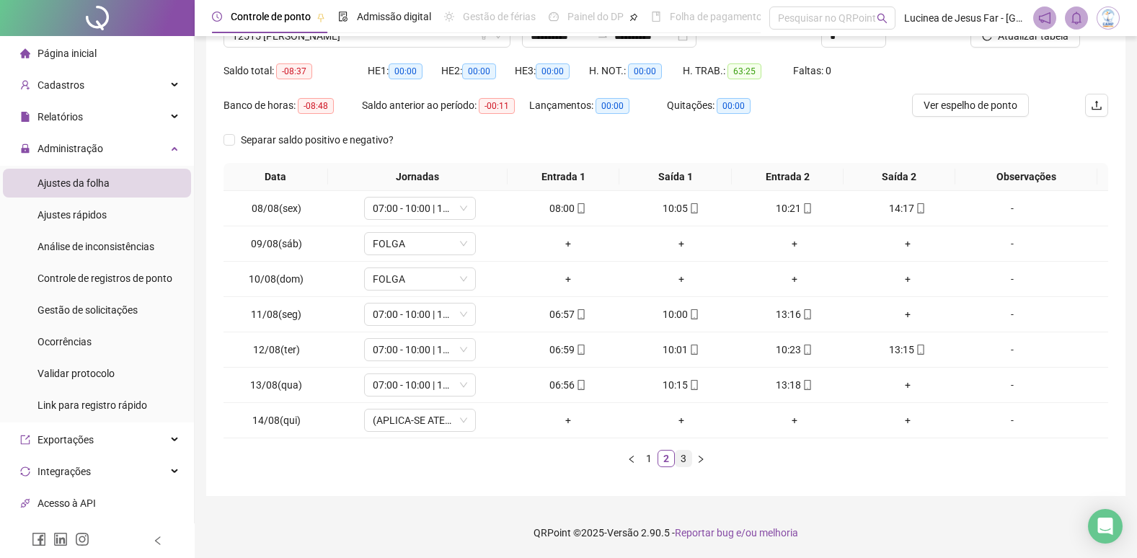
click at [677, 459] on link "3" at bounding box center [684, 459] width 16 height 16
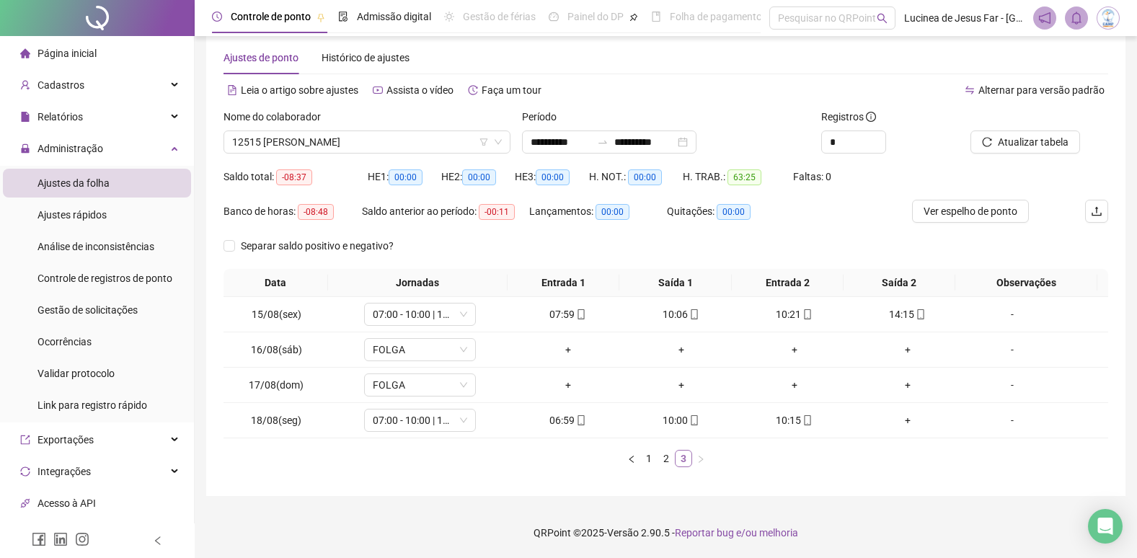
scroll to position [24, 0]
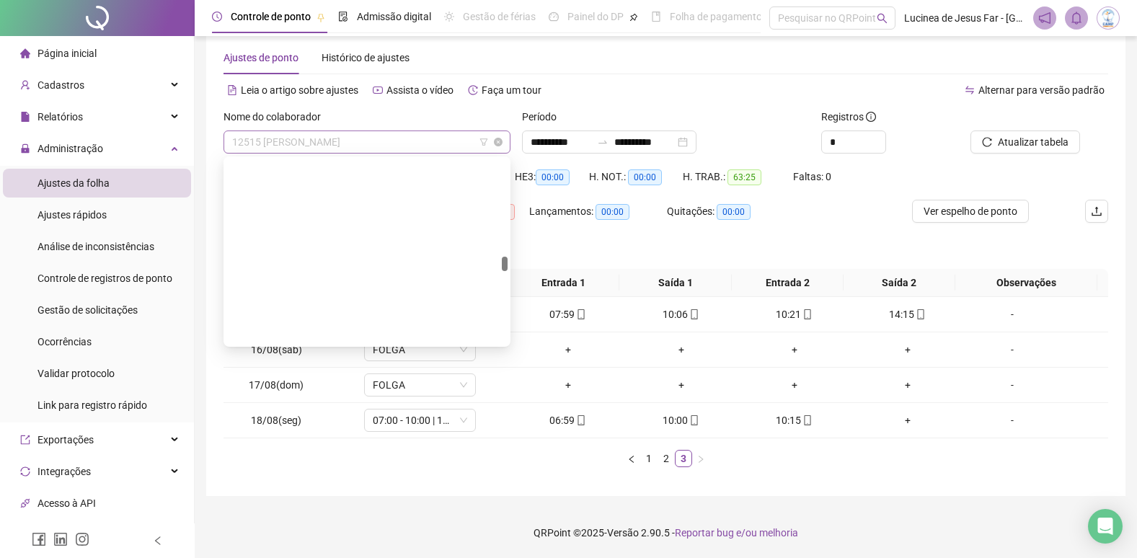
click at [340, 144] on span "12515 [PERSON_NAME]" at bounding box center [367, 142] width 270 height 22
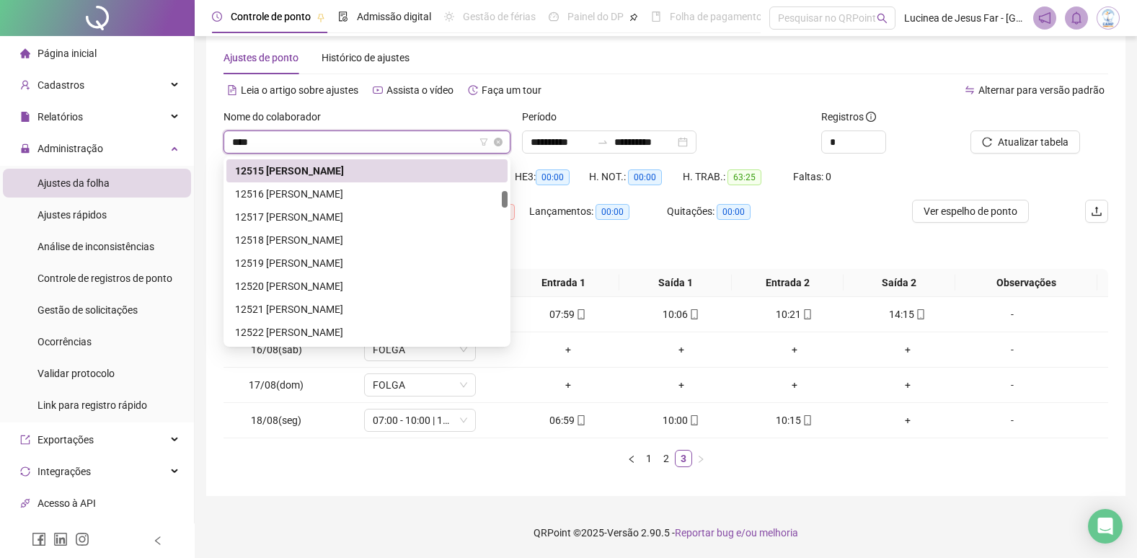
scroll to position [46, 0]
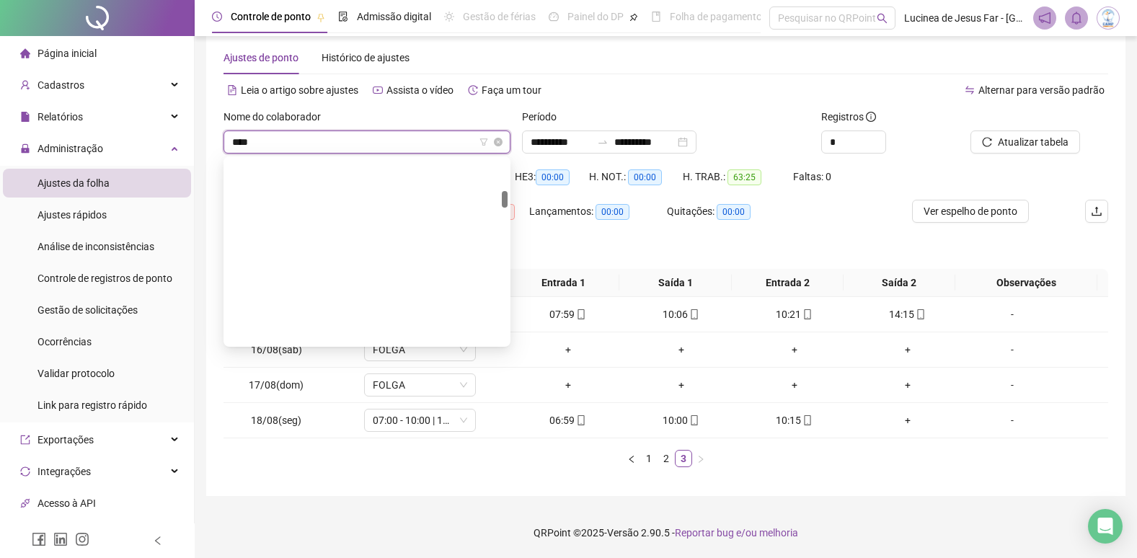
type input "*****"
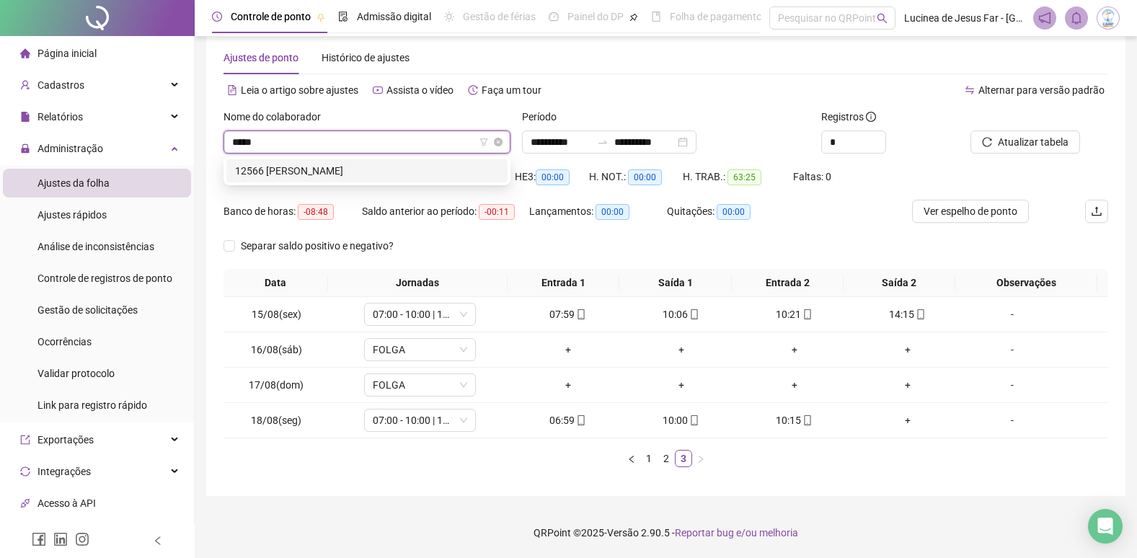
scroll to position [0, 0]
click at [419, 172] on div "12566 [PERSON_NAME]" at bounding box center [367, 171] width 264 height 16
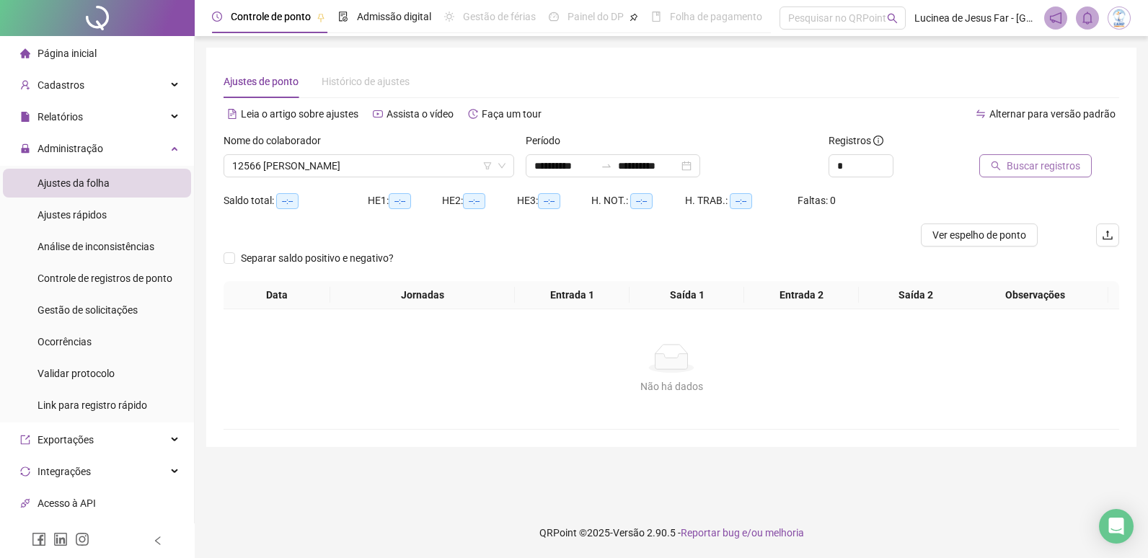
click at [1012, 169] on span "Buscar registros" at bounding box center [1044, 166] width 74 height 16
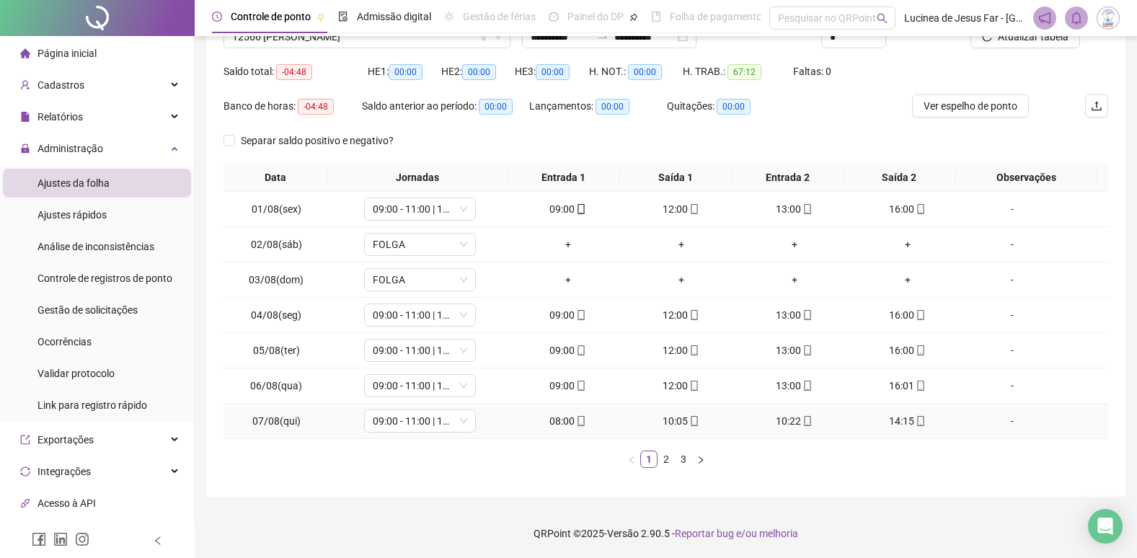
scroll to position [130, 0]
click at [680, 459] on link "3" at bounding box center [684, 459] width 16 height 16
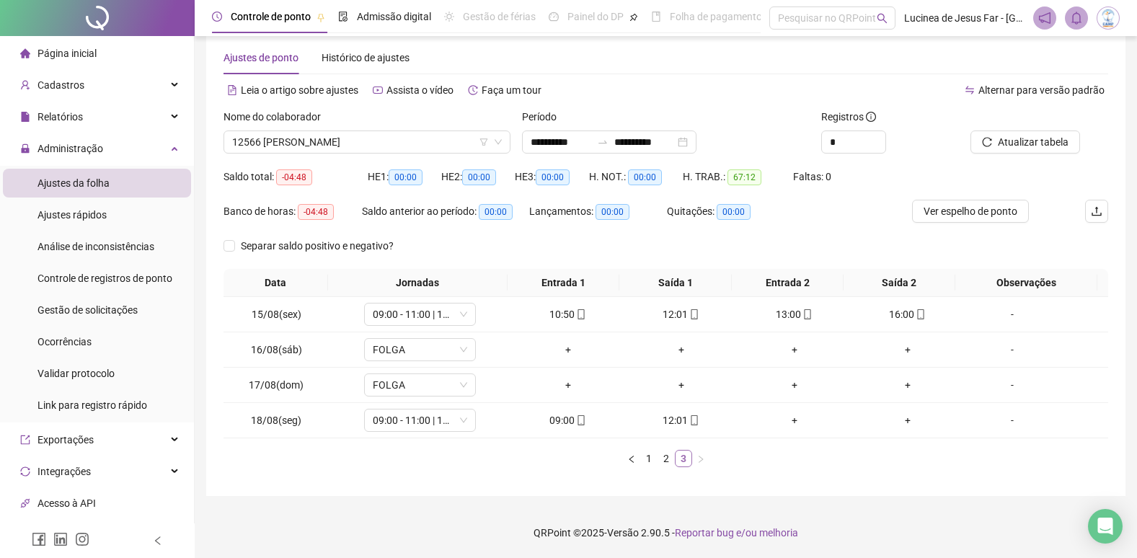
scroll to position [24, 0]
click at [1049, 144] on span "Atualizar tabela" at bounding box center [1033, 142] width 71 height 16
drag, startPoint x: 1012, startPoint y: 216, endPoint x: 968, endPoint y: 232, distance: 46.8
click at [1010, 220] on button "Ver espelho de ponto" at bounding box center [970, 211] width 117 height 23
click at [664, 461] on link "2" at bounding box center [666, 459] width 16 height 16
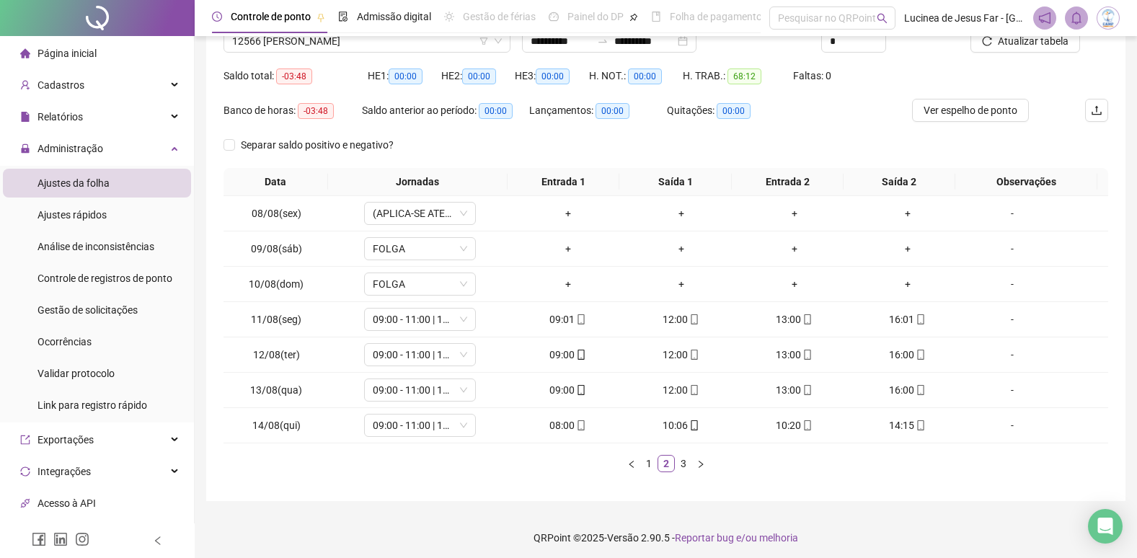
scroll to position [130, 0]
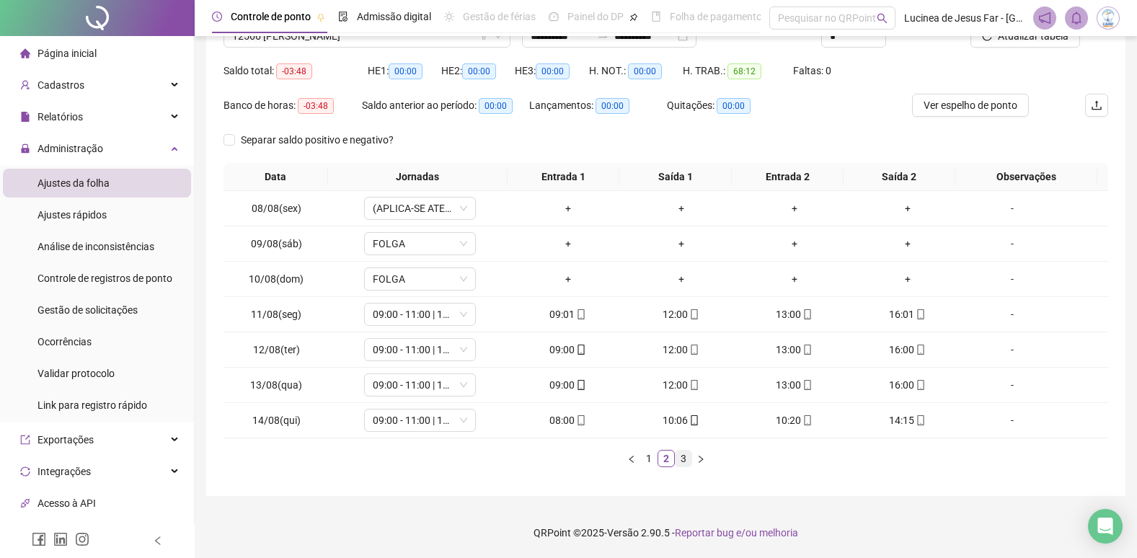
click at [682, 462] on link "3" at bounding box center [684, 459] width 16 height 16
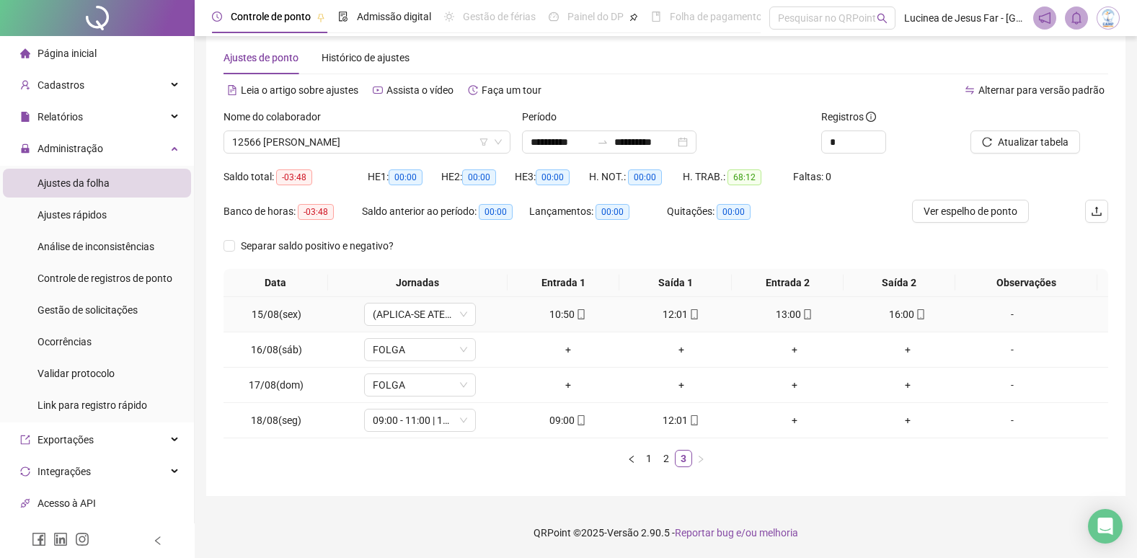
click at [1001, 314] on div "-" at bounding box center [1012, 315] width 85 height 16
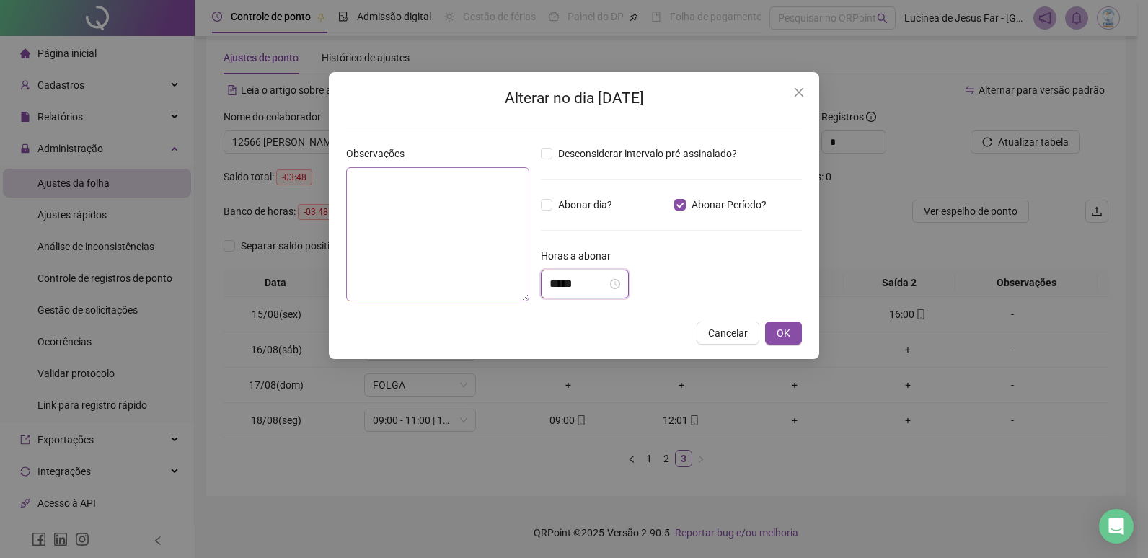
drag, startPoint x: 615, startPoint y: 283, endPoint x: 413, endPoint y: 271, distance: 203.0
click at [413, 271] on div "Observações Desconsiderar intervalo pré-assinalado? Abonar dia? Abonar Período?…" at bounding box center [573, 229] width 467 height 167
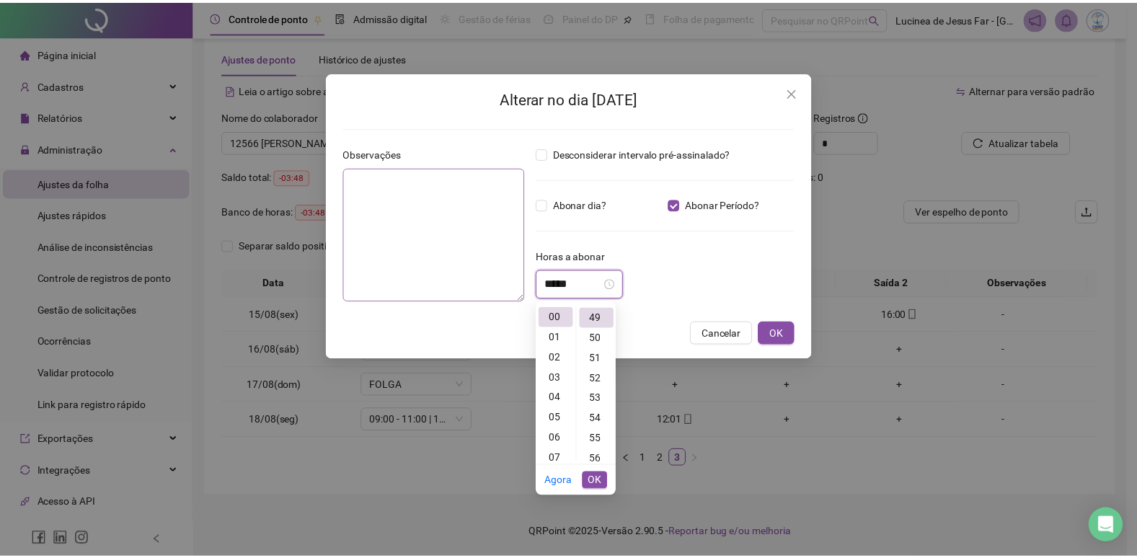
scroll to position [990, 0]
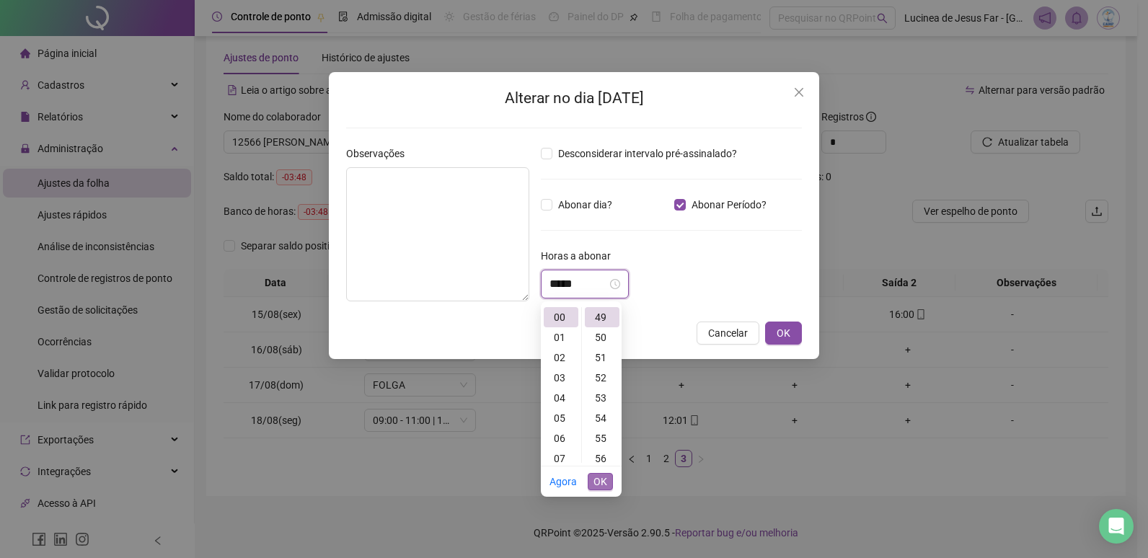
type input "*****"
click at [593, 483] on button "OK" at bounding box center [600, 481] width 25 height 17
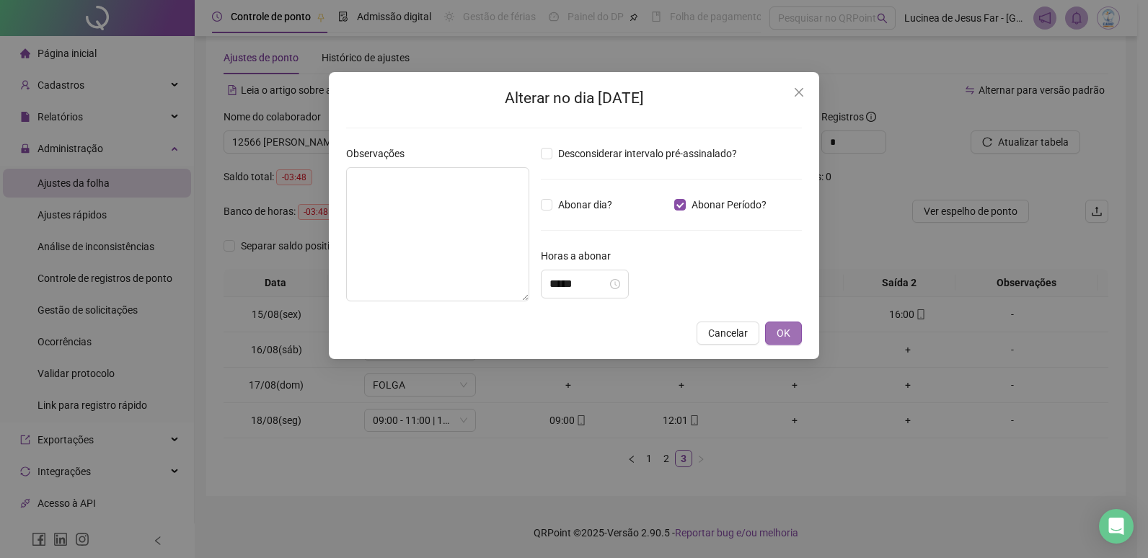
click at [778, 331] on span "OK" at bounding box center [784, 333] width 14 height 16
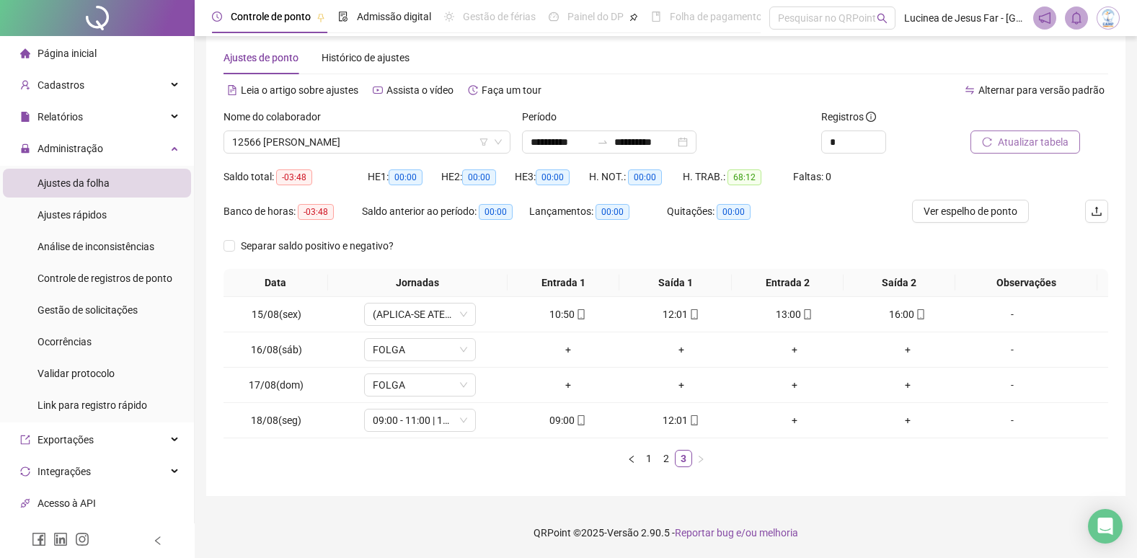
click at [1070, 132] on button "Atualizar tabela" at bounding box center [1026, 142] width 110 height 23
click at [449, 146] on span "12566 [PERSON_NAME]" at bounding box center [367, 142] width 270 height 22
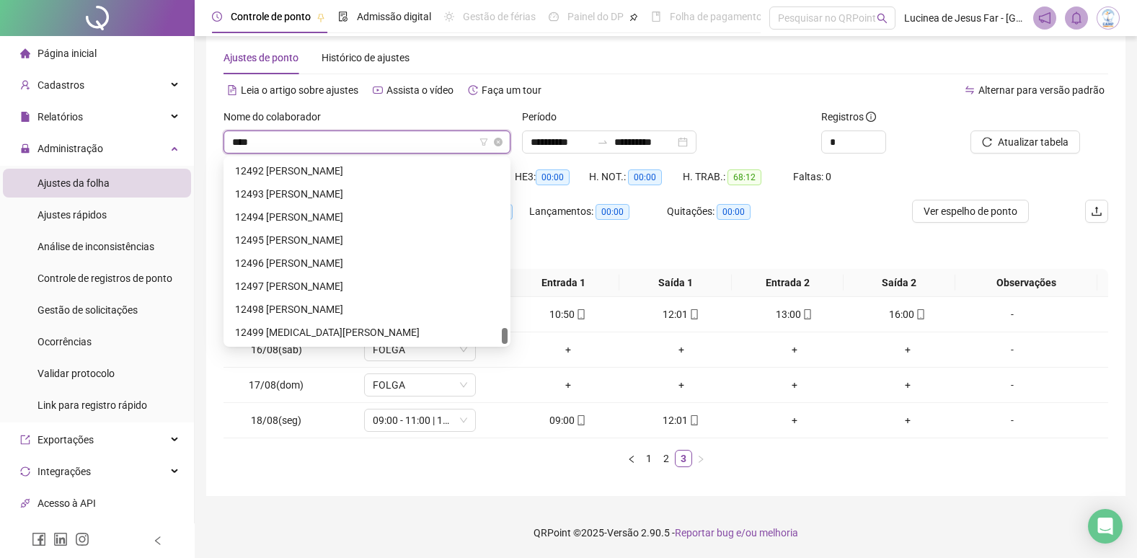
scroll to position [23, 0]
type input "*****"
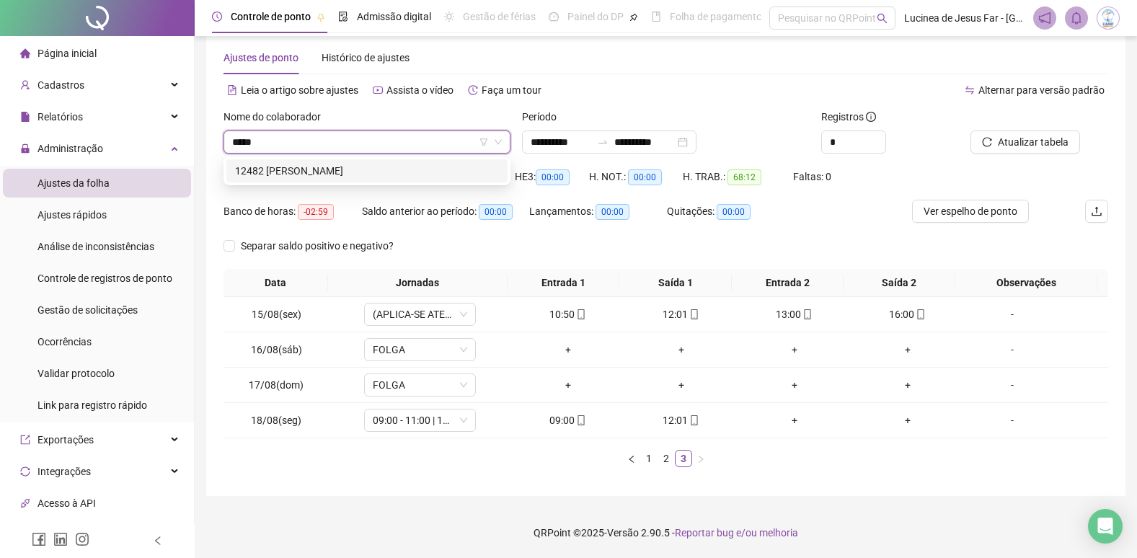
click at [444, 164] on div "12482 [PERSON_NAME]" at bounding box center [367, 171] width 264 height 16
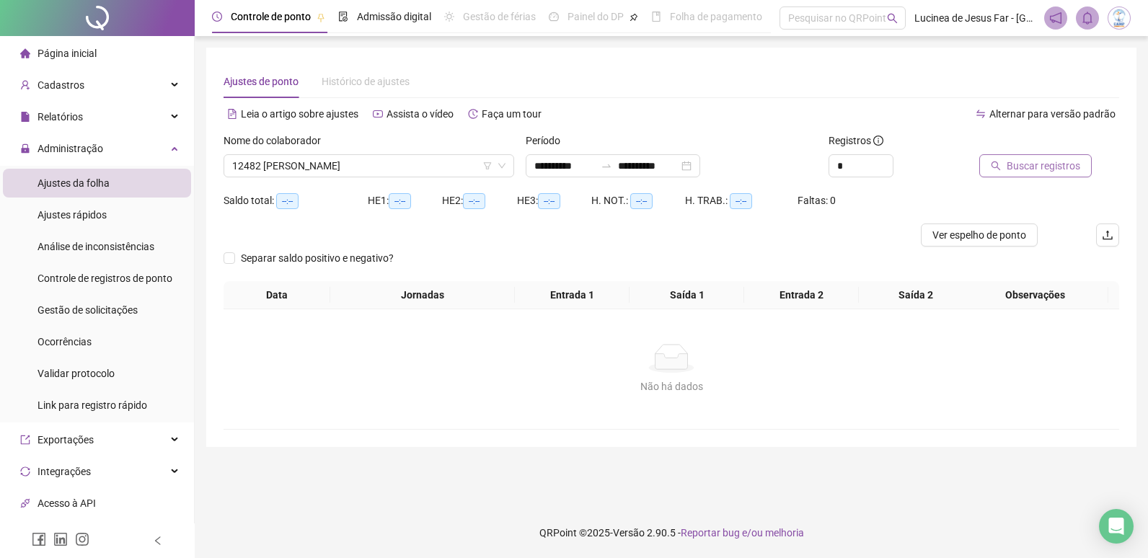
click at [1026, 167] on span "Buscar registros" at bounding box center [1044, 166] width 74 height 16
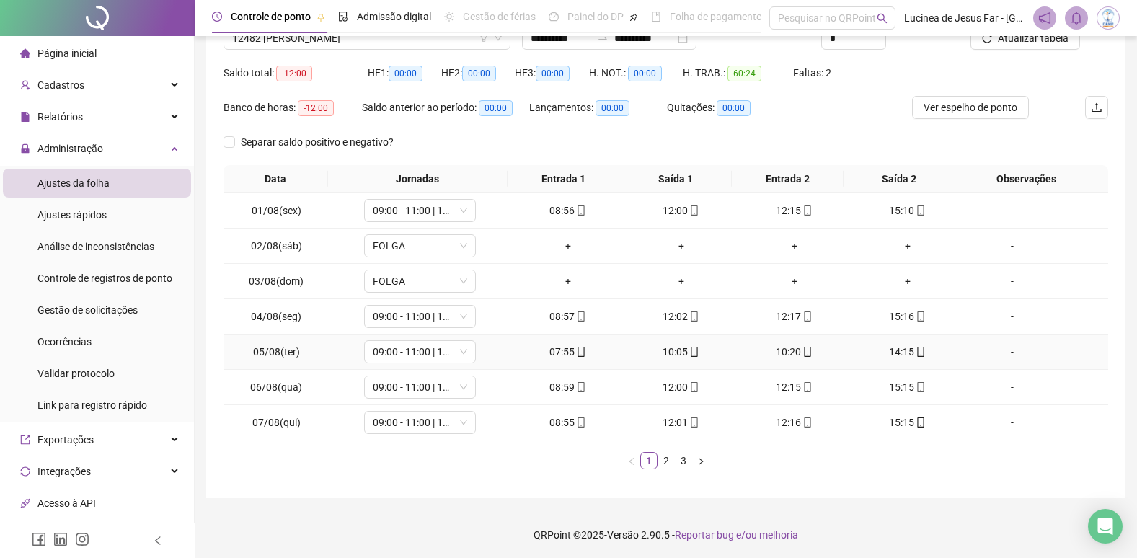
scroll to position [130, 0]
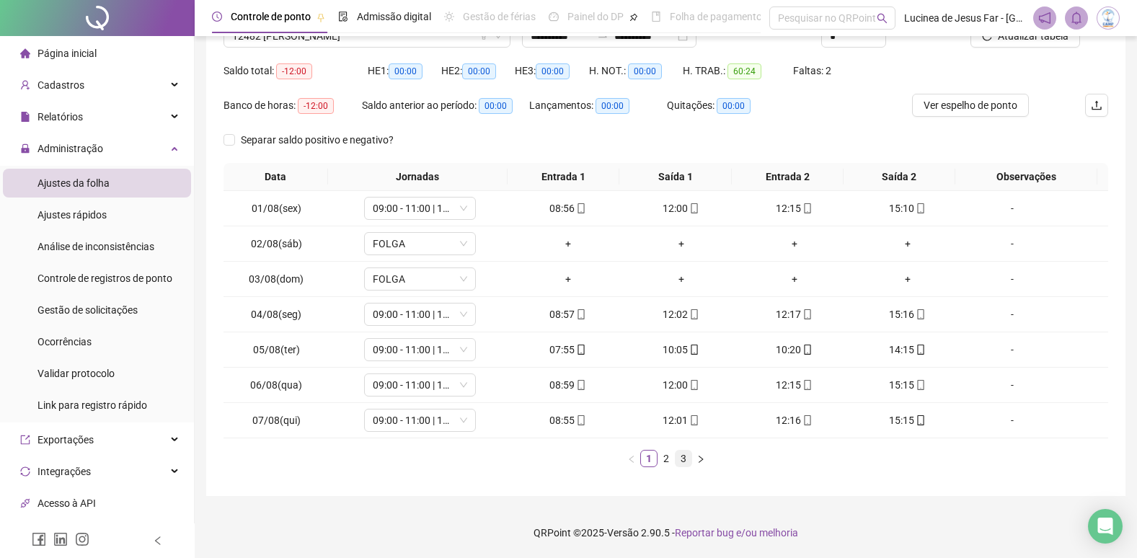
click at [684, 462] on link "3" at bounding box center [684, 459] width 16 height 16
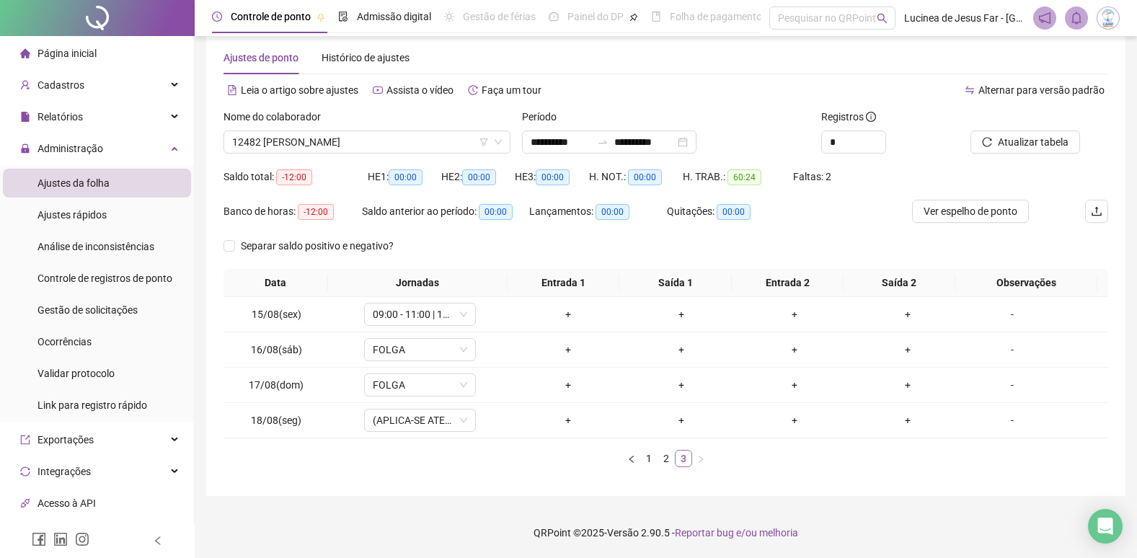
scroll to position [24, 0]
click at [1018, 147] on span "Atualizar tabela" at bounding box center [1033, 142] width 71 height 16
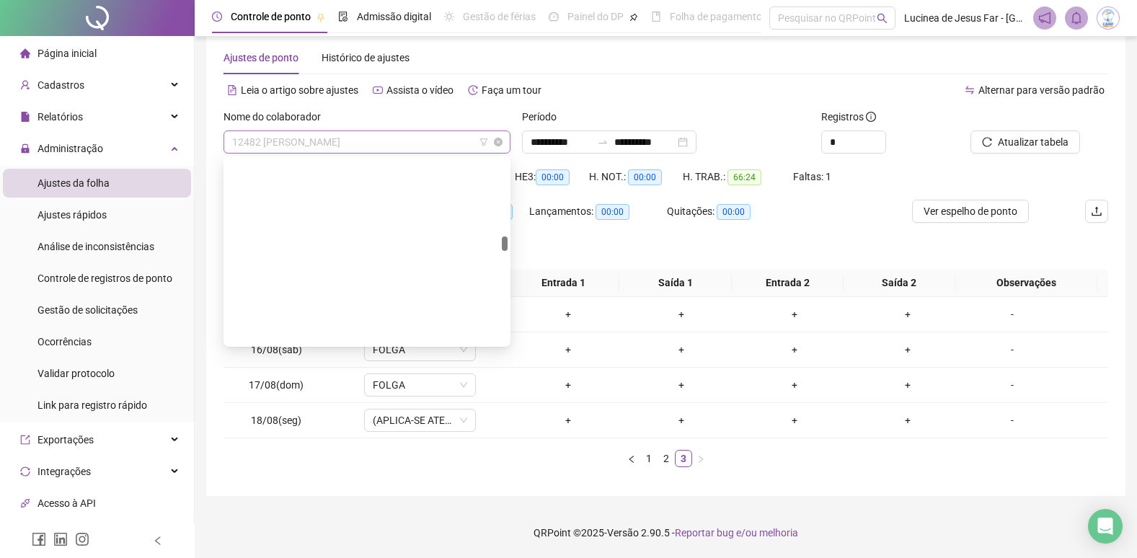
click at [435, 151] on span "12482 [PERSON_NAME]" at bounding box center [367, 142] width 270 height 22
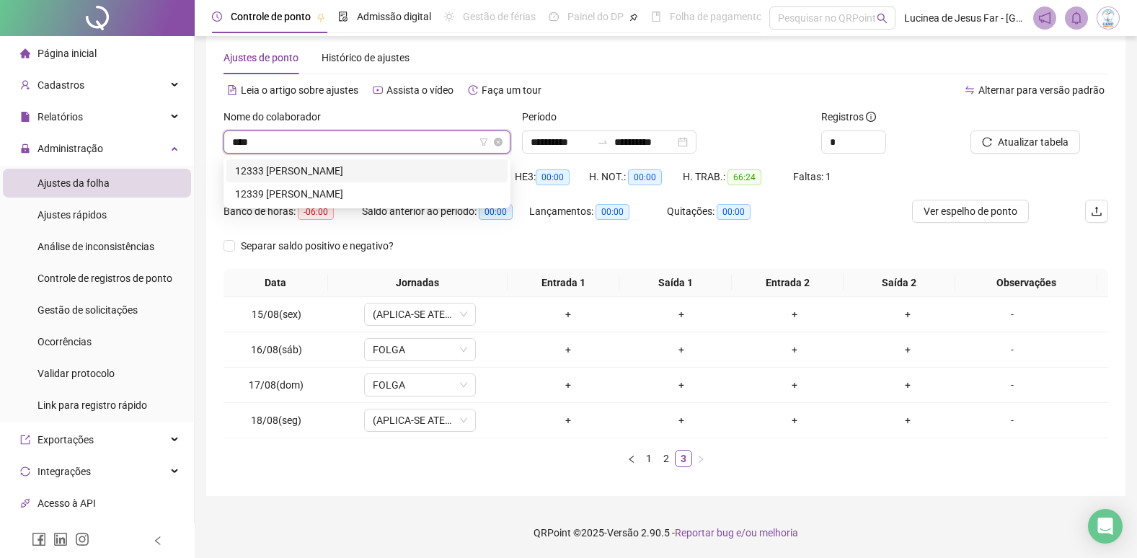
scroll to position [0, 0]
type input "*****"
click at [443, 173] on div "12333 [PERSON_NAME]" at bounding box center [367, 171] width 264 height 16
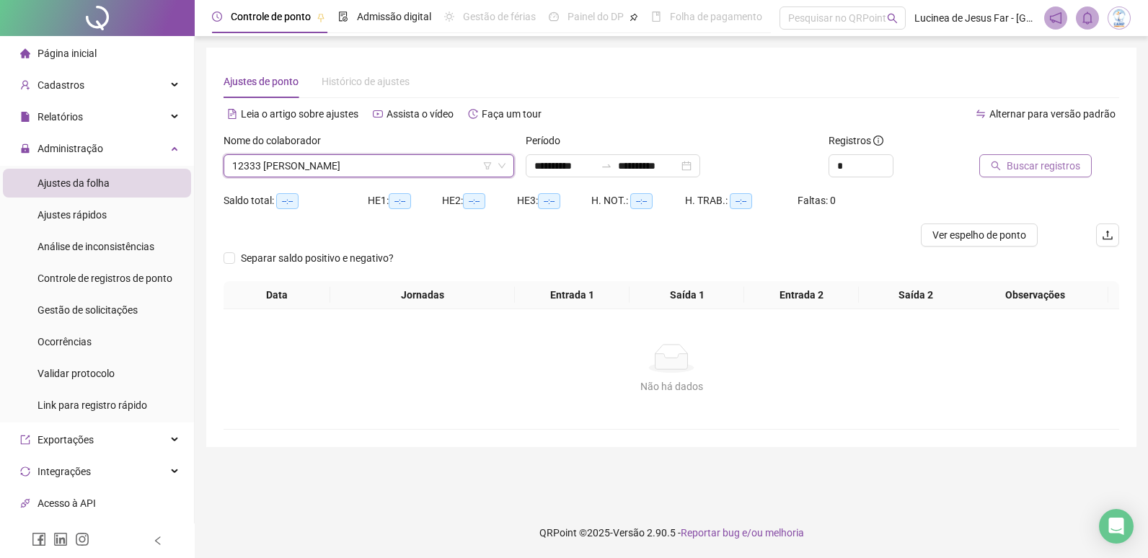
click at [1016, 169] on span "Buscar registros" at bounding box center [1044, 166] width 74 height 16
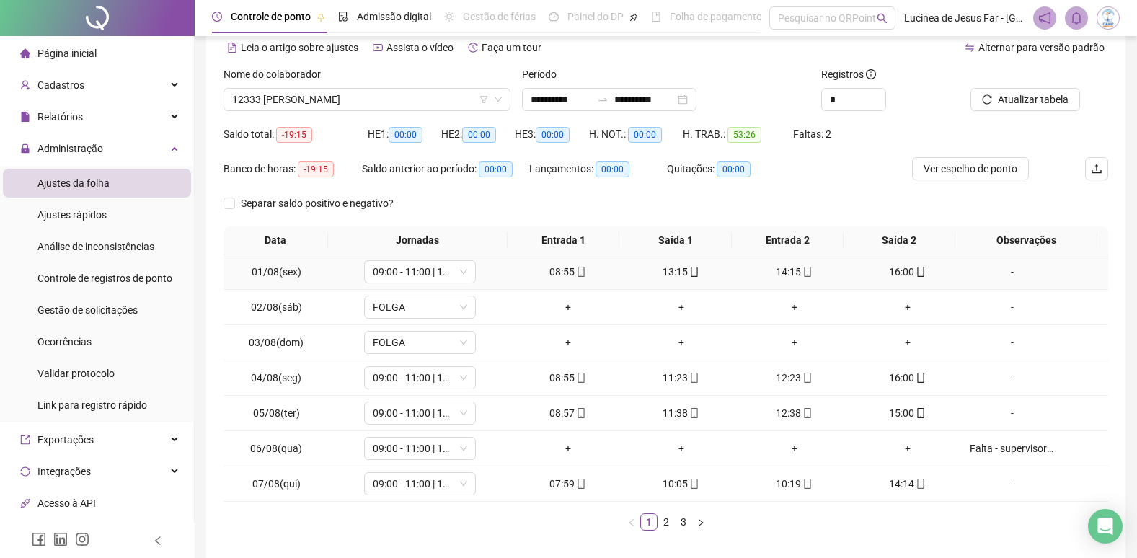
scroll to position [130, 0]
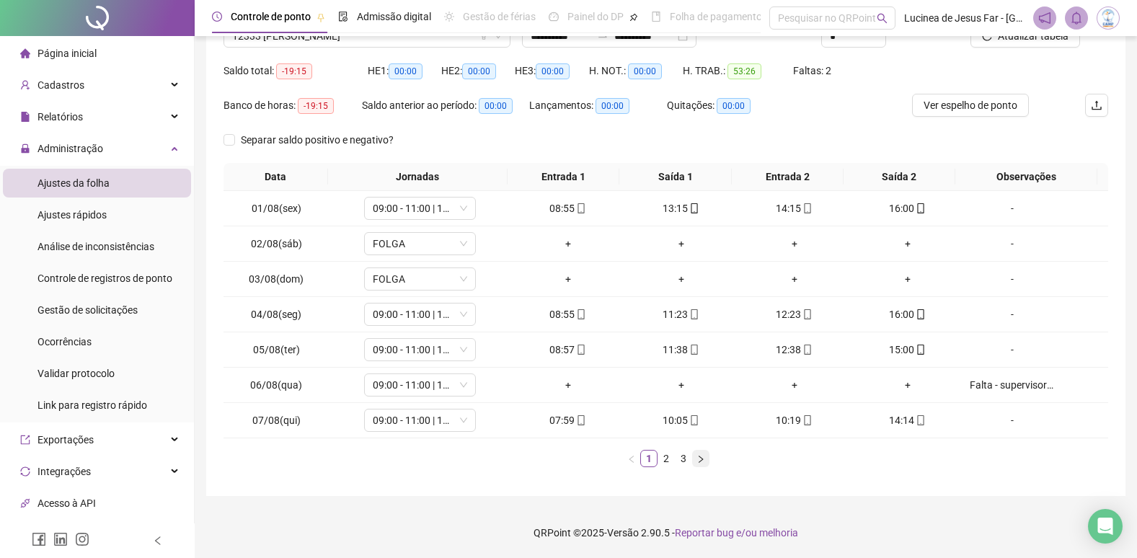
click at [700, 464] on icon "right" at bounding box center [701, 459] width 9 height 9
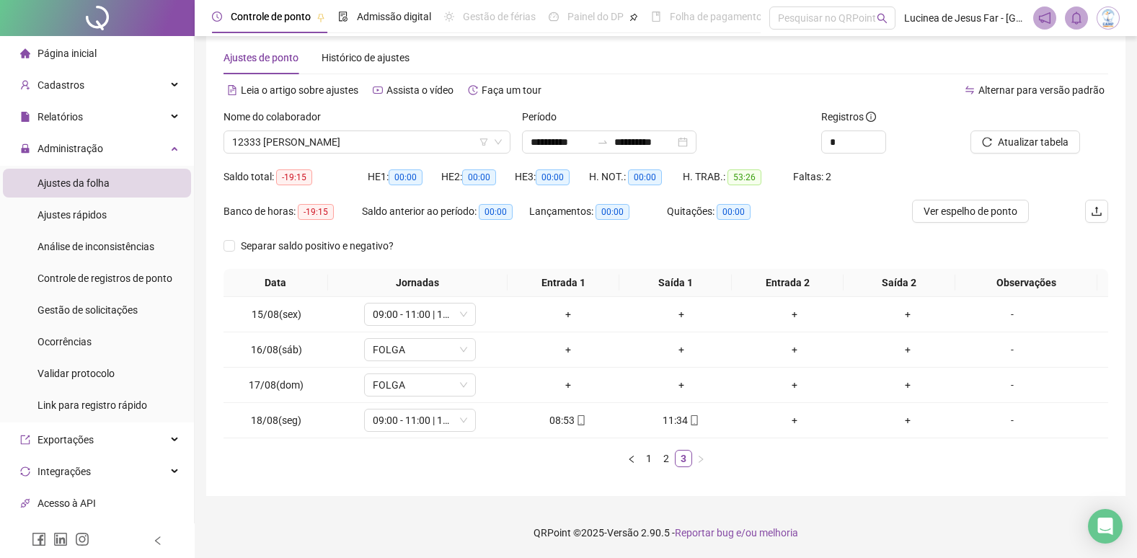
scroll to position [24, 0]
click at [1010, 140] on span "Atualizar tabela" at bounding box center [1033, 142] width 71 height 16
click at [351, 138] on span "12333 [PERSON_NAME]" at bounding box center [367, 142] width 270 height 22
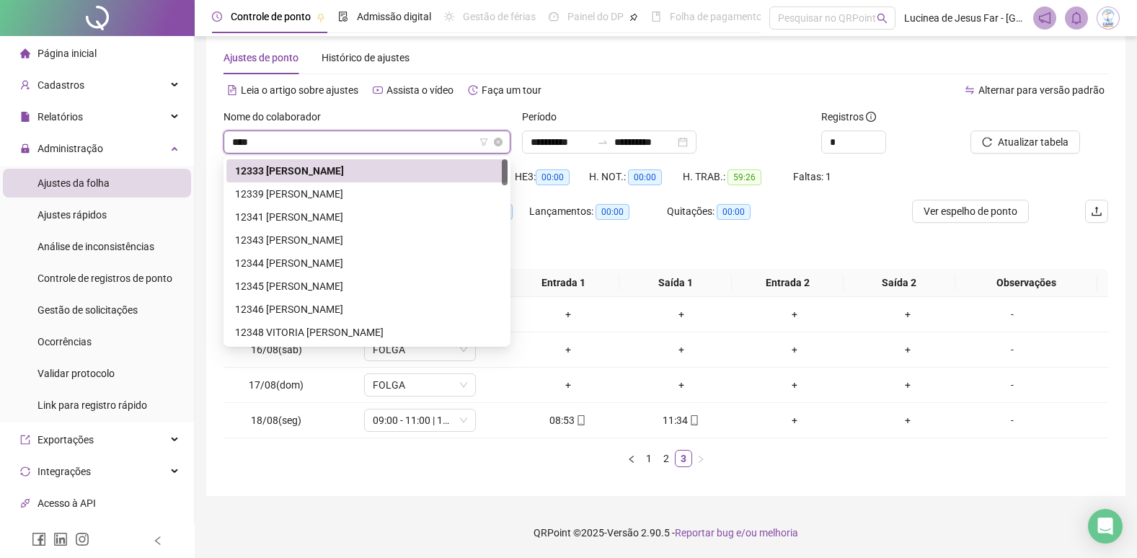
type input "*****"
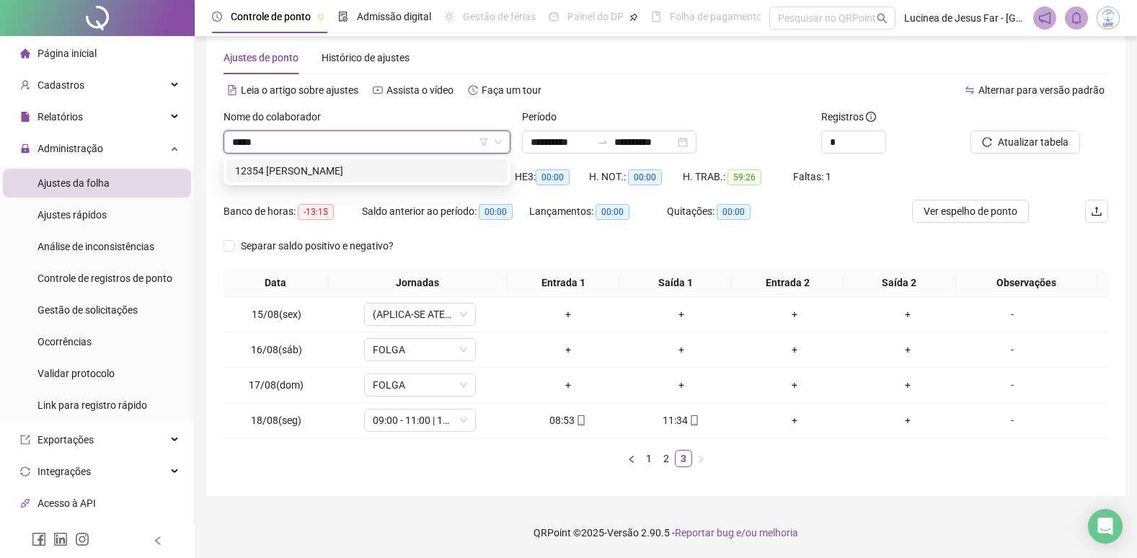
click at [328, 169] on div "12354 [PERSON_NAME]" at bounding box center [367, 171] width 264 height 16
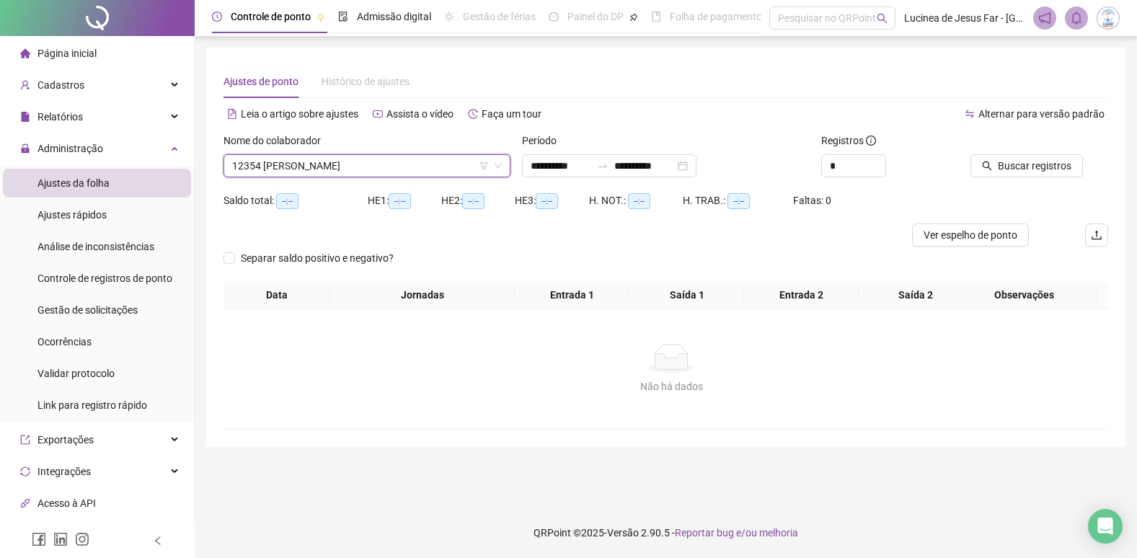
scroll to position [0, 0]
click at [1005, 163] on button "Buscar registros" at bounding box center [1035, 165] width 113 height 23
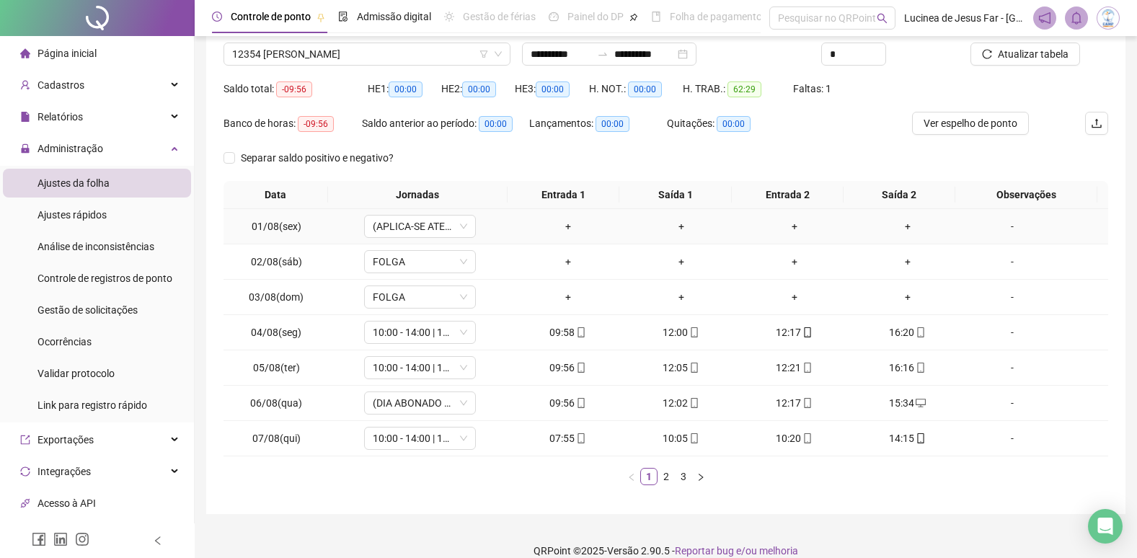
scroll to position [130, 0]
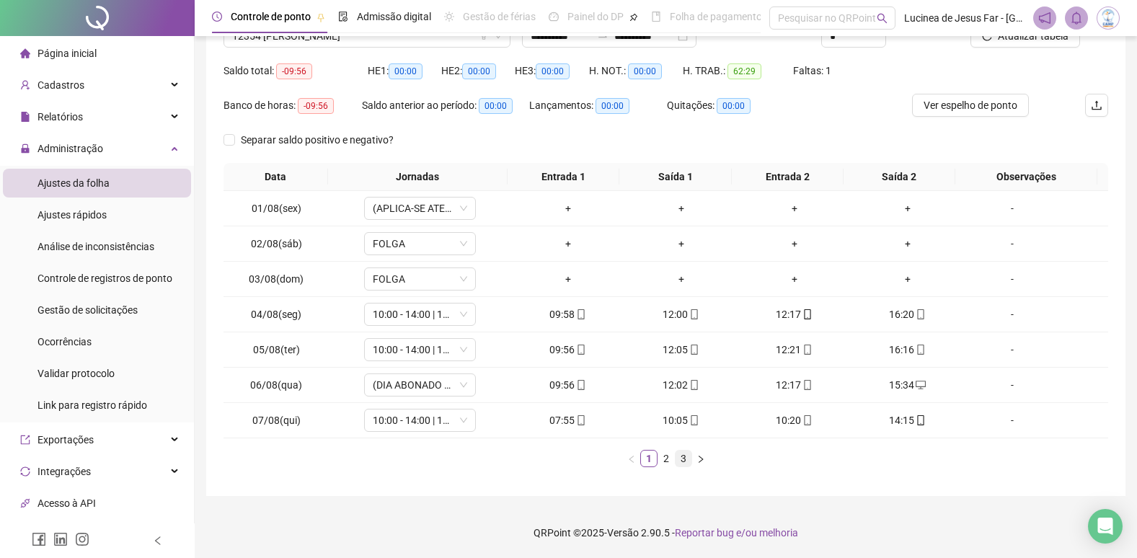
click at [681, 458] on link "3" at bounding box center [684, 459] width 16 height 16
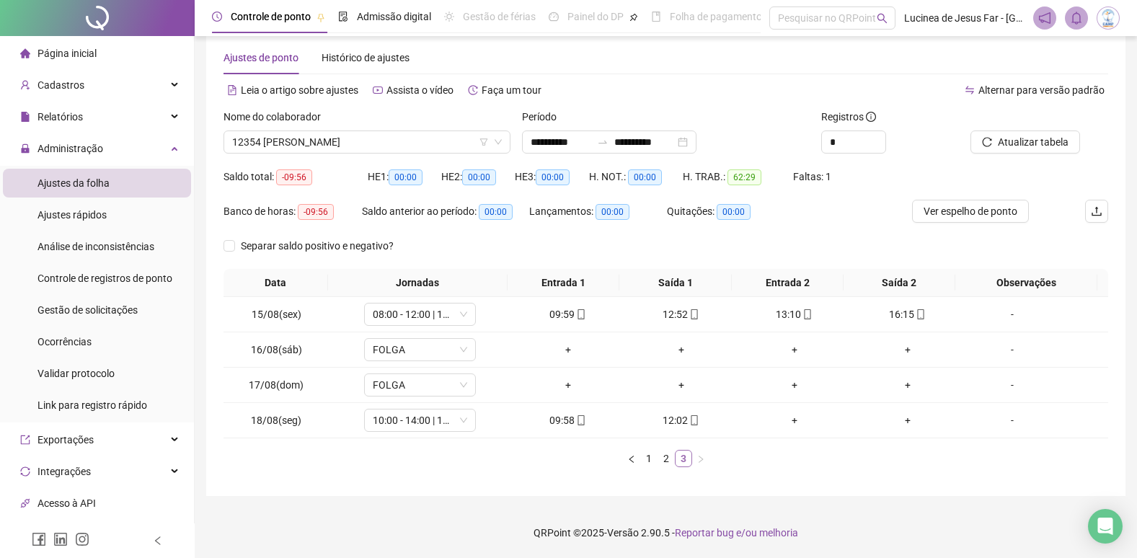
scroll to position [24, 0]
click at [673, 459] on link "2" at bounding box center [666, 459] width 16 height 16
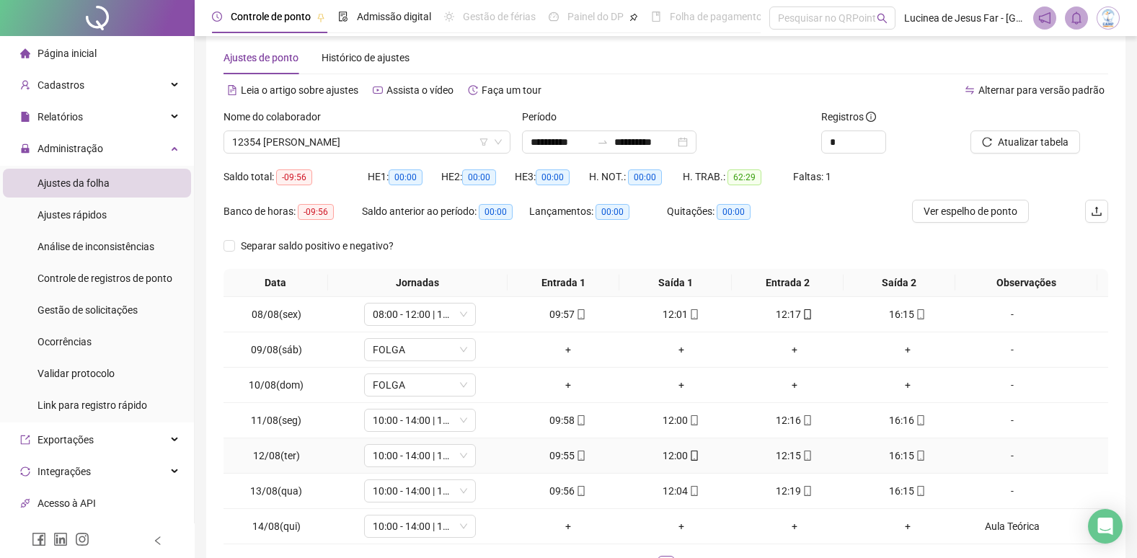
scroll to position [96, 0]
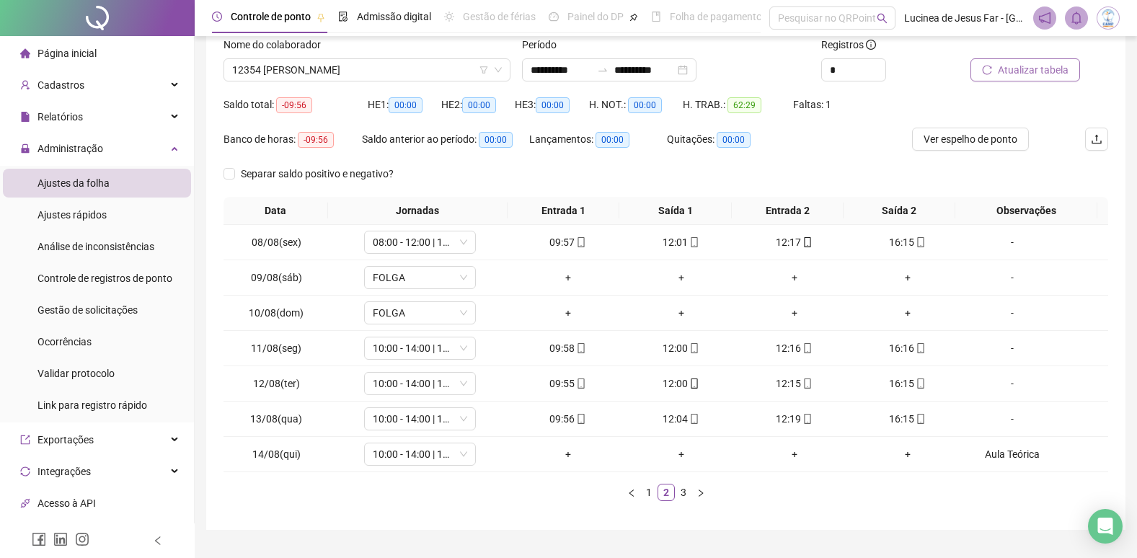
click at [1023, 71] on span "Atualizar tabela" at bounding box center [1033, 70] width 71 height 16
click at [1004, 450] on div "Aula Teórica" at bounding box center [1012, 454] width 85 height 16
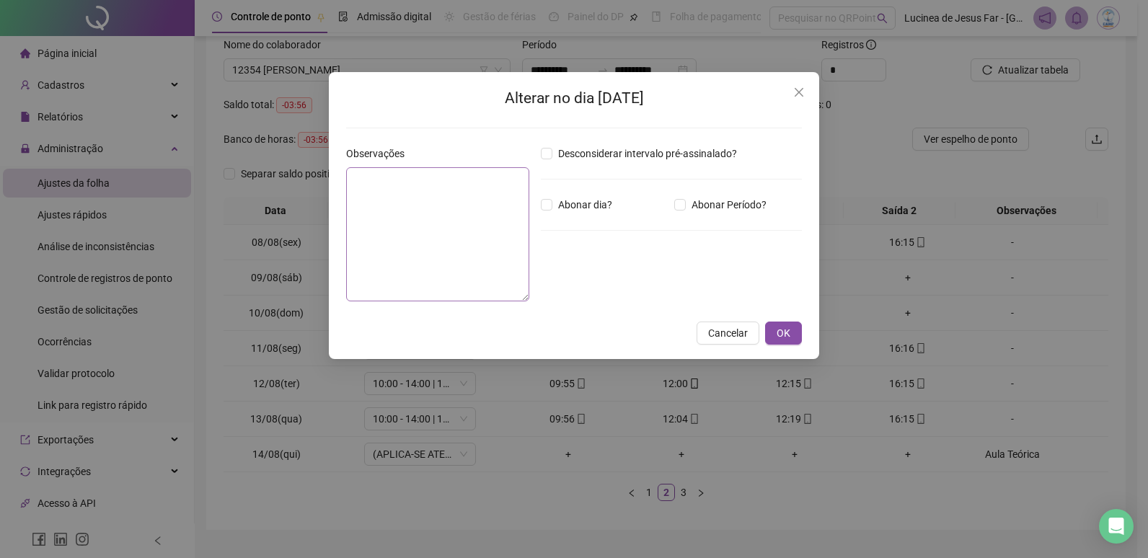
type textarea "**********"
drag, startPoint x: 417, startPoint y: 184, endPoint x: 221, endPoint y: 177, distance: 195.6
click at [217, 177] on div "**********" at bounding box center [574, 279] width 1148 height 558
click at [786, 333] on span "OK" at bounding box center [784, 333] width 14 height 16
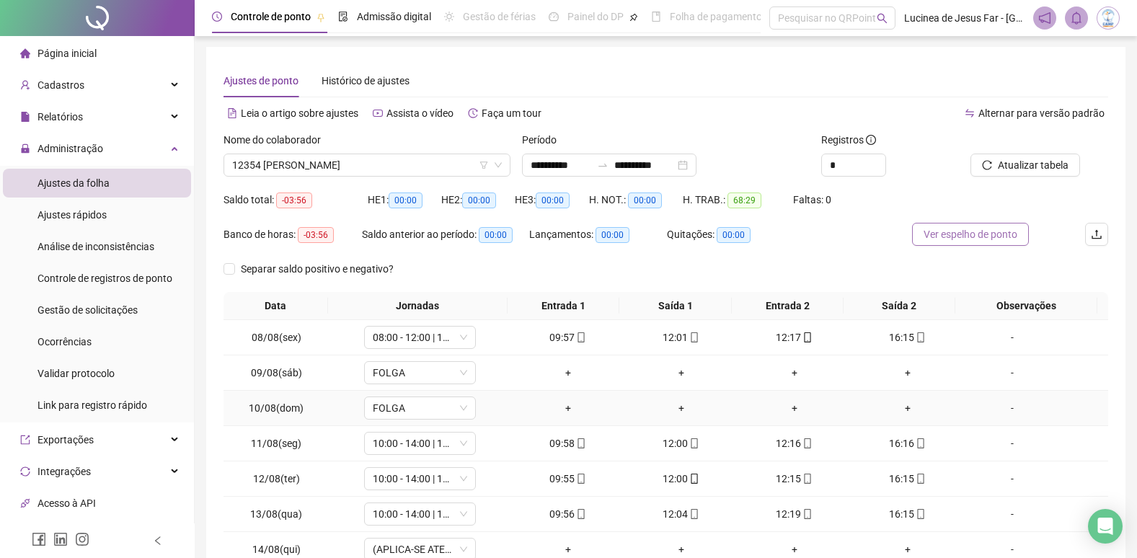
scroll to position [0, 0]
click at [1036, 163] on span "Atualizar tabela" at bounding box center [1033, 166] width 71 height 16
click at [391, 169] on span "12354 [PERSON_NAME]" at bounding box center [367, 166] width 270 height 22
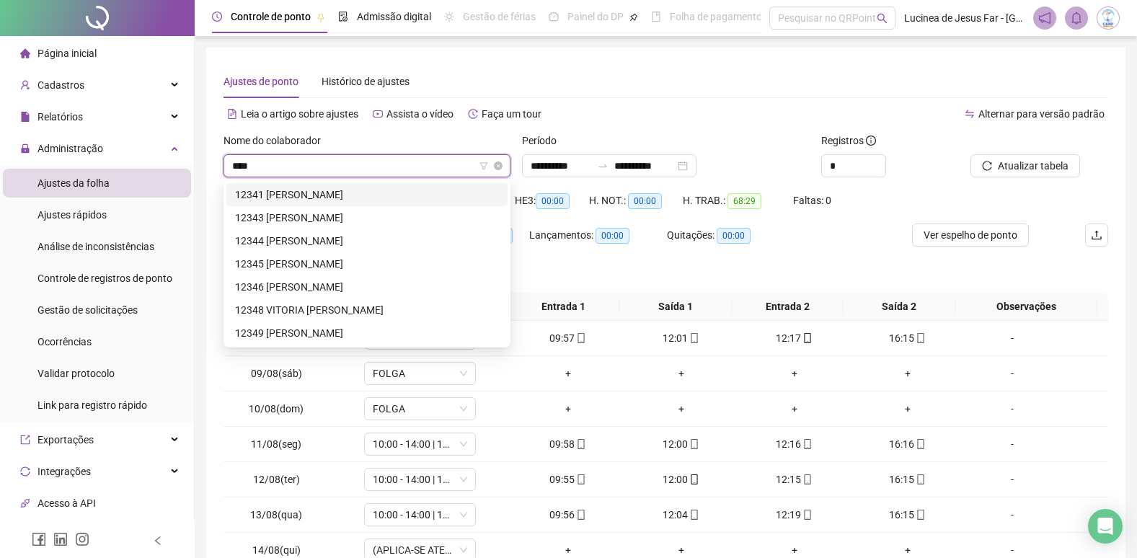
type input "*****"
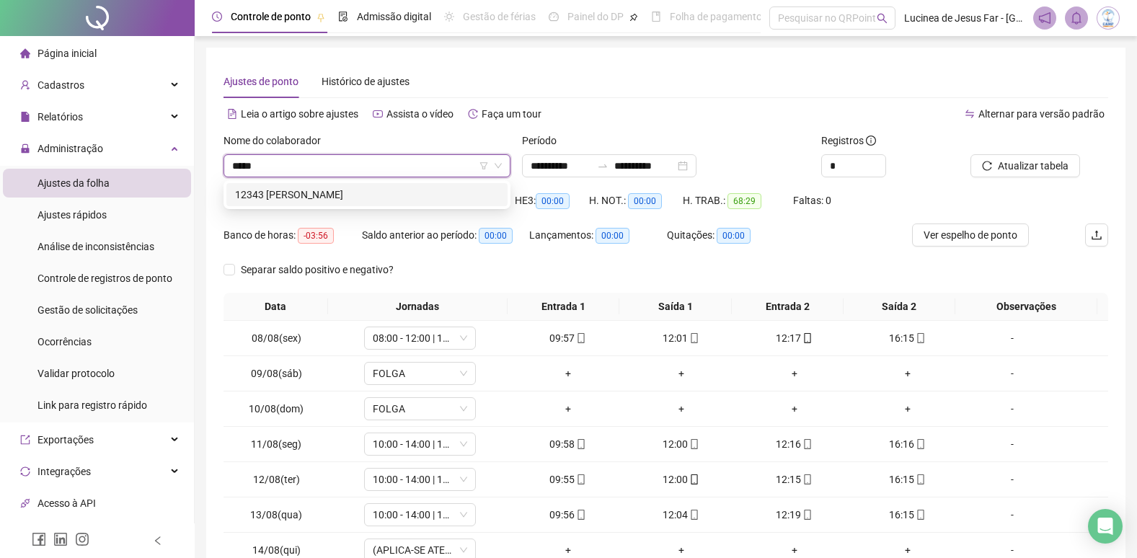
drag, startPoint x: 397, startPoint y: 190, endPoint x: 406, endPoint y: 191, distance: 9.5
click at [397, 190] on div "12343 [PERSON_NAME]" at bounding box center [367, 195] width 264 height 16
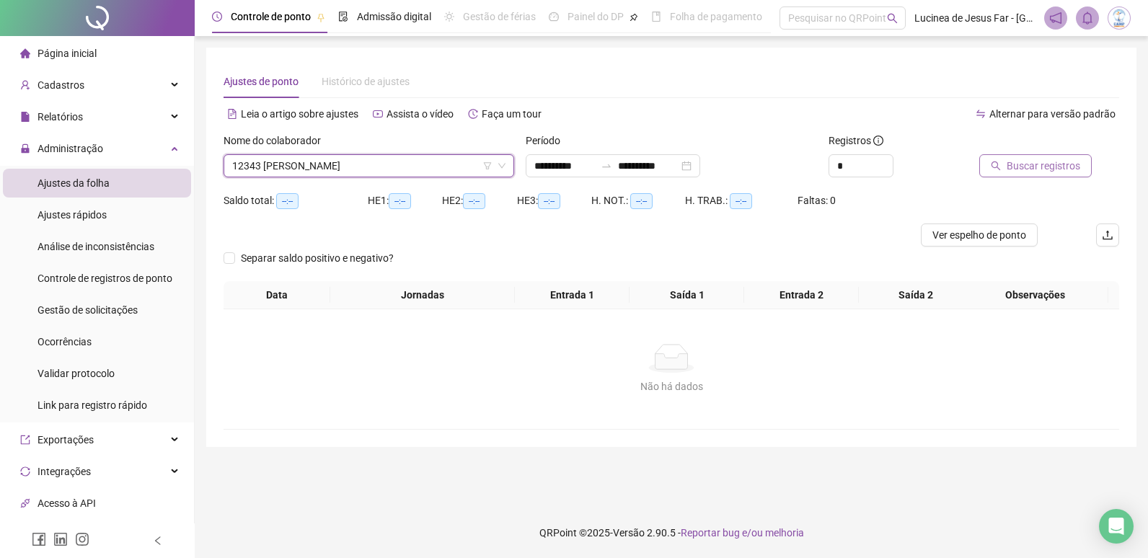
click at [1024, 170] on span "Buscar registros" at bounding box center [1044, 166] width 74 height 16
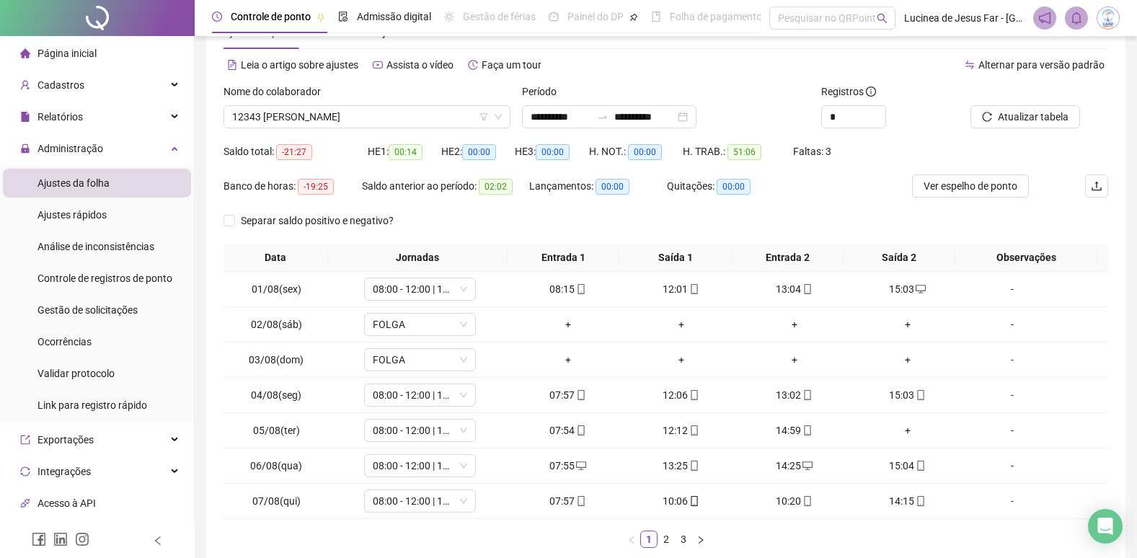
scroll to position [130, 0]
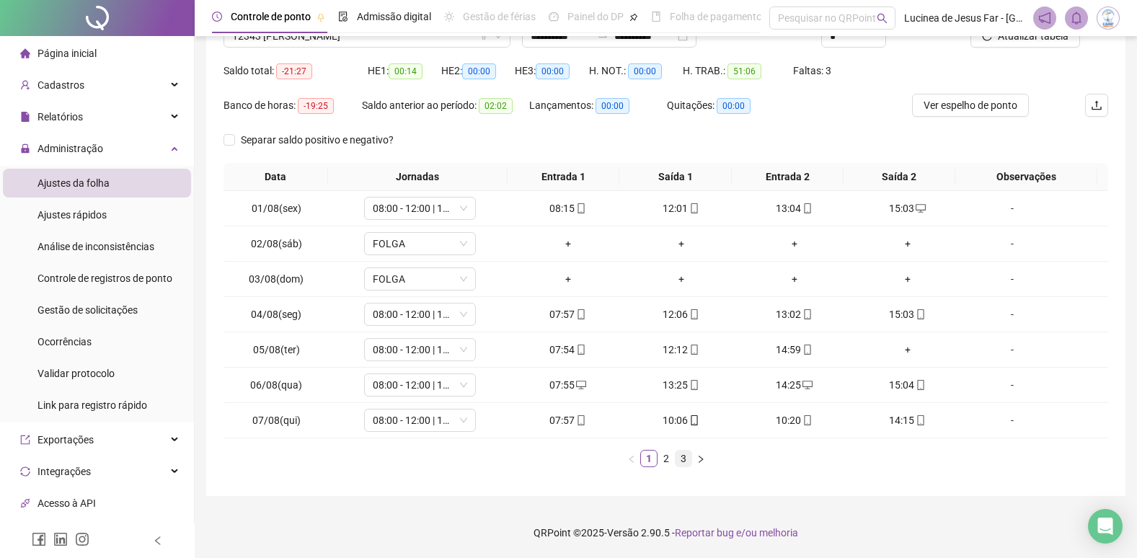
click at [686, 460] on link "3" at bounding box center [684, 459] width 16 height 16
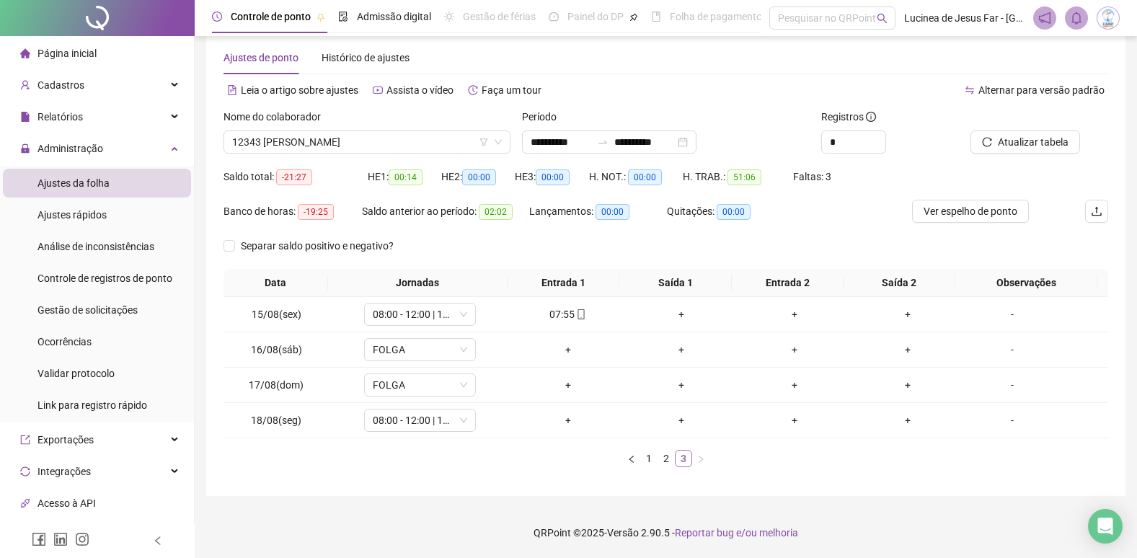
scroll to position [24, 0]
click at [669, 461] on link "2" at bounding box center [666, 459] width 16 height 16
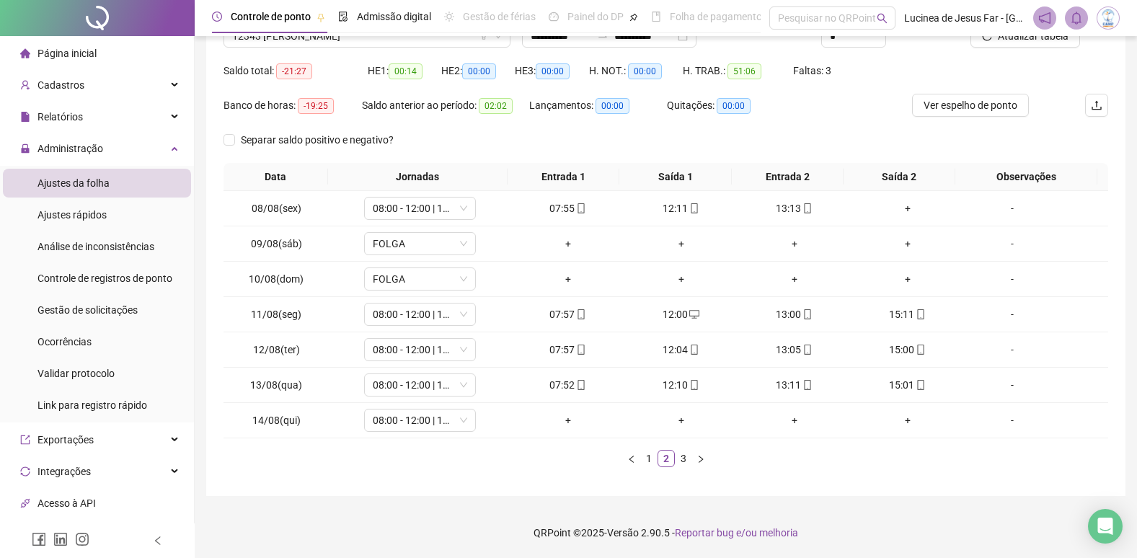
scroll to position [58, 0]
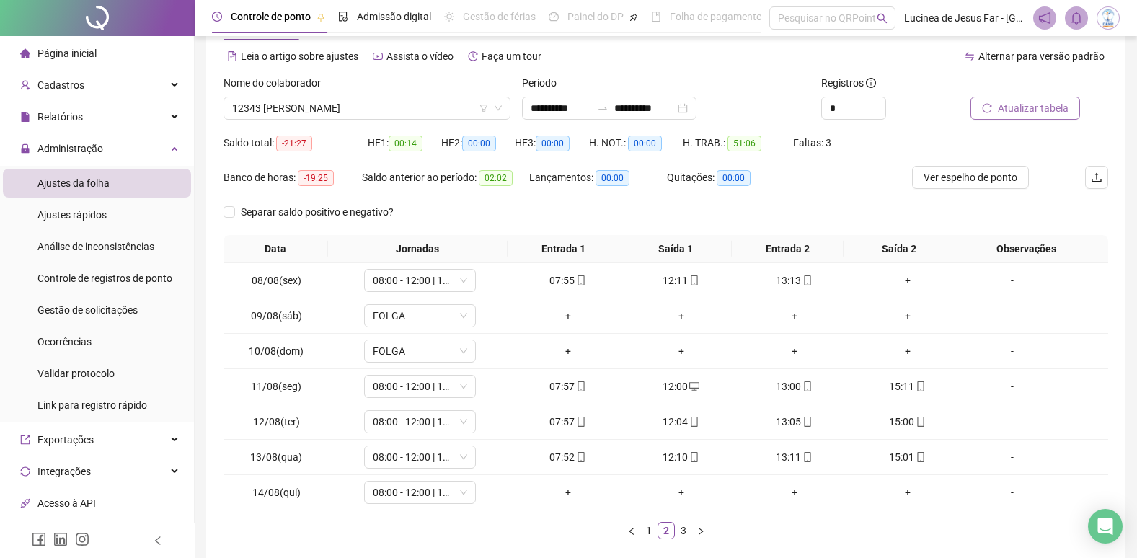
click at [1031, 105] on span "Atualizar tabela" at bounding box center [1033, 108] width 71 height 16
click at [400, 110] on span "12343 [PERSON_NAME]" at bounding box center [367, 108] width 270 height 22
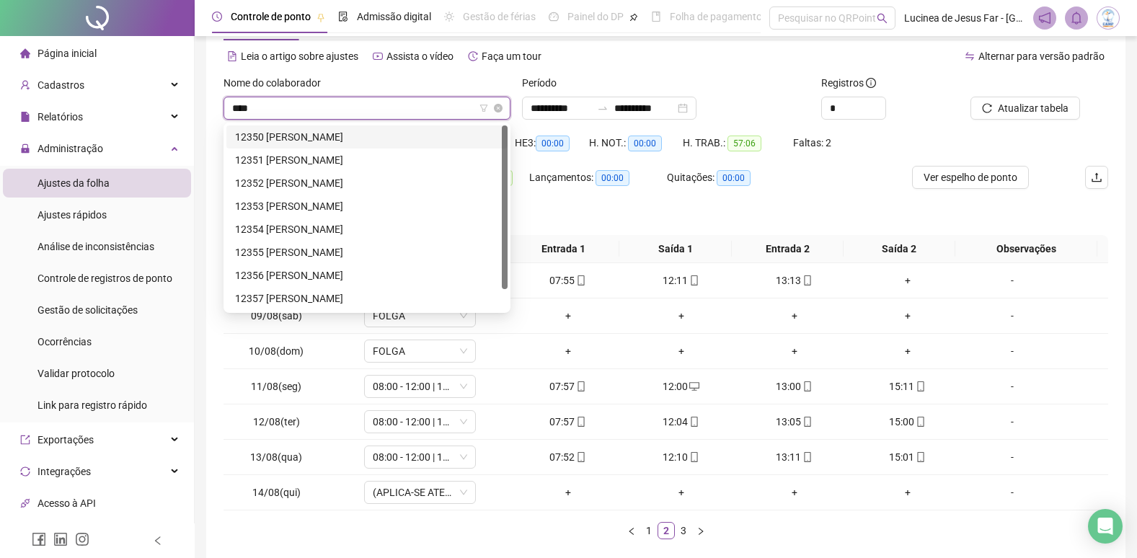
type input "*****"
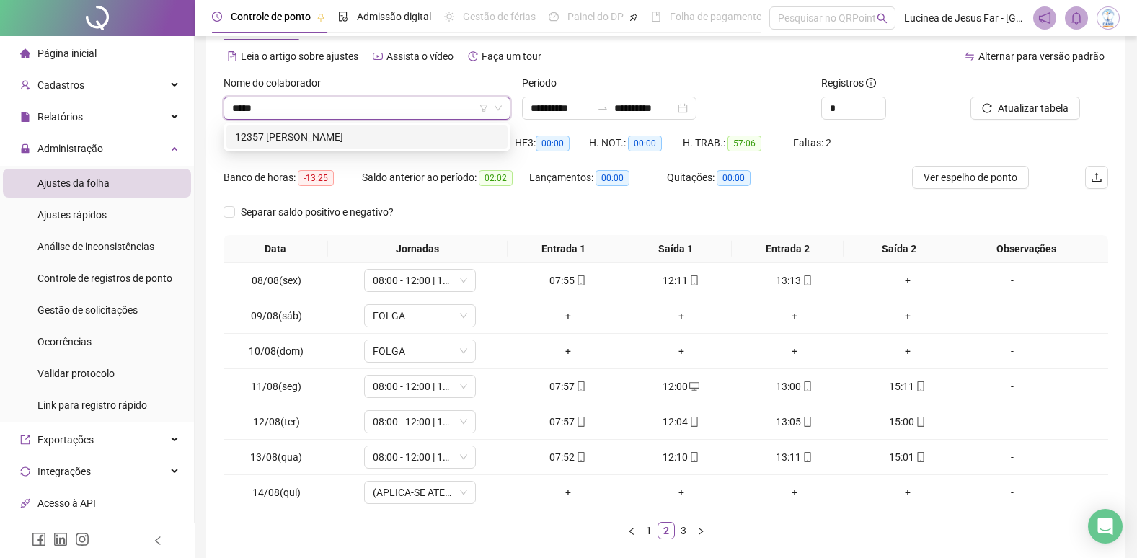
click at [396, 129] on div "12357 [PERSON_NAME]" at bounding box center [367, 137] width 264 height 16
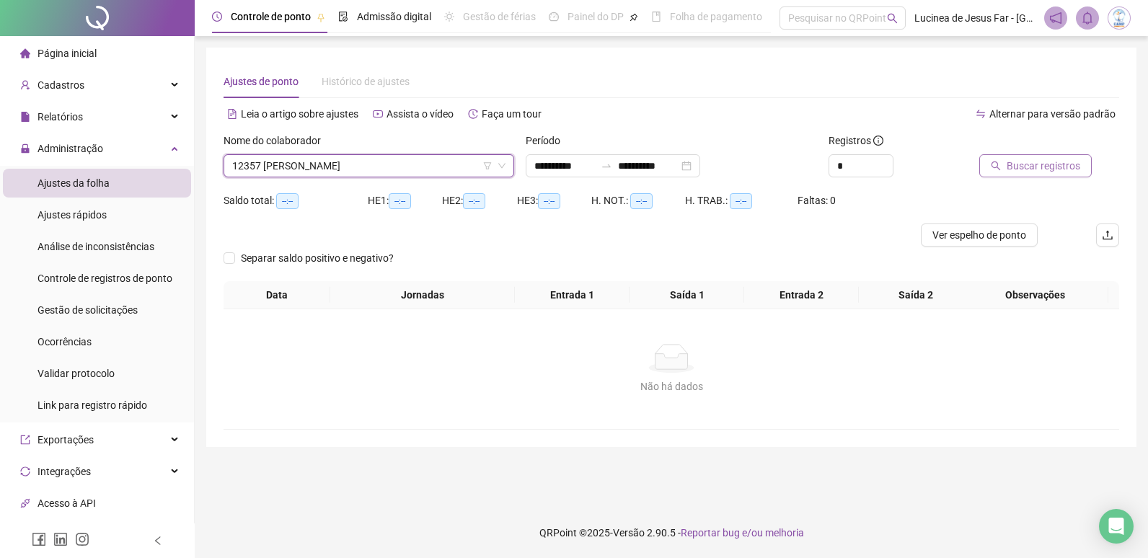
click at [1034, 165] on span "Buscar registros" at bounding box center [1044, 166] width 74 height 16
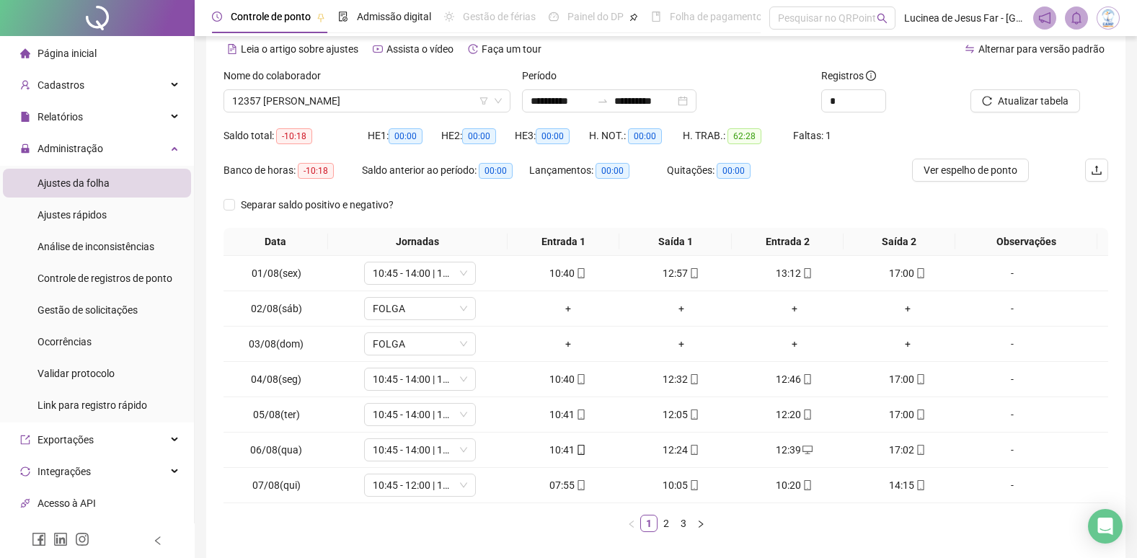
scroll to position [130, 0]
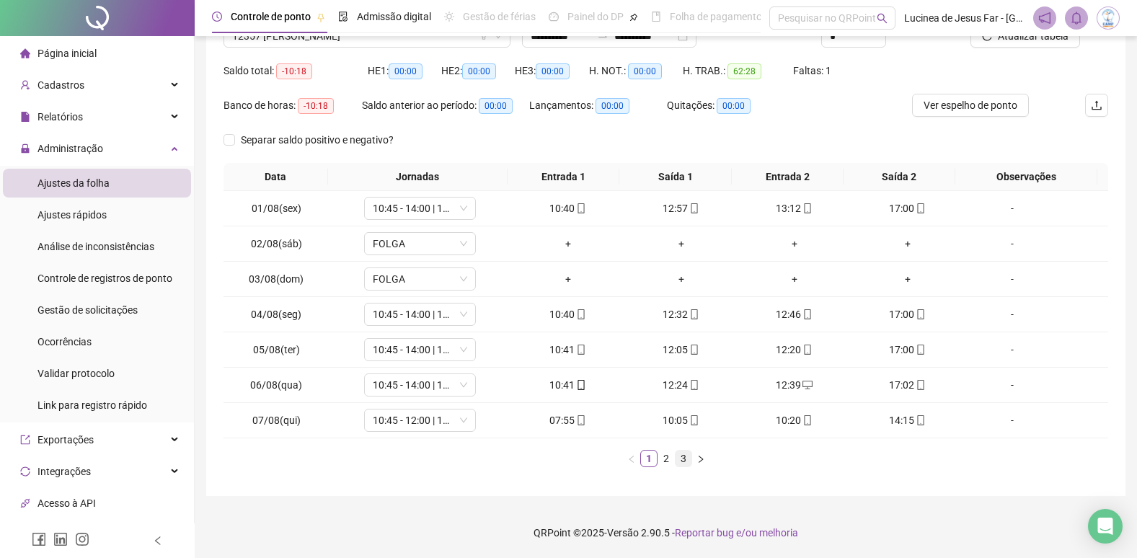
click at [684, 459] on link "3" at bounding box center [684, 459] width 16 height 16
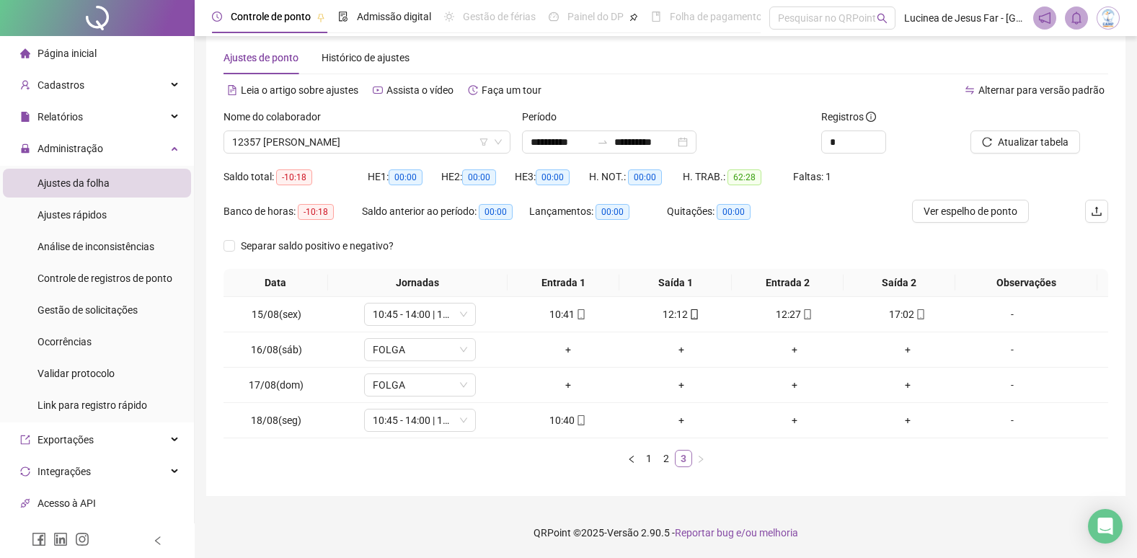
scroll to position [24, 0]
click at [668, 461] on link "2" at bounding box center [666, 459] width 16 height 16
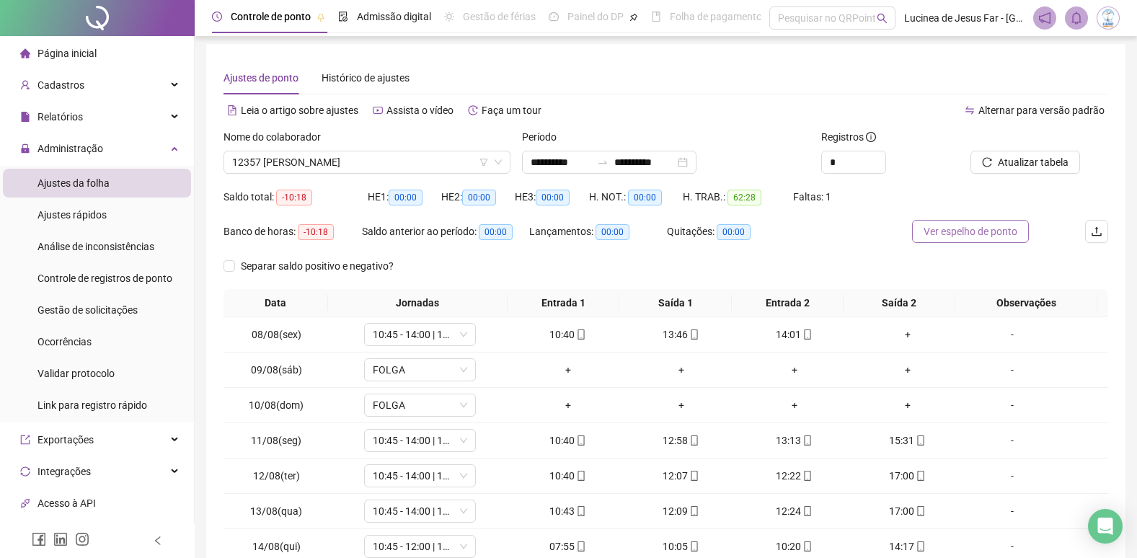
scroll to position [0, 0]
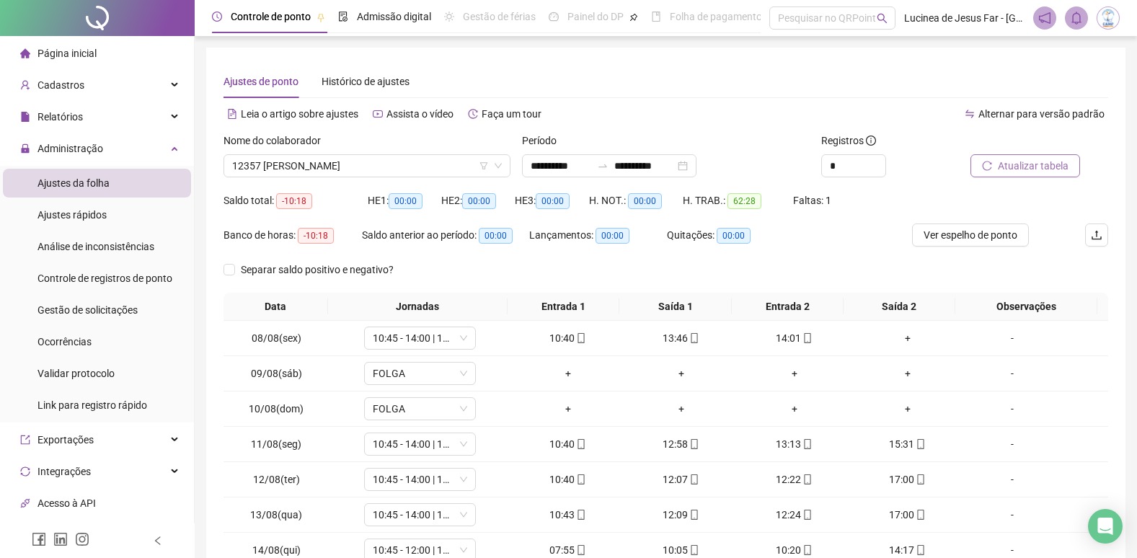
click at [1023, 169] on span "Atualizar tabela" at bounding box center [1033, 166] width 71 height 16
click at [982, 239] on span "Ver espelho de ponto" at bounding box center [971, 235] width 94 height 16
click at [960, 234] on span "Ver espelho de ponto" at bounding box center [971, 235] width 94 height 16
click at [395, 170] on span "12357 [PERSON_NAME]" at bounding box center [367, 166] width 270 height 22
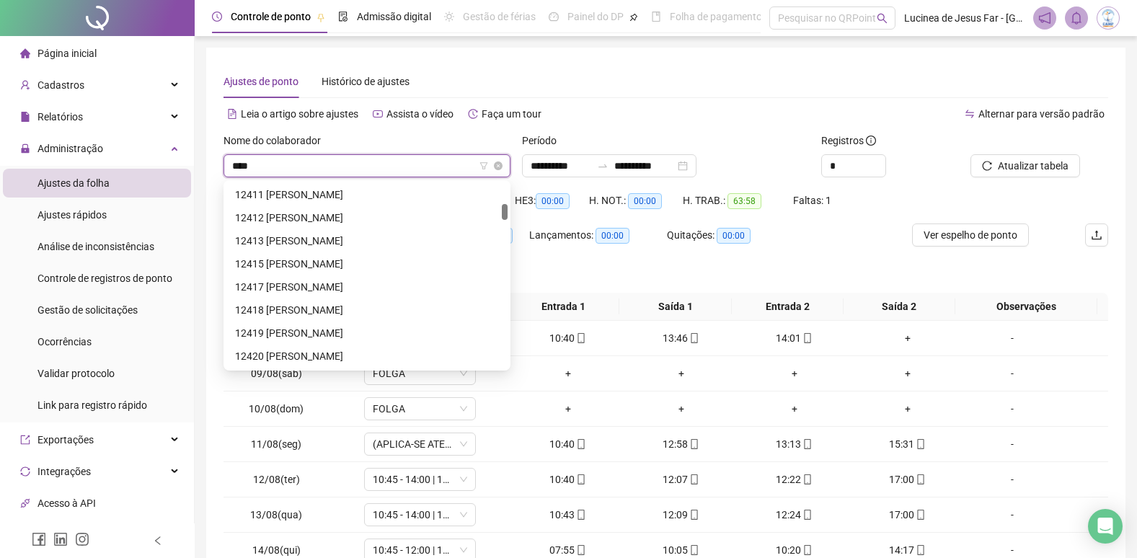
scroll to position [23, 0]
type input "*****"
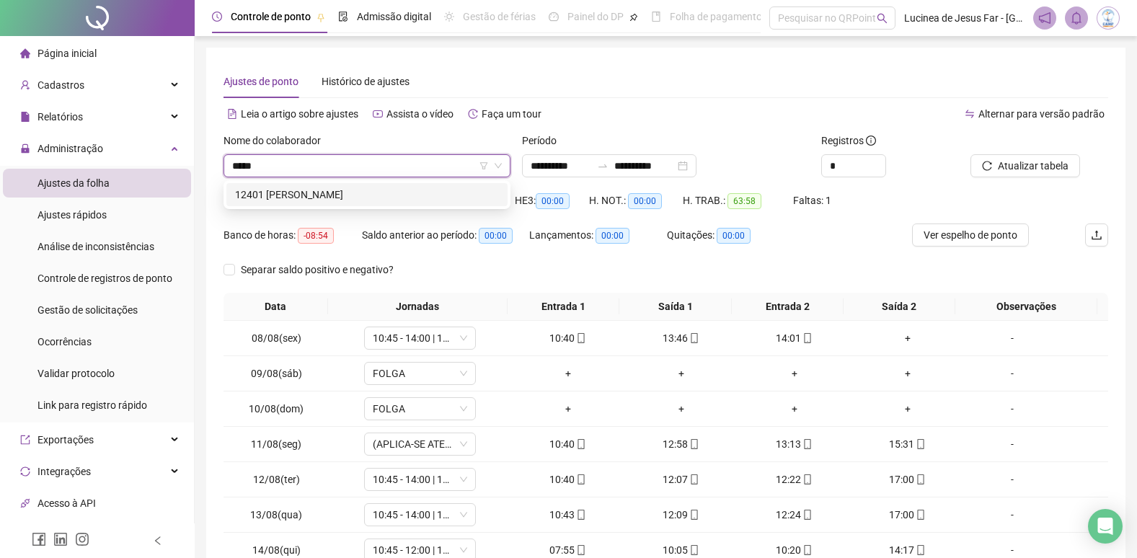
click at [405, 195] on div "12401 [PERSON_NAME]" at bounding box center [367, 195] width 264 height 16
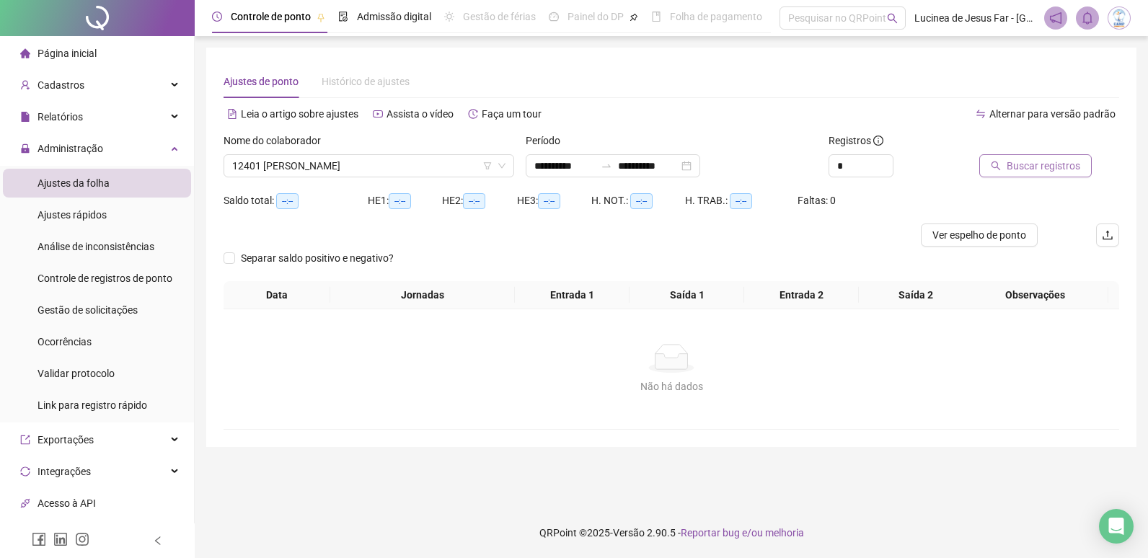
click at [1038, 169] on span "Buscar registros" at bounding box center [1044, 166] width 74 height 16
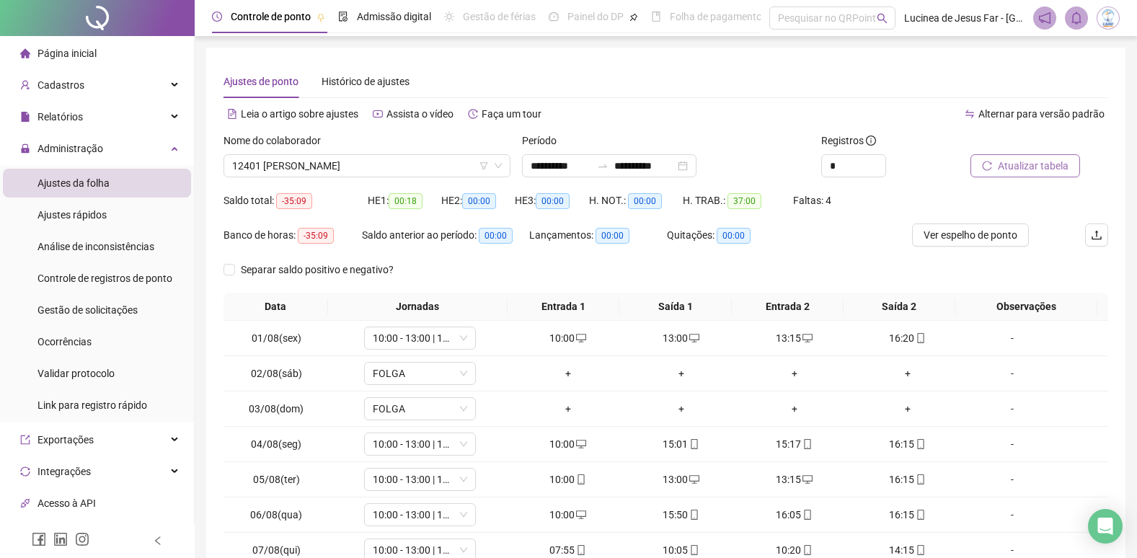
click at [1026, 169] on span "Atualizar tabela" at bounding box center [1033, 166] width 71 height 16
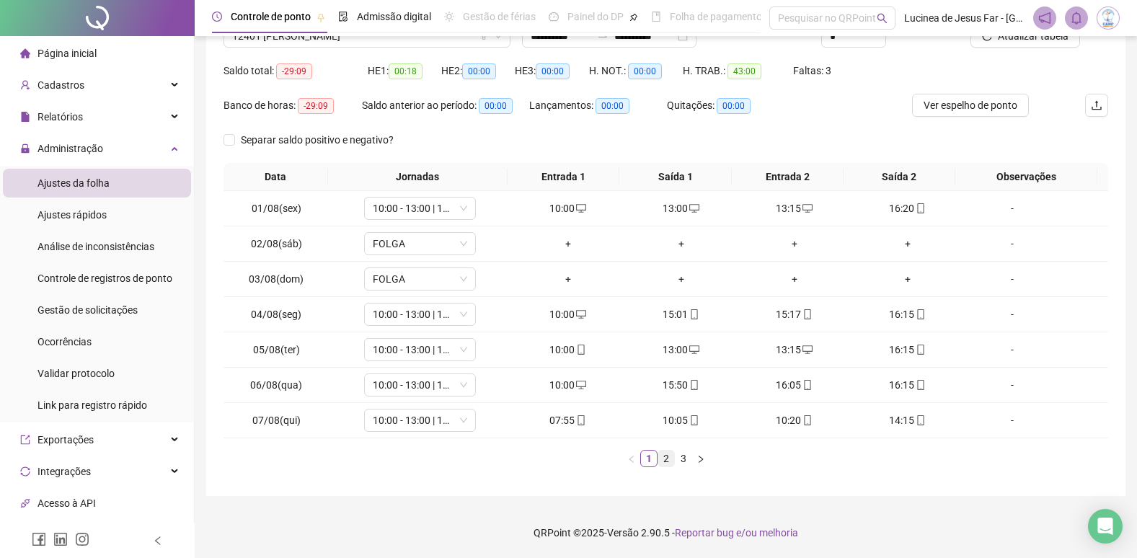
click at [671, 460] on link "2" at bounding box center [666, 459] width 16 height 16
click at [1012, 420] on div "Aula Teórica" at bounding box center [1012, 421] width 85 height 16
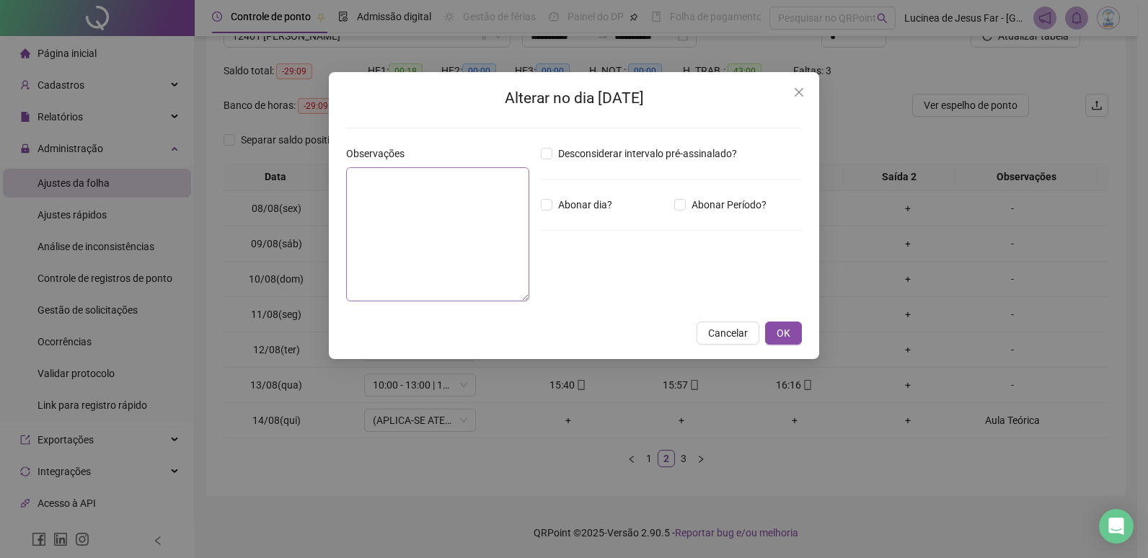
type textarea "**********"
drag, startPoint x: 739, startPoint y: 330, endPoint x: 747, endPoint y: 331, distance: 8.8
click at [741, 330] on span "Cancelar" at bounding box center [728, 333] width 40 height 16
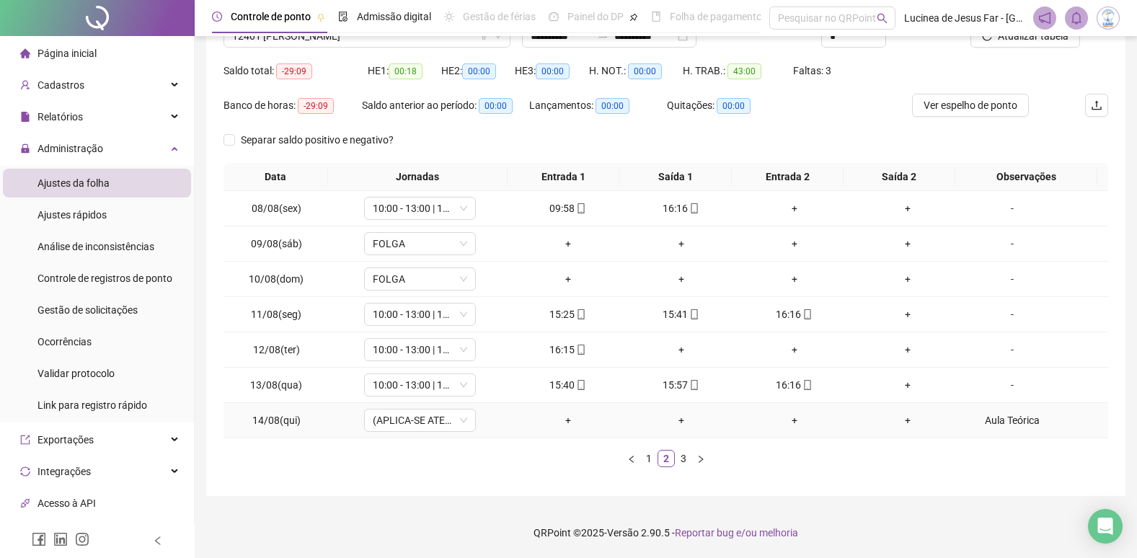
click at [1026, 421] on div "Aula Teórica" at bounding box center [1012, 421] width 85 height 16
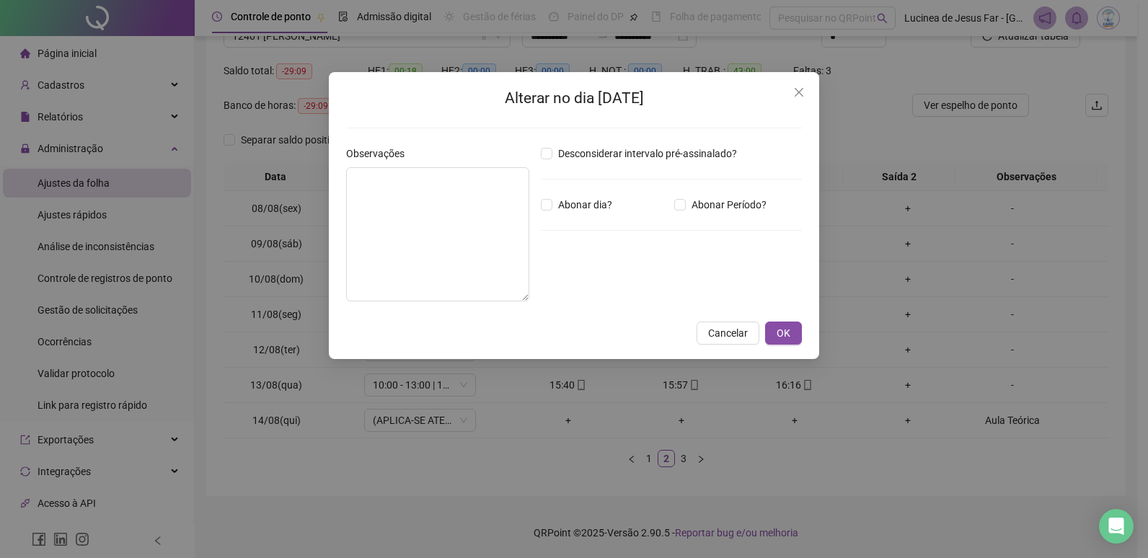
type textarea "**********"
drag, startPoint x: 459, startPoint y: 188, endPoint x: 214, endPoint y: 177, distance: 244.8
click at [214, 177] on div "**********" at bounding box center [574, 279] width 1148 height 558
click at [785, 332] on span "OK" at bounding box center [784, 333] width 14 height 16
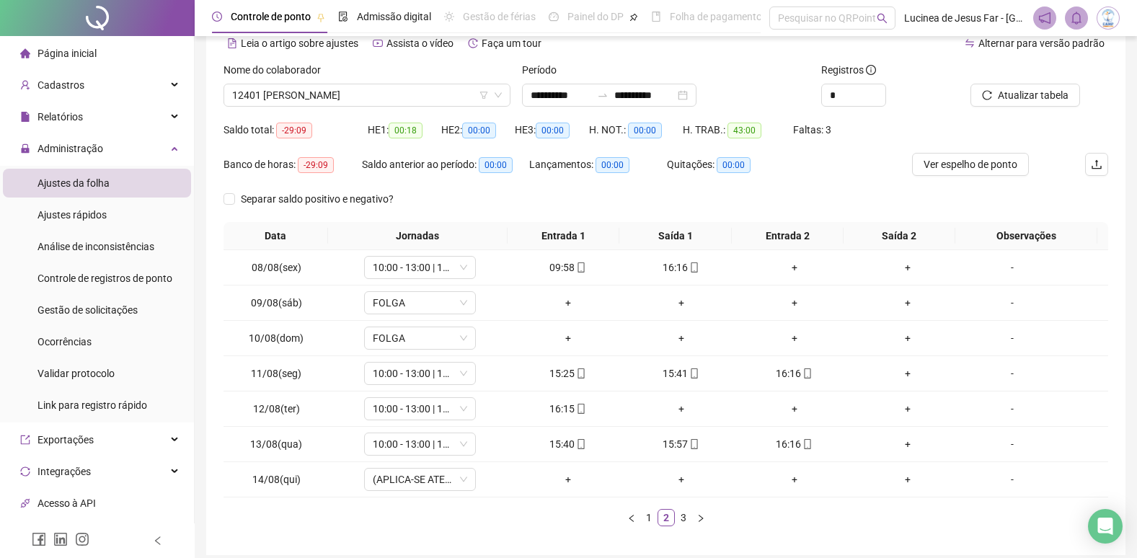
scroll to position [0, 0]
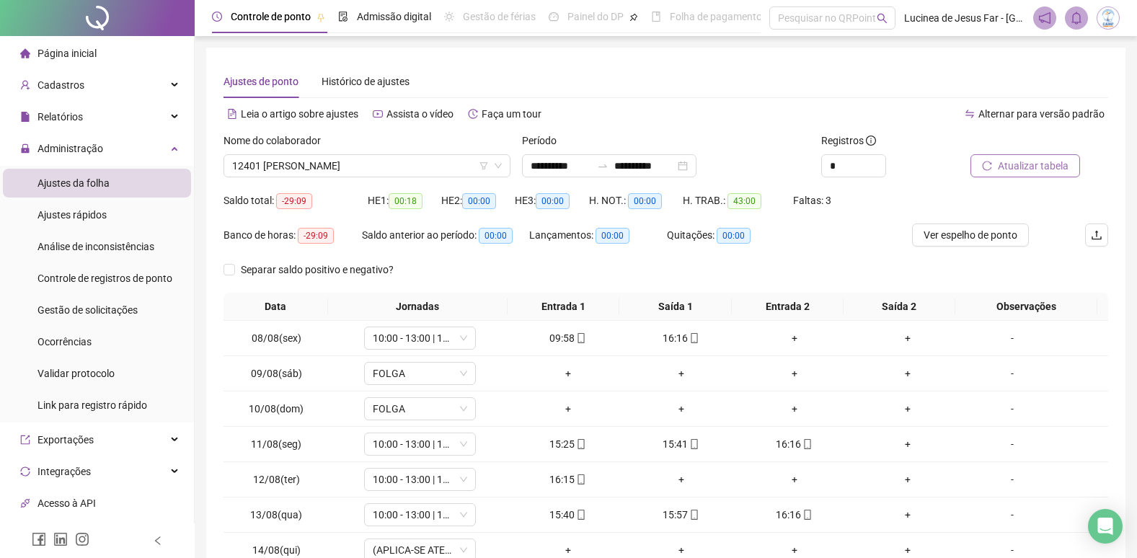
click at [1027, 162] on span "Atualizar tabela" at bounding box center [1033, 166] width 71 height 16
click at [423, 166] on span "12401 [PERSON_NAME]" at bounding box center [367, 166] width 270 height 22
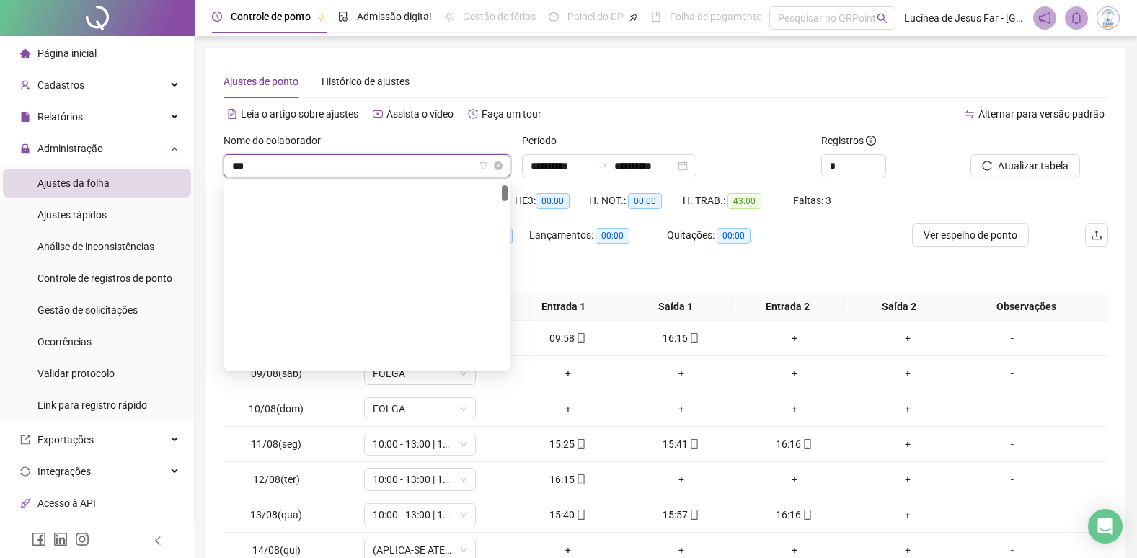
scroll to position [23, 0]
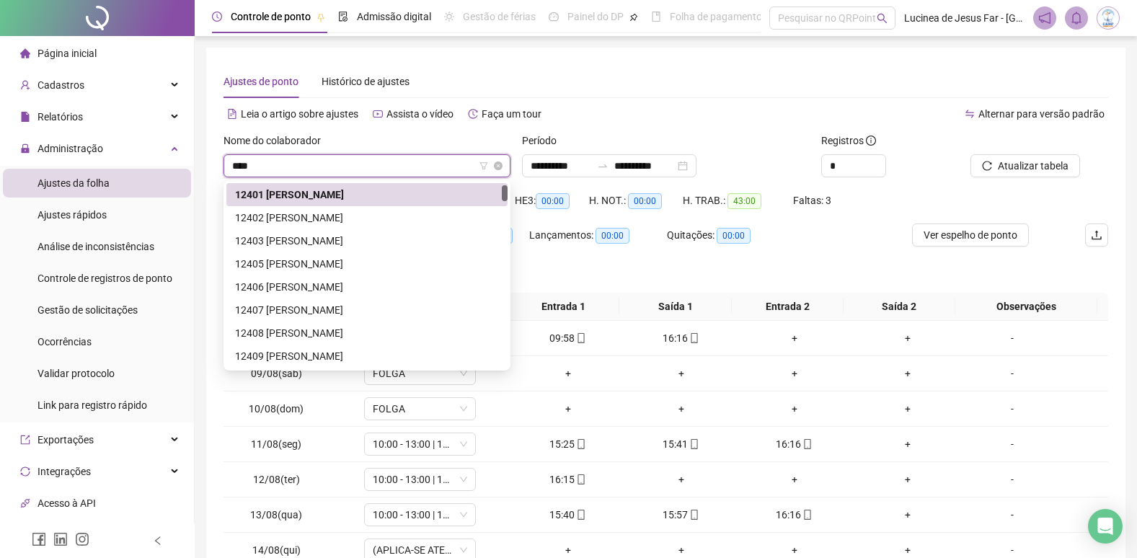
type input "*****"
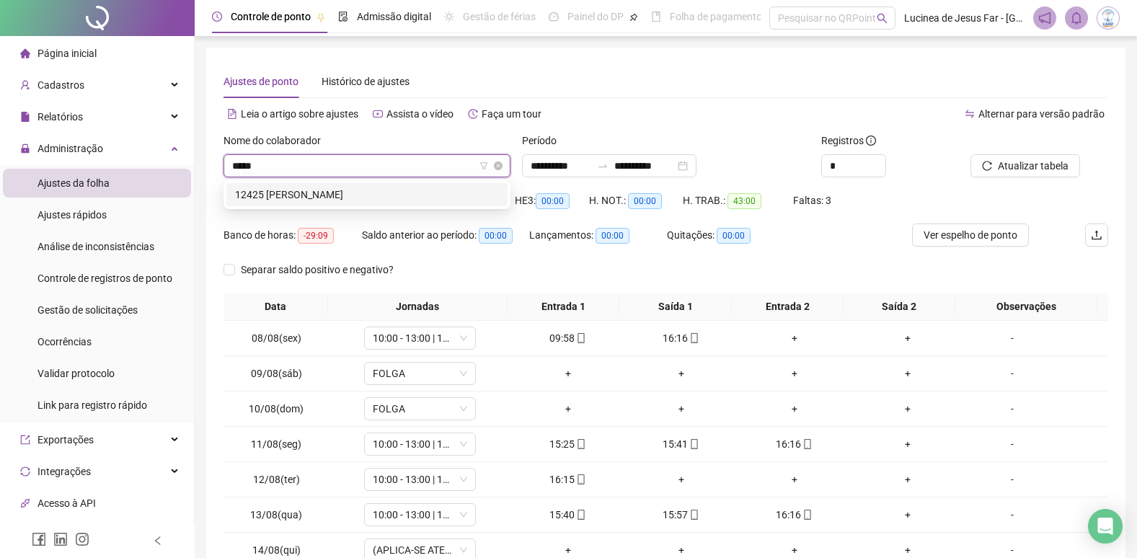
scroll to position [0, 0]
click at [415, 192] on div "12425 [PERSON_NAME]" at bounding box center [367, 195] width 264 height 16
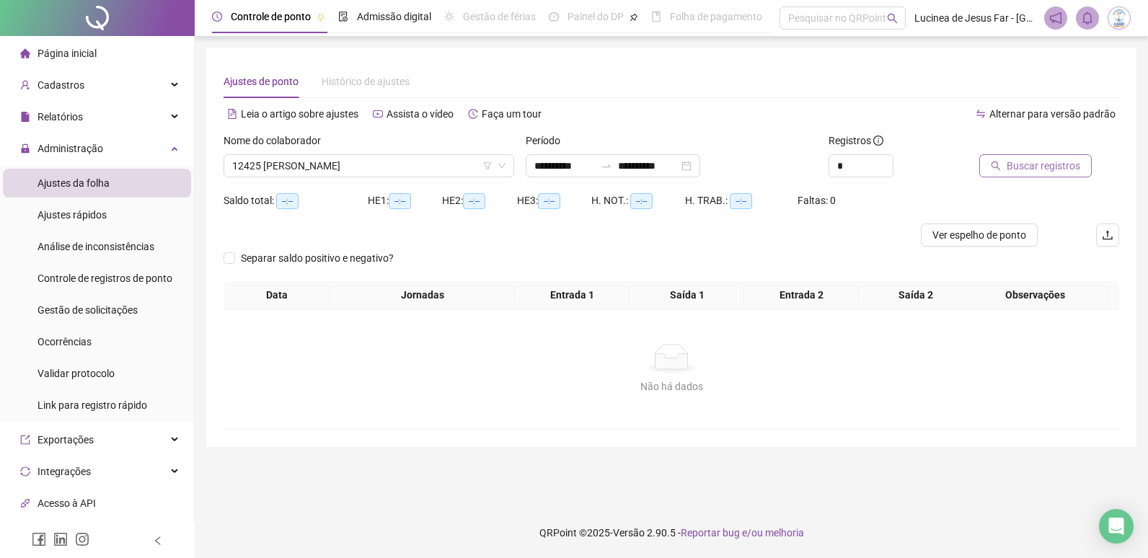
click at [1031, 169] on span "Buscar registros" at bounding box center [1044, 166] width 74 height 16
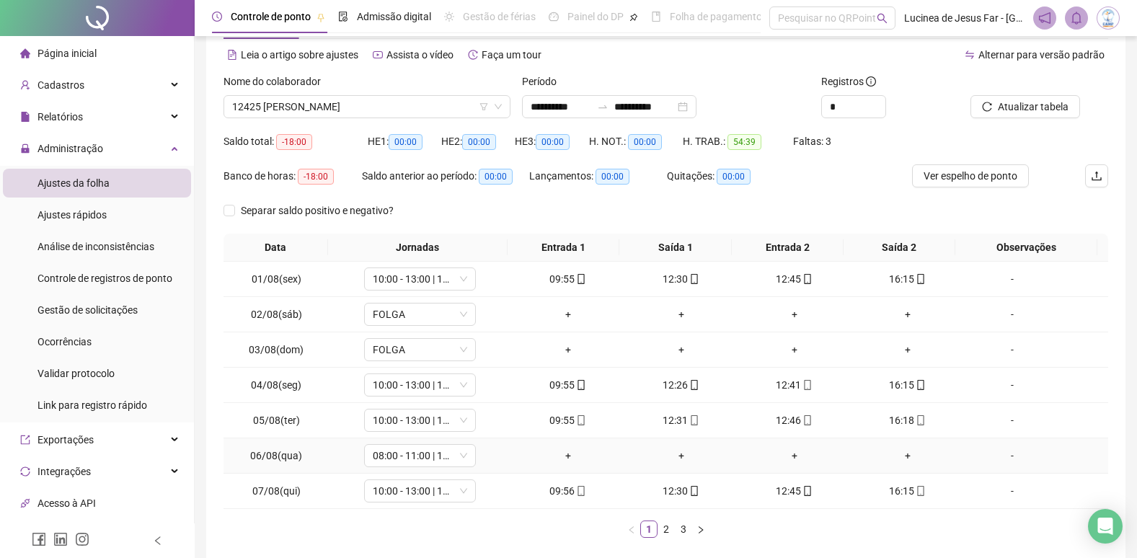
scroll to position [130, 0]
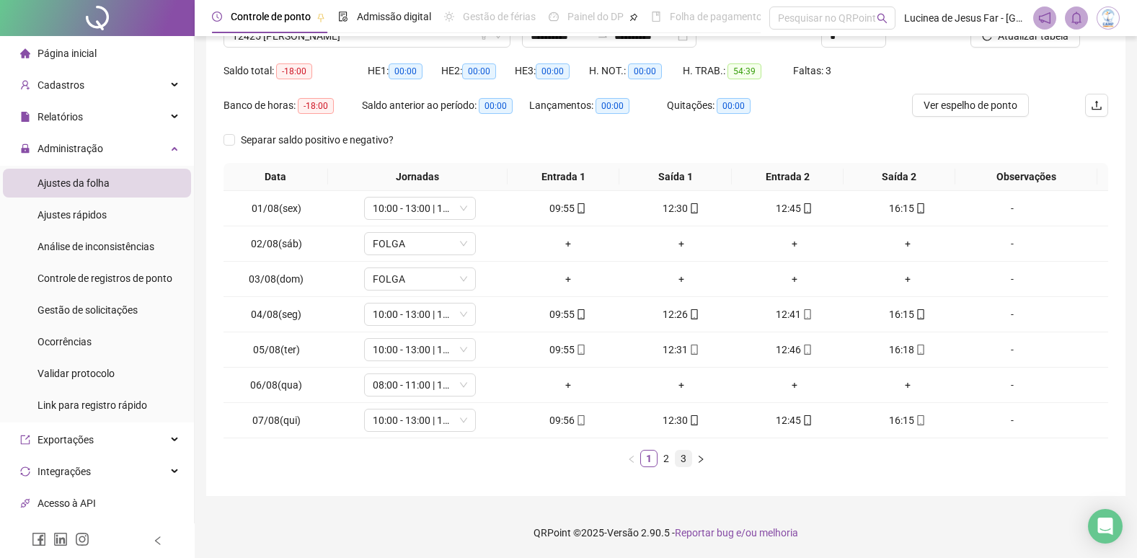
click at [685, 462] on link "3" at bounding box center [684, 459] width 16 height 16
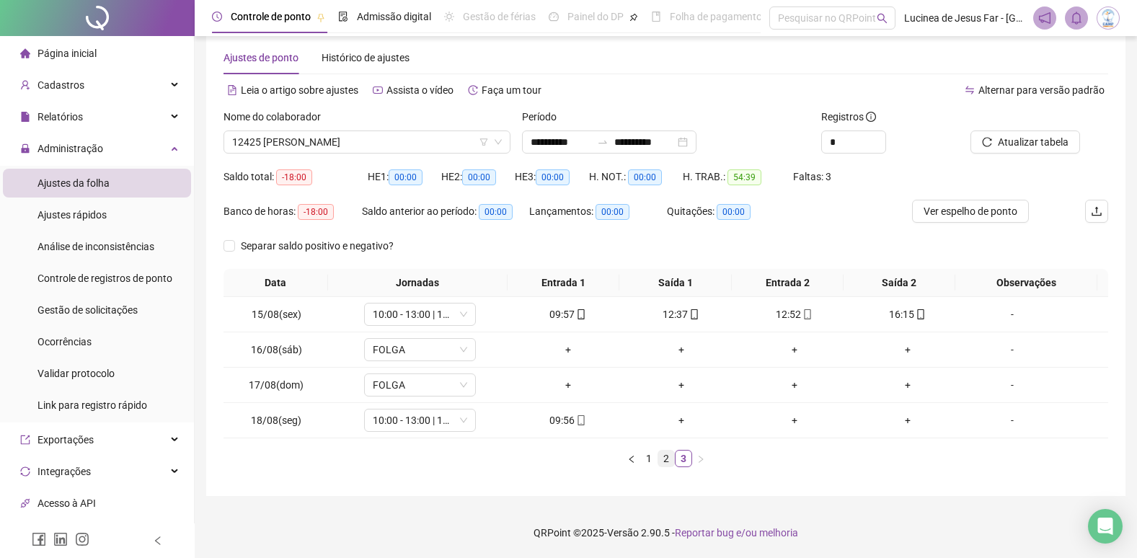
click at [667, 459] on link "2" at bounding box center [666, 459] width 16 height 16
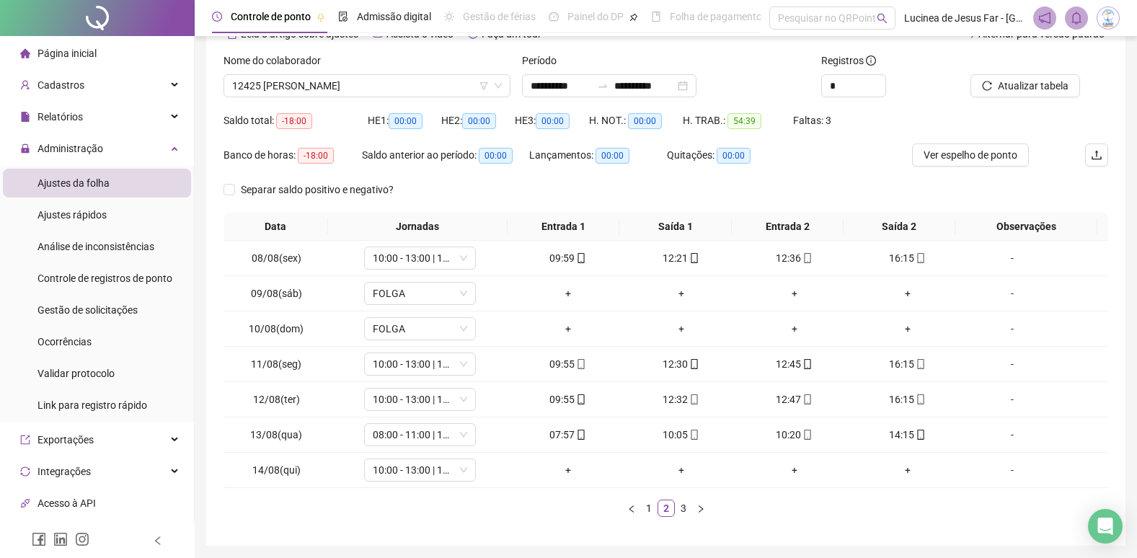
scroll to position [0, 0]
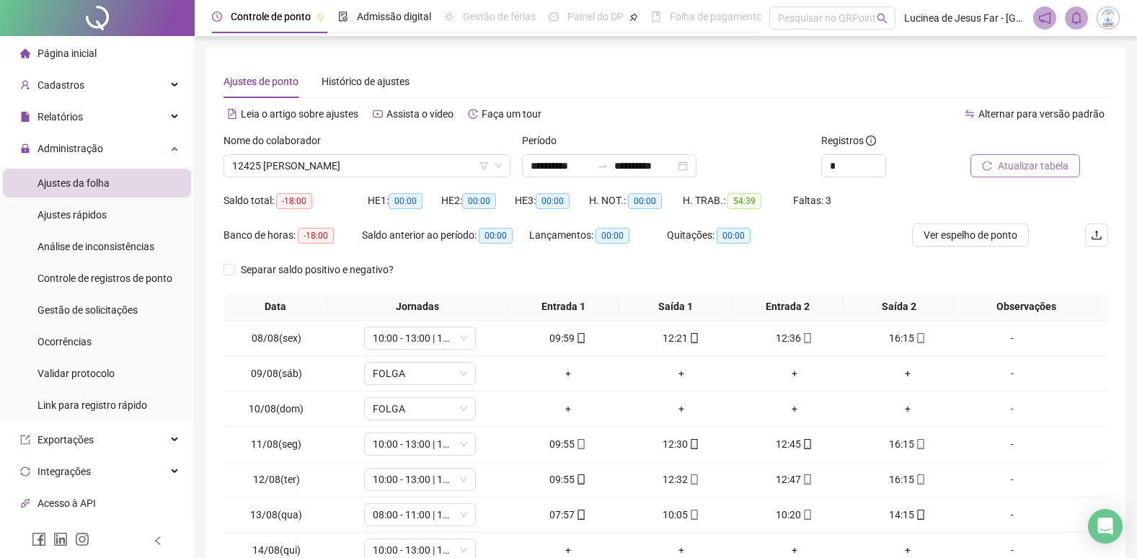
click at [1033, 169] on span "Atualizar tabela" at bounding box center [1033, 166] width 71 height 16
click at [392, 159] on span "12425 [PERSON_NAME]" at bounding box center [367, 166] width 270 height 22
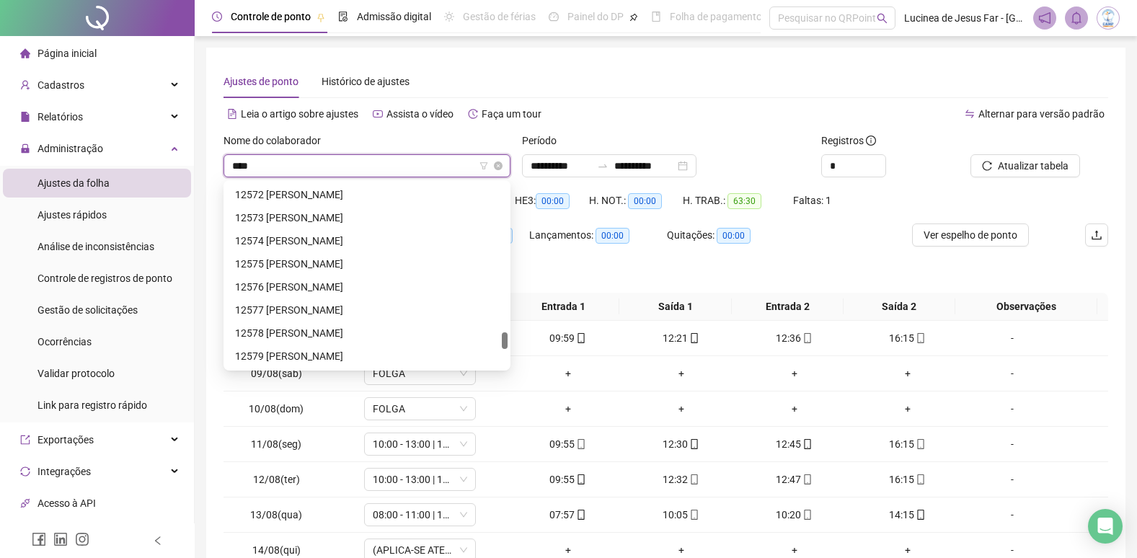
scroll to position [46, 0]
type input "*****"
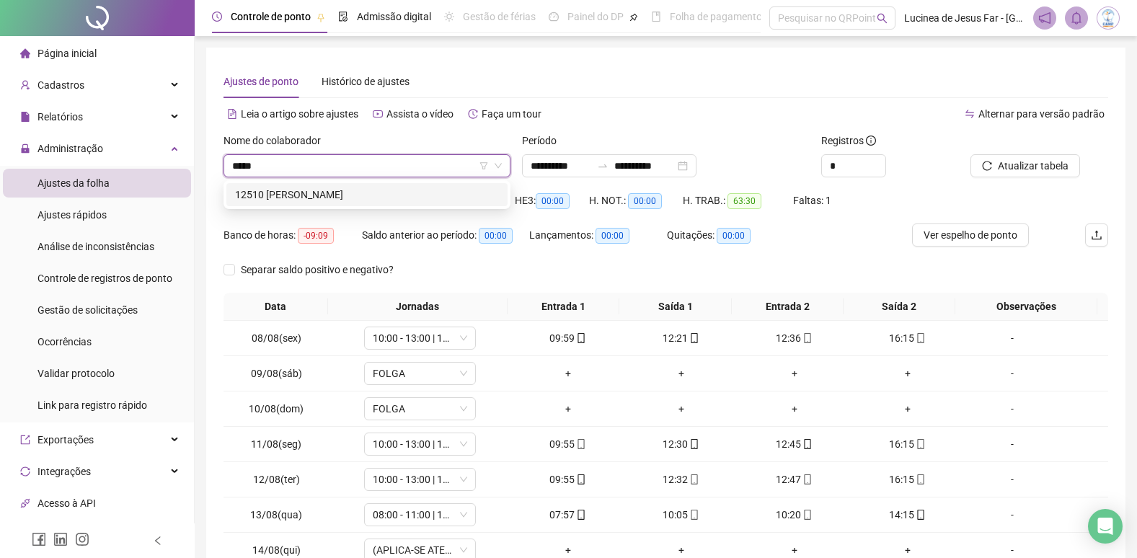
click at [426, 194] on div "12510 [PERSON_NAME]" at bounding box center [367, 195] width 264 height 16
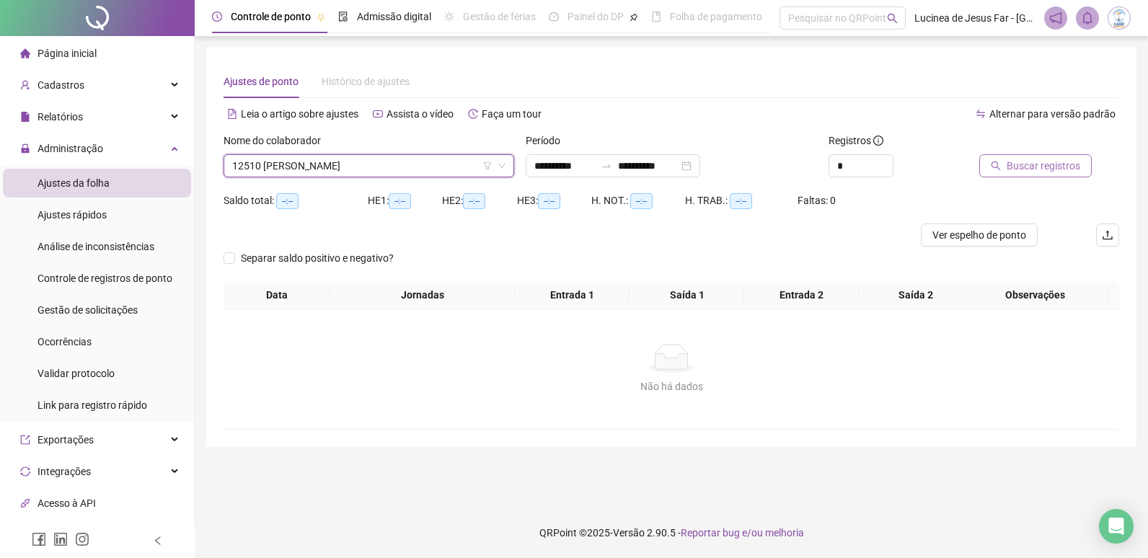
click at [1049, 160] on span "Buscar registros" at bounding box center [1044, 166] width 74 height 16
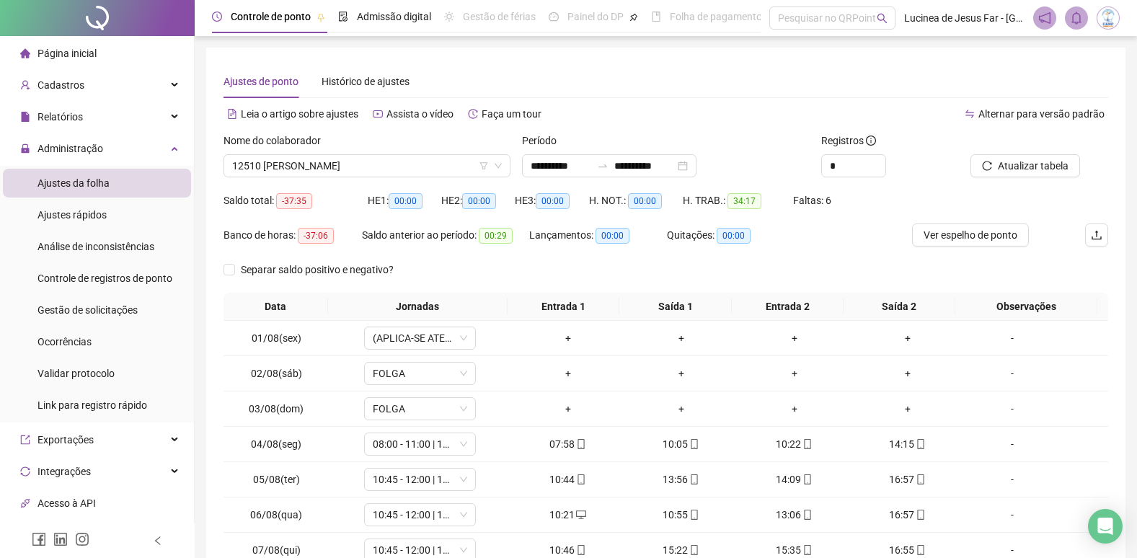
scroll to position [130, 0]
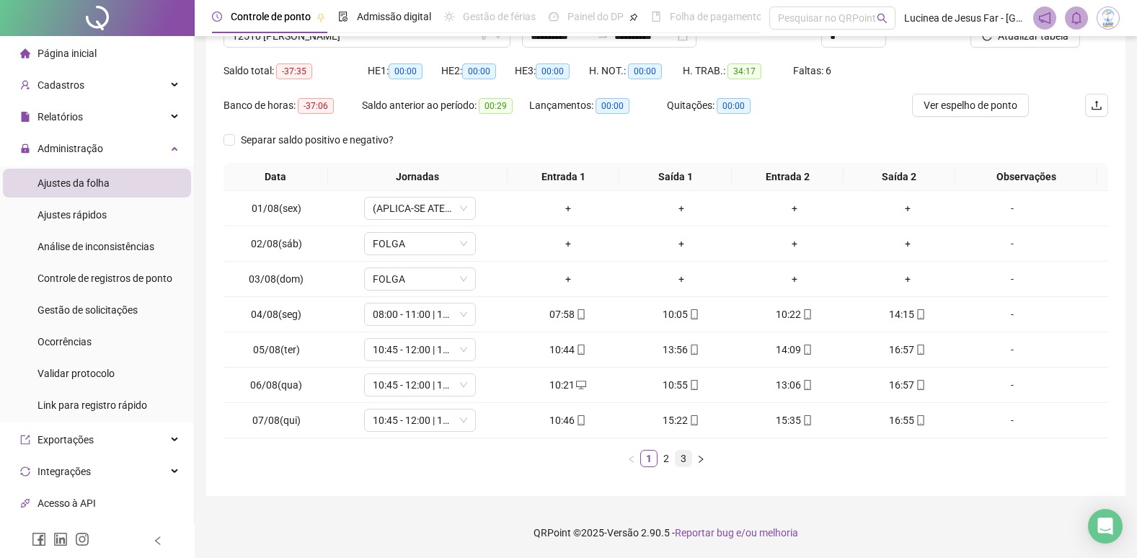
click at [684, 462] on link "3" at bounding box center [684, 459] width 16 height 16
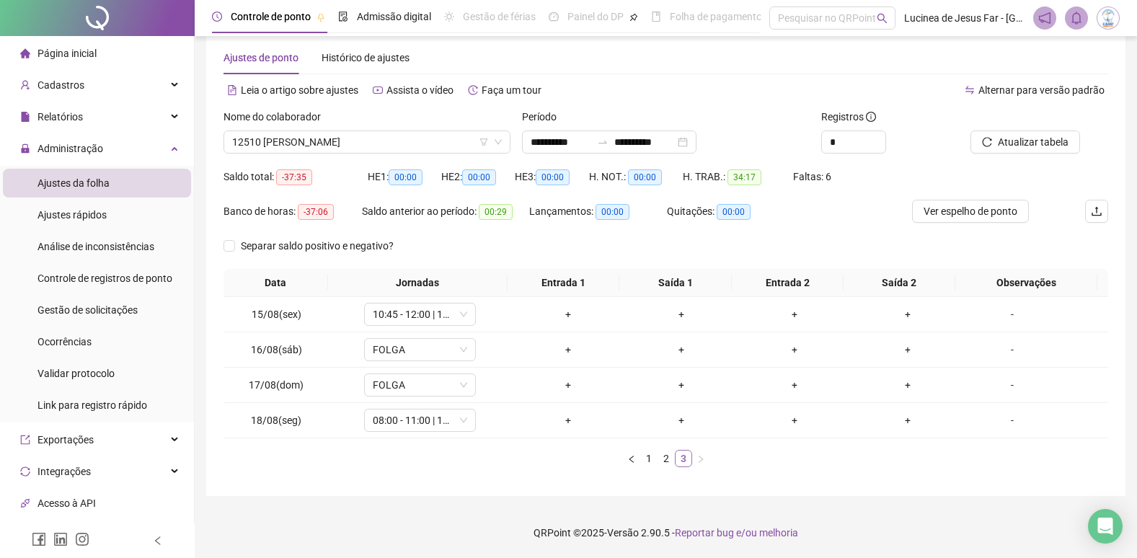
scroll to position [24, 0]
click at [654, 464] on link "1" at bounding box center [649, 459] width 16 height 16
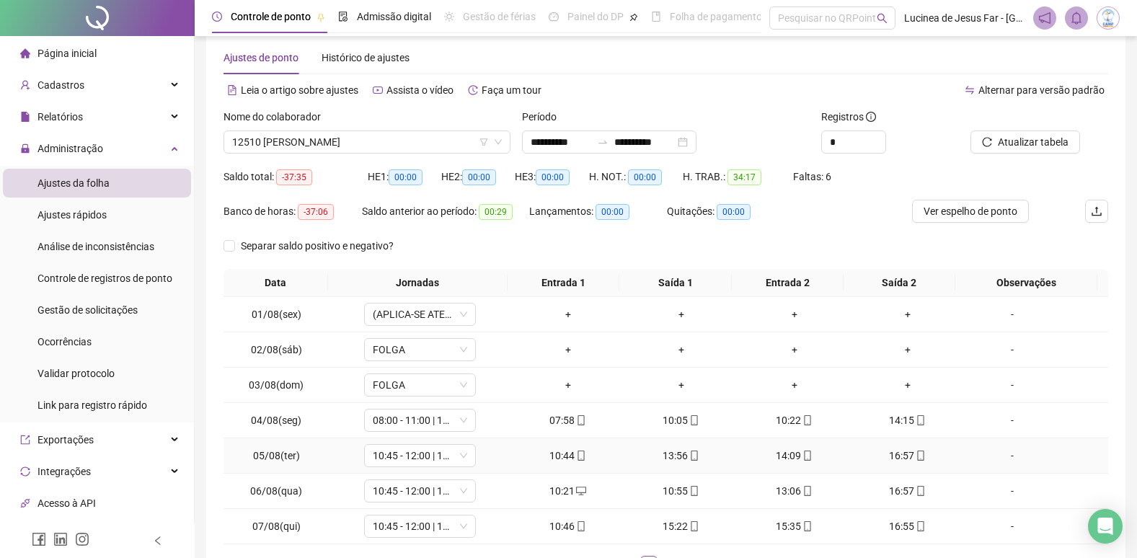
scroll to position [130, 0]
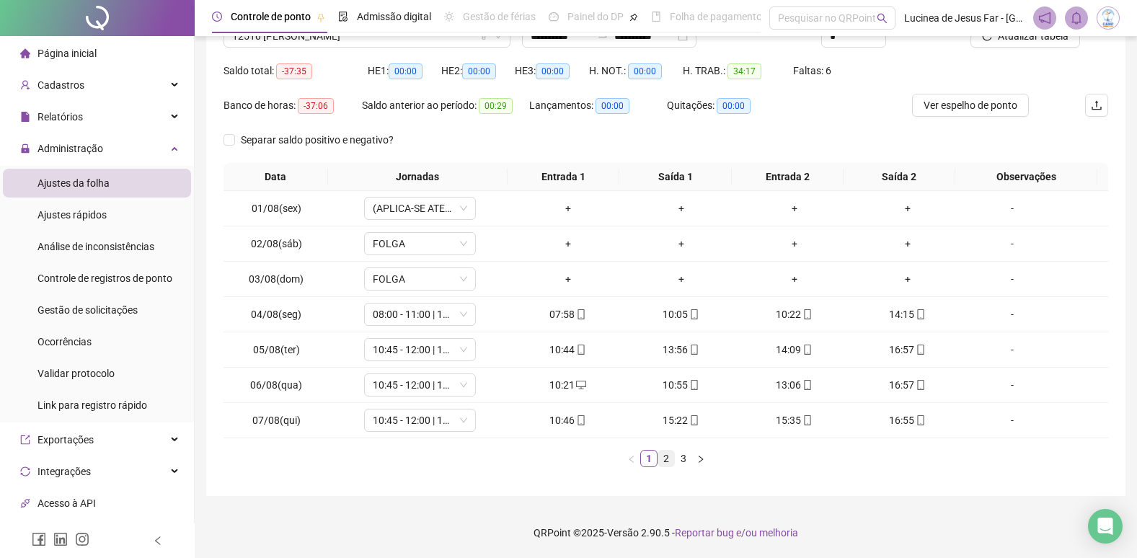
click at [671, 462] on link "2" at bounding box center [666, 459] width 16 height 16
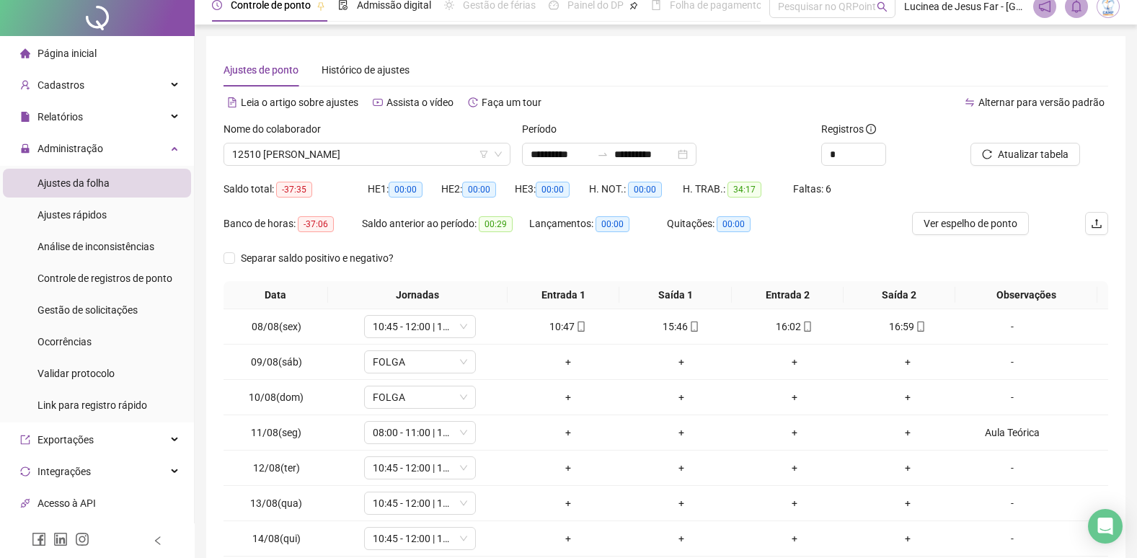
scroll to position [0, 0]
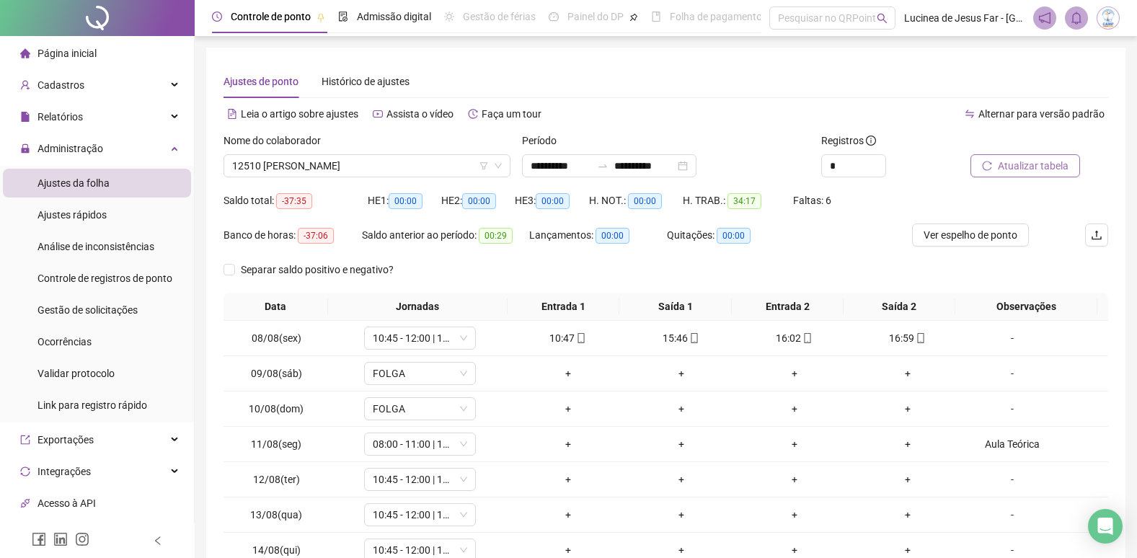
click at [1027, 159] on button "Atualizar tabela" at bounding box center [1026, 165] width 110 height 23
click at [1010, 442] on div "Aula Teórica" at bounding box center [1012, 444] width 85 height 16
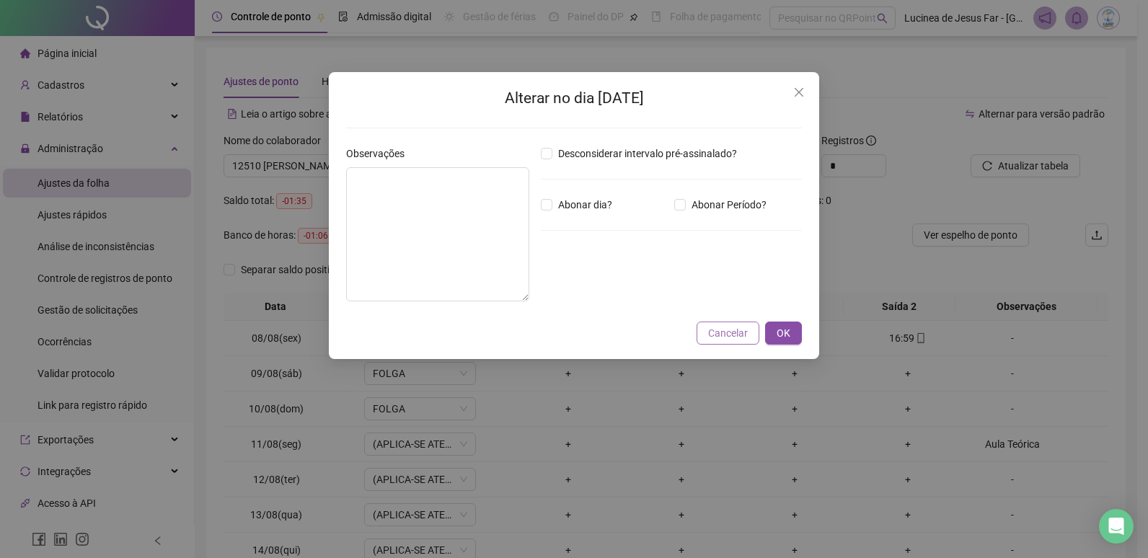
type textarea "**********"
drag, startPoint x: 436, startPoint y: 182, endPoint x: 193, endPoint y: 179, distance: 243.1
click at [189, 179] on div "**********" at bounding box center [574, 279] width 1148 height 558
click at [790, 338] on button "OK" at bounding box center [783, 333] width 37 height 23
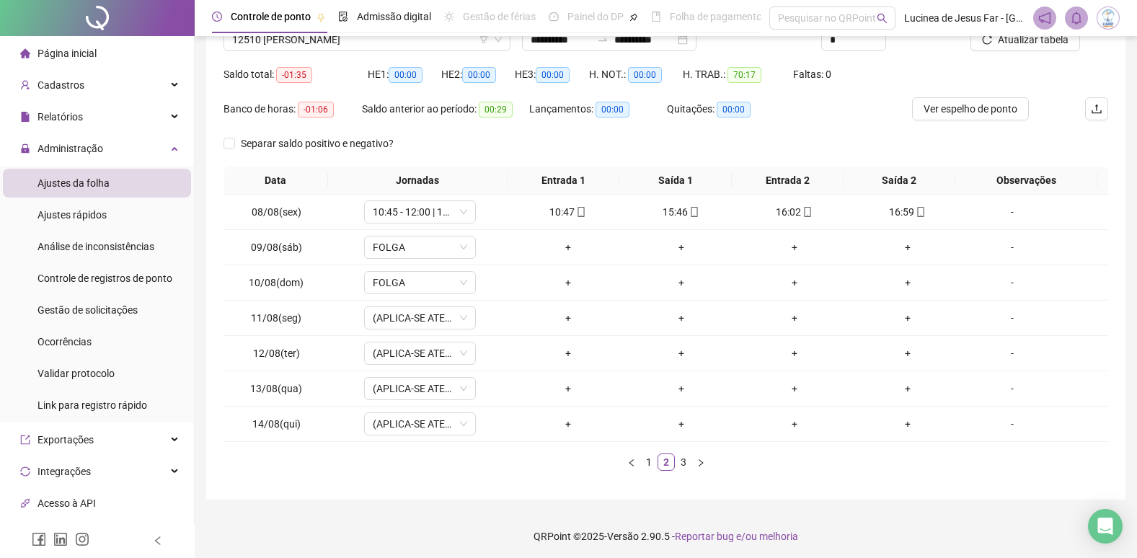
scroll to position [130, 0]
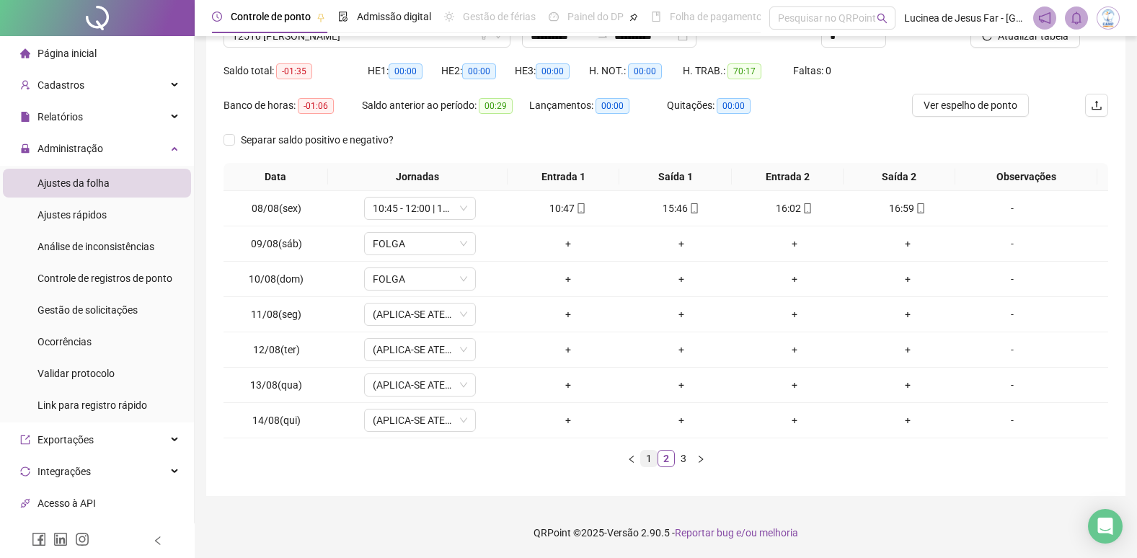
click at [652, 461] on link "1" at bounding box center [649, 459] width 16 height 16
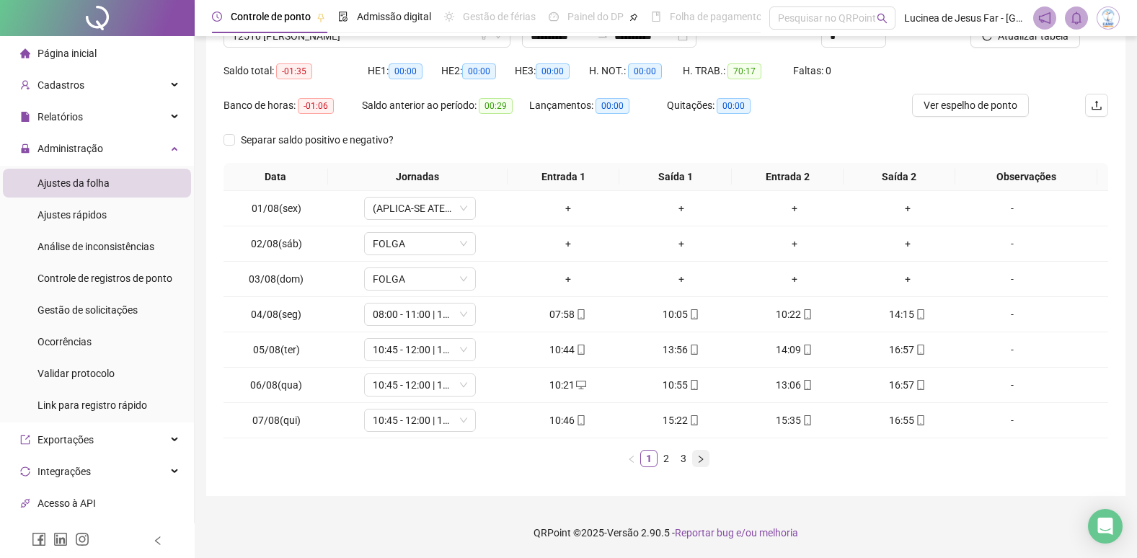
click at [698, 461] on icon "right" at bounding box center [701, 459] width 9 height 9
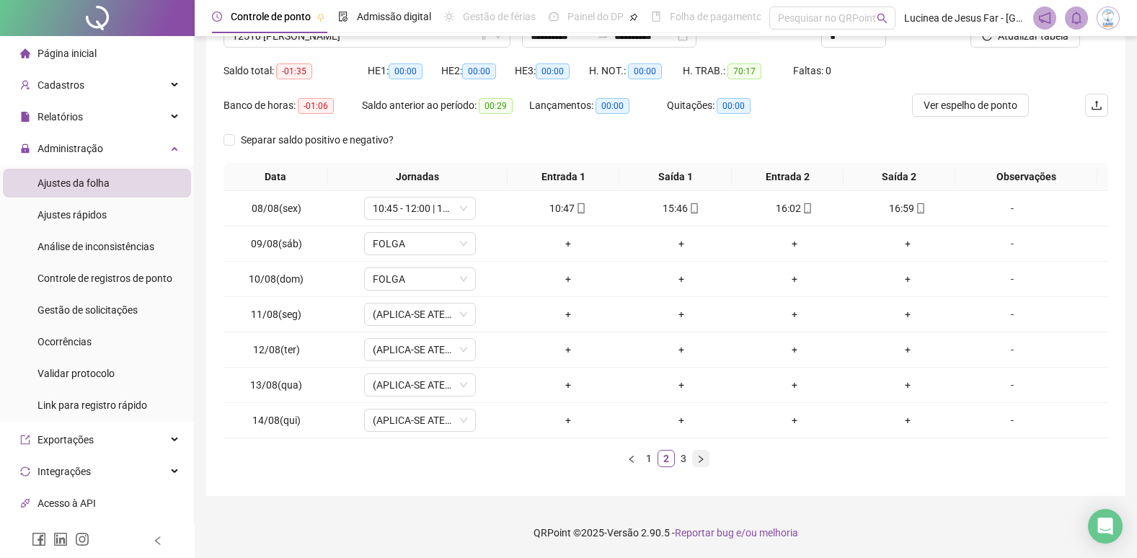
click at [698, 461] on icon "right" at bounding box center [701, 459] width 9 height 9
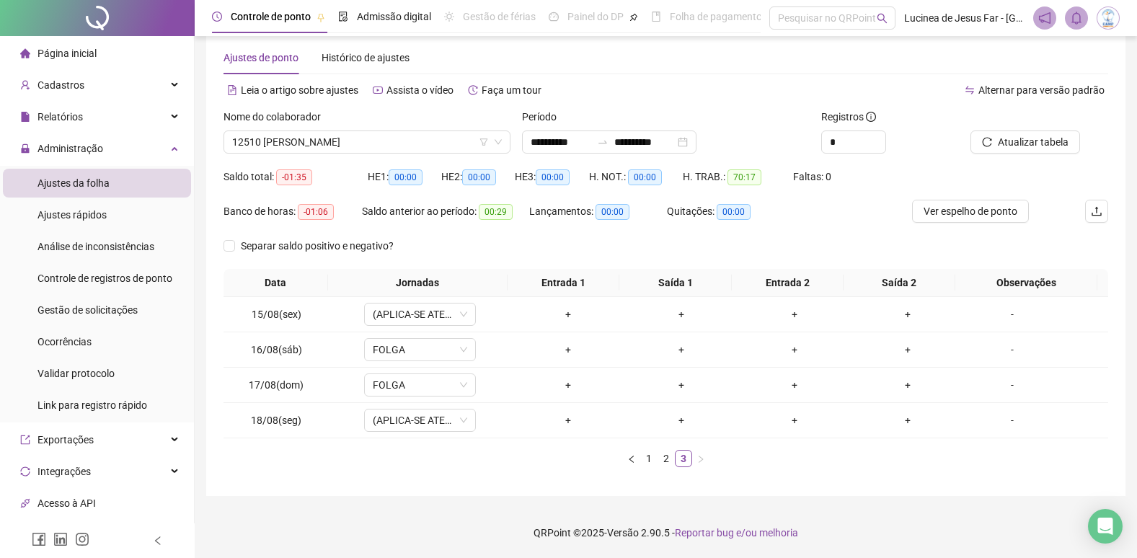
scroll to position [24, 0]
click at [1006, 206] on span "Ver espelho de ponto" at bounding box center [971, 211] width 94 height 16
drag, startPoint x: 130, startPoint y: 277, endPoint x: 184, endPoint y: 249, distance: 61.0
click at [130, 277] on span "Controle de registros de ponto" at bounding box center [105, 279] width 135 height 12
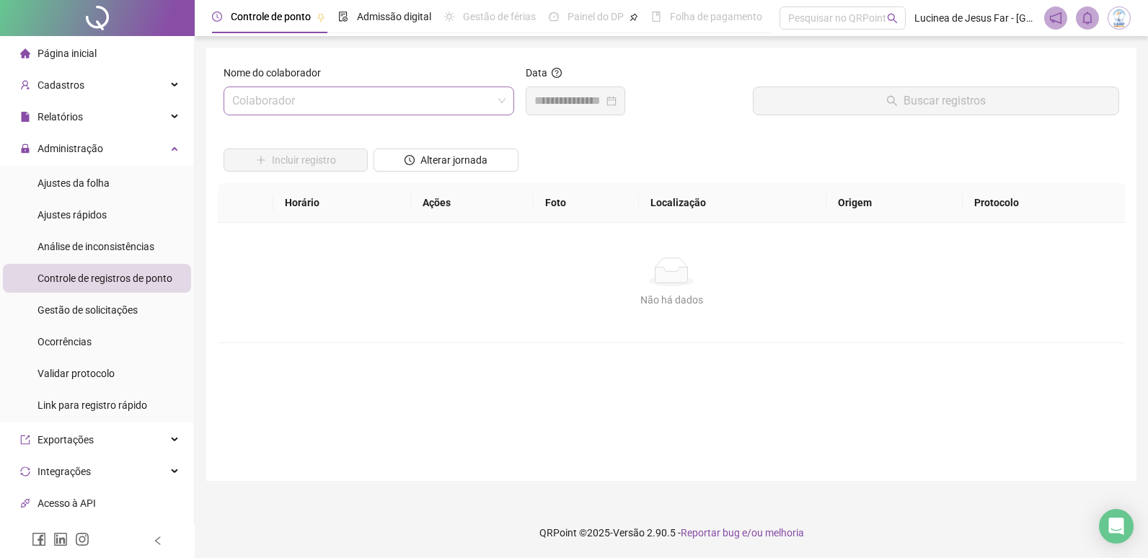
click at [413, 107] on input "search" at bounding box center [362, 100] width 260 height 27
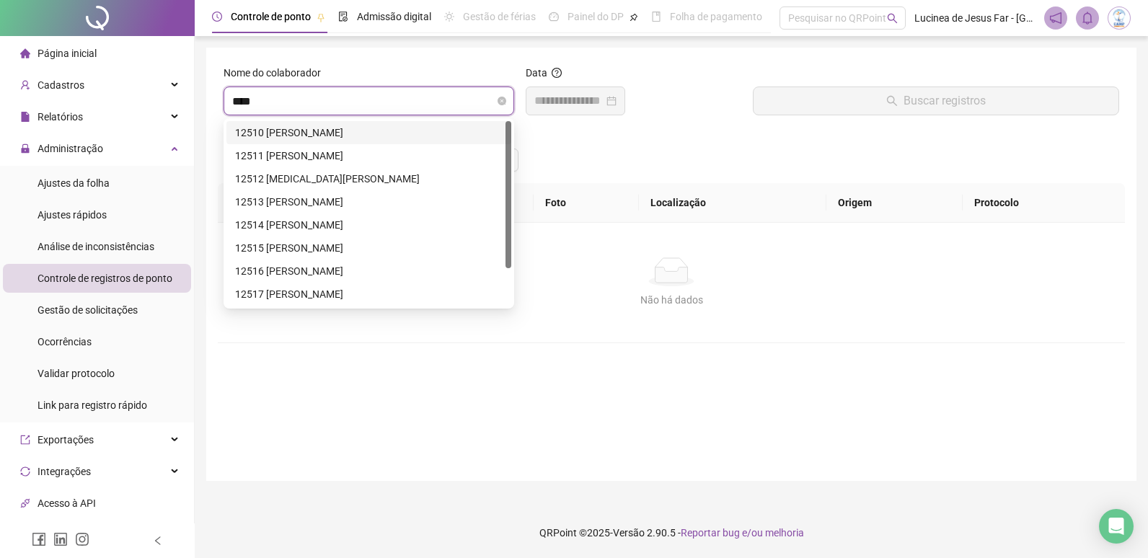
type input "*****"
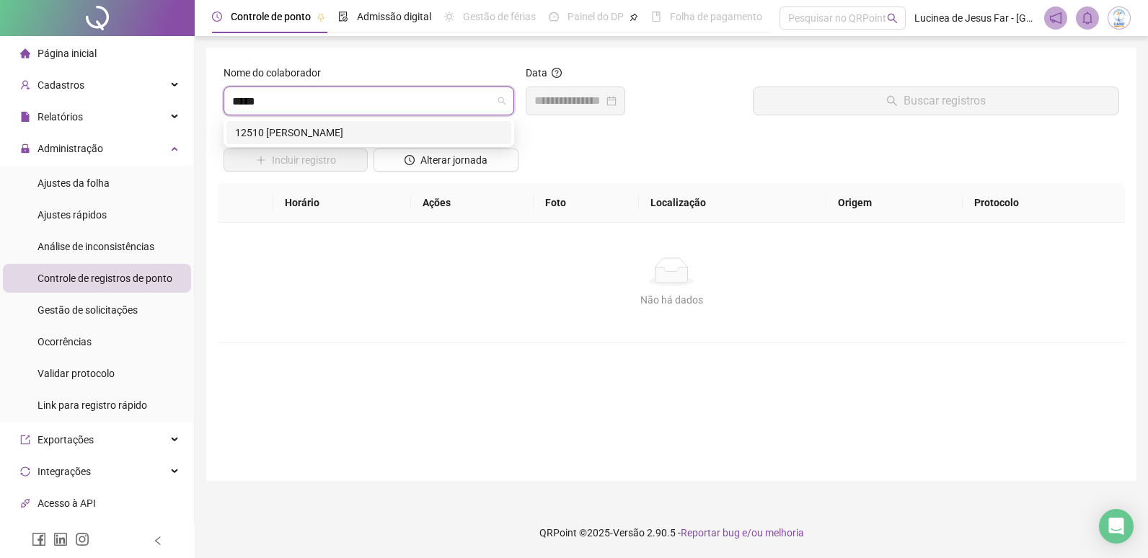
click at [429, 134] on div "12510 [PERSON_NAME]" at bounding box center [369, 133] width 268 height 16
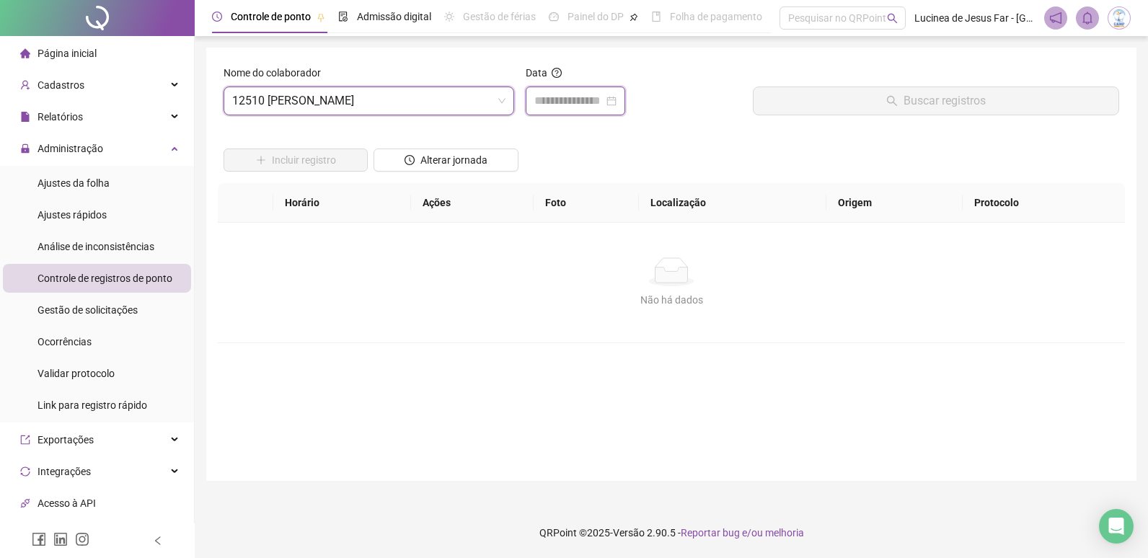
click at [577, 102] on input at bounding box center [568, 100] width 69 height 17
click at [568, 100] on input at bounding box center [568, 100] width 69 height 17
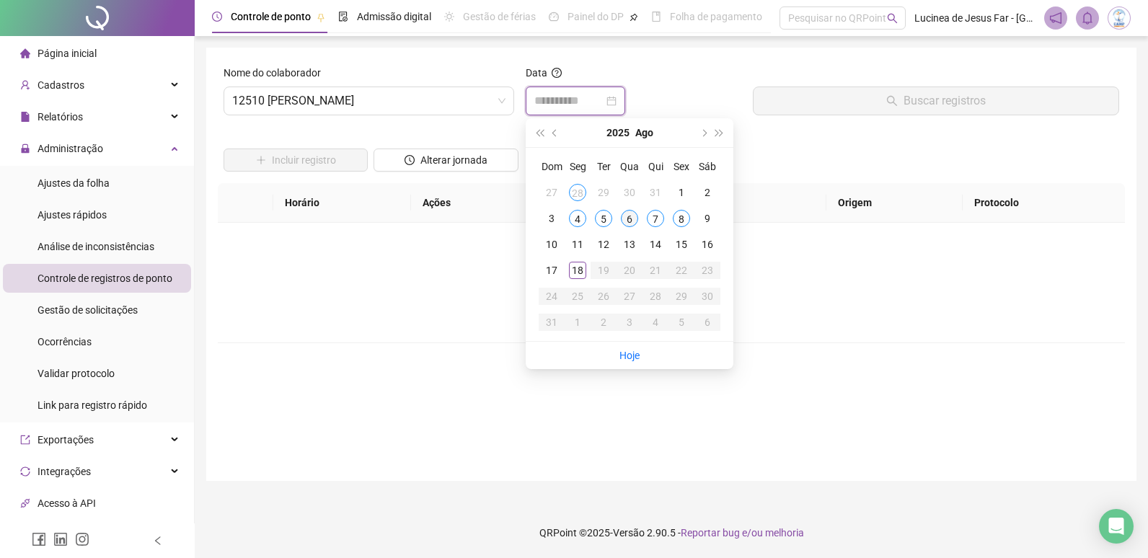
type input "**********"
click at [632, 220] on div "6" at bounding box center [629, 218] width 17 height 17
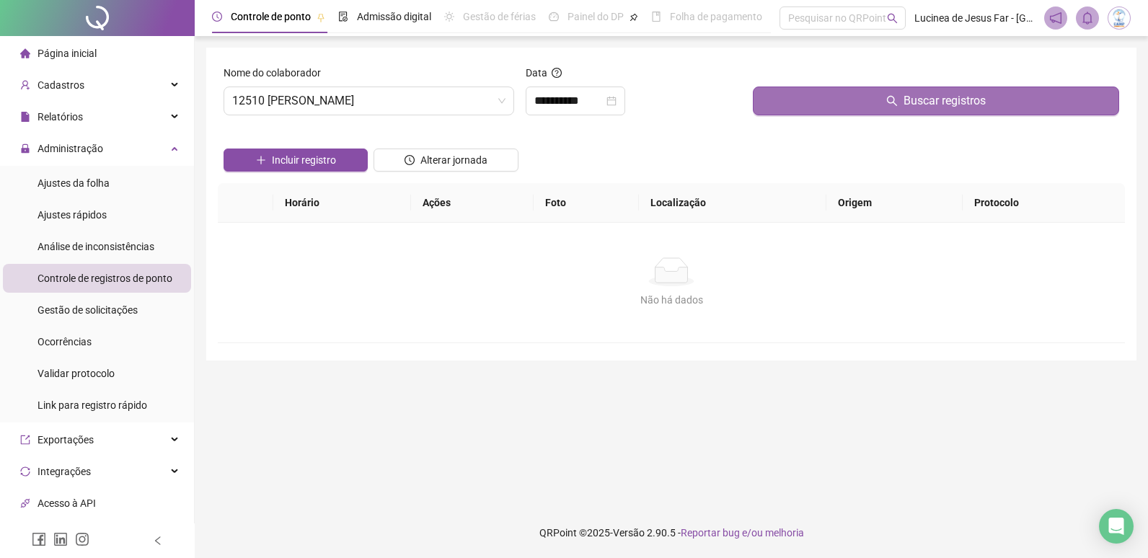
click at [949, 96] on span "Buscar registros" at bounding box center [945, 100] width 82 height 17
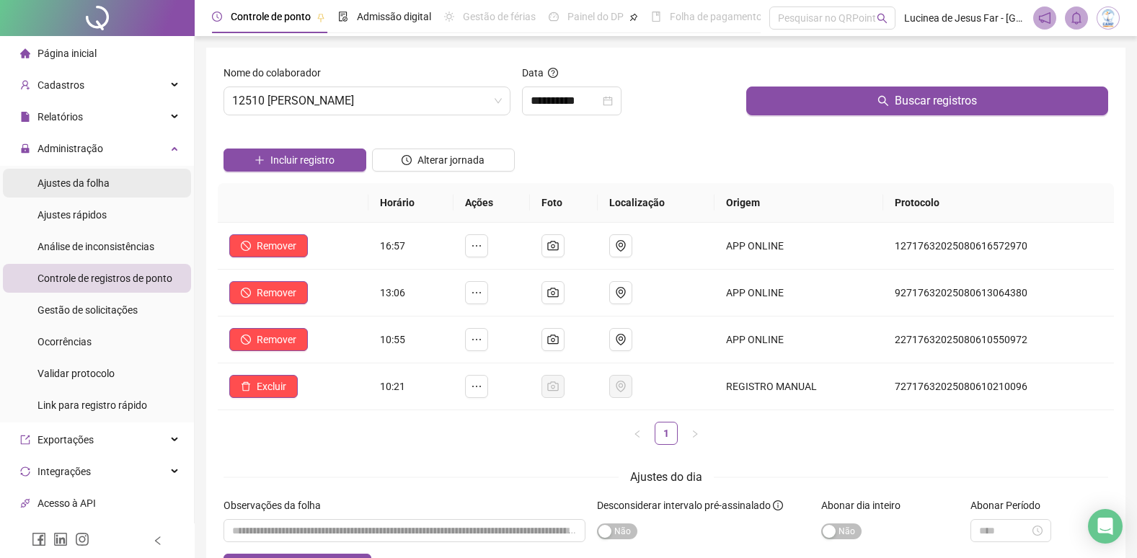
click at [102, 187] on span "Ajustes da folha" at bounding box center [74, 183] width 72 height 12
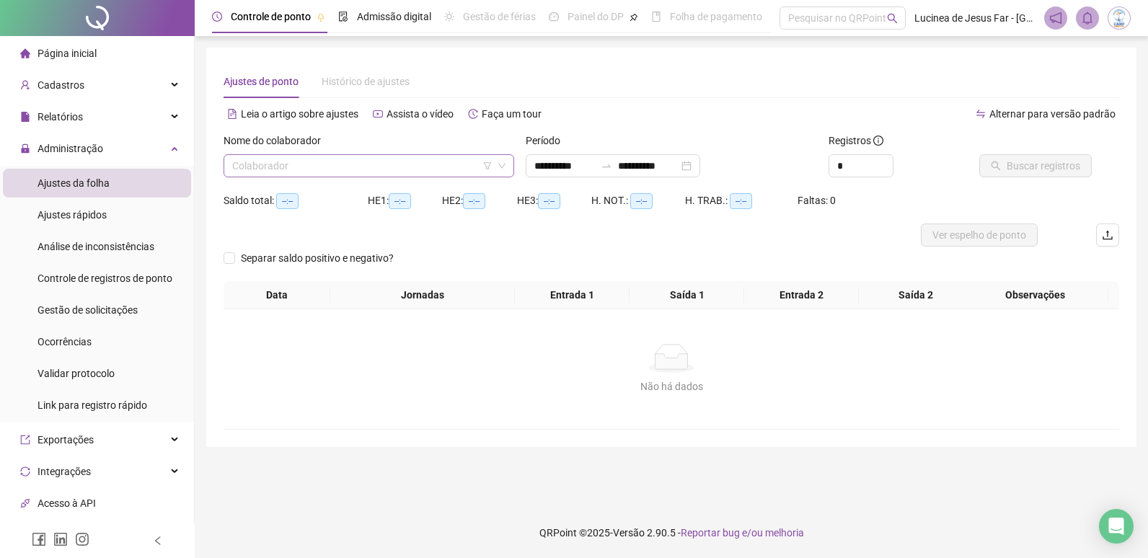
click at [344, 168] on input "search" at bounding box center [362, 166] width 260 height 22
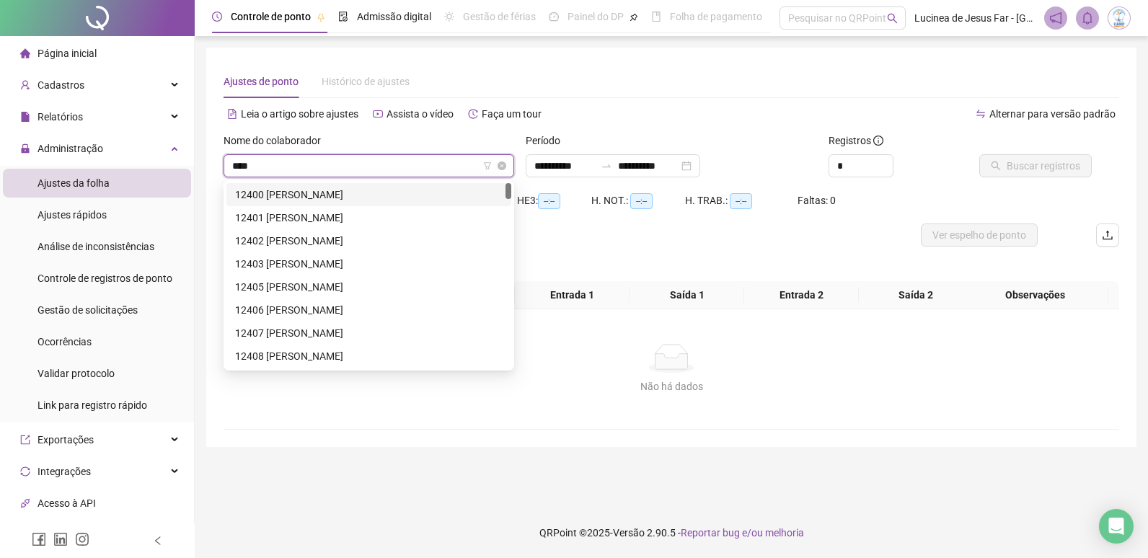
type input "*****"
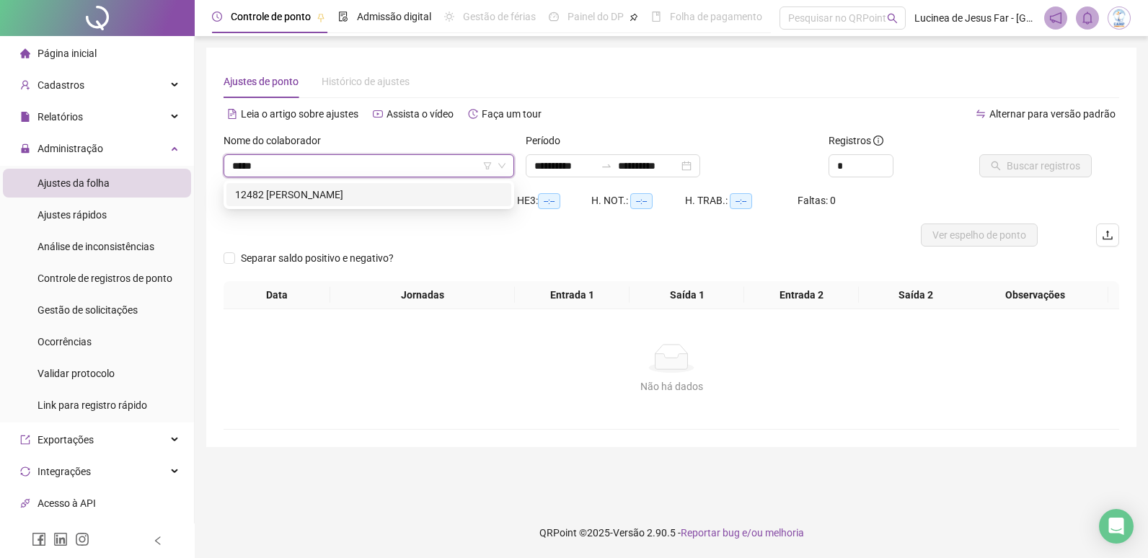
click at [361, 195] on div "12482 [PERSON_NAME]" at bounding box center [369, 195] width 268 height 16
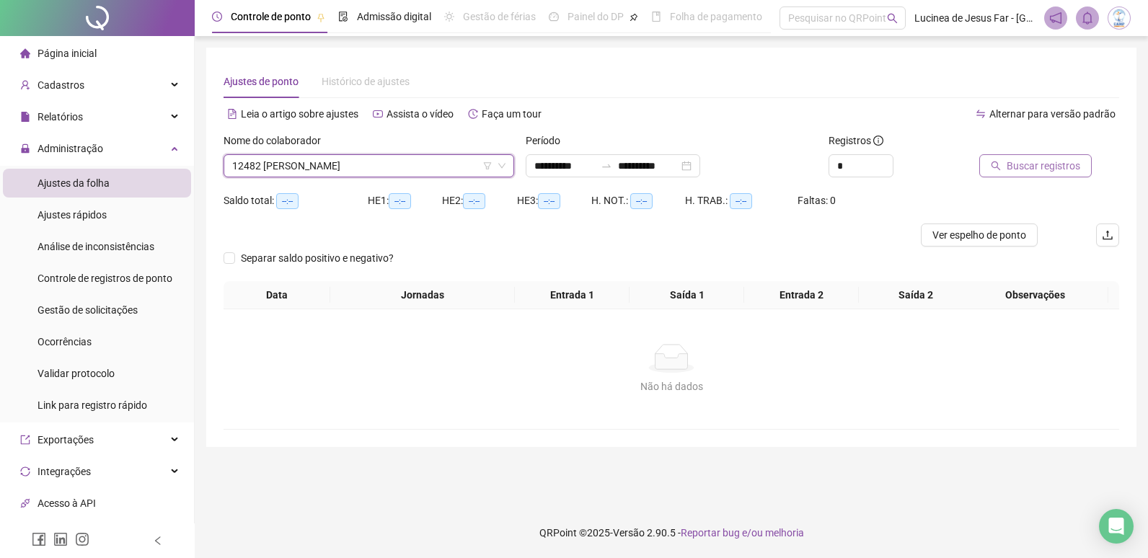
click at [1000, 172] on button "Buscar registros" at bounding box center [1035, 165] width 113 height 23
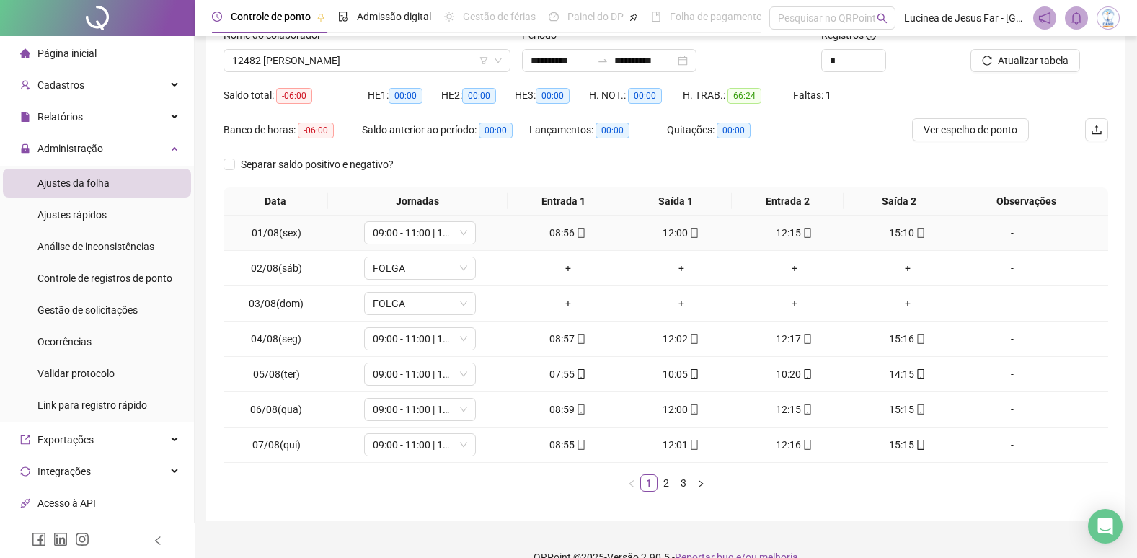
scroll to position [130, 0]
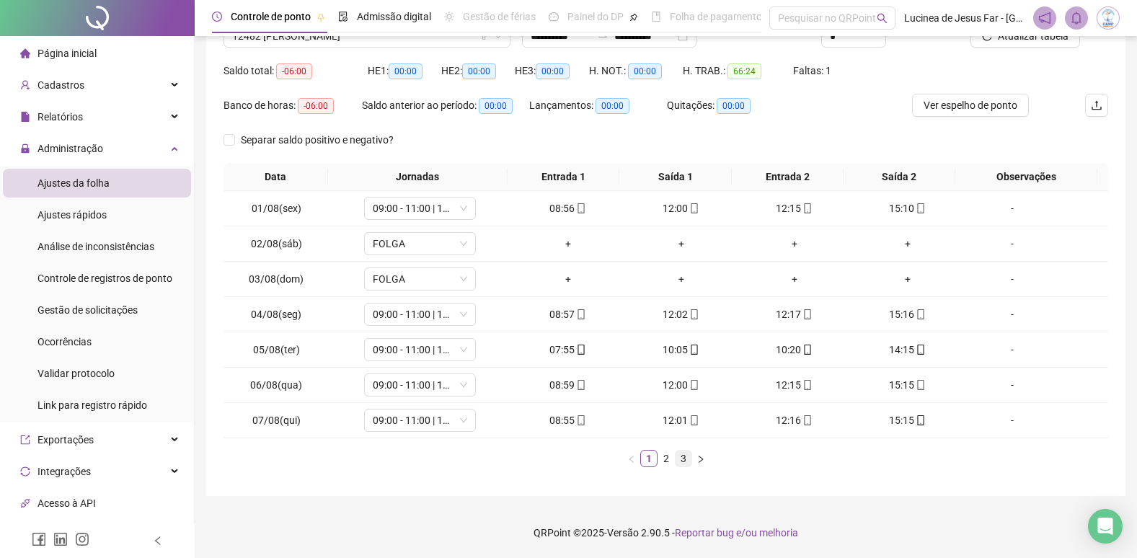
click at [684, 462] on link "3" at bounding box center [684, 459] width 16 height 16
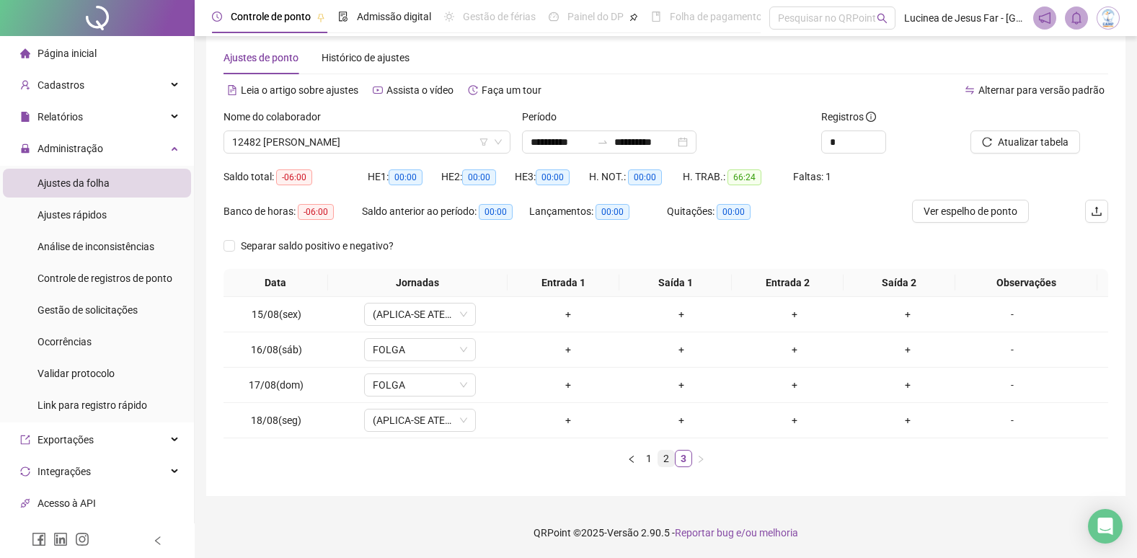
click at [665, 464] on link "2" at bounding box center [666, 459] width 16 height 16
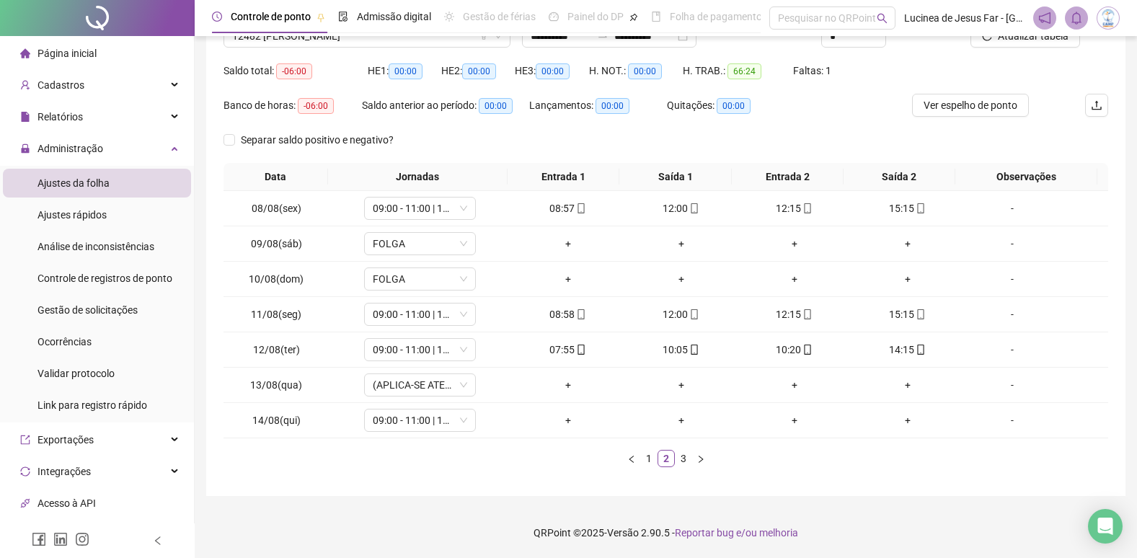
scroll to position [58, 0]
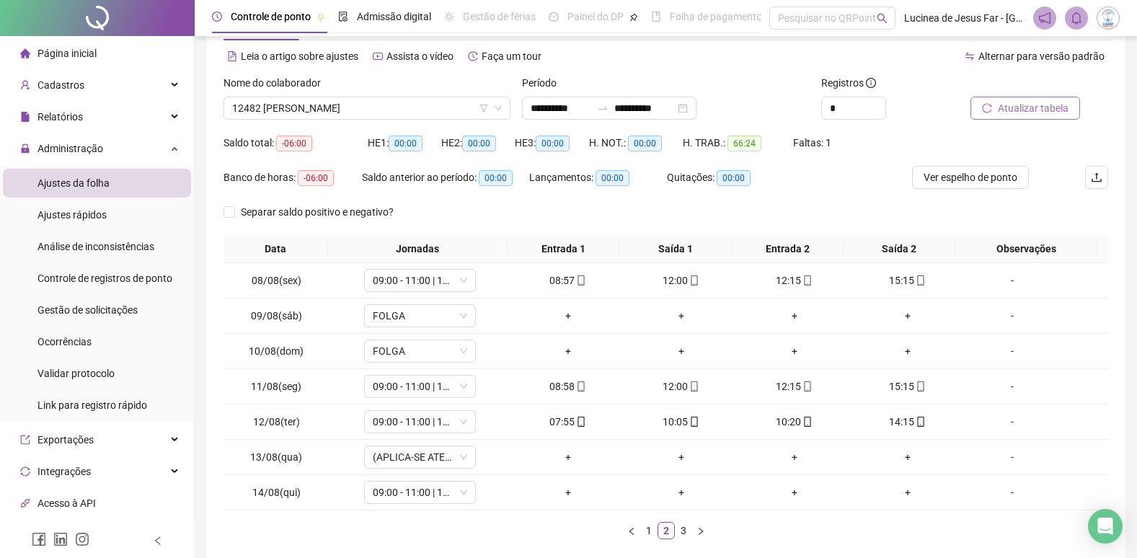
click at [1011, 108] on span "Atualizar tabela" at bounding box center [1033, 108] width 71 height 16
click at [690, 532] on link "3" at bounding box center [684, 531] width 16 height 16
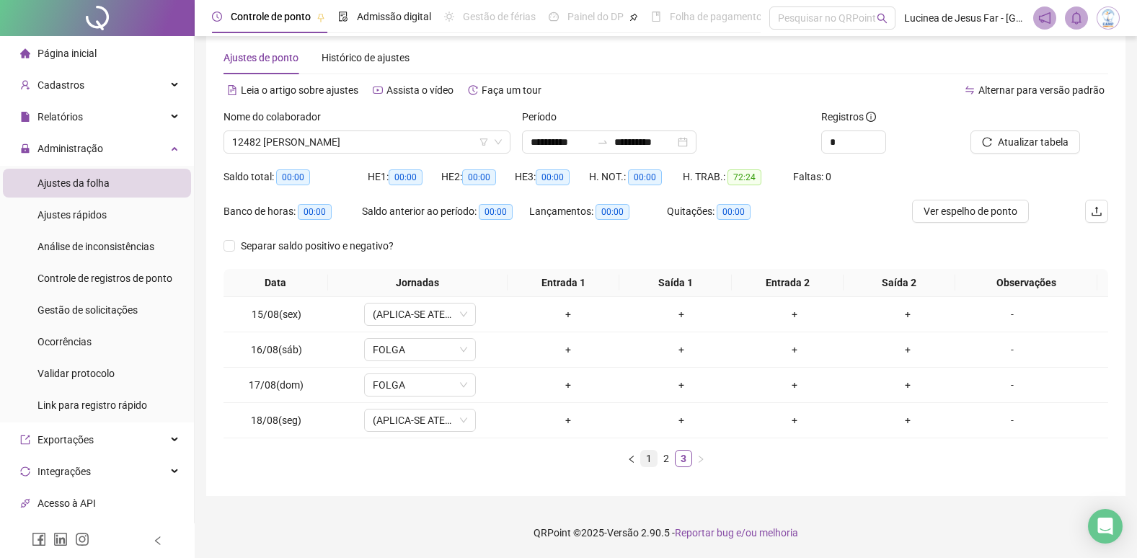
click at [647, 461] on link "1" at bounding box center [649, 459] width 16 height 16
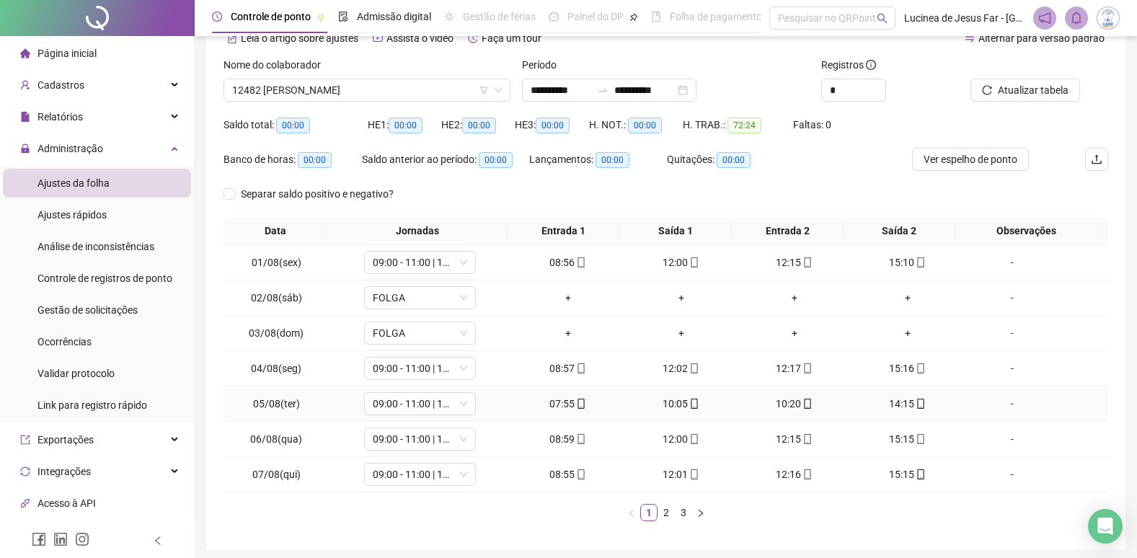
scroll to position [130, 0]
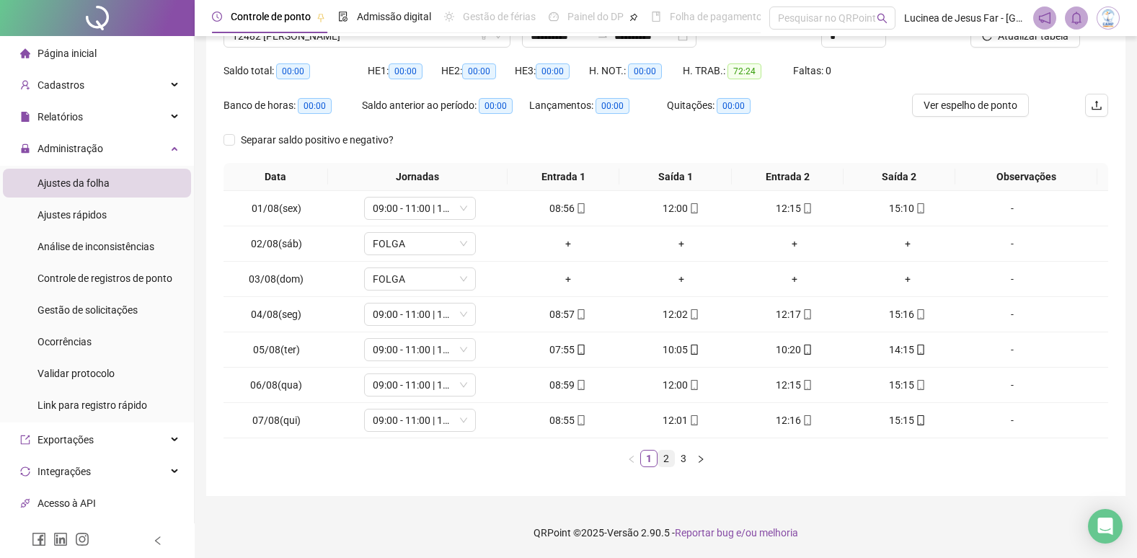
click at [664, 463] on link "2" at bounding box center [666, 459] width 16 height 16
click at [646, 462] on link "1" at bounding box center [649, 459] width 16 height 16
click at [702, 463] on icon "right" at bounding box center [701, 459] width 9 height 9
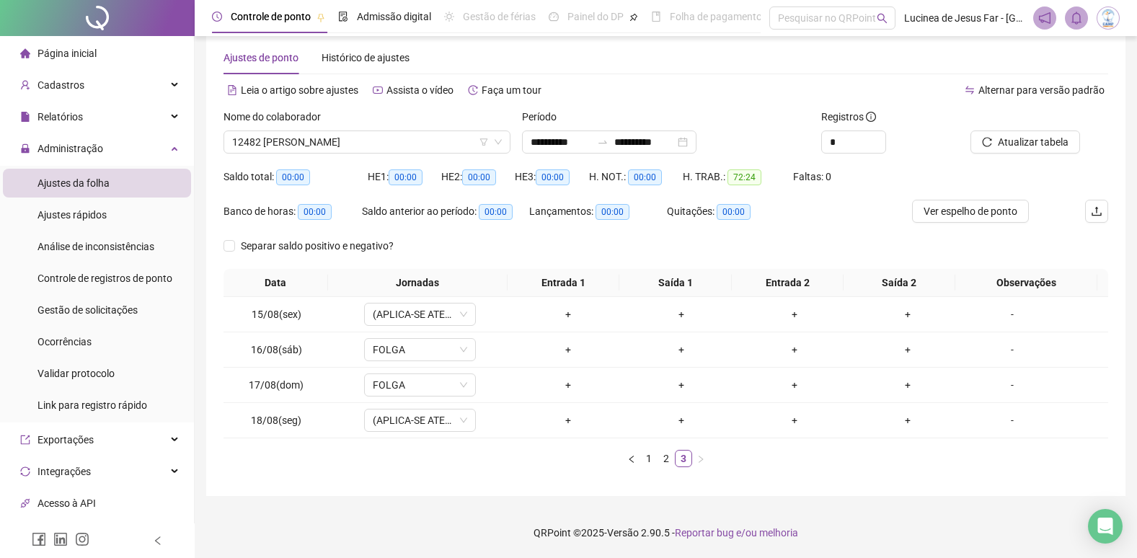
scroll to position [24, 0]
